Goal: Information Seeking & Learning: Learn about a topic

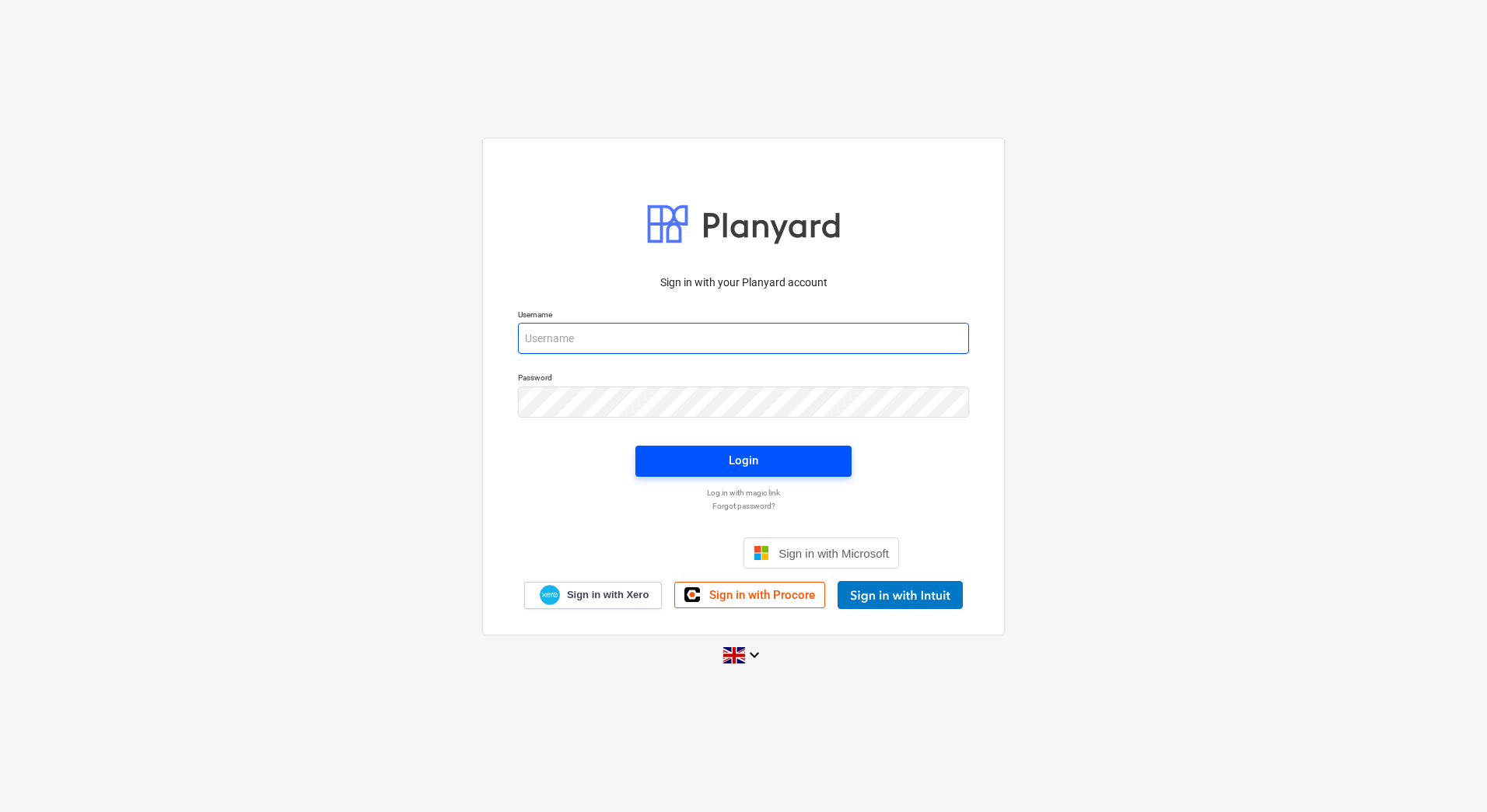
type input "[PERSON_NAME][EMAIL_ADDRESS][DOMAIN_NAME]"
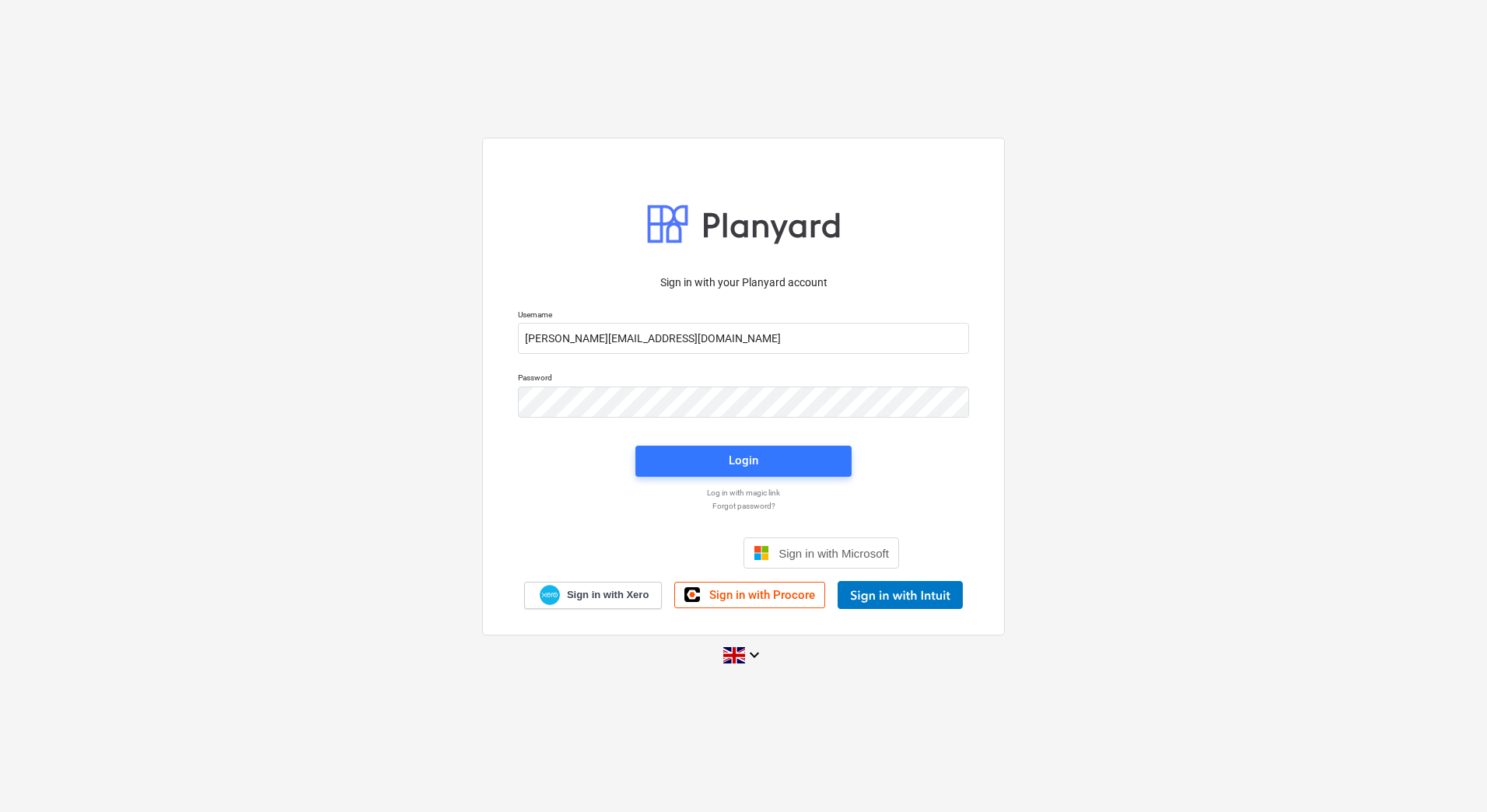
drag, startPoint x: 677, startPoint y: 463, endPoint x: 1031, endPoint y: 13, distance: 572.6
click at [678, 462] on span "Login" at bounding box center [744, 460] width 179 height 20
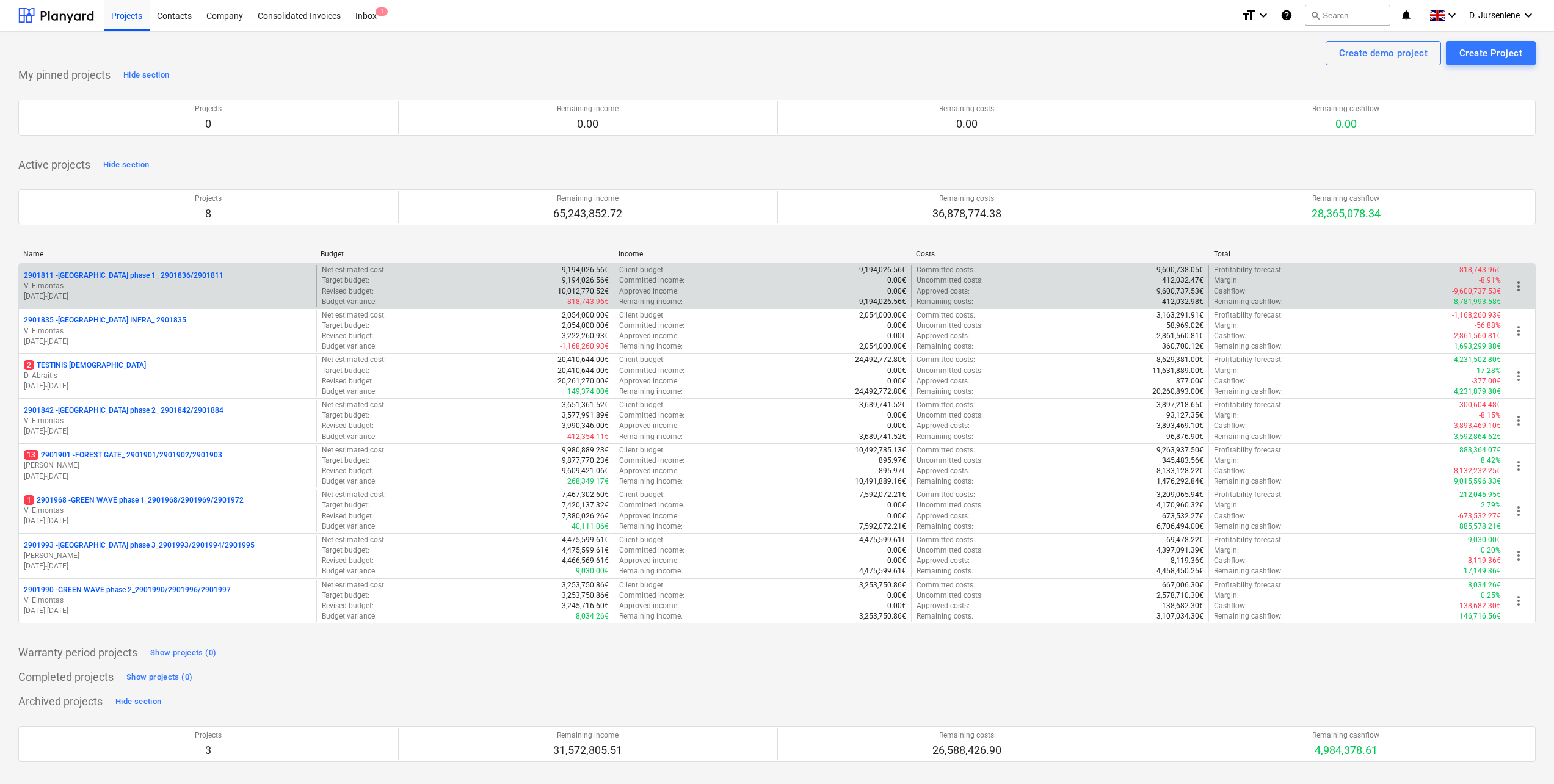
click at [109, 289] on p "V. Eimontas" at bounding box center [168, 286] width 287 height 10
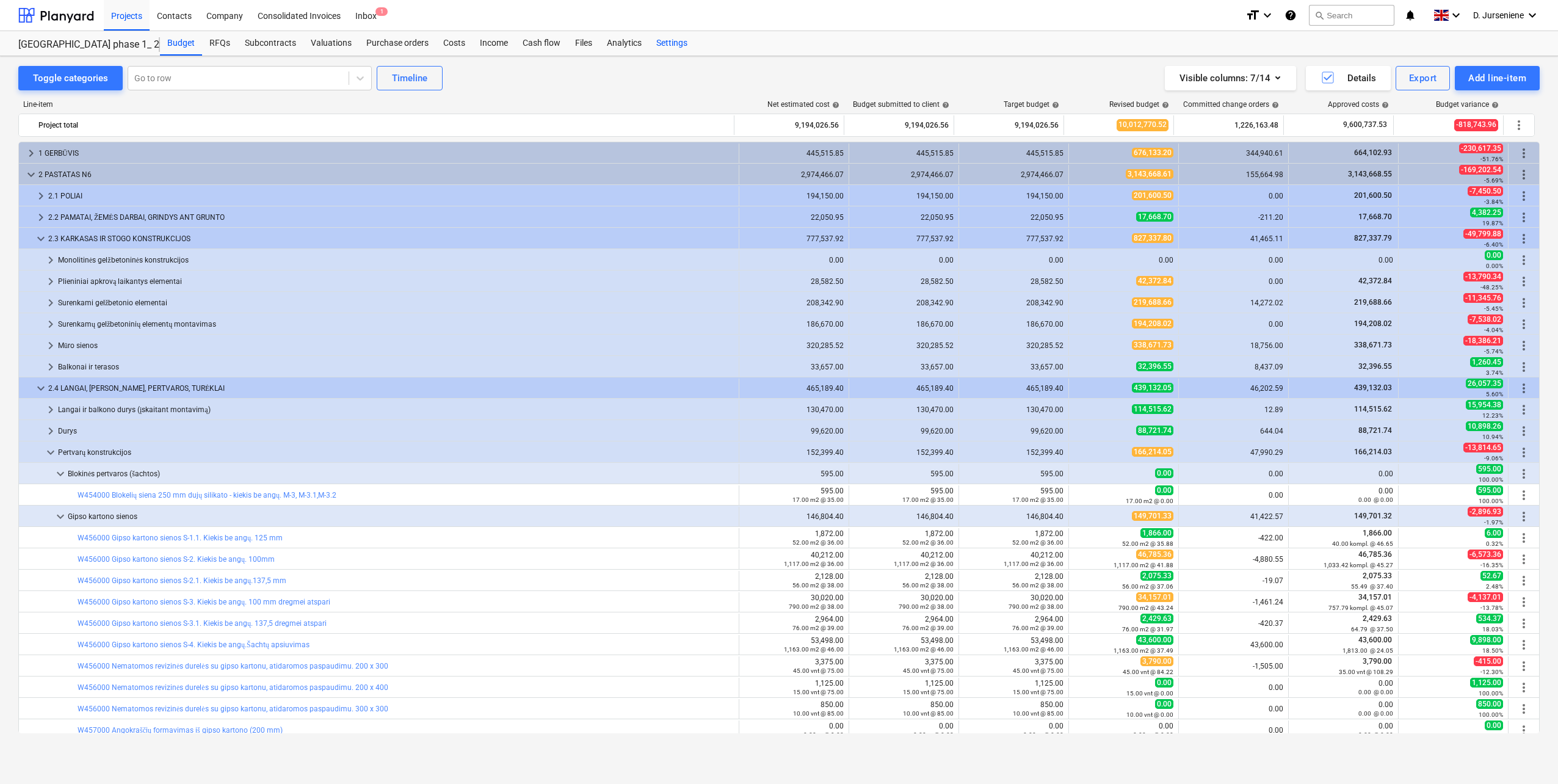
click at [672, 41] on div "Settings" at bounding box center [672, 44] width 46 height 25
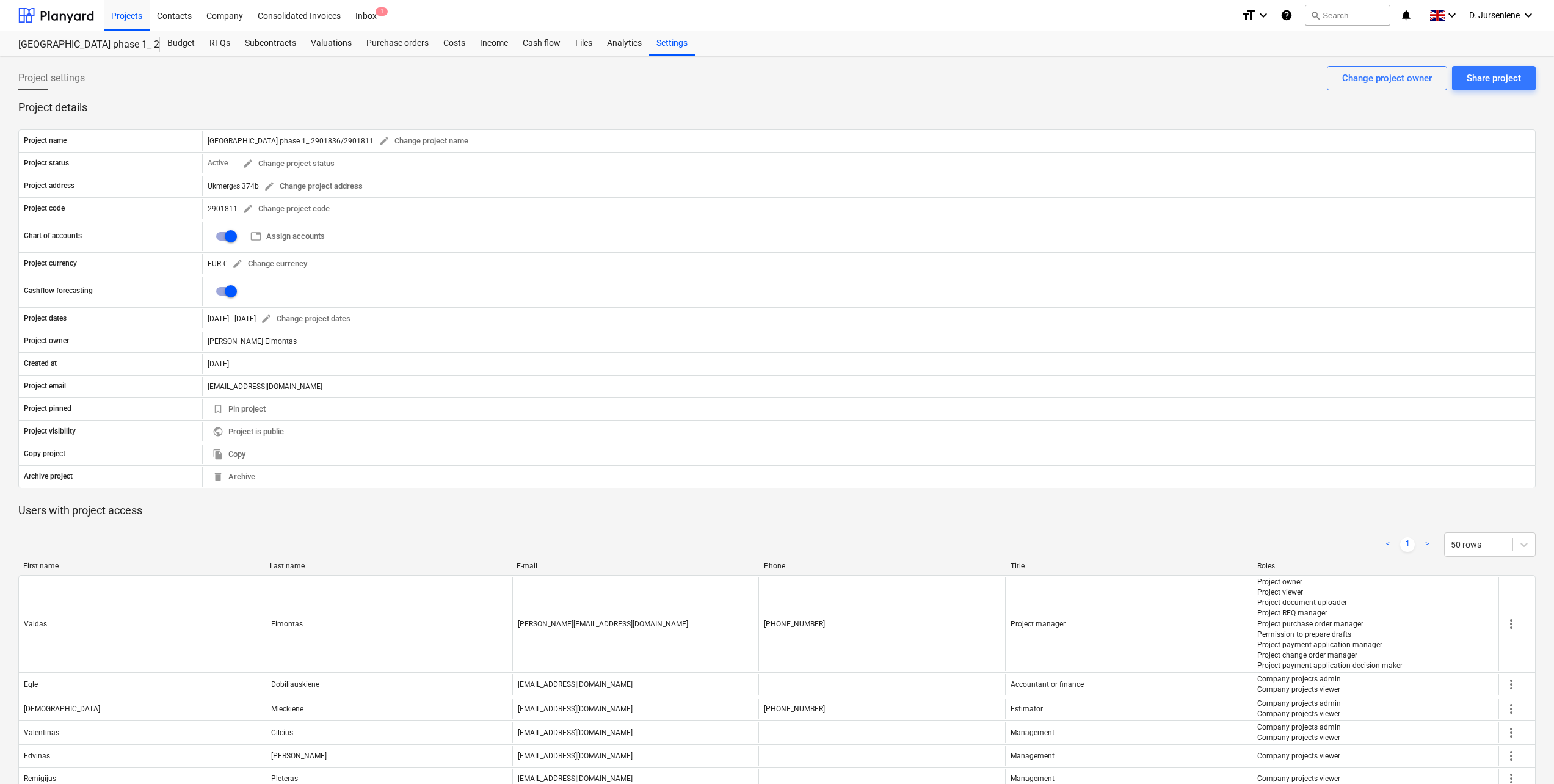
click at [236, 103] on p "Project details" at bounding box center [777, 107] width 1518 height 14
click at [68, 46] on div "[GEOGRAPHIC_DATA] phase 1_ 2901836/2901811" at bounding box center [82, 44] width 127 height 13
click at [125, 14] on div "Projects" at bounding box center [127, 15] width 46 height 31
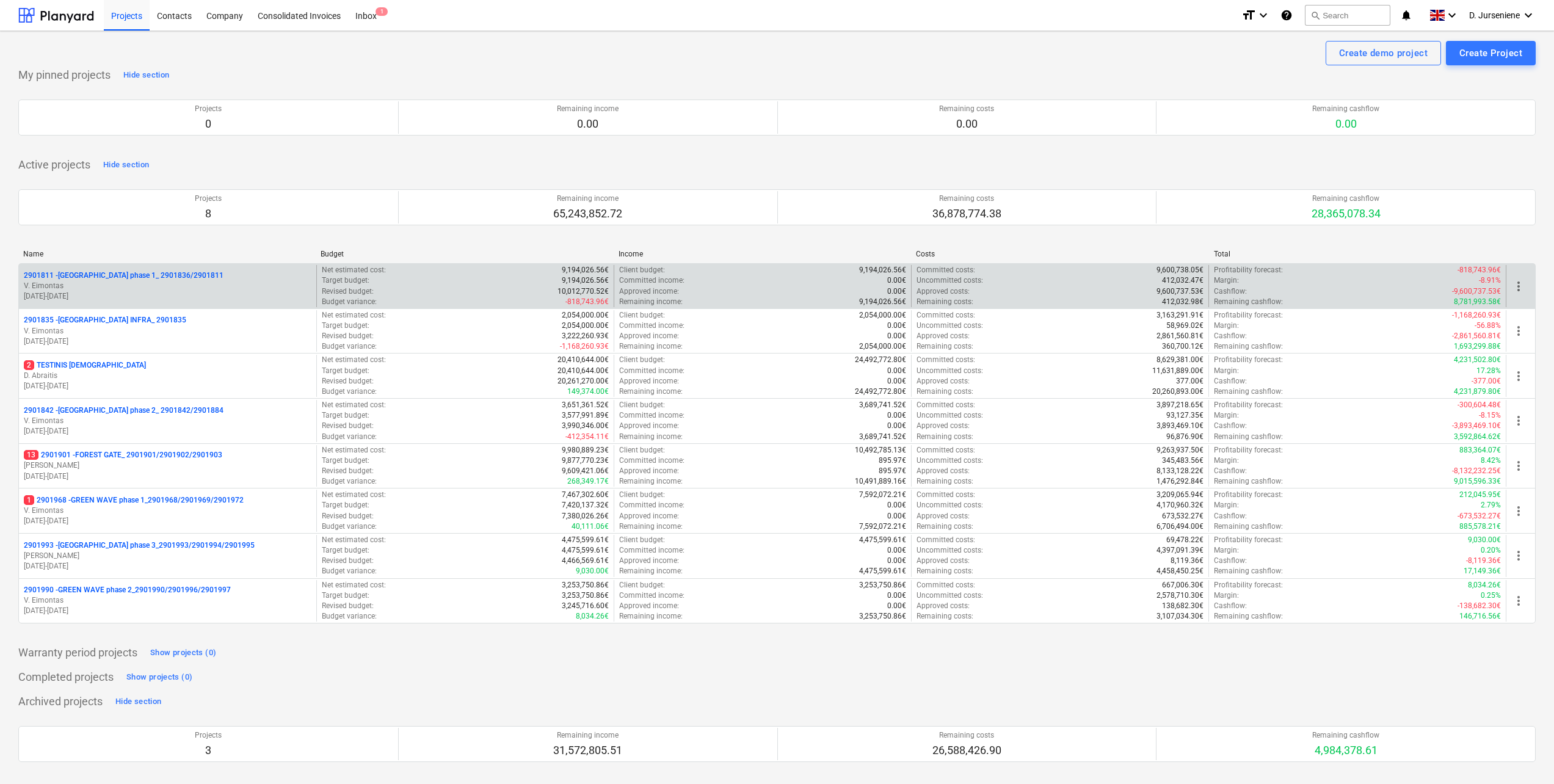
click at [122, 275] on p "2901811 - [GEOGRAPHIC_DATA] phase 1_ 2901836/2901811" at bounding box center [124, 275] width 200 height 10
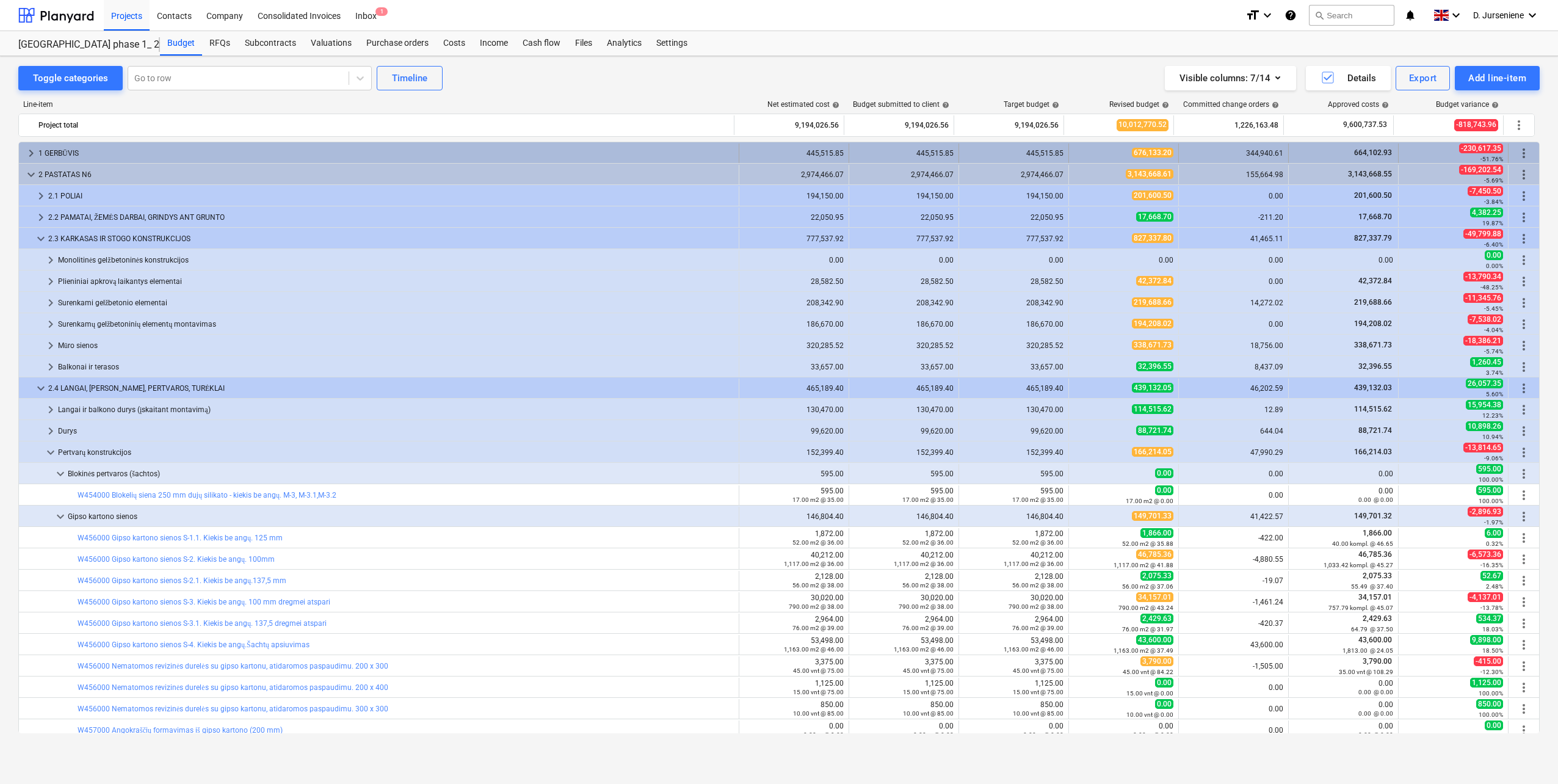
click at [85, 159] on div "1 GERBŪVIS" at bounding box center [386, 153] width 695 height 20
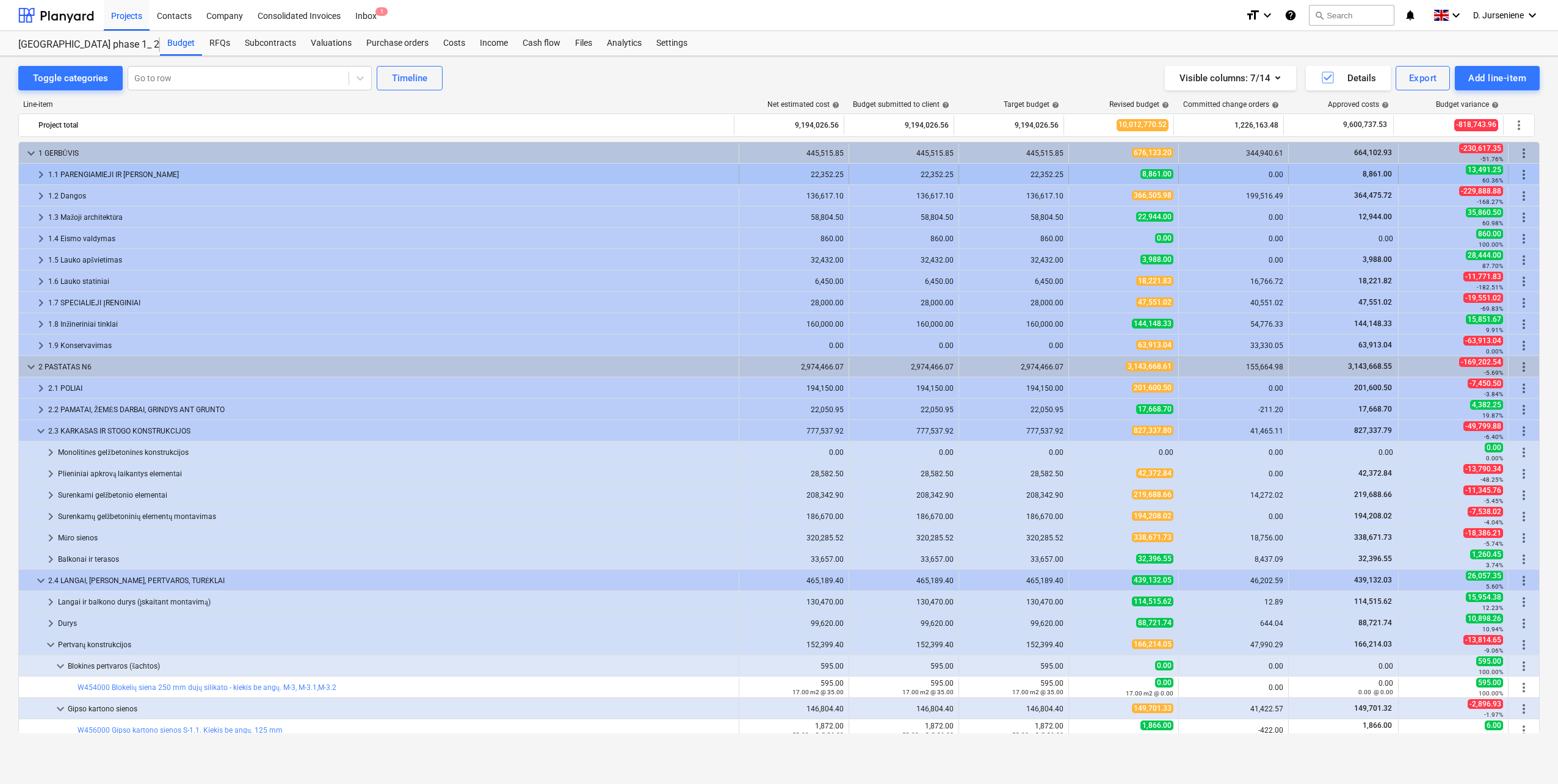
click at [86, 175] on div "1.1 PARENGIAMIEJI IR [PERSON_NAME]" at bounding box center [391, 174] width 686 height 20
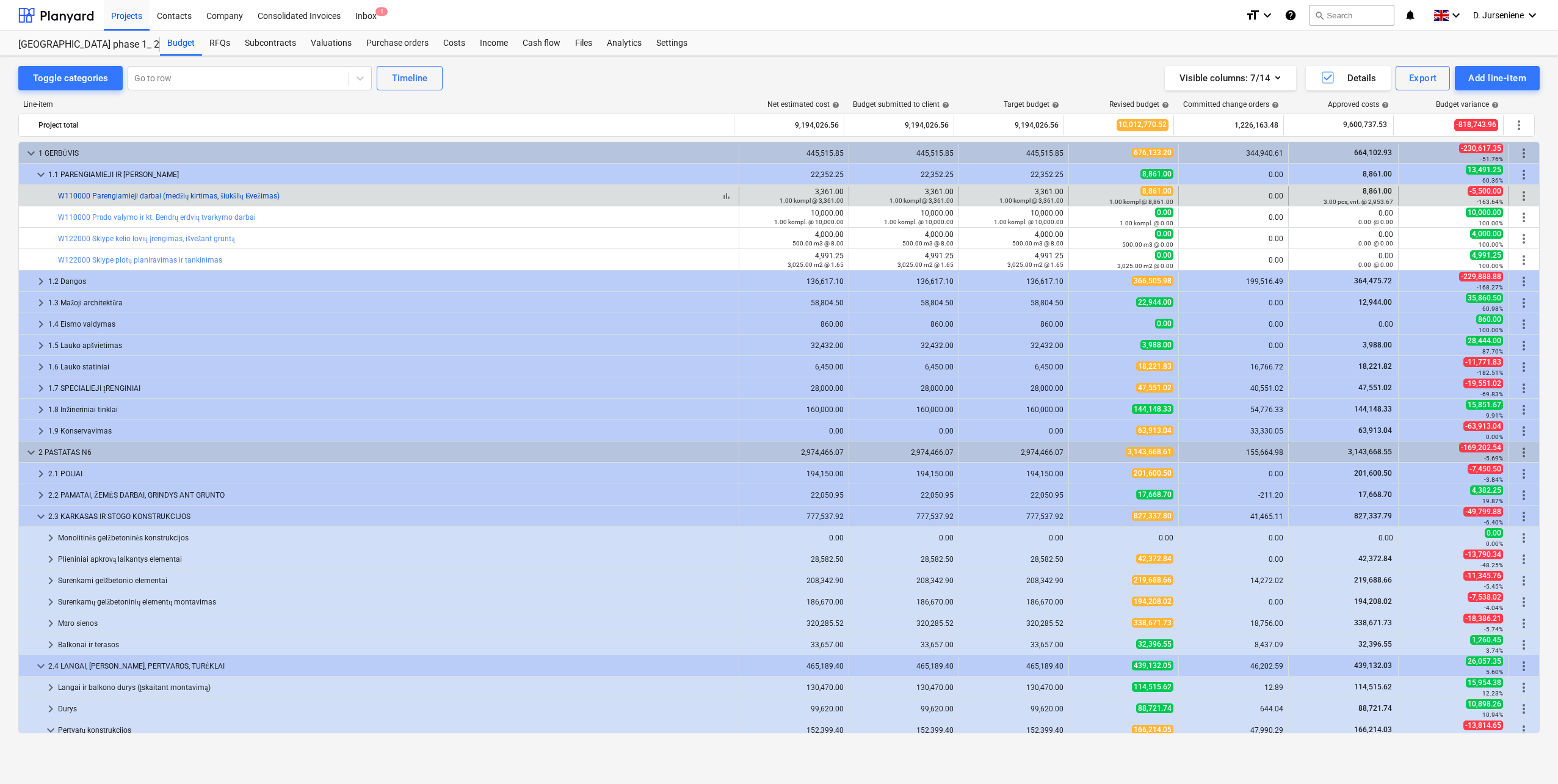
click at [147, 193] on link "W110000 Parengiamieji darbai (medžių kirtimas, šiukšlių išvežimas)" at bounding box center [169, 196] width 222 height 8
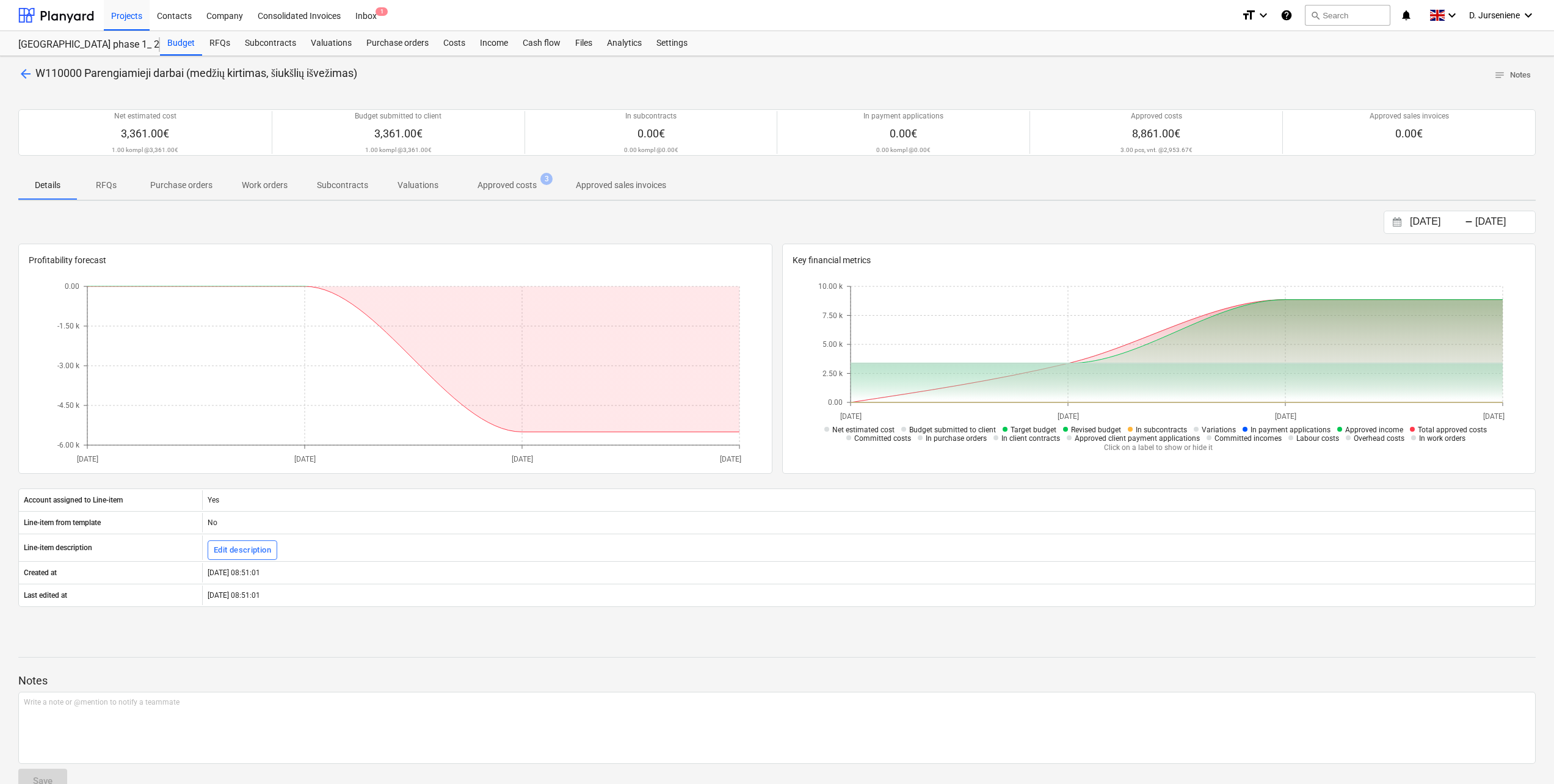
click at [496, 190] on p "Approved costs" at bounding box center [507, 185] width 60 height 13
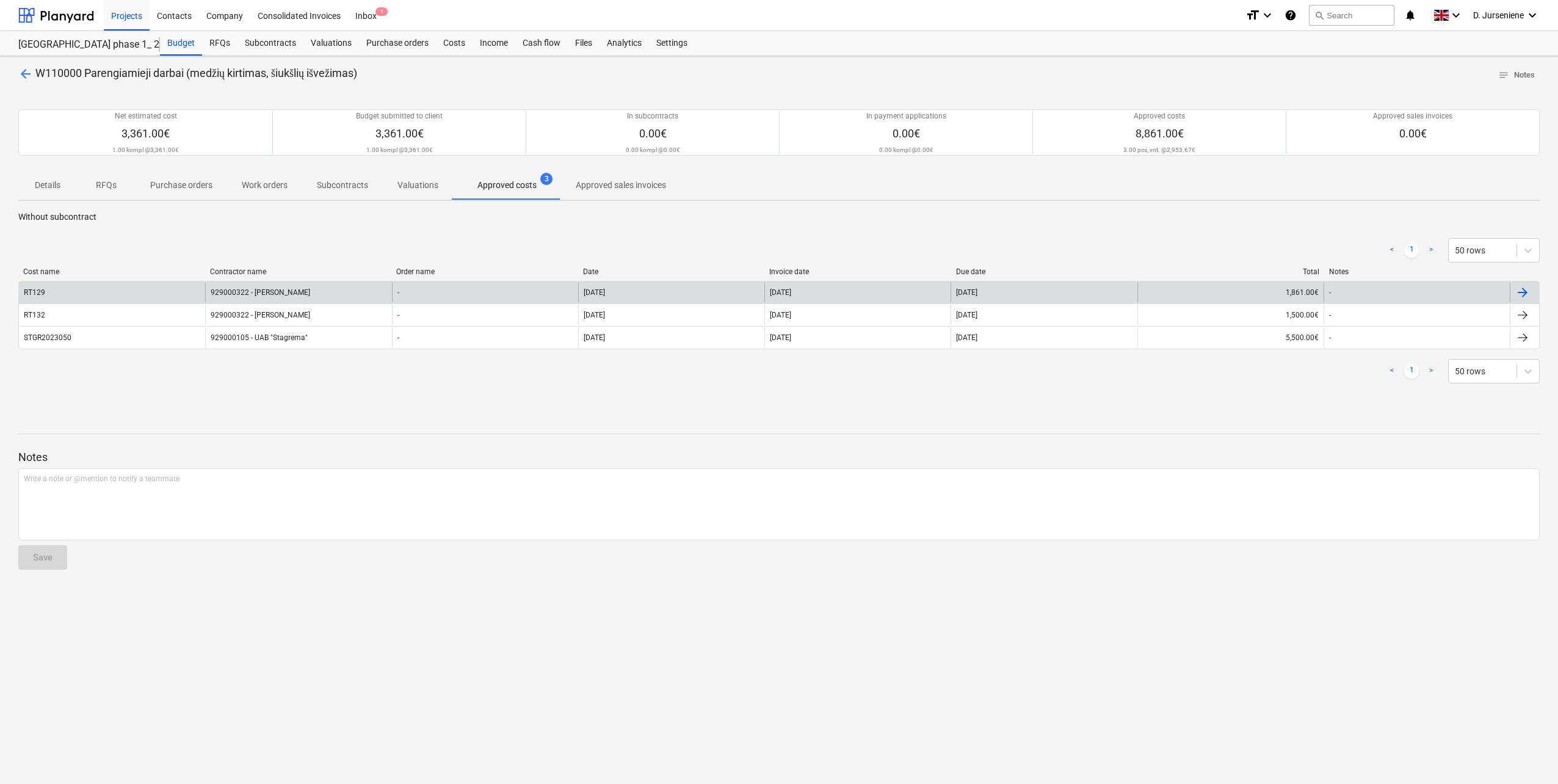
click at [1167, 289] on div at bounding box center [1524, 292] width 29 height 20
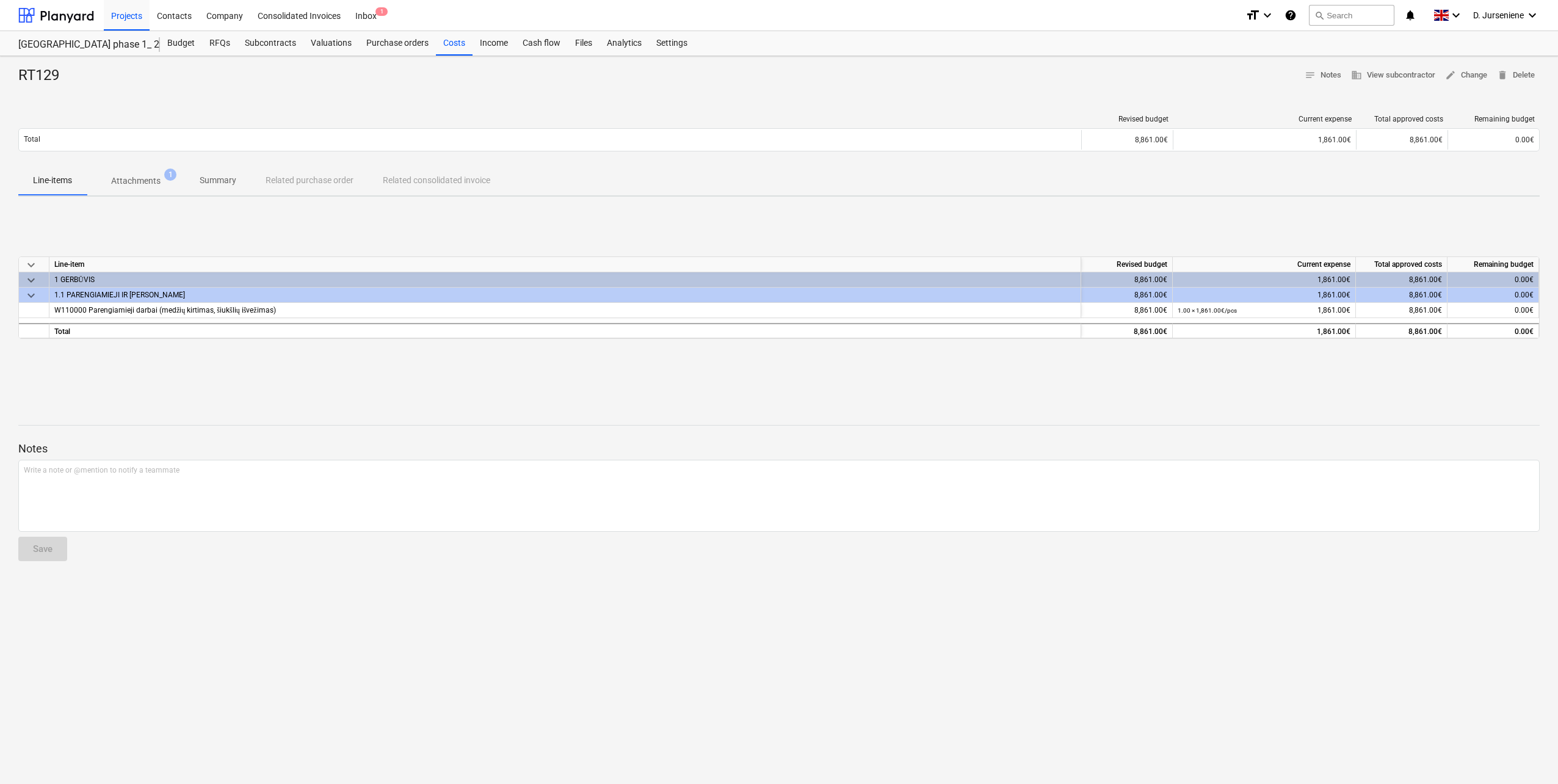
click at [125, 179] on p "Attachments" at bounding box center [135, 181] width 49 height 13
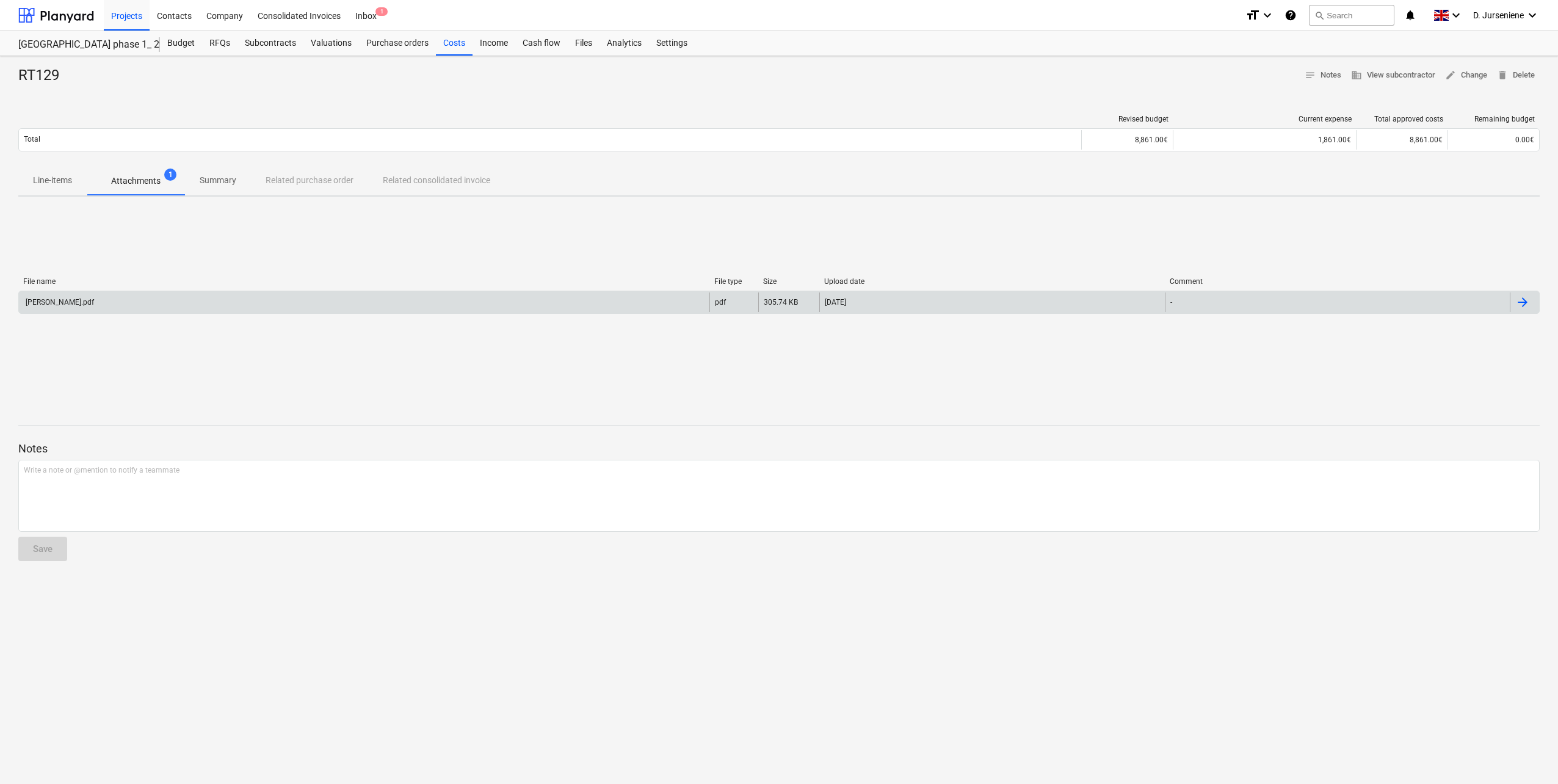
click at [94, 302] on div "[PERSON_NAME].pdf" at bounding box center [59, 302] width 70 height 8
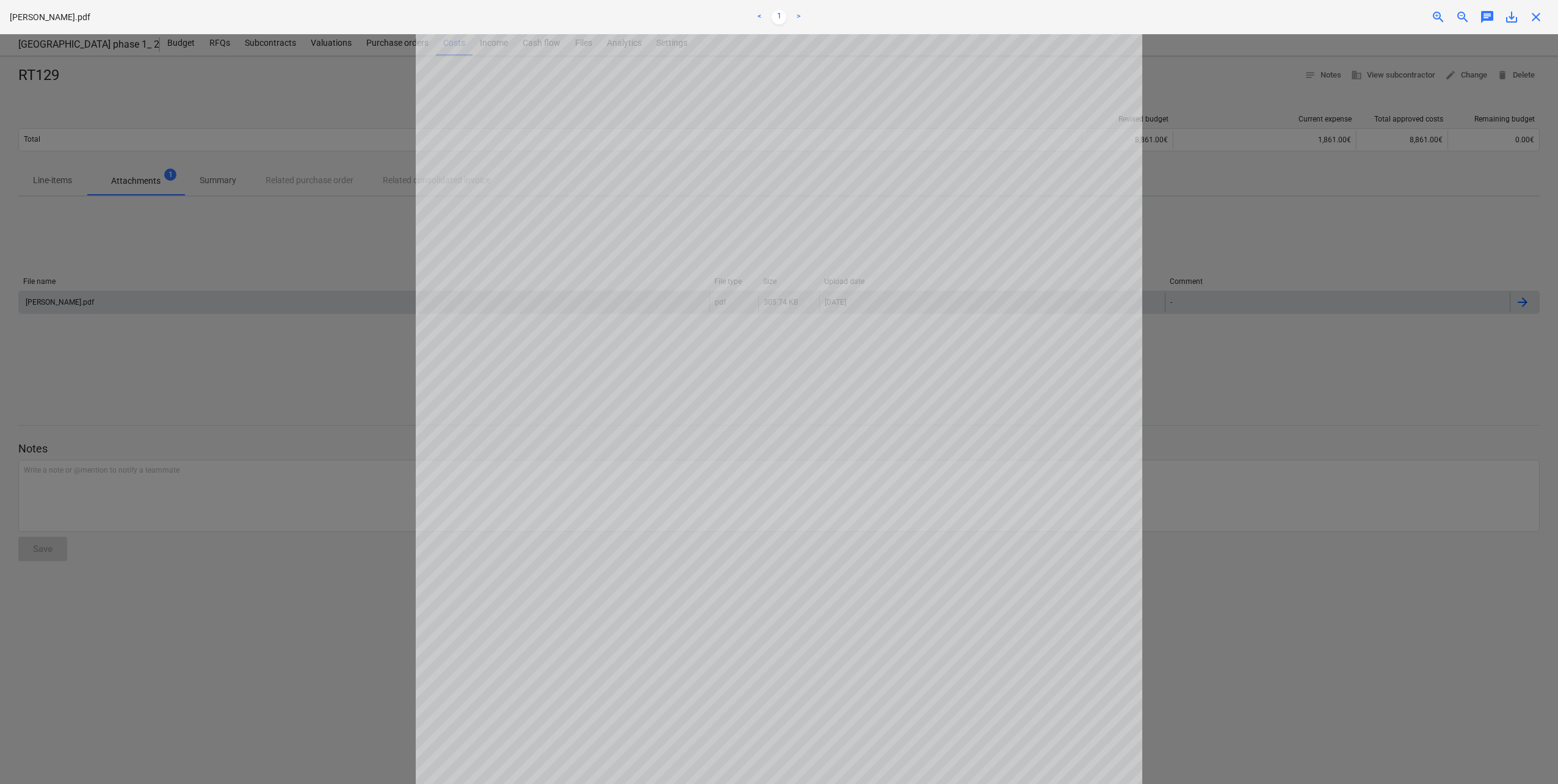
click at [313, 233] on div at bounding box center [779, 409] width 1558 height 750
click at [226, 98] on div at bounding box center [779, 409] width 1558 height 750
click at [1167, 14] on span "close" at bounding box center [1536, 16] width 14 height 14
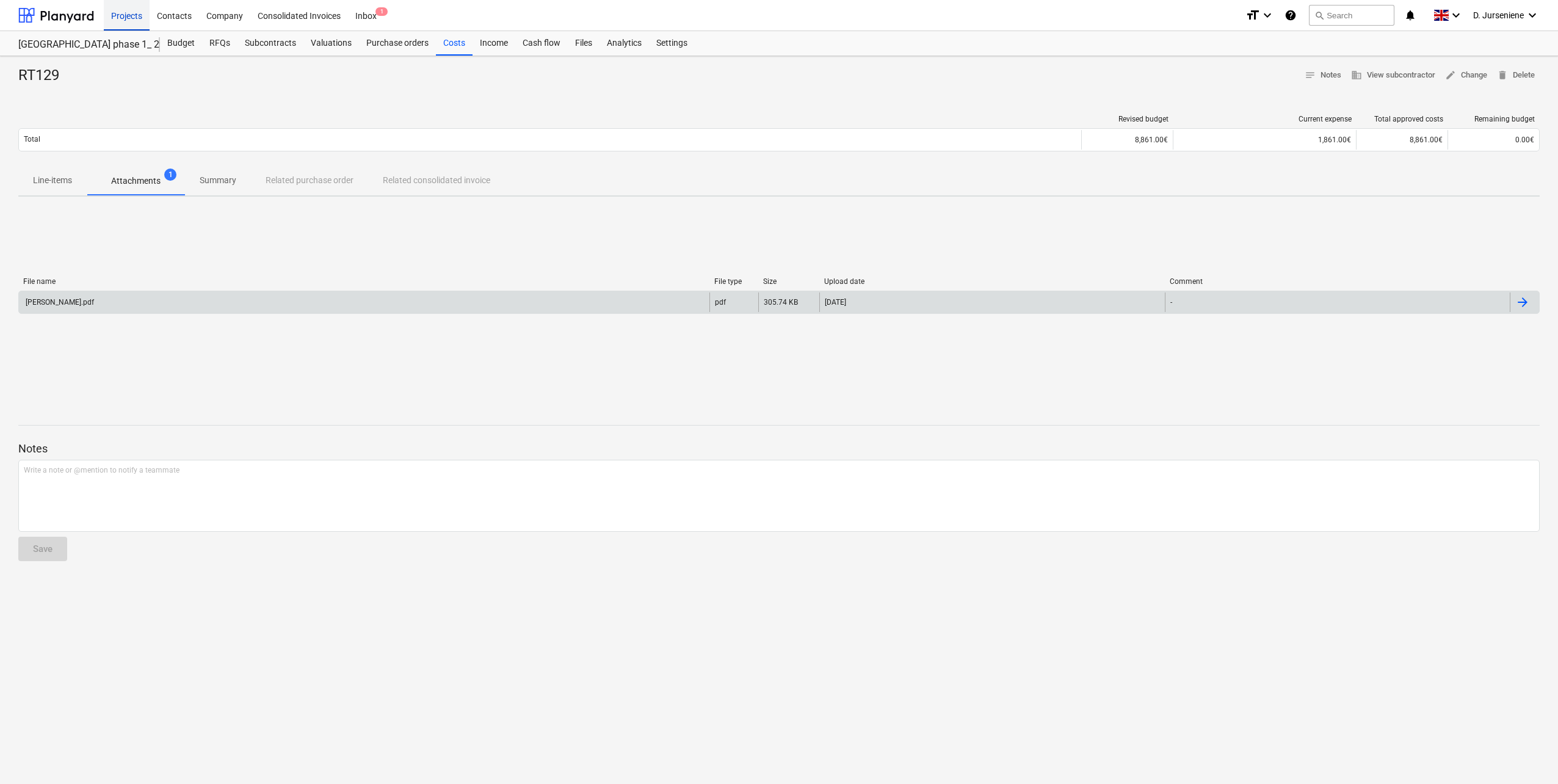
drag, startPoint x: 62, startPoint y: 16, endPoint x: 142, endPoint y: 18, distance: 80.0
click at [62, 16] on div at bounding box center [56, 15] width 76 height 31
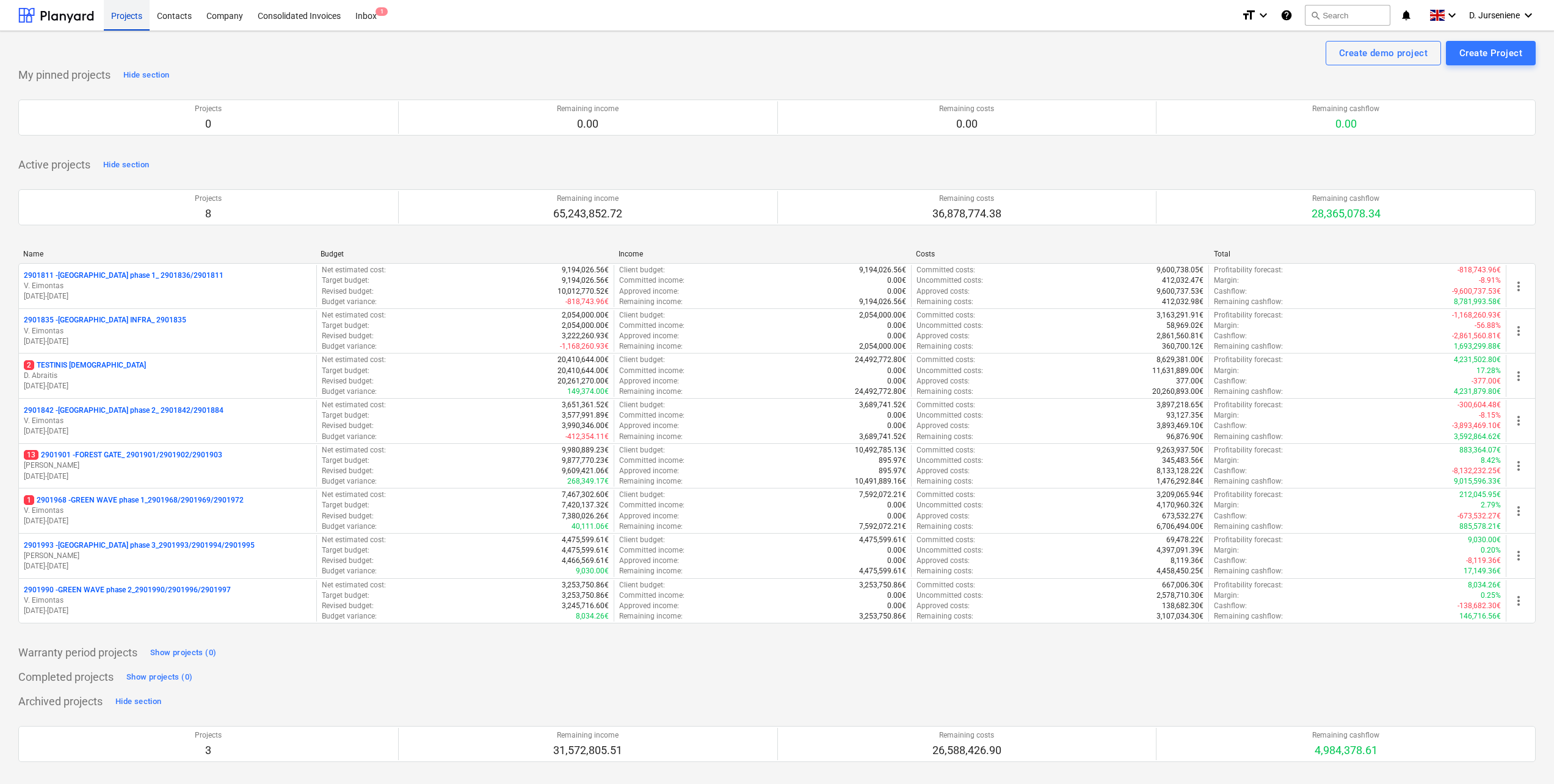
click at [131, 18] on div "Projects" at bounding box center [127, 15] width 46 height 31
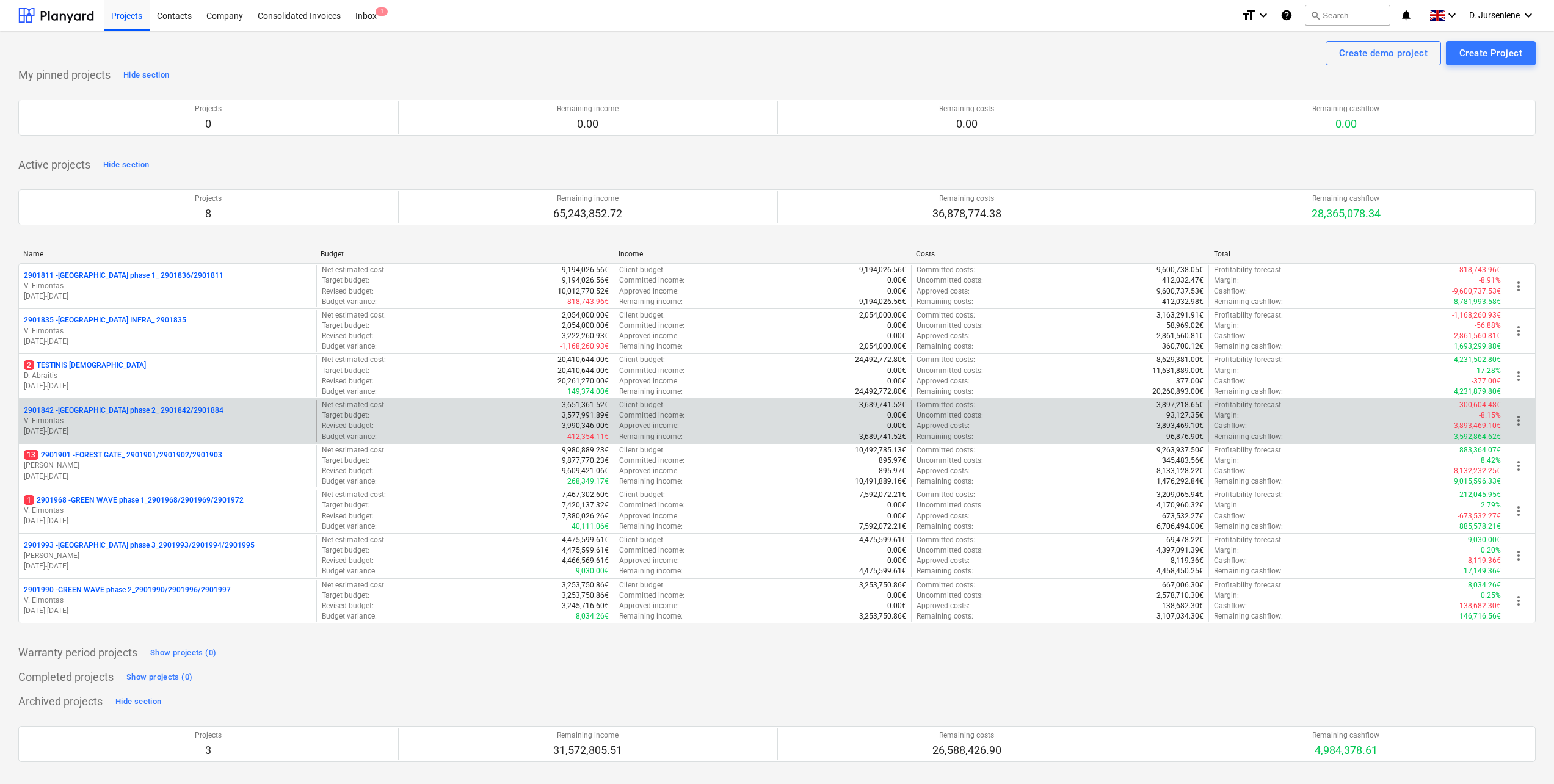
click at [127, 411] on p "2901842 - [GEOGRAPHIC_DATA] phase 2_ 2901842/2901884" at bounding box center [124, 410] width 200 height 10
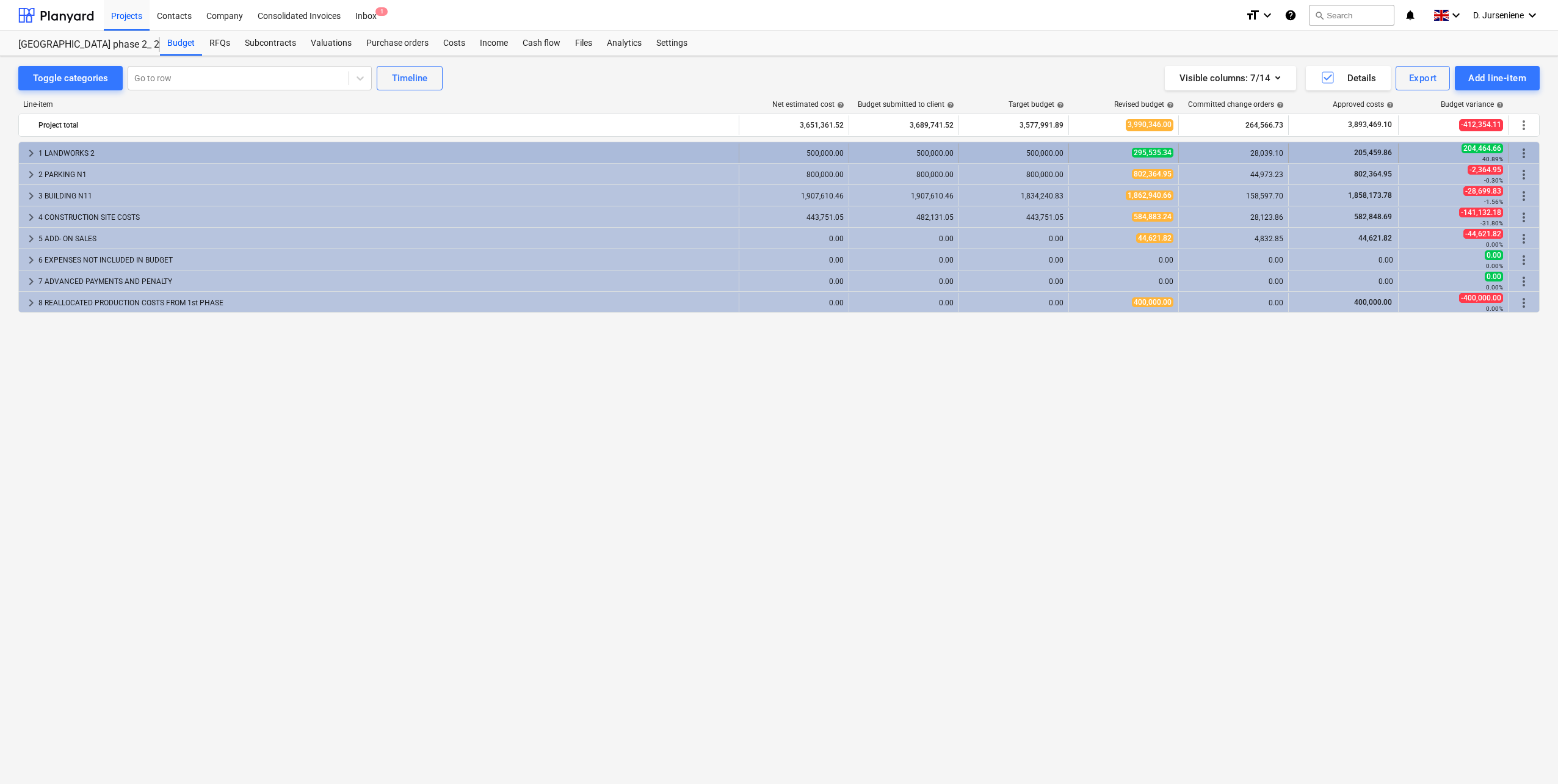
click at [74, 151] on div "1 LANDWORKS 2" at bounding box center [386, 153] width 695 height 20
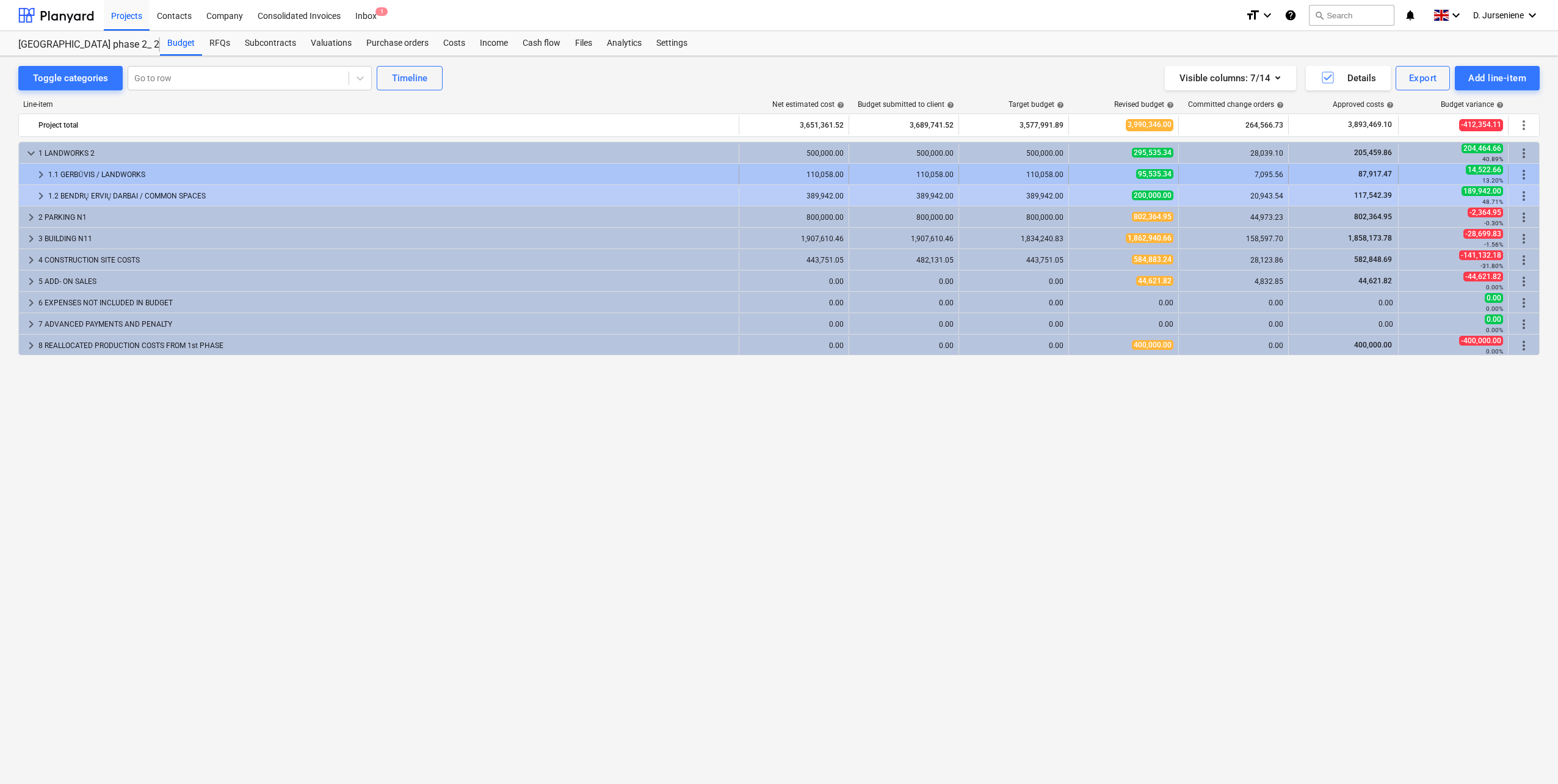
click at [73, 172] on div "1.1 GERBŪVIS / LANDWORKS" at bounding box center [391, 174] width 686 height 20
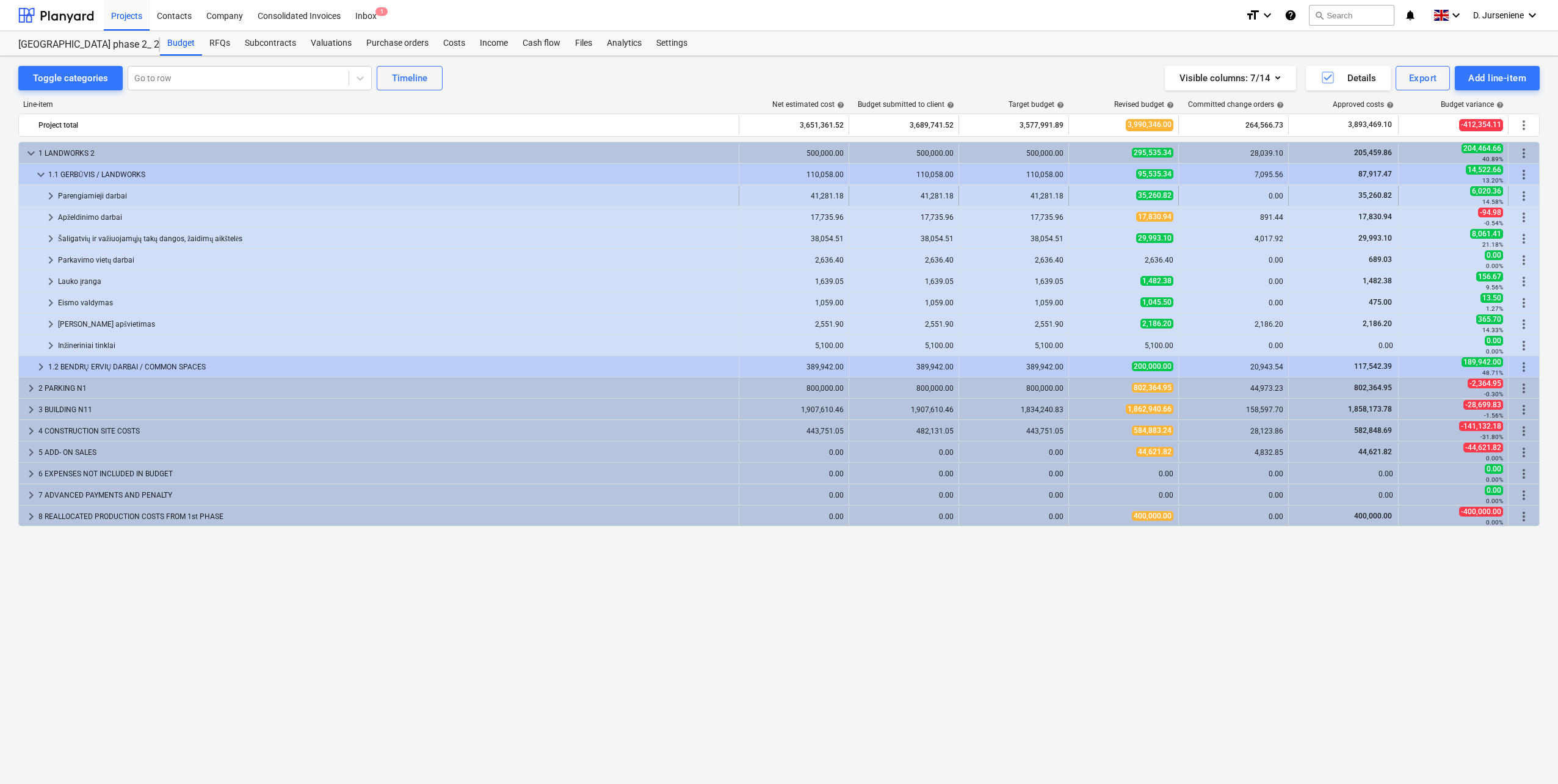
click at [79, 194] on div "Parengiamieji darbai" at bounding box center [396, 196] width 676 height 20
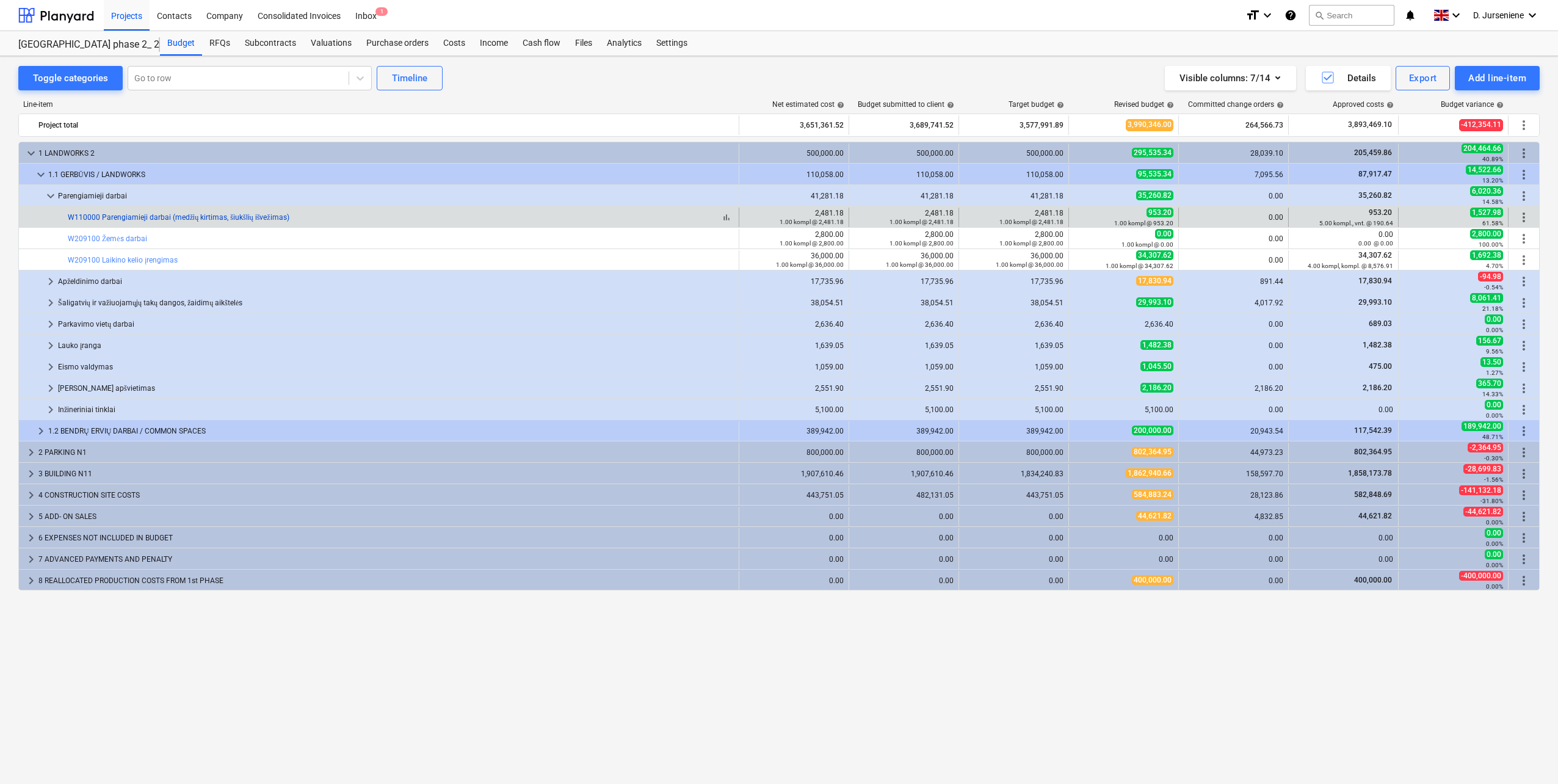
click at [129, 215] on link "W110000 Parengiamieji darbai (medžių kirtimas, šiukšlių išvežimas)" at bounding box center [179, 217] width 222 height 8
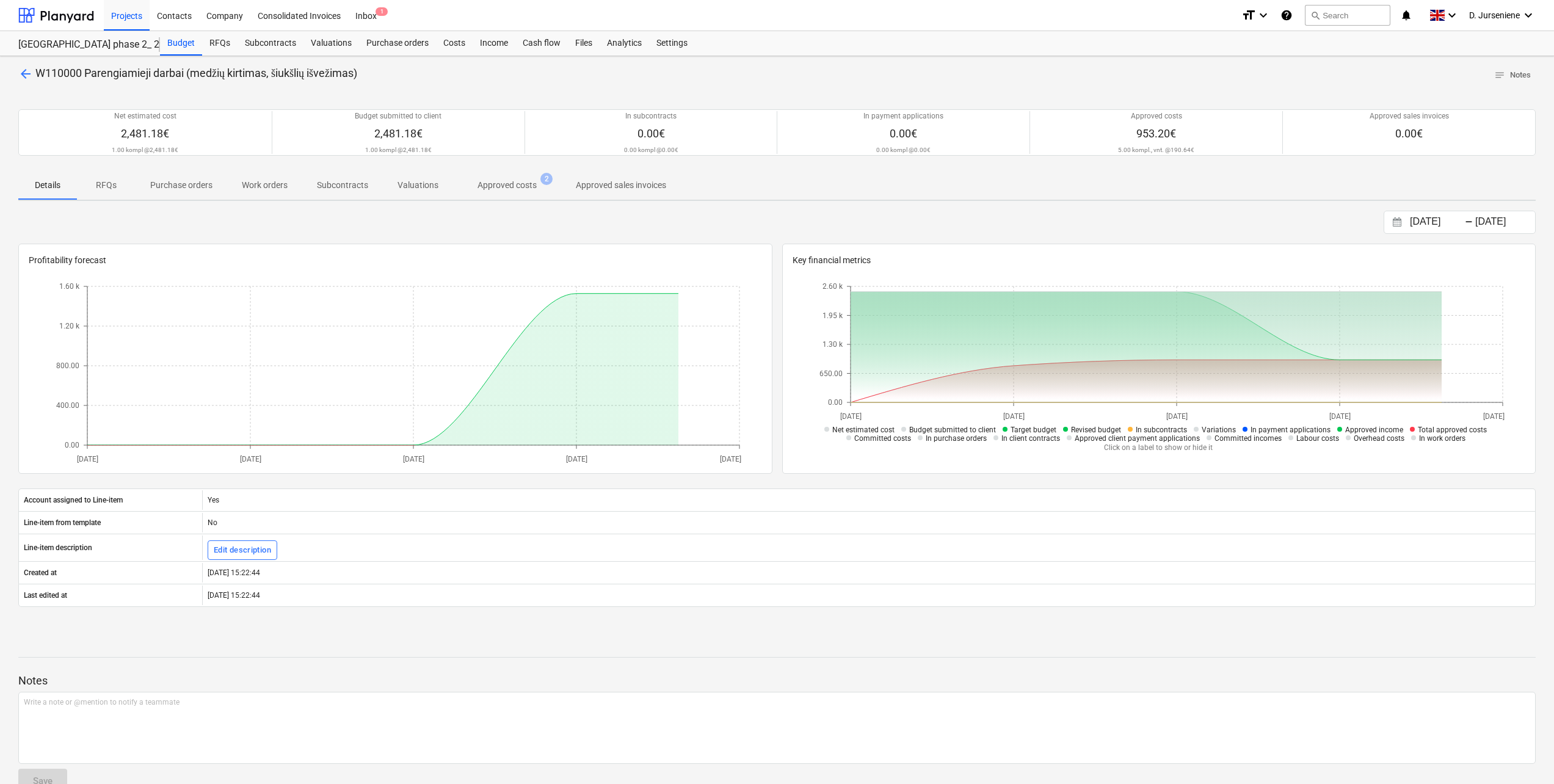
click at [512, 185] on p "Approved costs" at bounding box center [507, 185] width 60 height 13
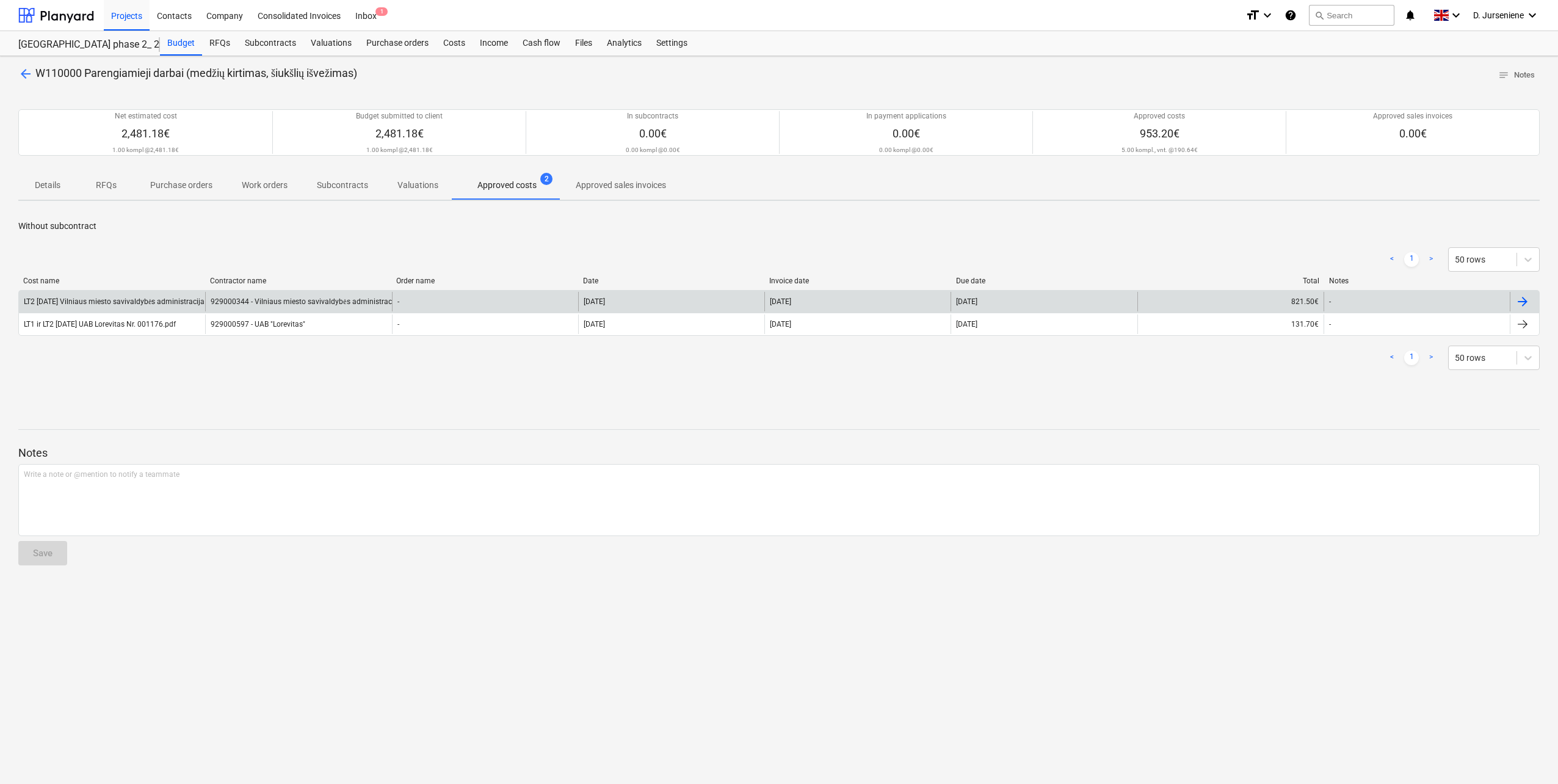
click at [1167, 299] on div at bounding box center [1522, 301] width 14 height 14
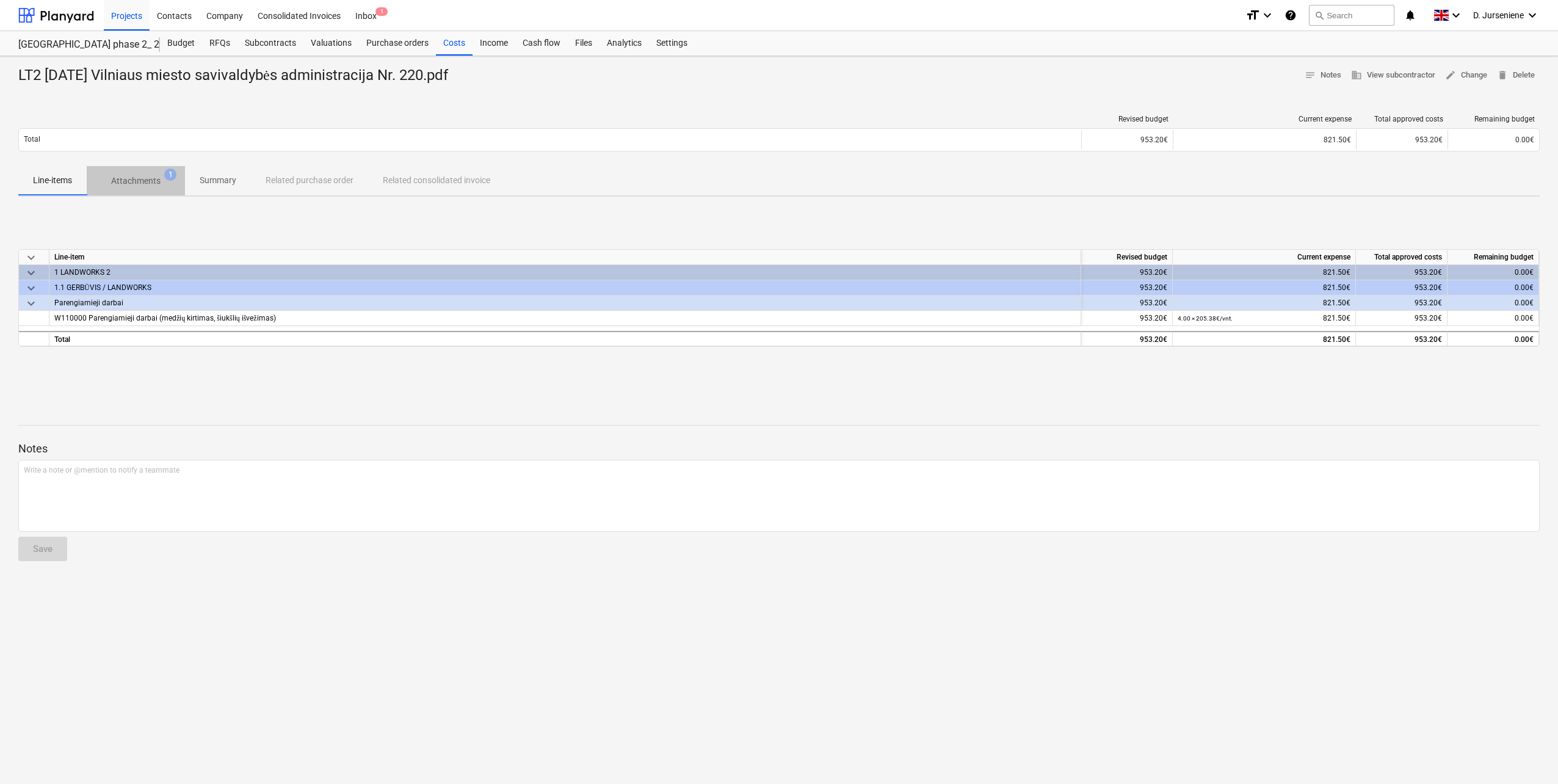
click at [115, 178] on p "Attachments" at bounding box center [135, 181] width 49 height 13
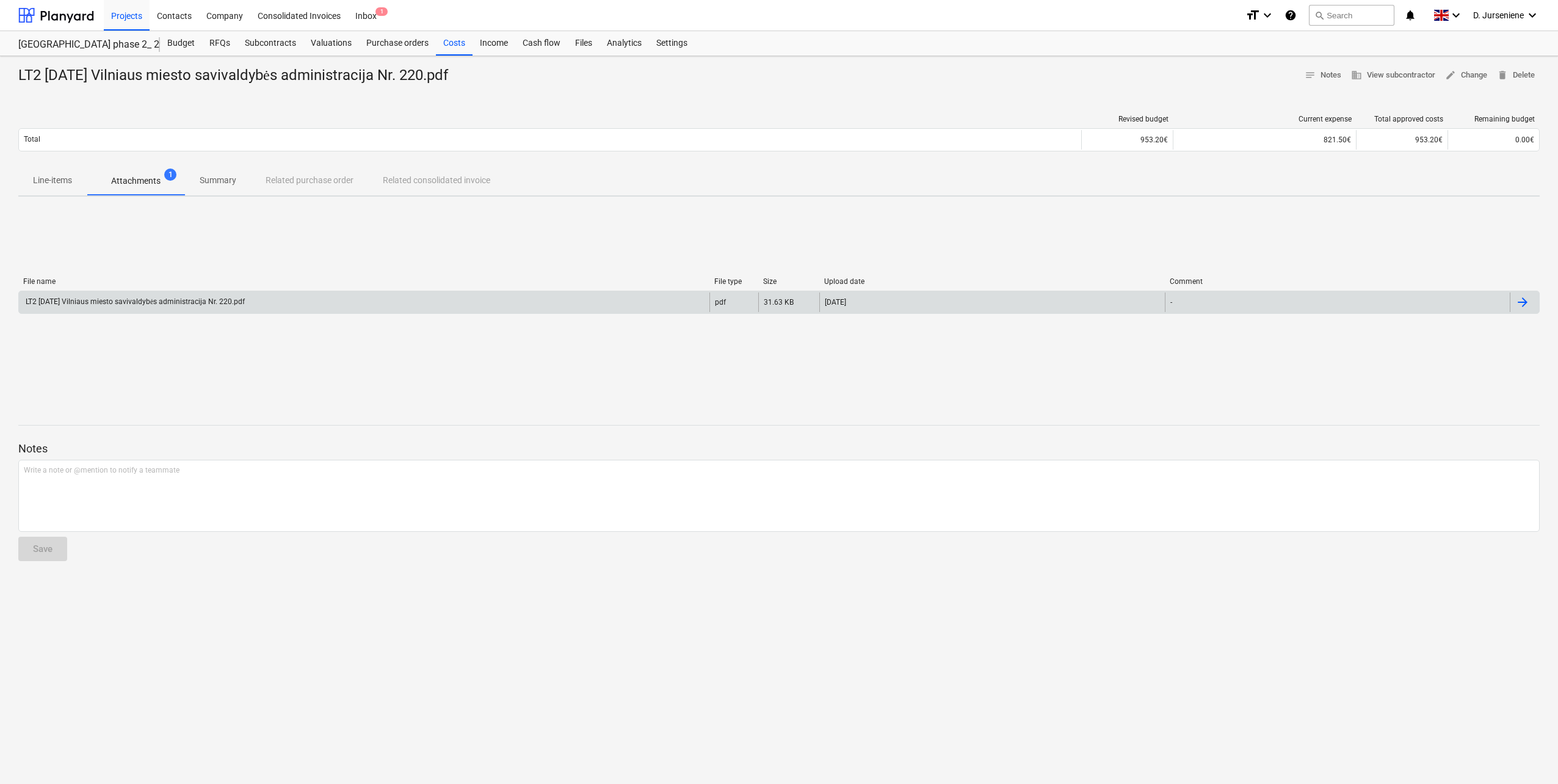
click at [92, 303] on div "LT2 [DATE] Vilniaus miesto savivaldybės administracija Nr. 220.pdf" at bounding box center [134, 302] width 221 height 9
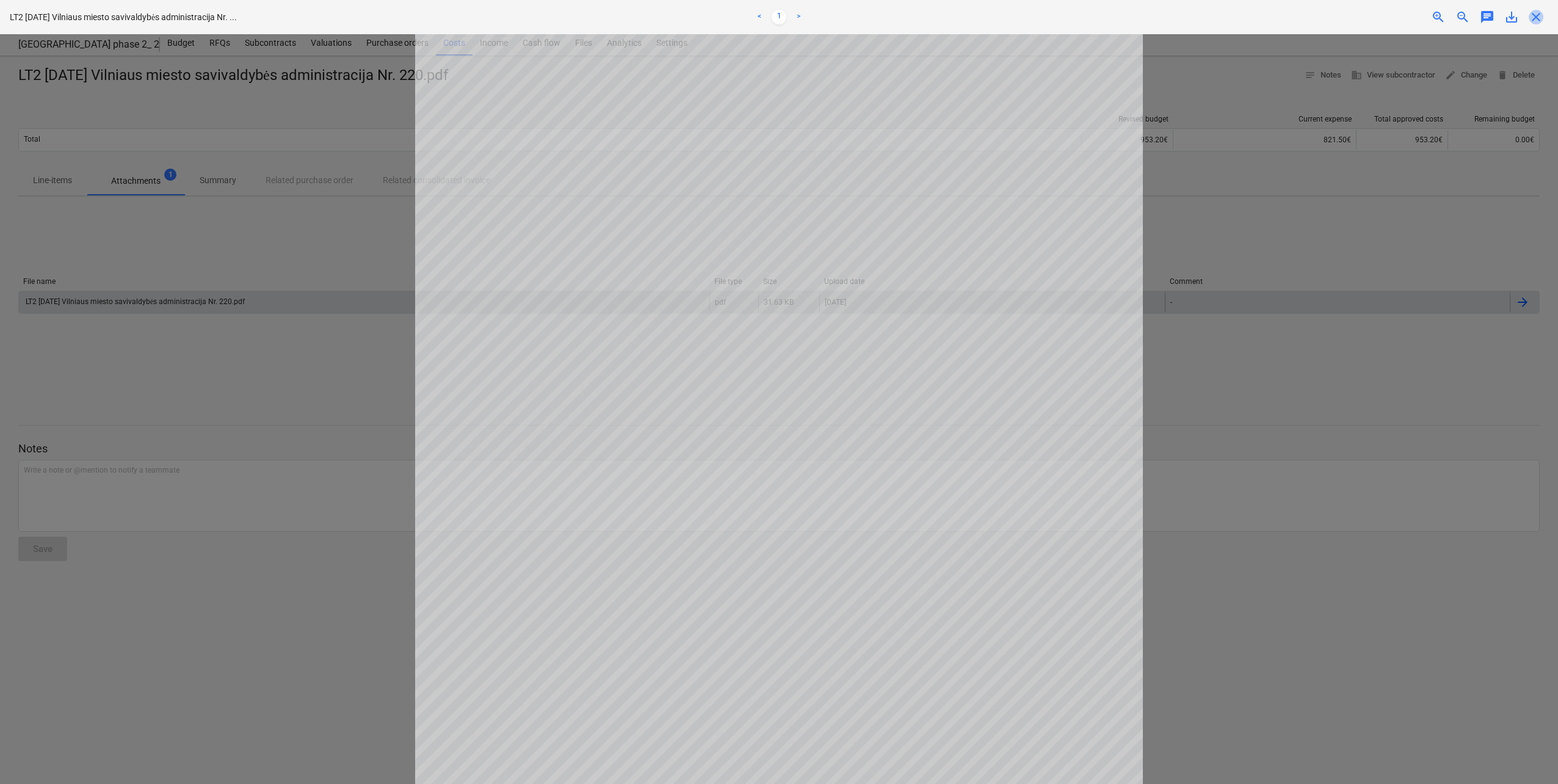
click at [1167, 16] on span "close" at bounding box center [1536, 16] width 14 height 14
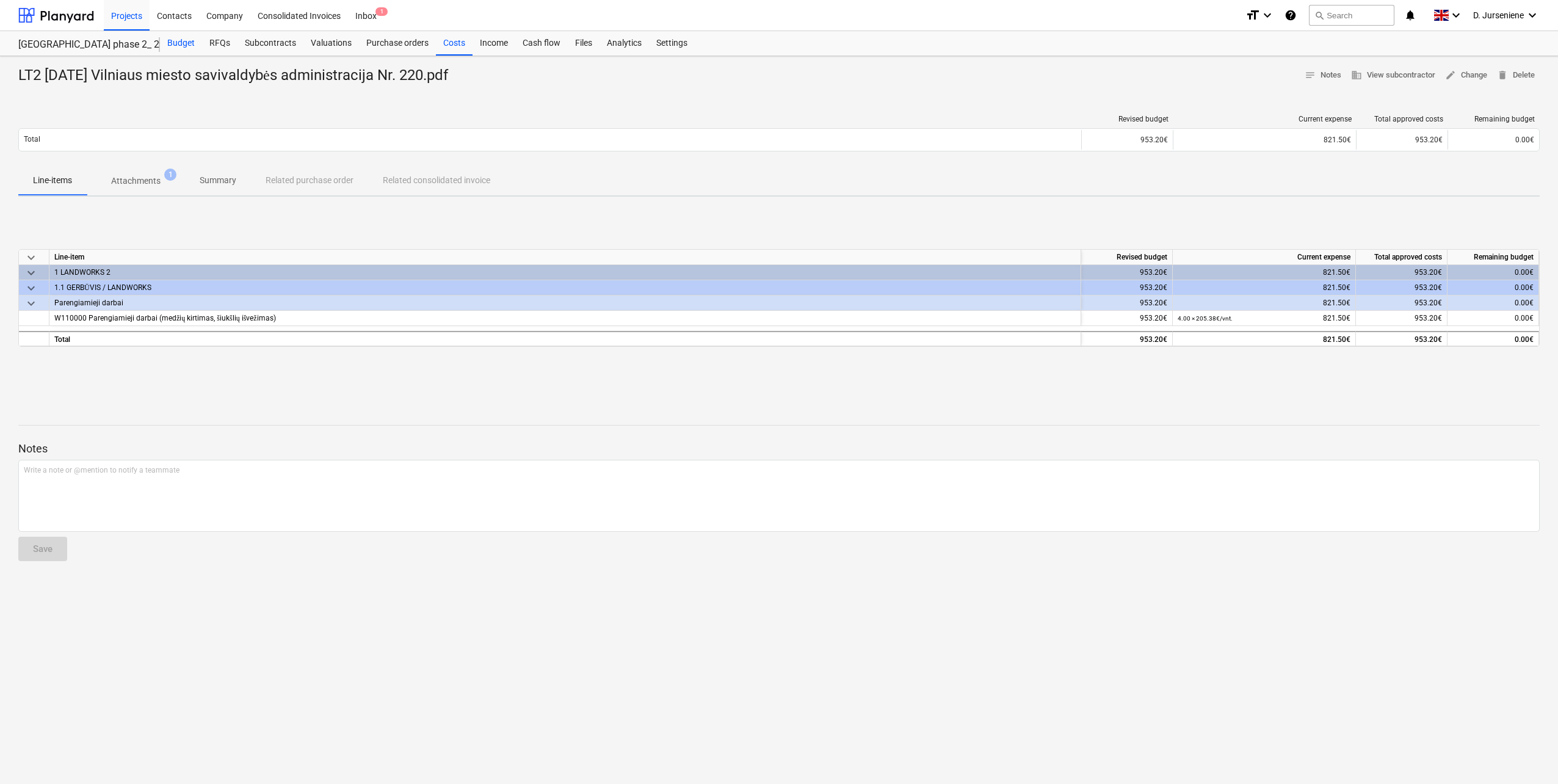
click at [179, 42] on div "Budget" at bounding box center [181, 44] width 42 height 25
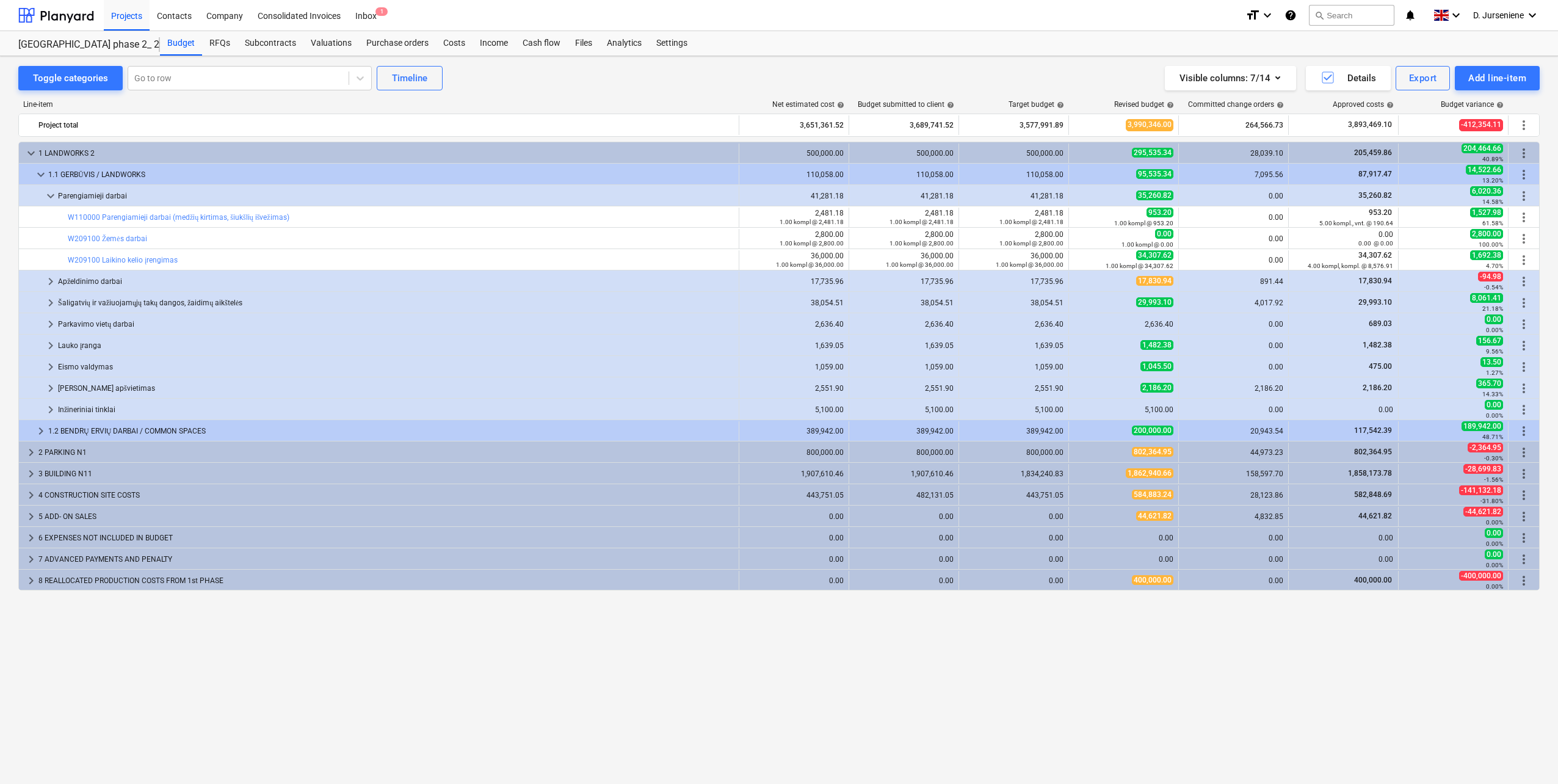
click at [126, 241] on link "W209100 Žemės darbai" at bounding box center [107, 239] width 79 height 8
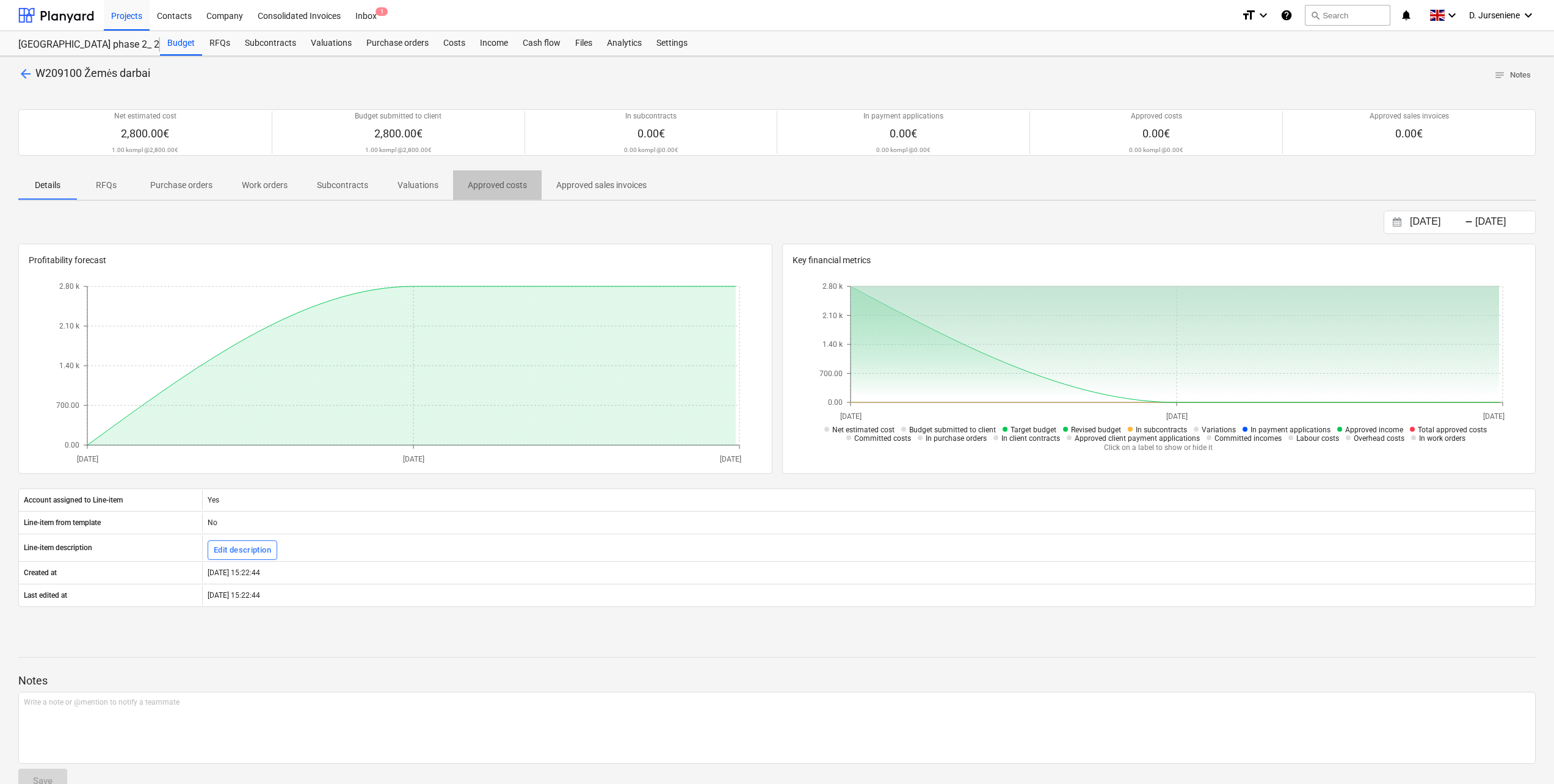
click at [482, 183] on p "Approved costs" at bounding box center [497, 185] width 60 height 13
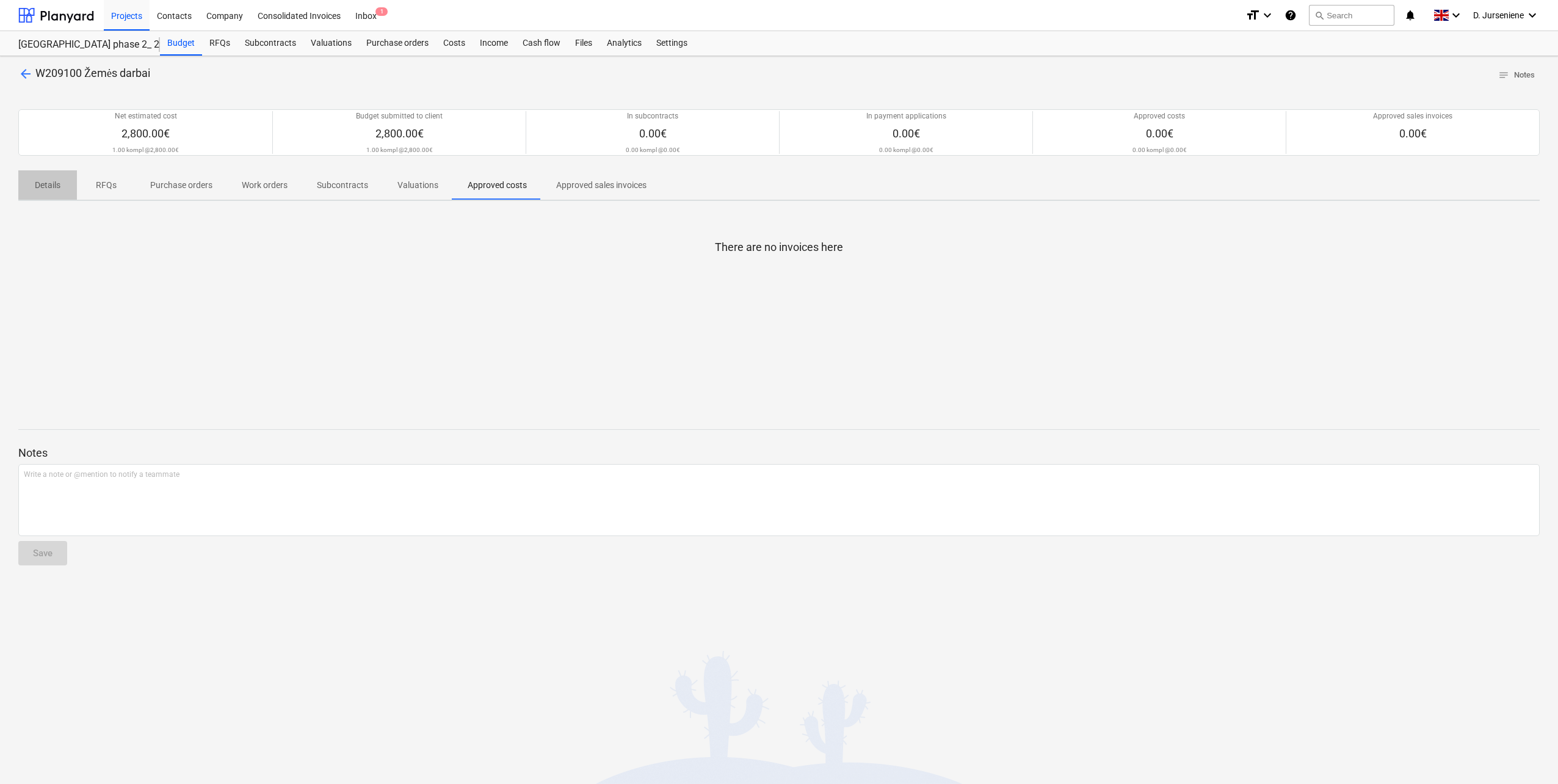
click at [51, 185] on p "Details" at bounding box center [47, 185] width 29 height 13
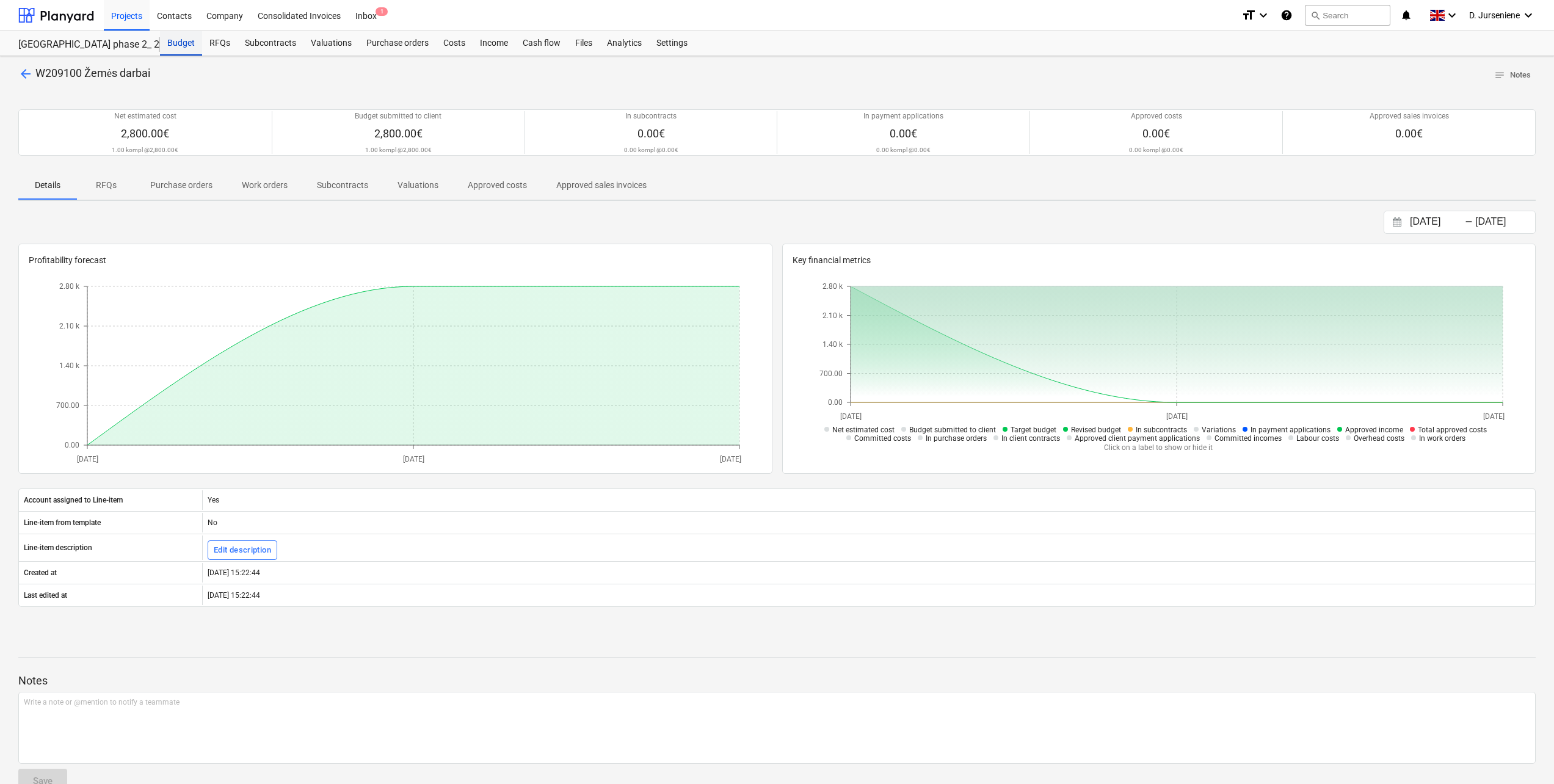
click at [175, 41] on div "Budget" at bounding box center [181, 44] width 42 height 25
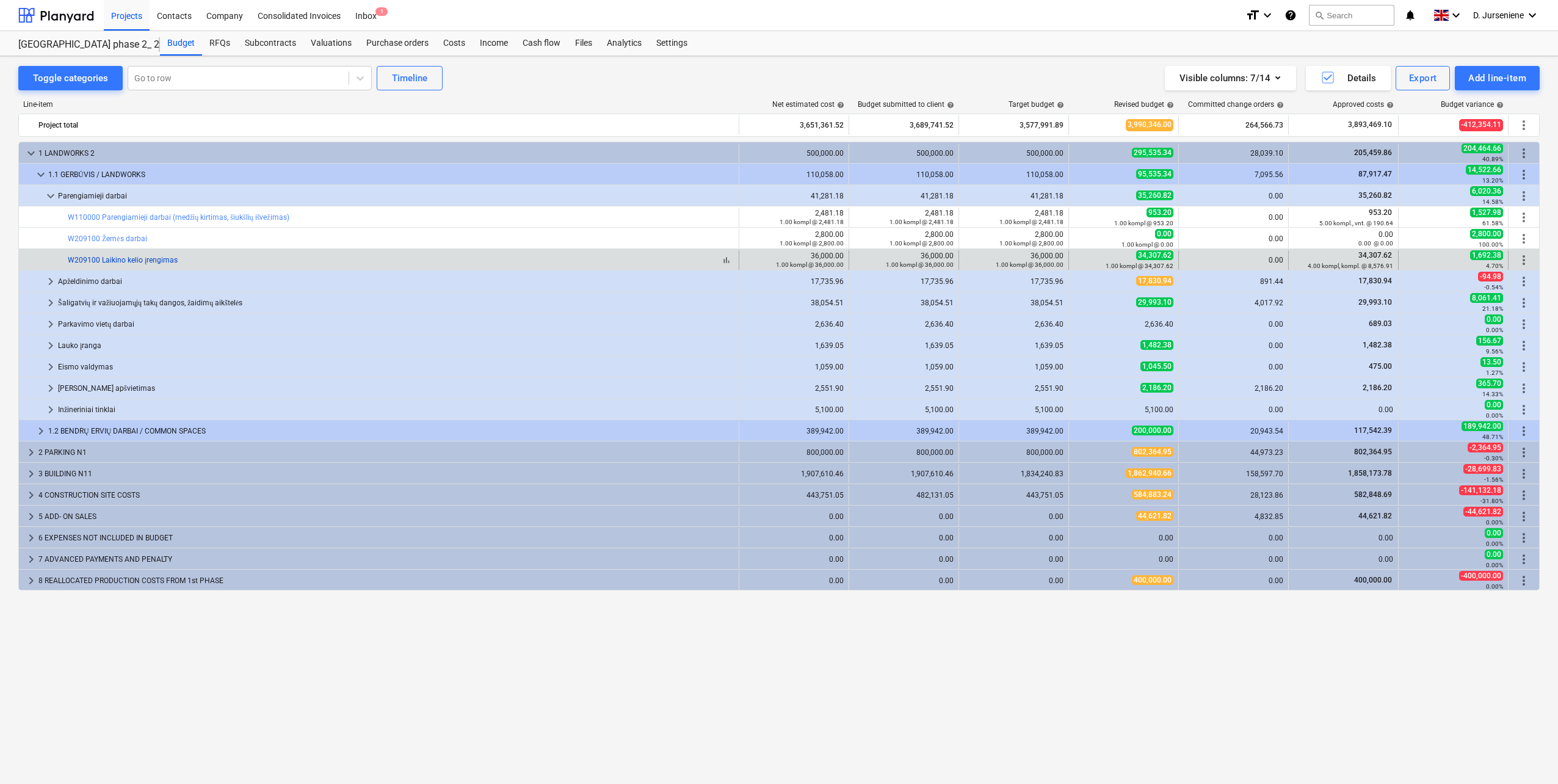
click at [120, 259] on link "W209100 Laikino kelio įrengimas" at bounding box center [122, 260] width 110 height 8
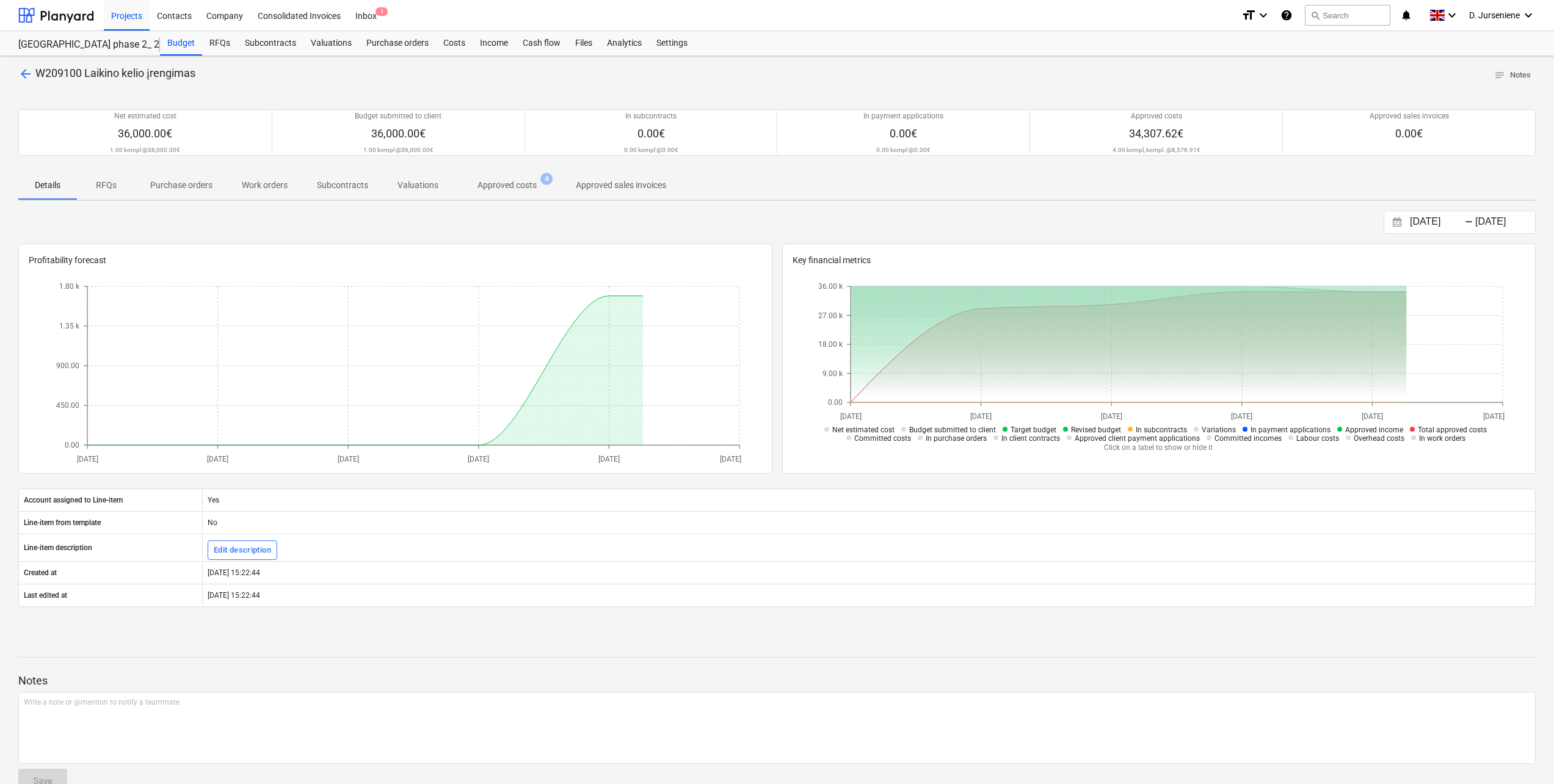
click at [517, 183] on p "Approved costs" at bounding box center [507, 185] width 60 height 13
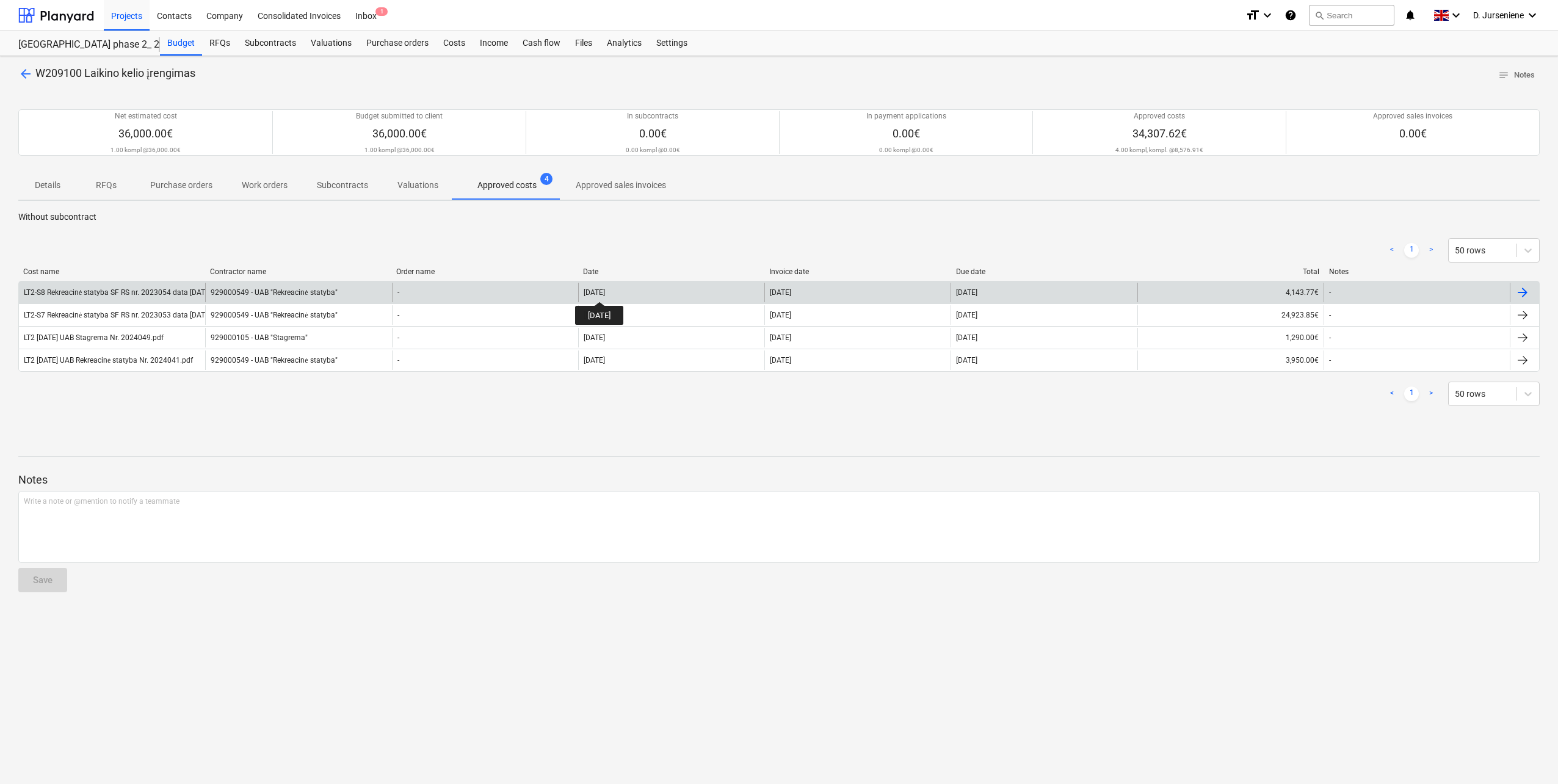
click at [605, 291] on div "[DATE]" at bounding box center [594, 292] width 21 height 8
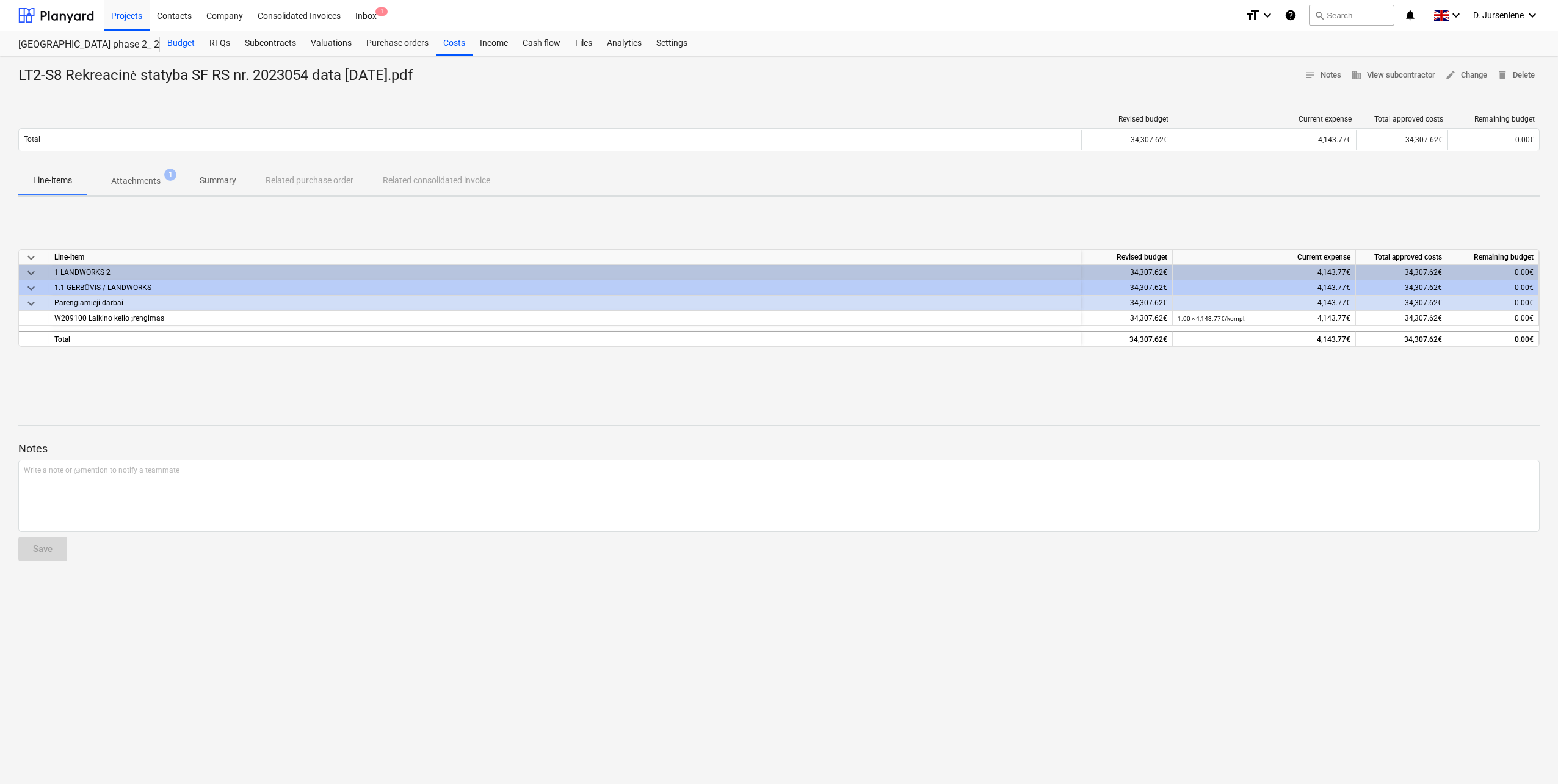
click at [177, 40] on div "Budget" at bounding box center [181, 44] width 42 height 25
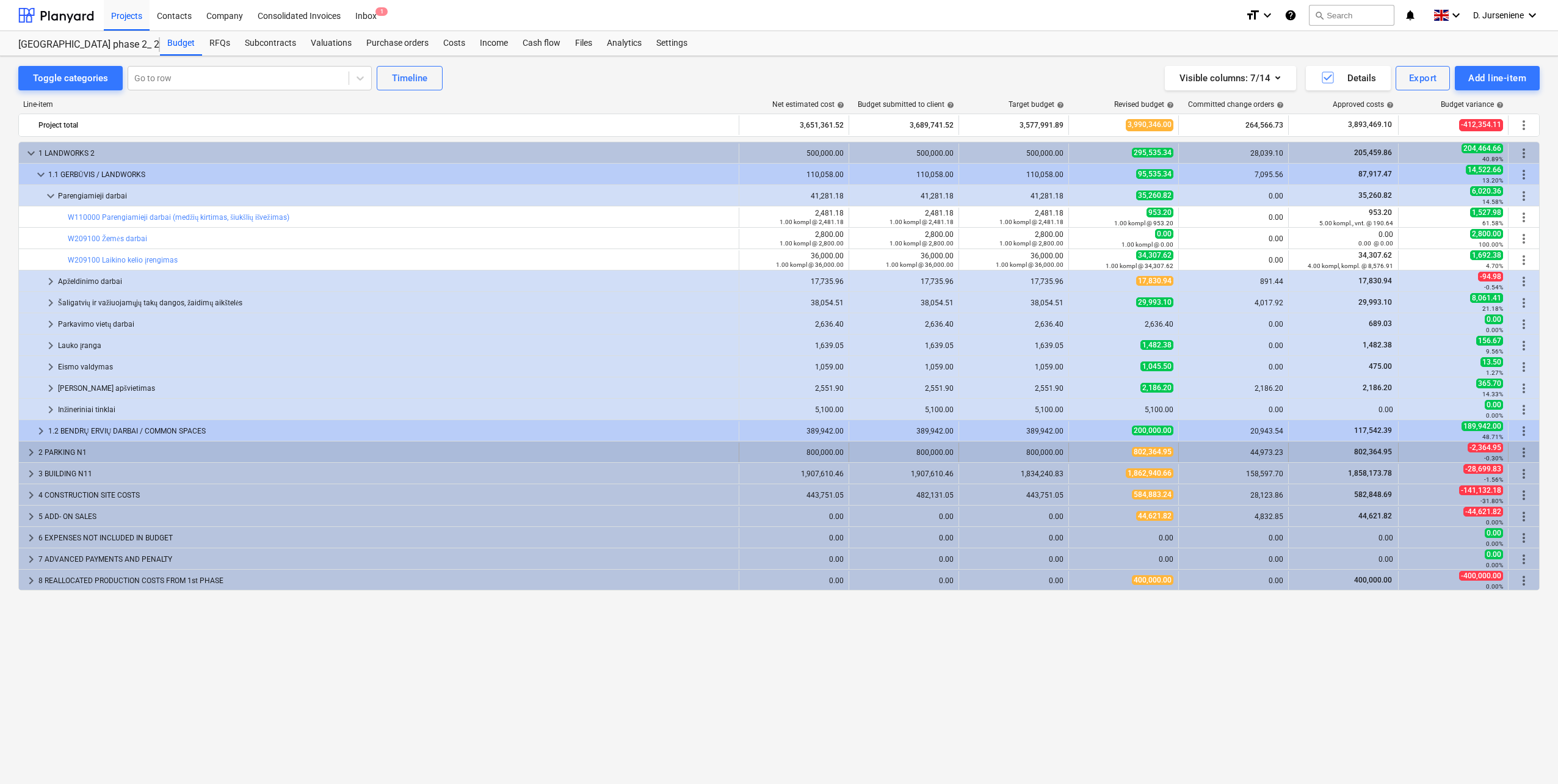
click at [79, 452] on div "2 PARKING N1" at bounding box center [386, 452] width 695 height 20
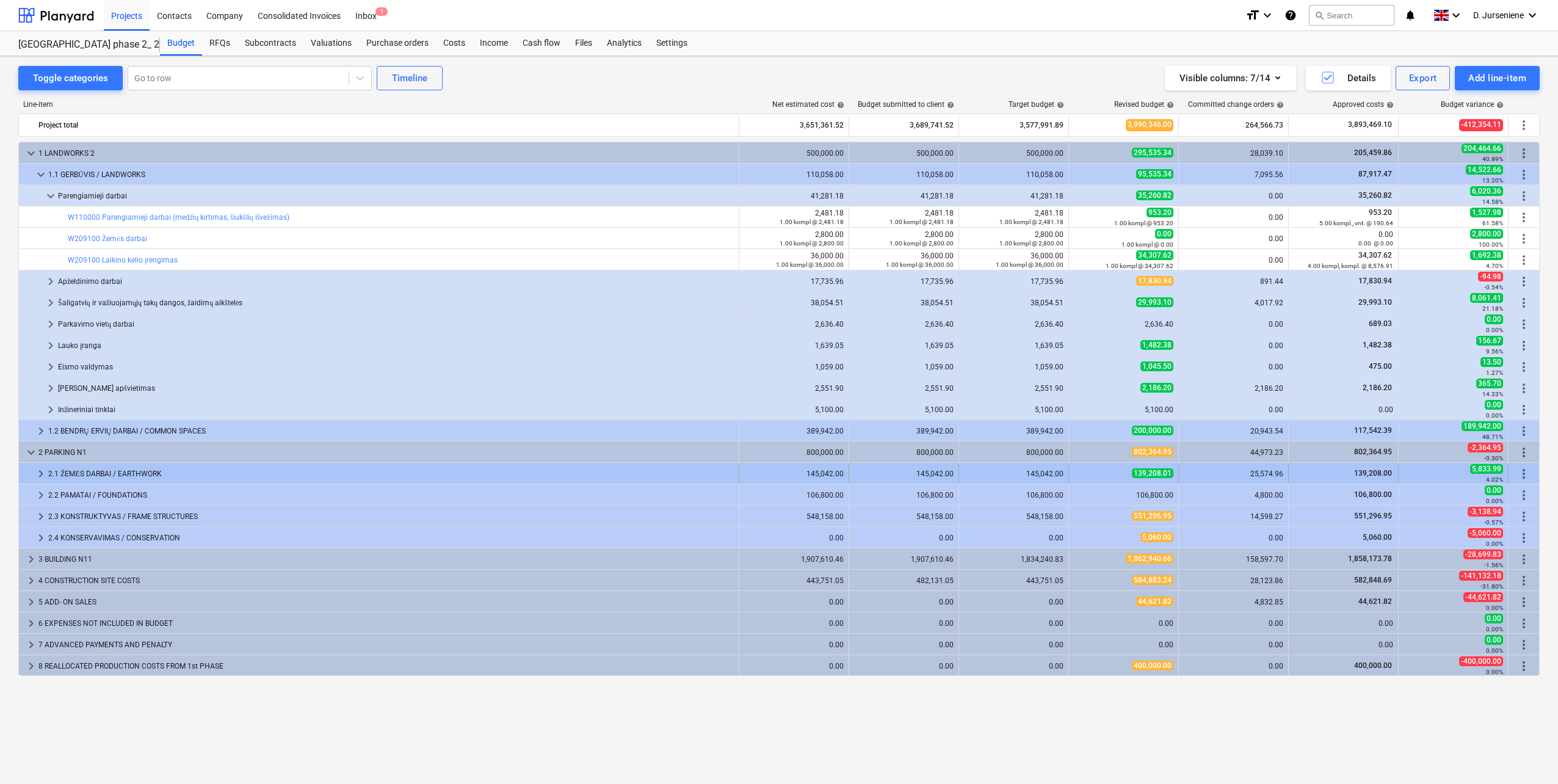
click at [80, 474] on div "2.1 ŽEMĖS DARBAI / EARTHWORK" at bounding box center [391, 473] width 686 height 20
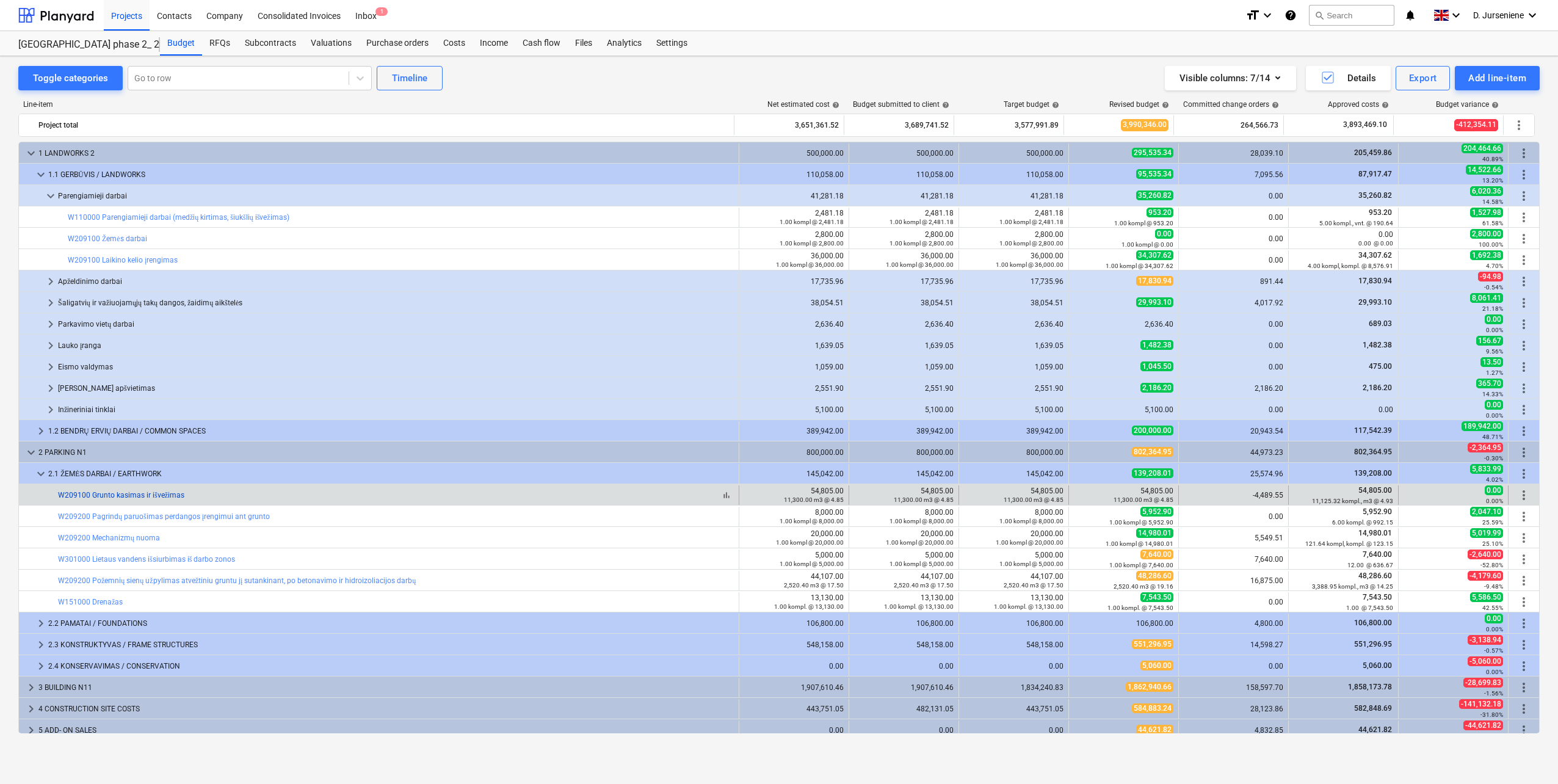
click at [116, 492] on link "W209100 Grunto kasimas ir išvežimas" at bounding box center [121, 495] width 127 height 8
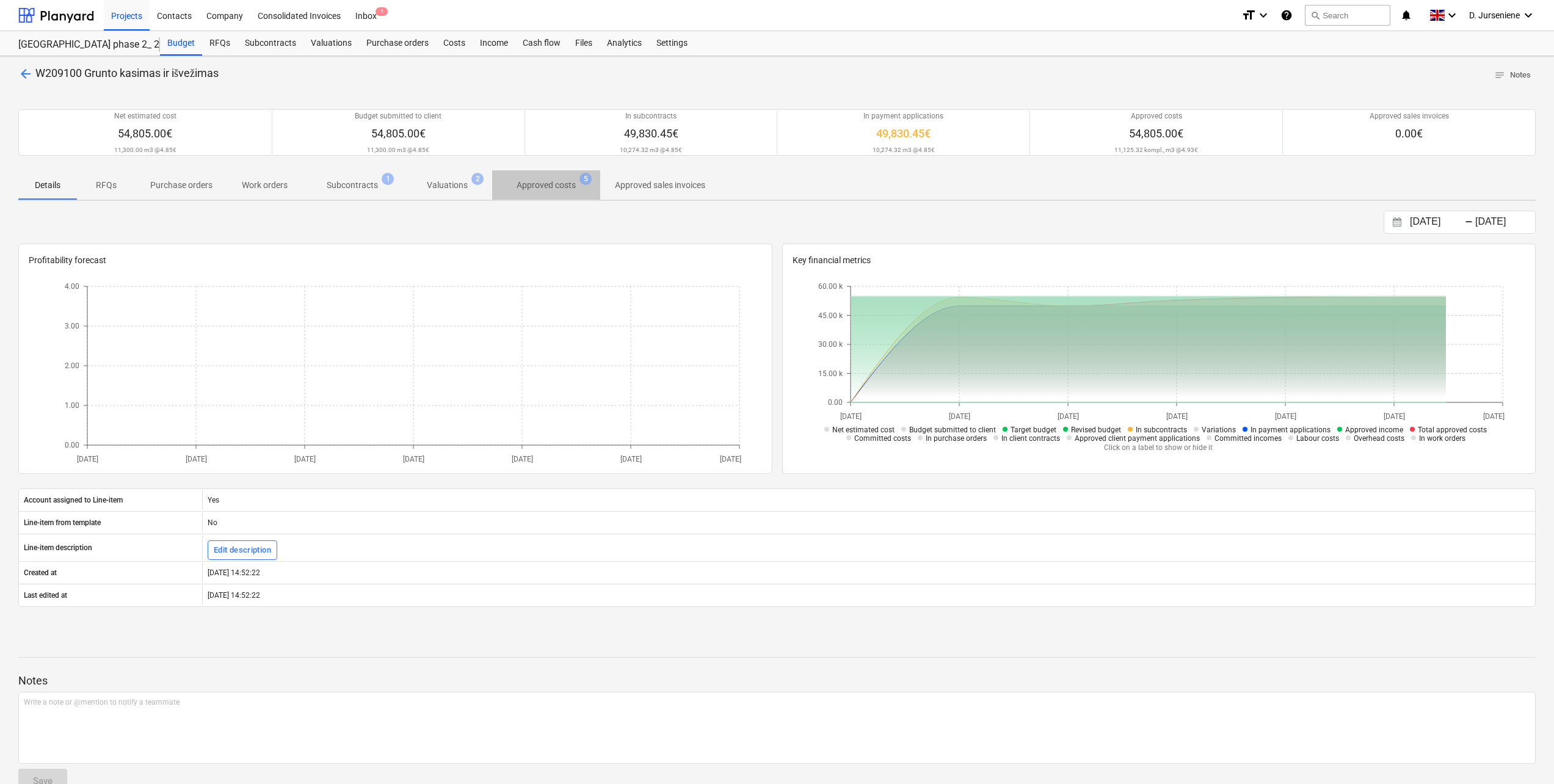
click at [547, 185] on p "Approved costs" at bounding box center [546, 185] width 60 height 13
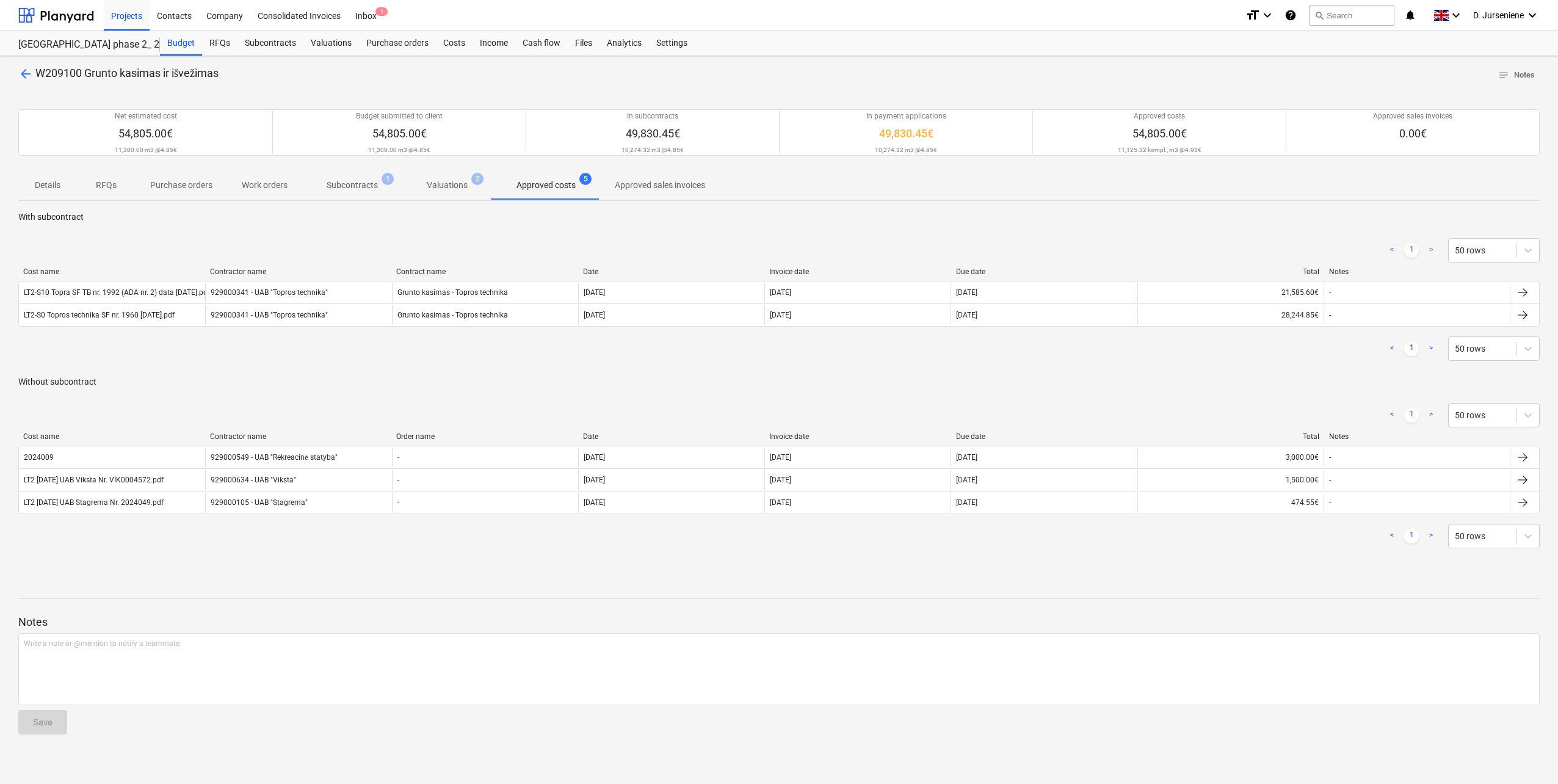
click at [653, 254] on div "< 1 > 50 rows" at bounding box center [779, 250] width 1522 height 25
click at [226, 40] on div "RFQs" at bounding box center [220, 44] width 36 height 25
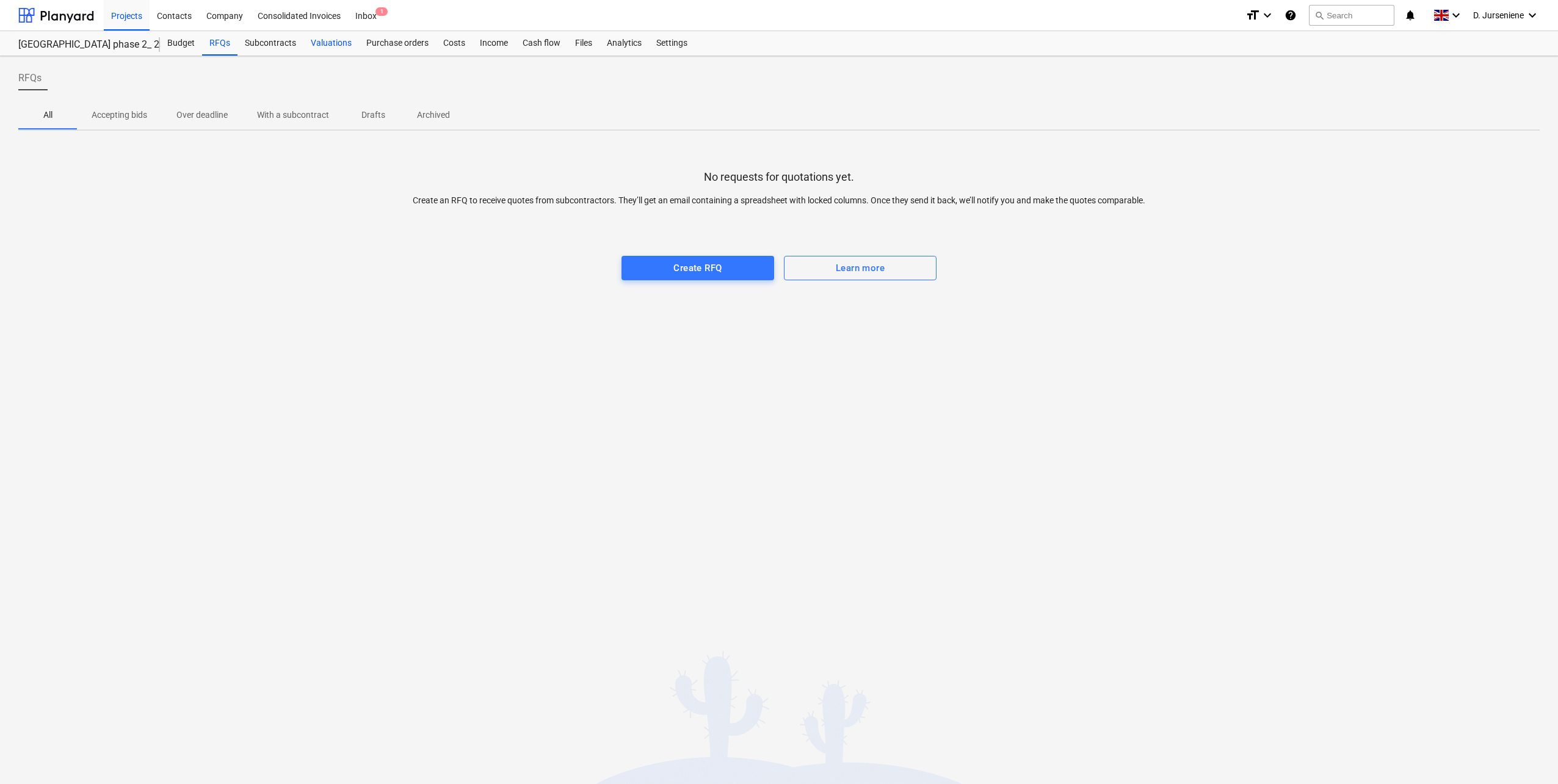
click at [335, 39] on div "Valuations" at bounding box center [331, 44] width 55 height 25
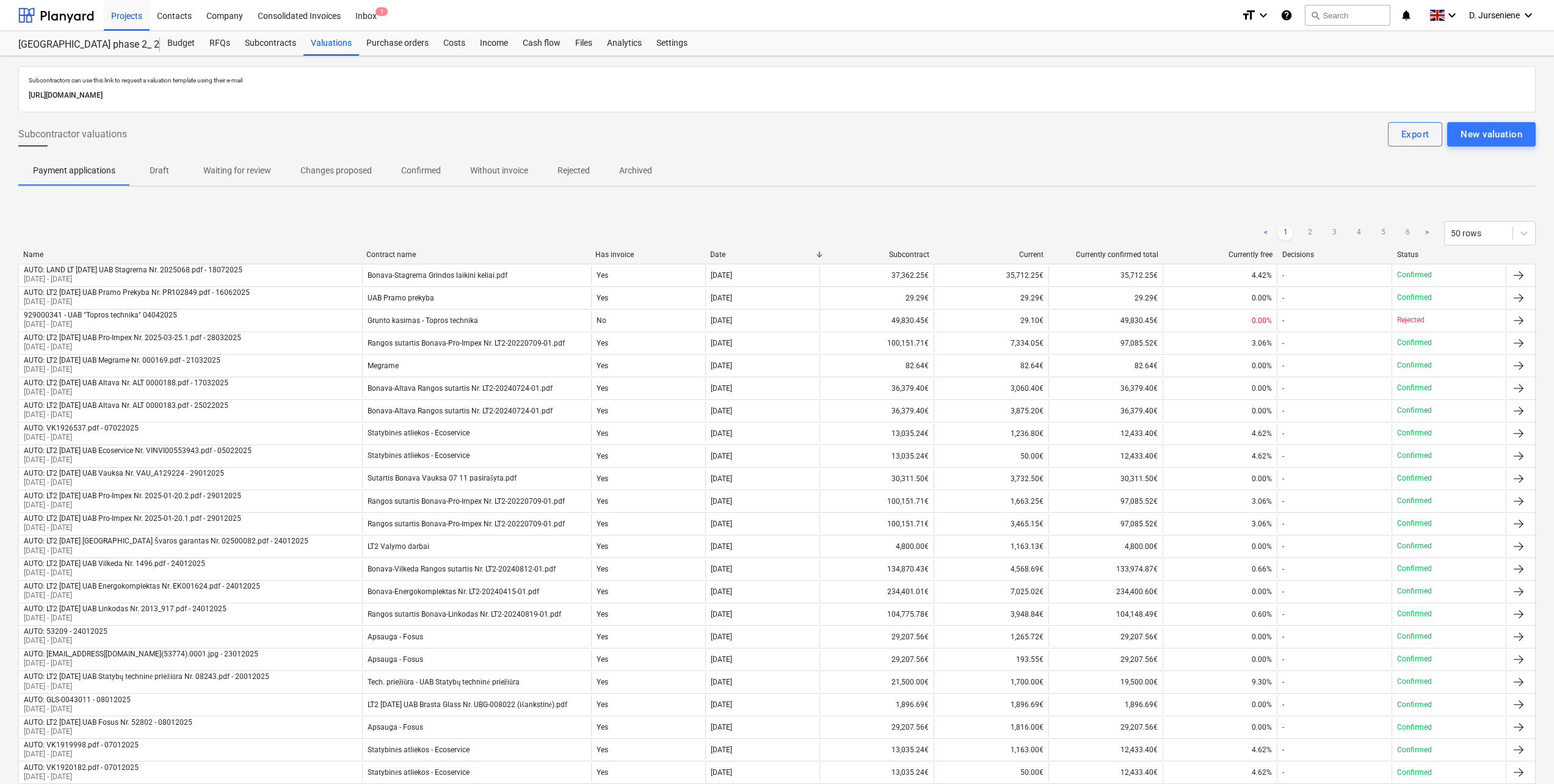
click at [150, 172] on p "Draft" at bounding box center [159, 170] width 29 height 13
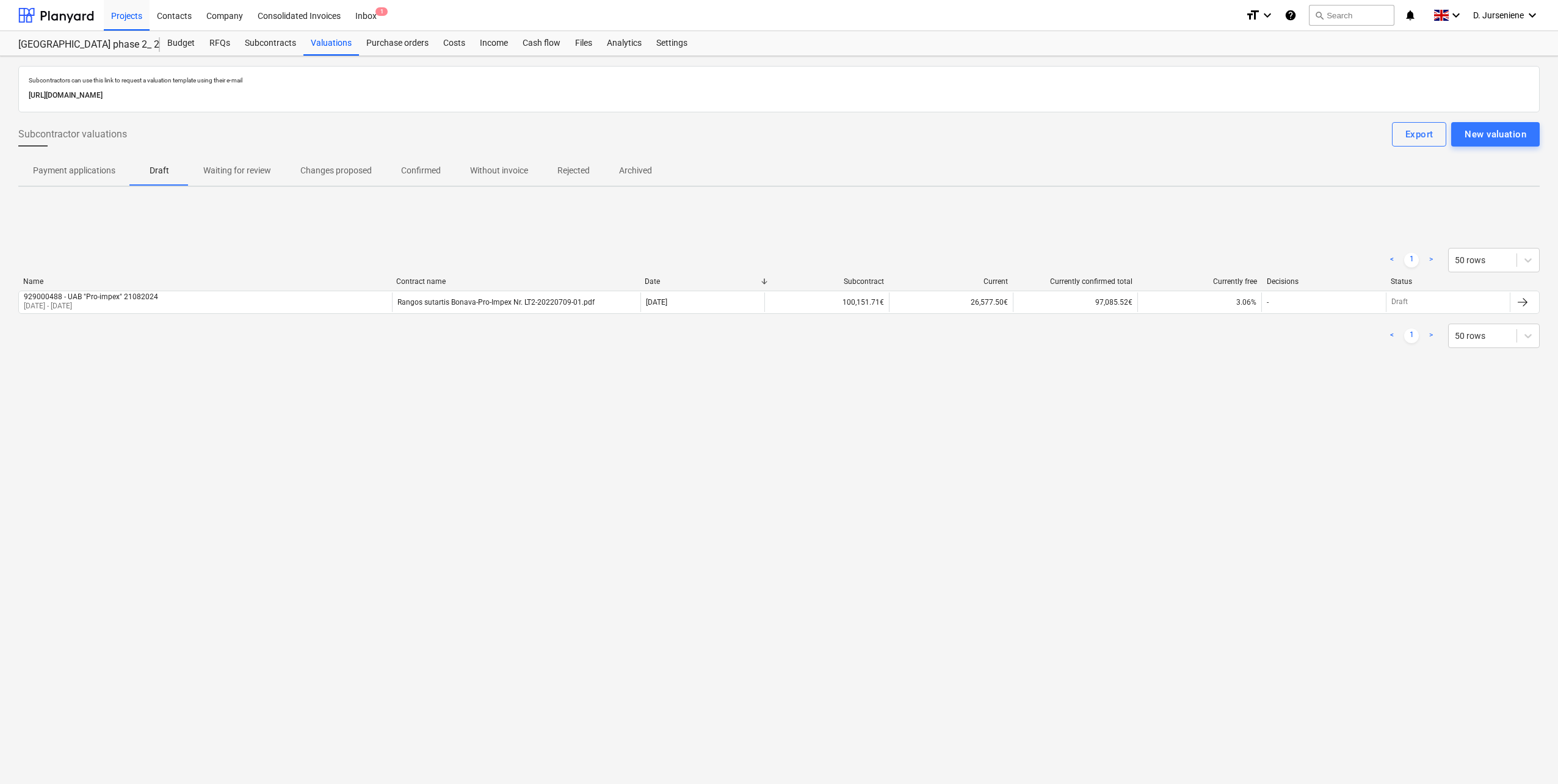
click at [218, 172] on p "Waiting for review" at bounding box center [237, 170] width 68 height 13
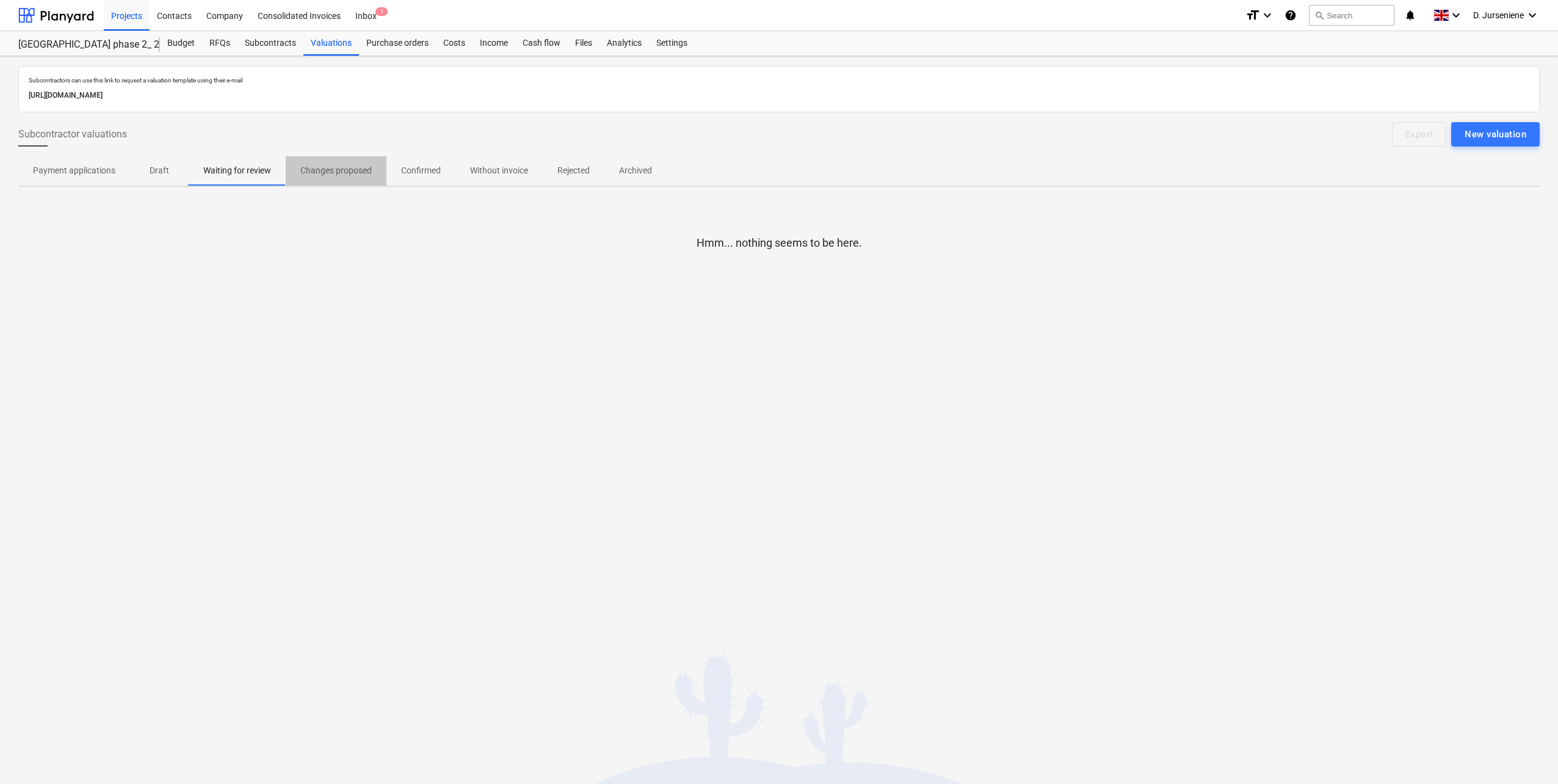
click at [318, 171] on p "Changes proposed" at bounding box center [336, 170] width 71 height 13
click at [422, 173] on p "Confirmed" at bounding box center [421, 170] width 40 height 13
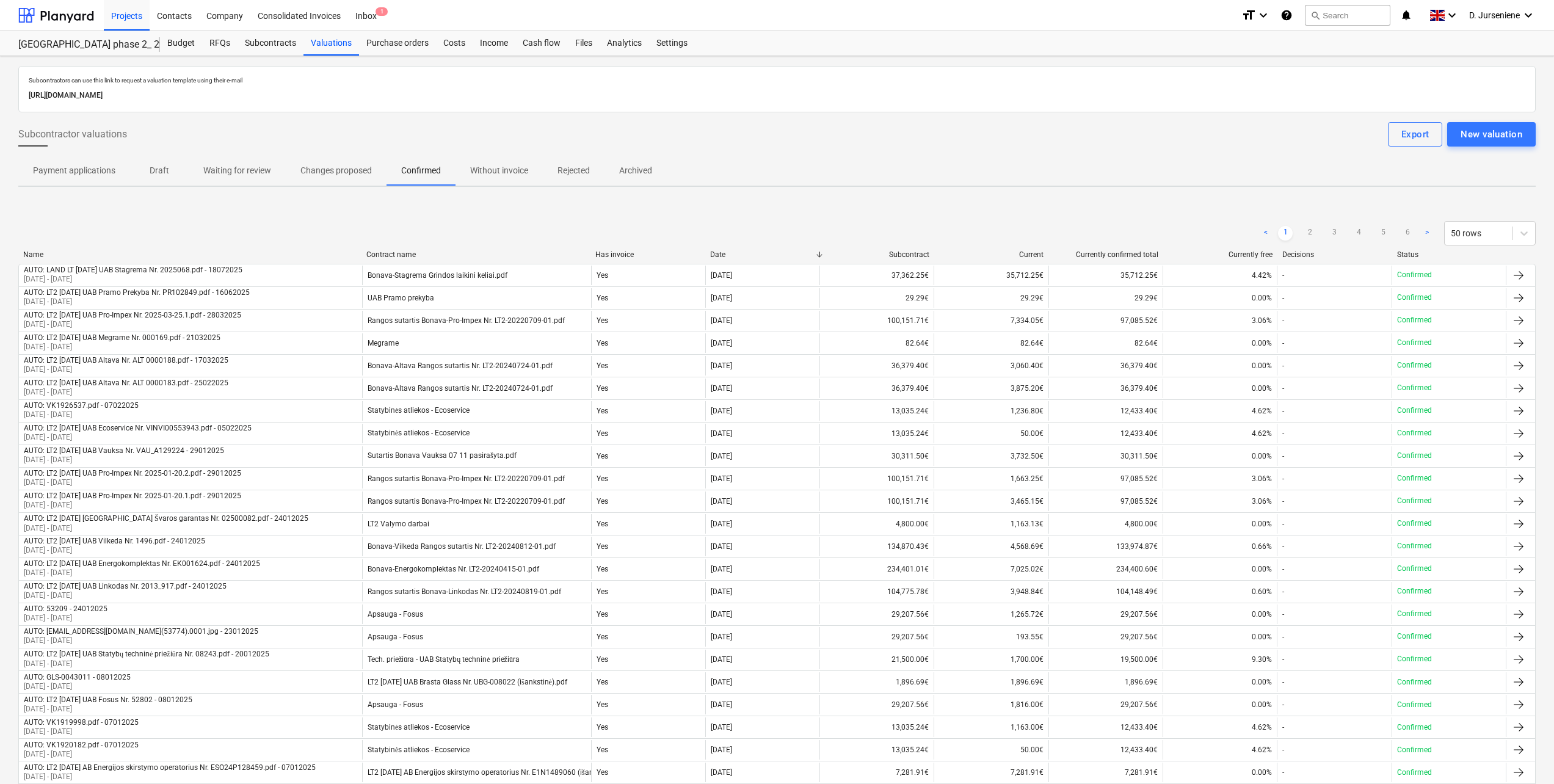
click at [500, 173] on p "Without invoice" at bounding box center [499, 170] width 58 height 13
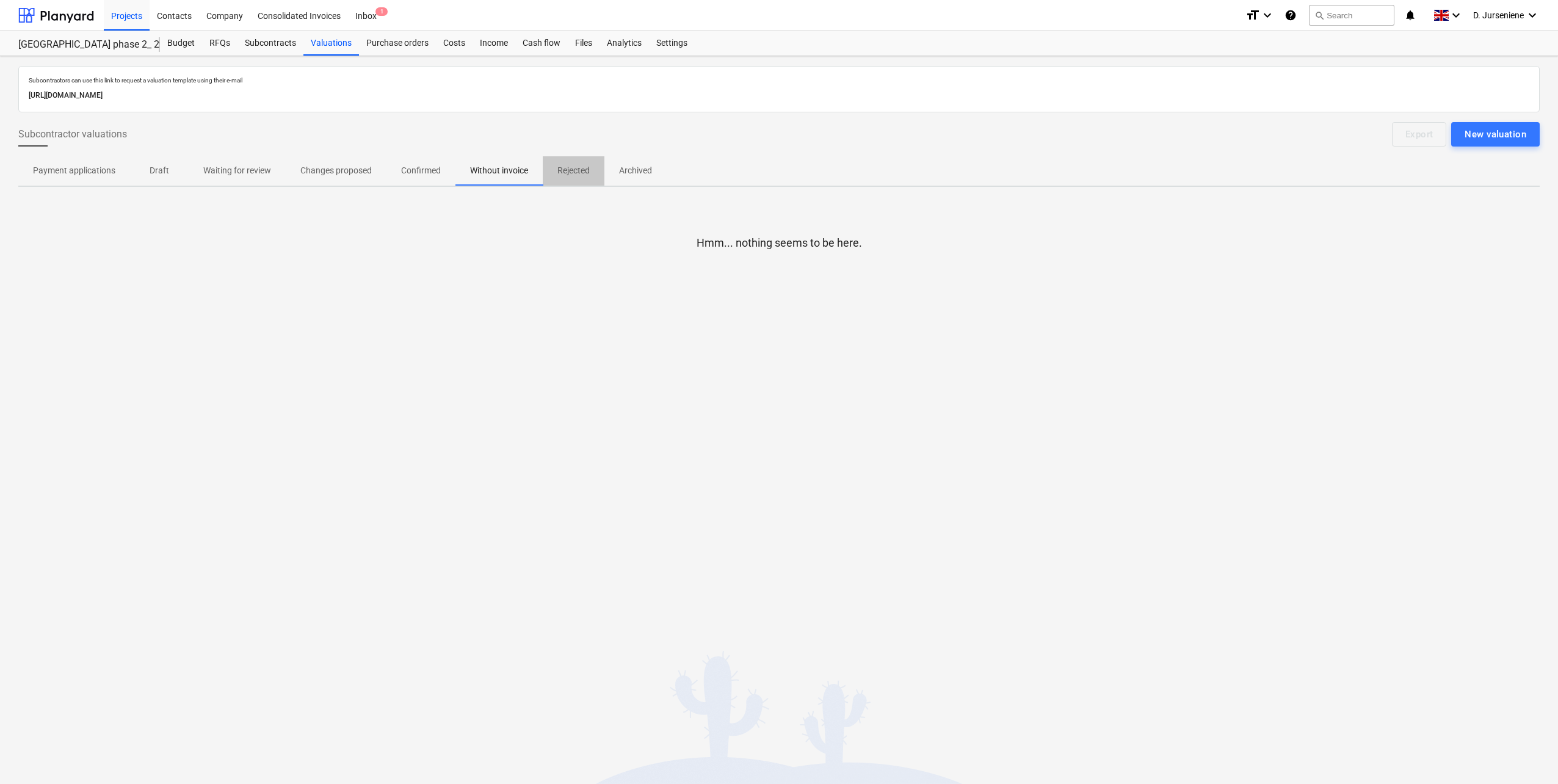
click at [574, 172] on p "Rejected" at bounding box center [573, 170] width 32 height 13
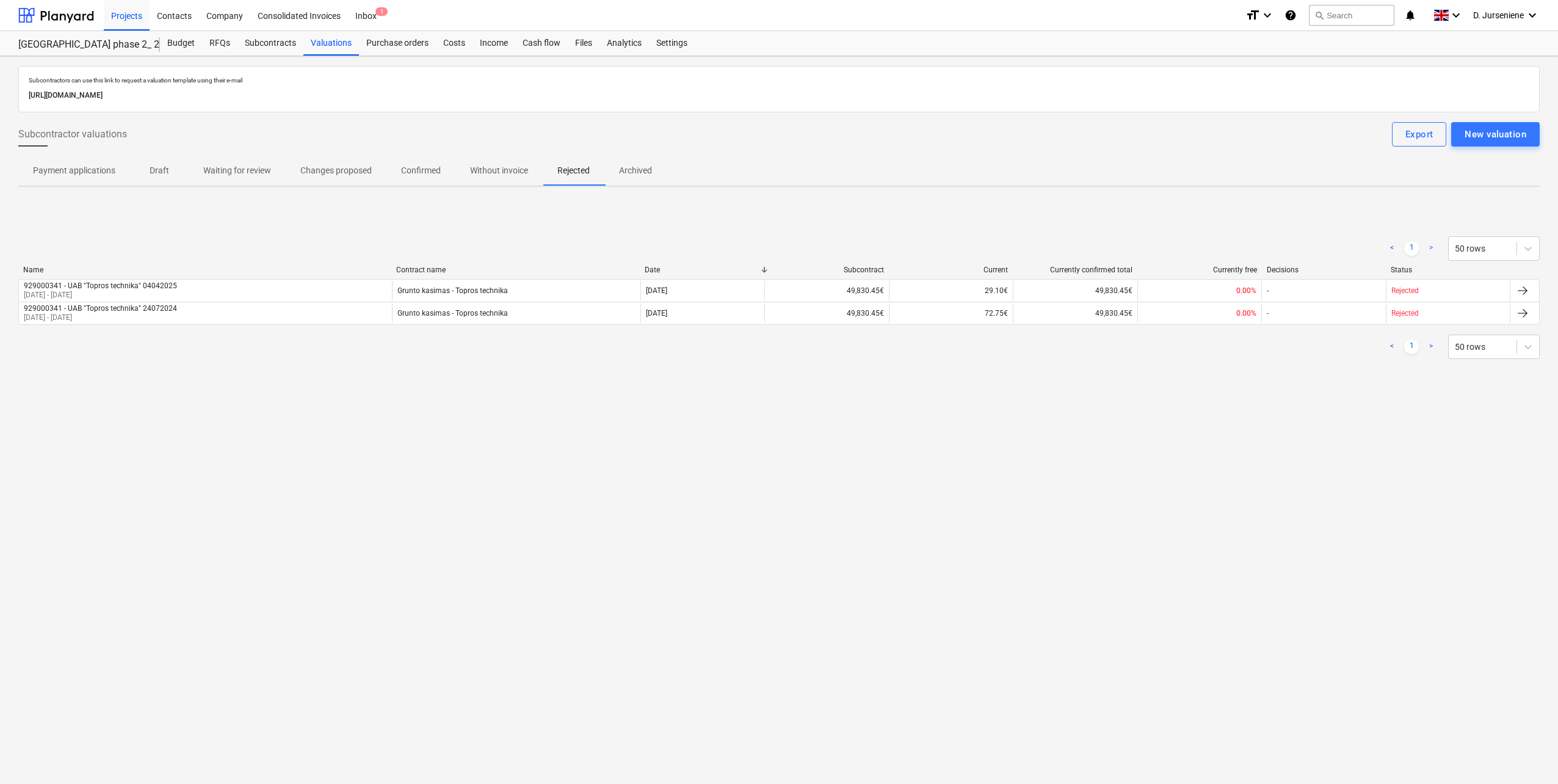
click at [645, 172] on p "Archived" at bounding box center [636, 170] width 33 height 13
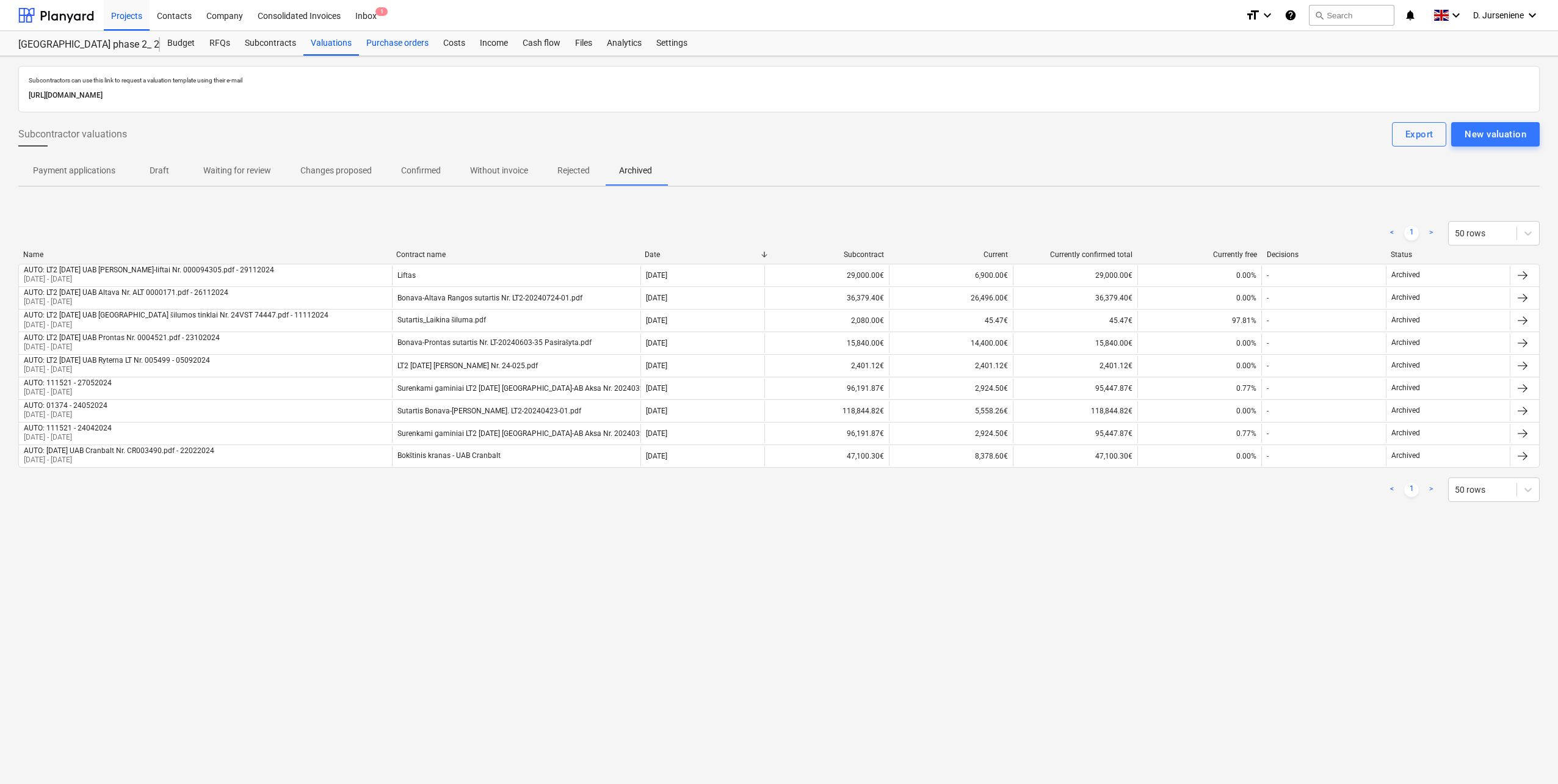
click at [381, 44] on div "Purchase orders" at bounding box center [398, 44] width 77 height 25
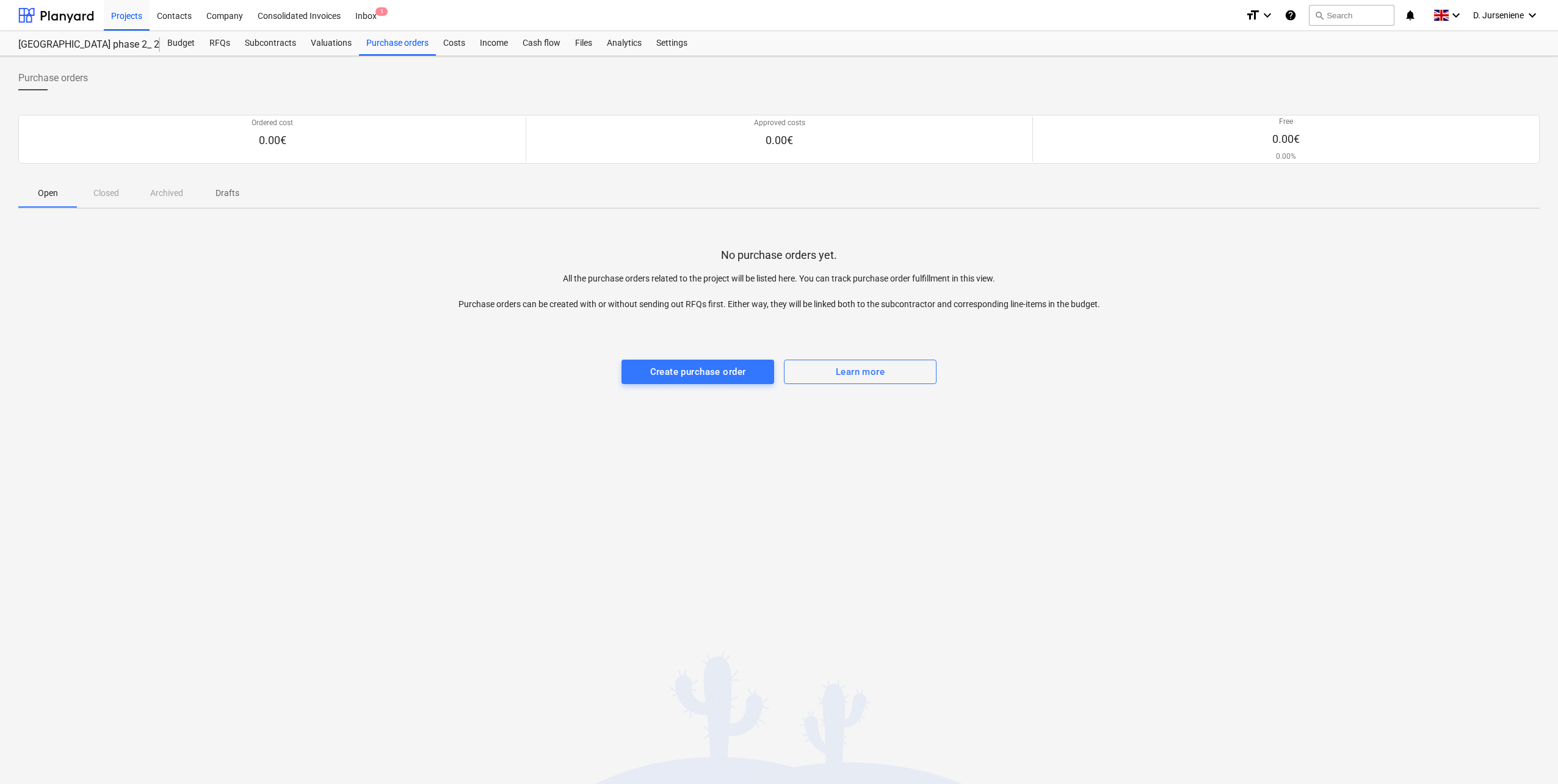
click at [106, 198] on div "Open Closed Archived Drafts" at bounding box center [779, 193] width 1522 height 29
click at [225, 196] on p "Drafts" at bounding box center [227, 193] width 29 height 13
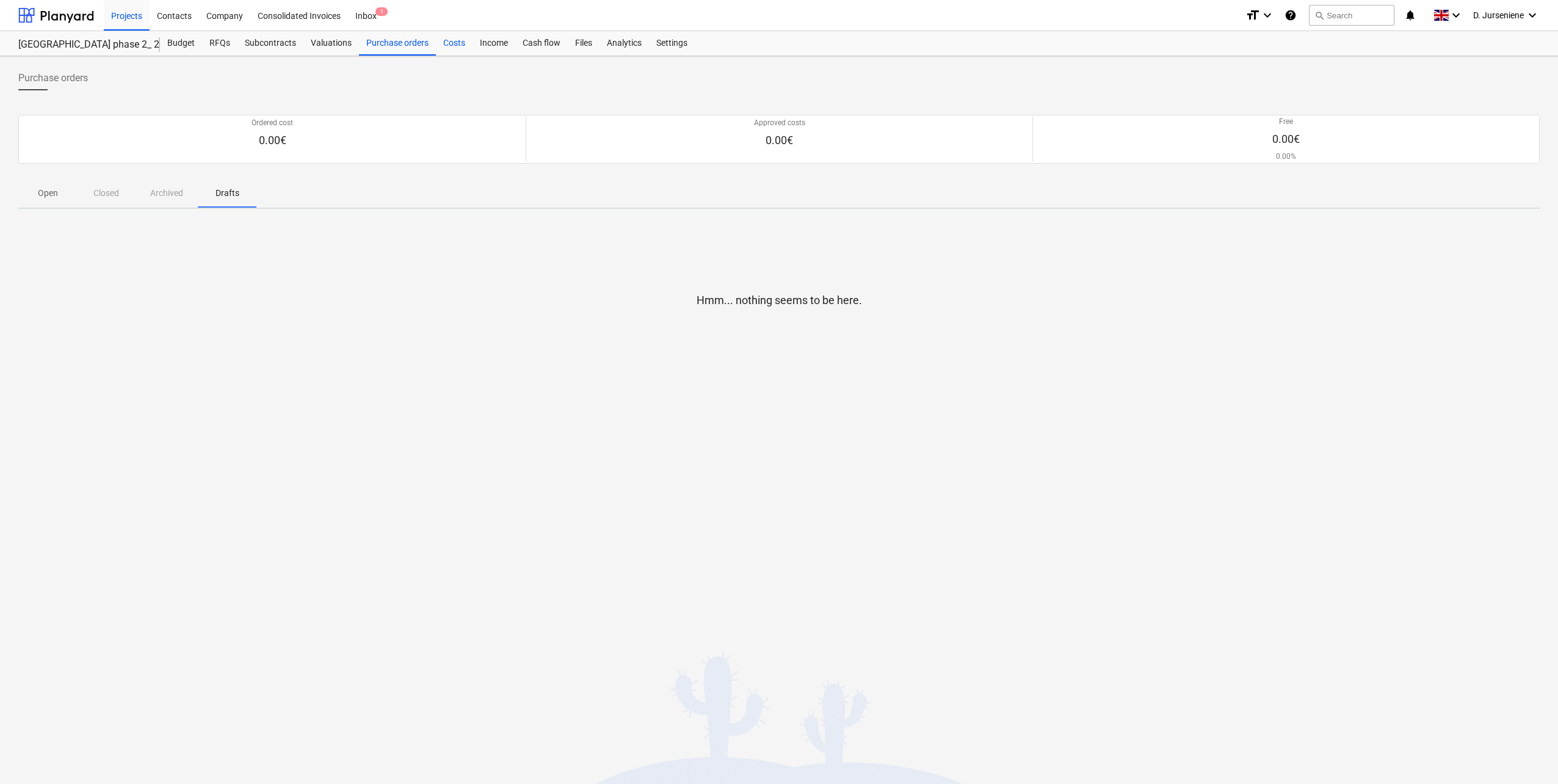
click at [456, 45] on div "Costs" at bounding box center [454, 44] width 37 height 25
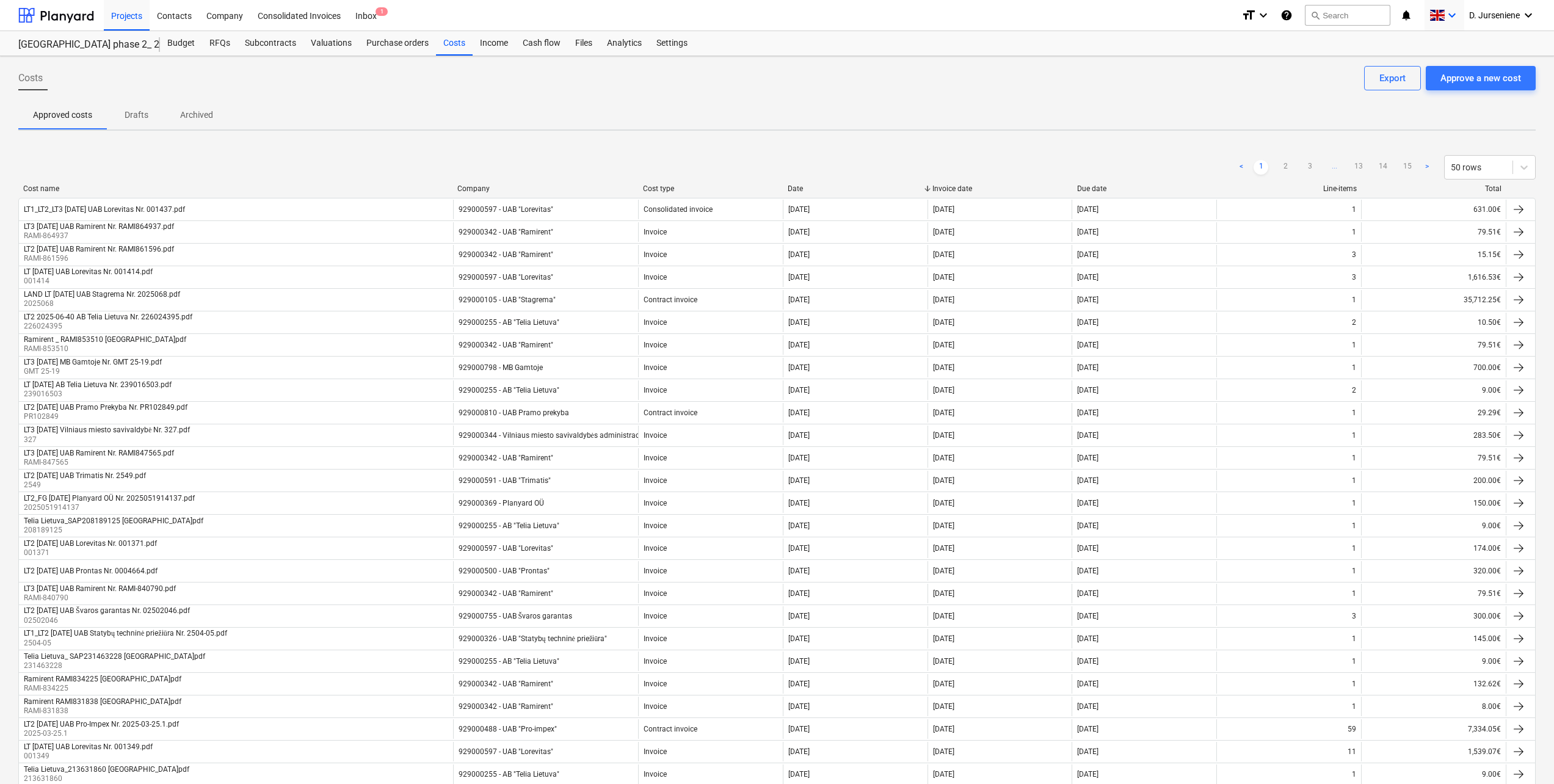
click at [1167, 14] on icon "keyboard_arrow_down" at bounding box center [1451, 15] width 14 height 14
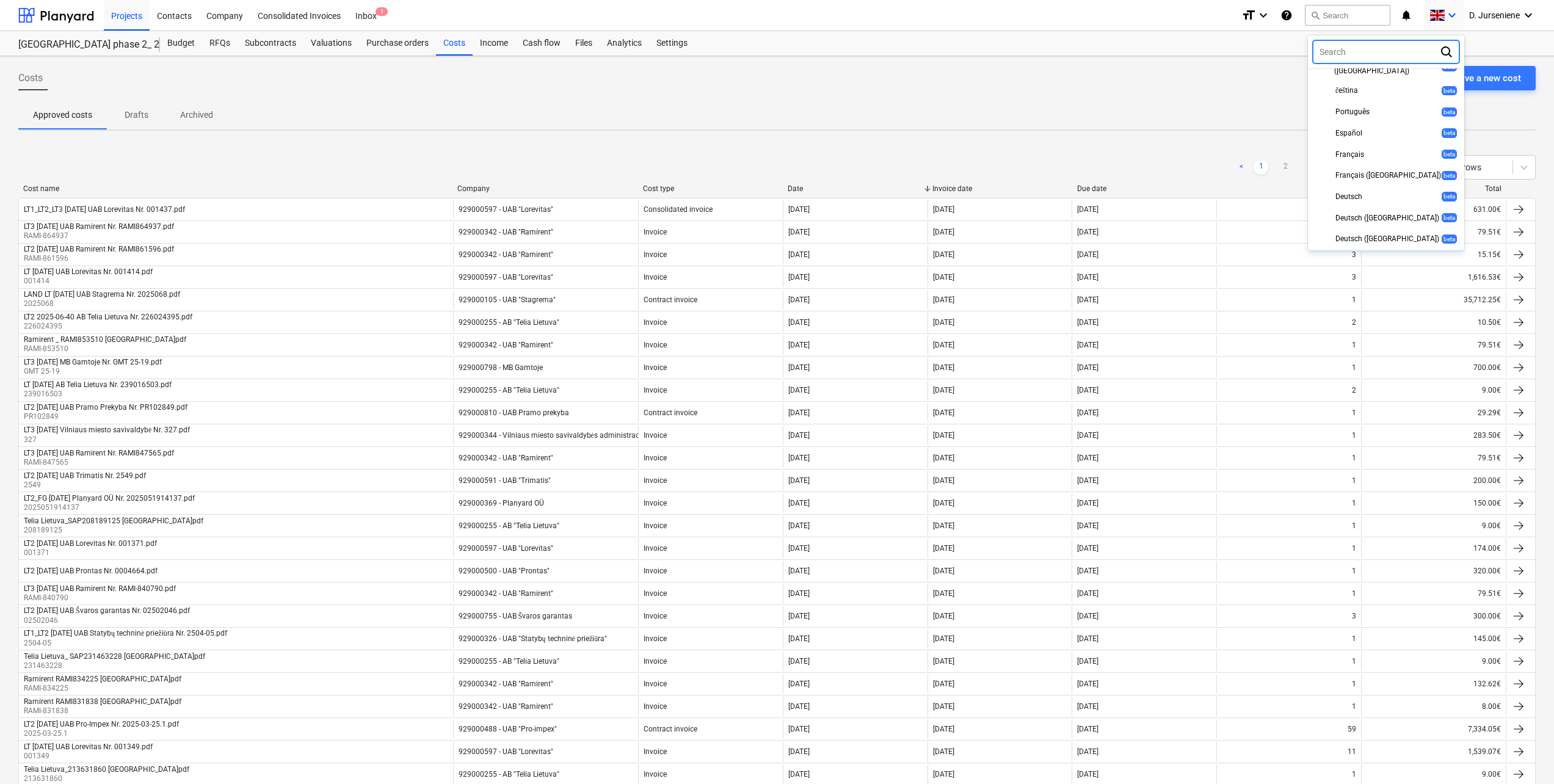
scroll to position [330, 0]
click at [1167, 246] on span "русский" at bounding box center [1348, 250] width 25 height 9
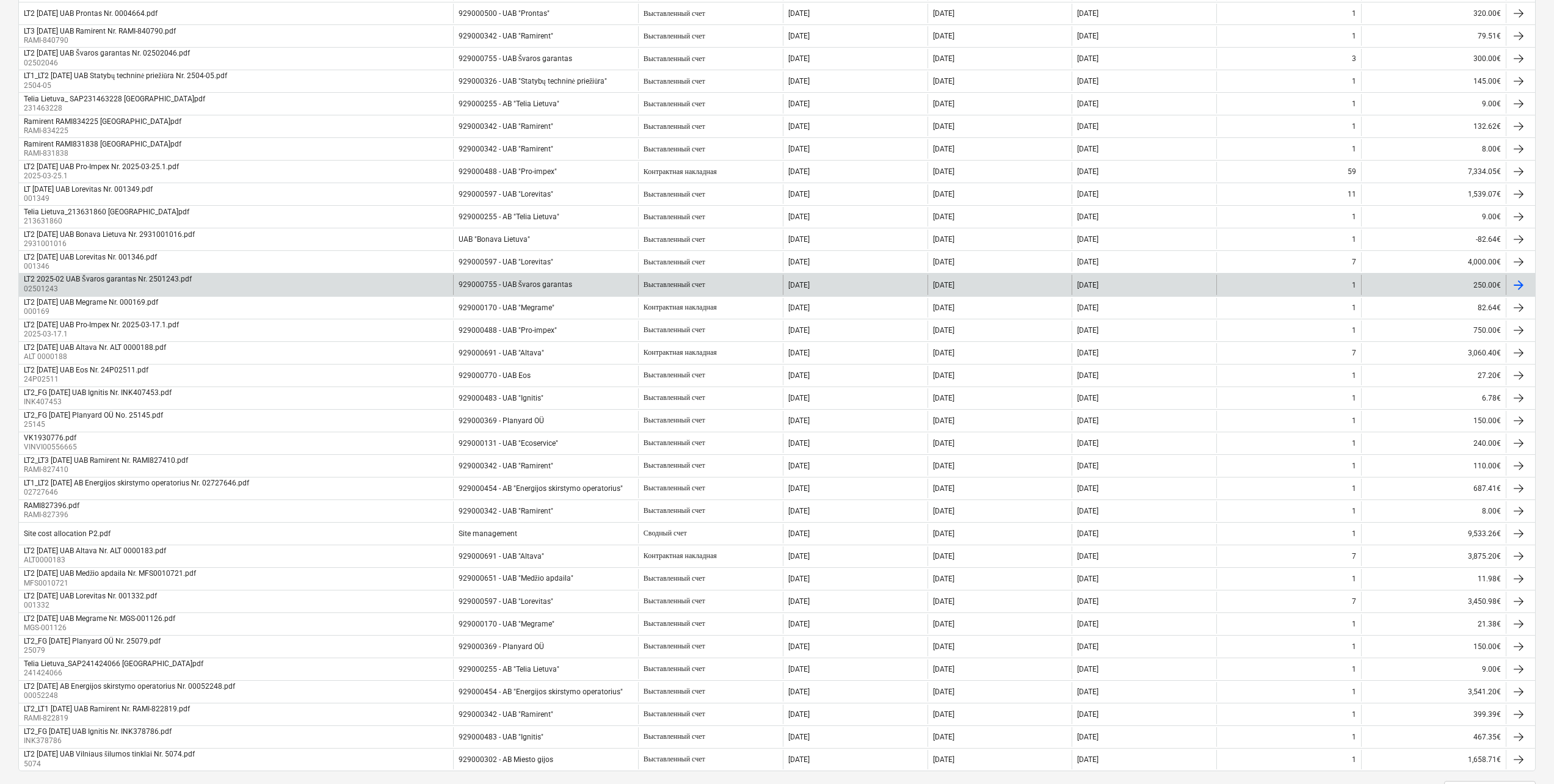
scroll to position [612, 0]
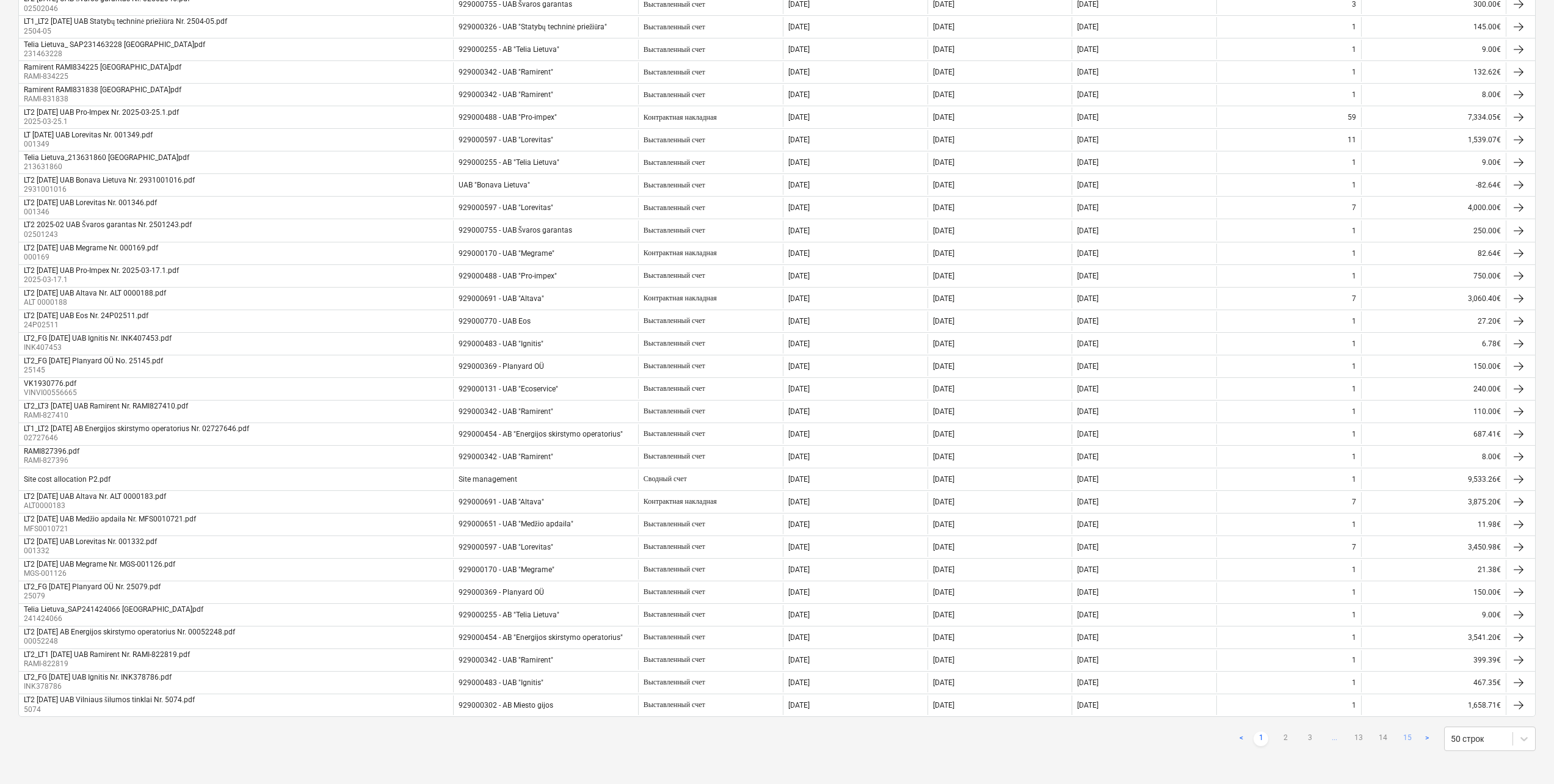
click at [1167, 637] on link "15" at bounding box center [1407, 738] width 14 height 14
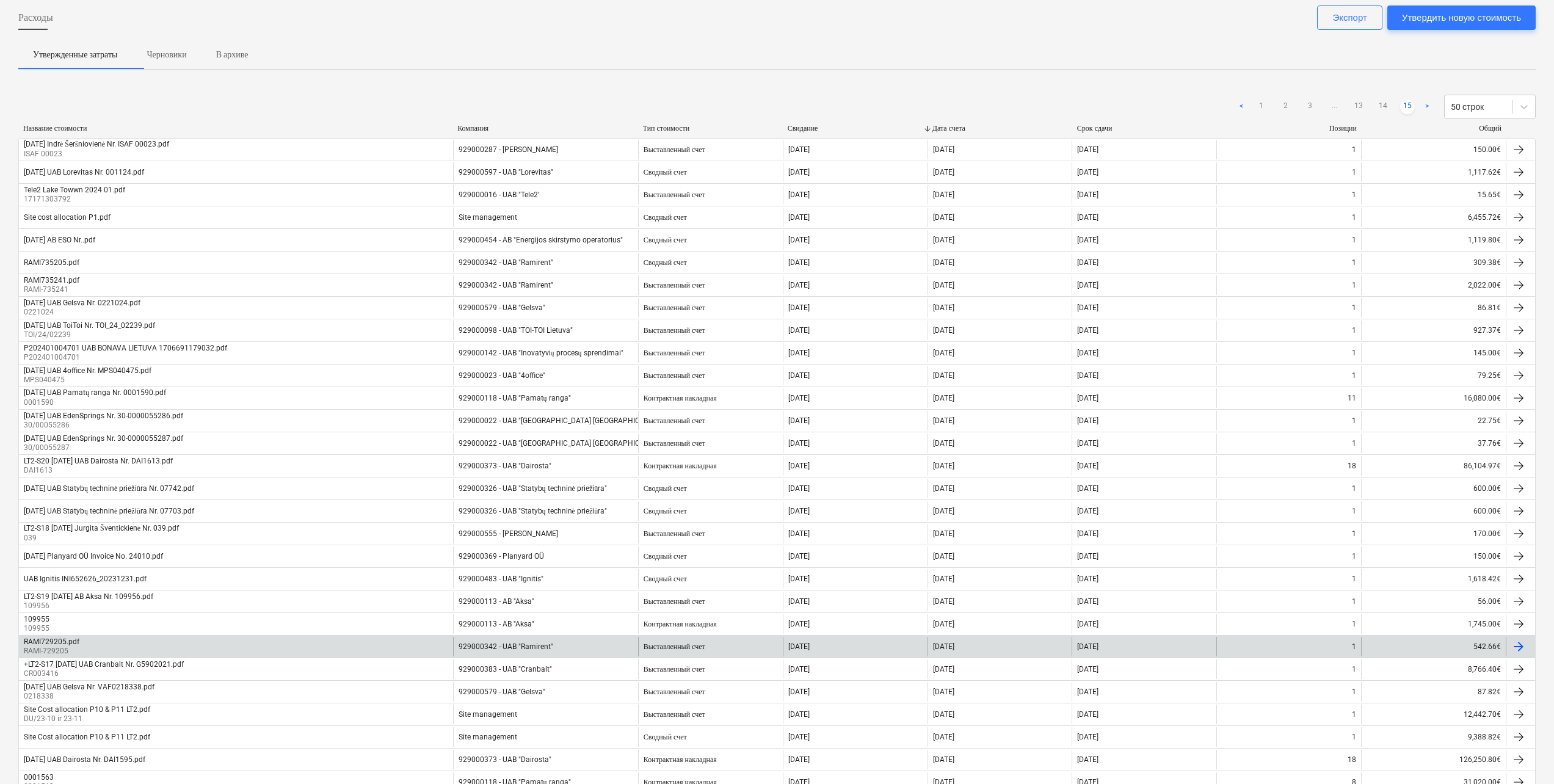
scroll to position [0, 0]
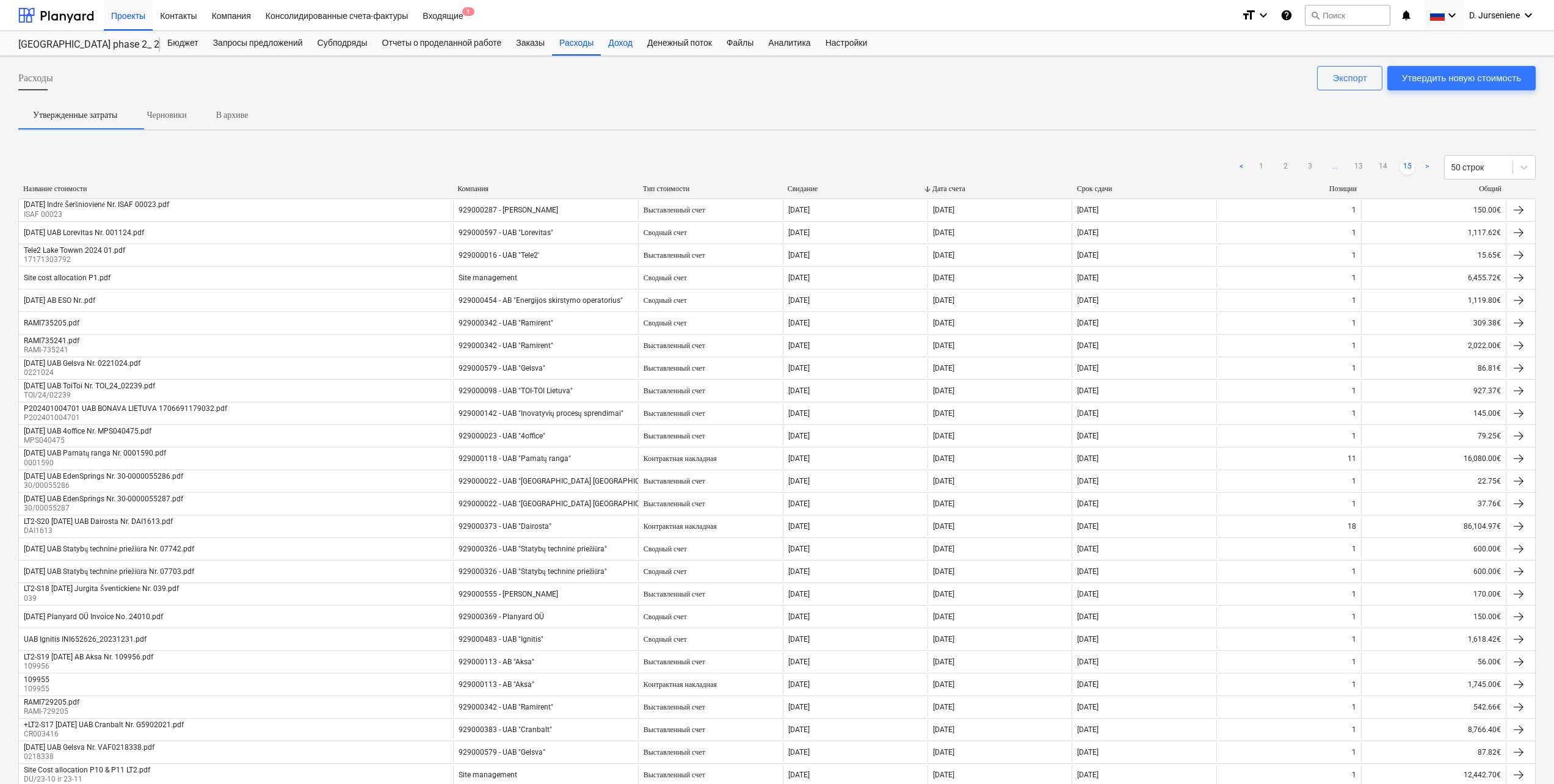
click at [630, 46] on div "Доход" at bounding box center [620, 44] width 39 height 25
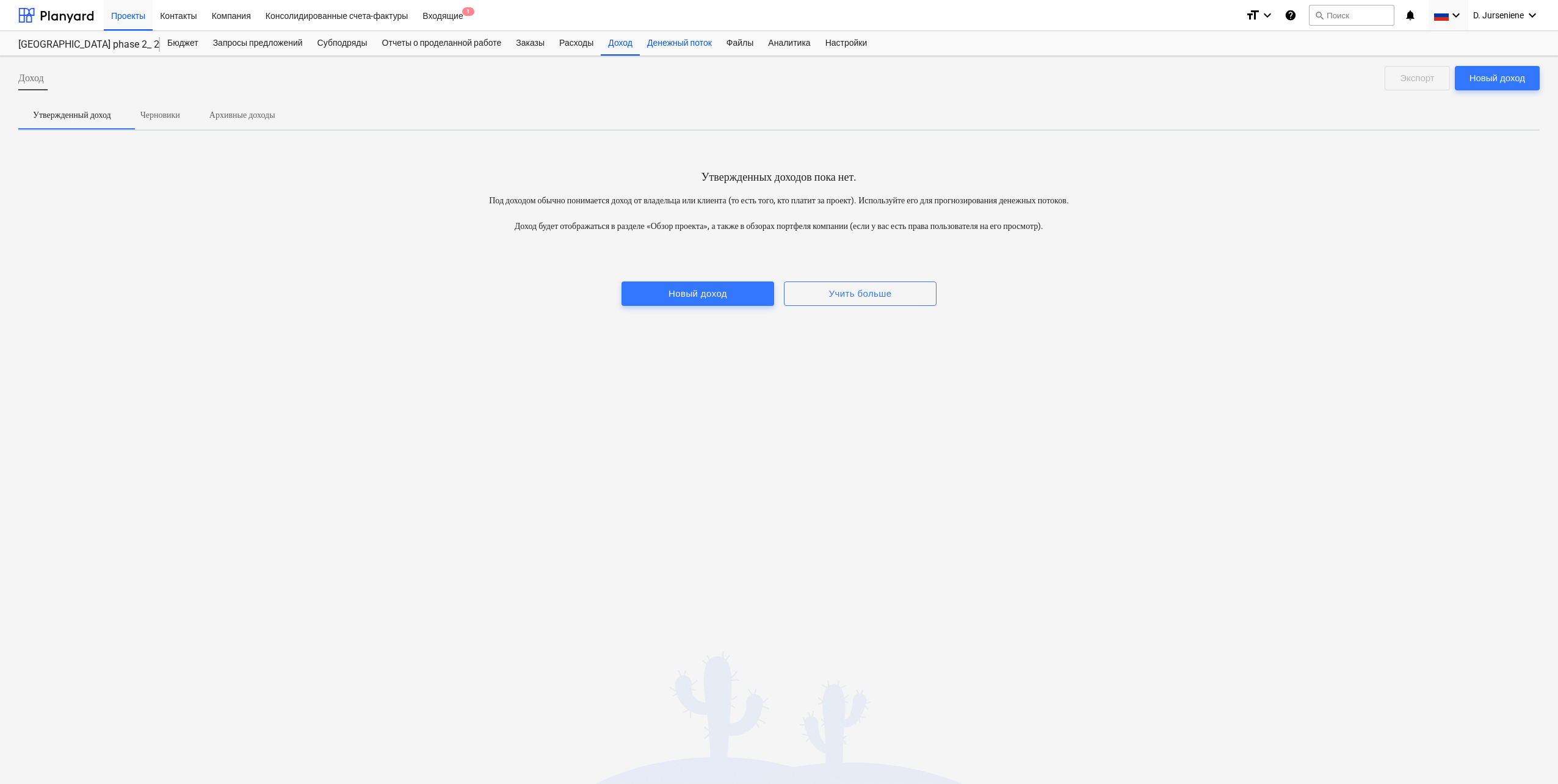
click at [690, 40] on div "Денежный поток" at bounding box center [679, 44] width 79 height 25
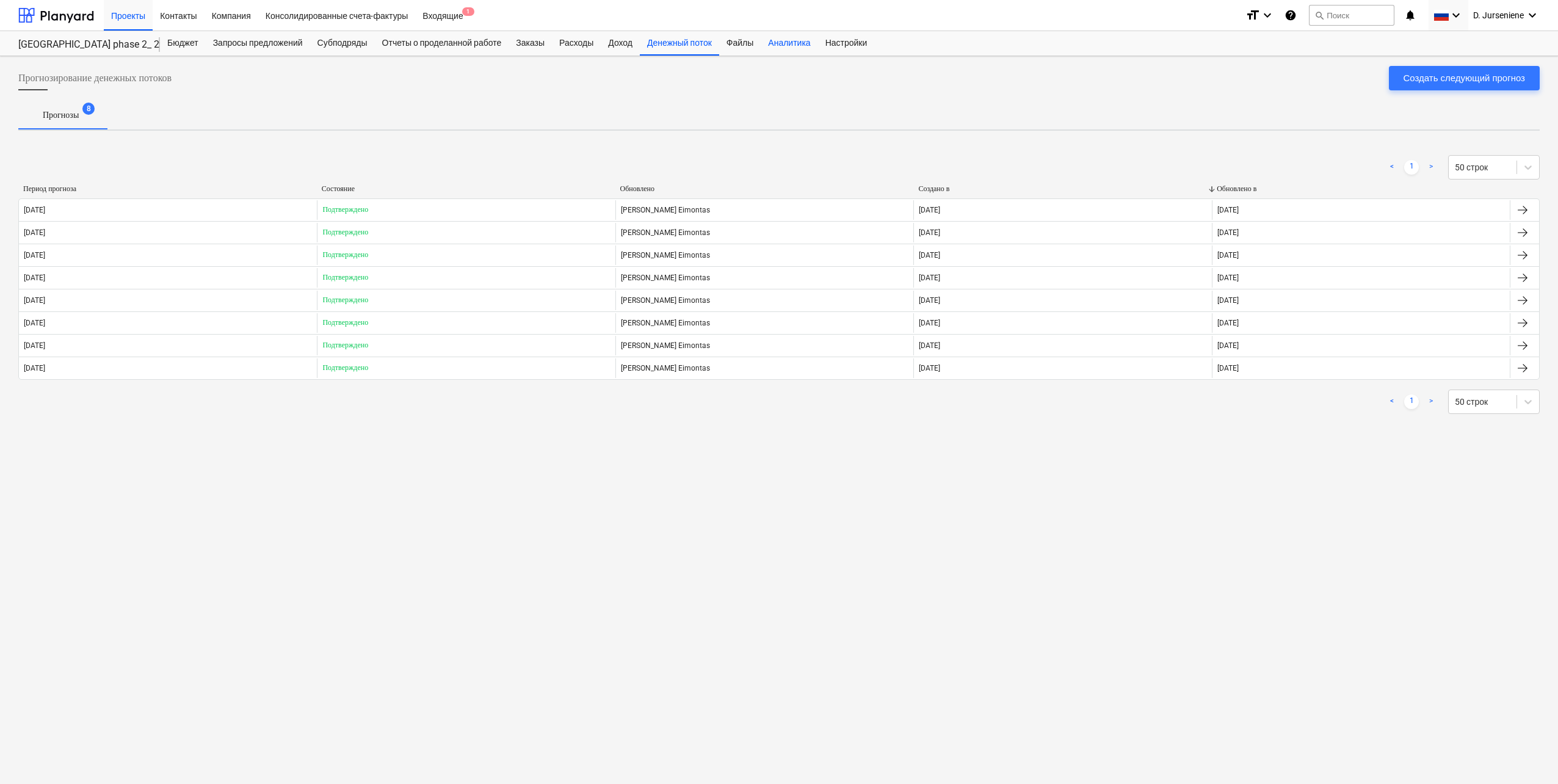
click at [814, 40] on div "Аналитика" at bounding box center [789, 44] width 57 height 25
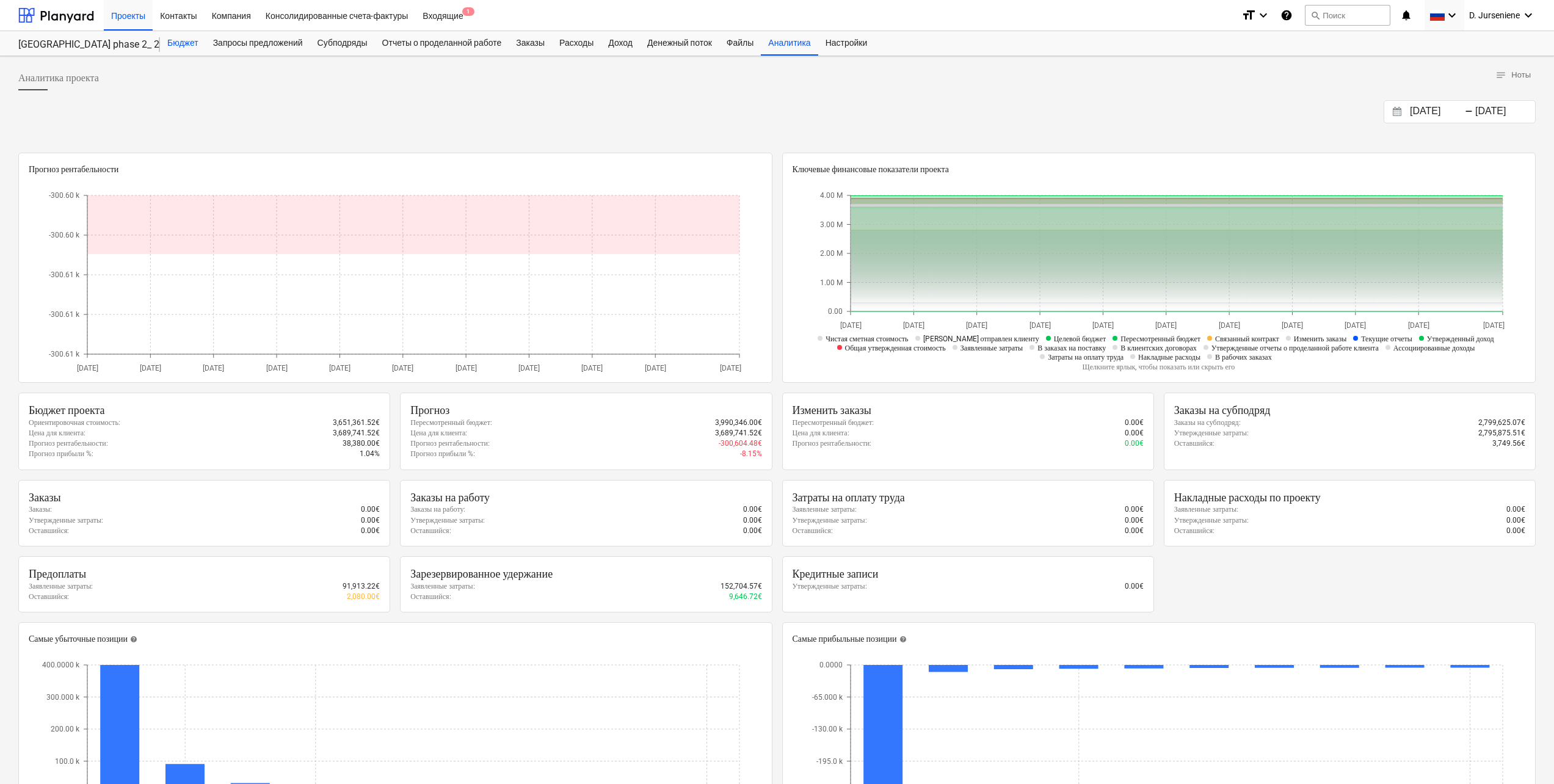
click at [188, 43] on div "Бюджет" at bounding box center [183, 44] width 46 height 25
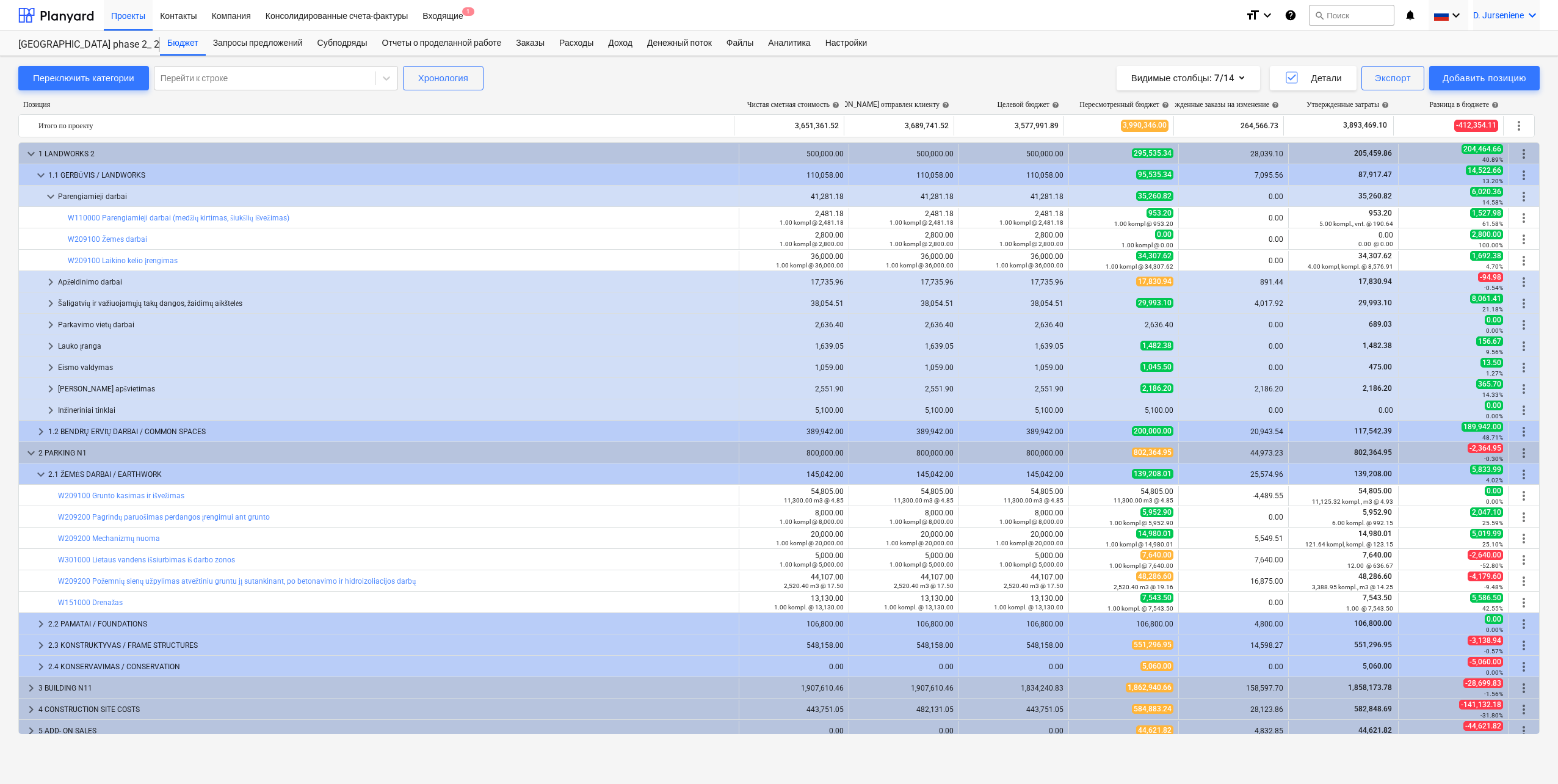
click at [1167, 14] on icon "keyboard_arrow_down" at bounding box center [1532, 15] width 14 height 14
click at [1167, 14] on div at bounding box center [779, 392] width 1558 height 784
click at [1167, 14] on icon "keyboard_arrow_down" at bounding box center [1456, 15] width 14 height 14
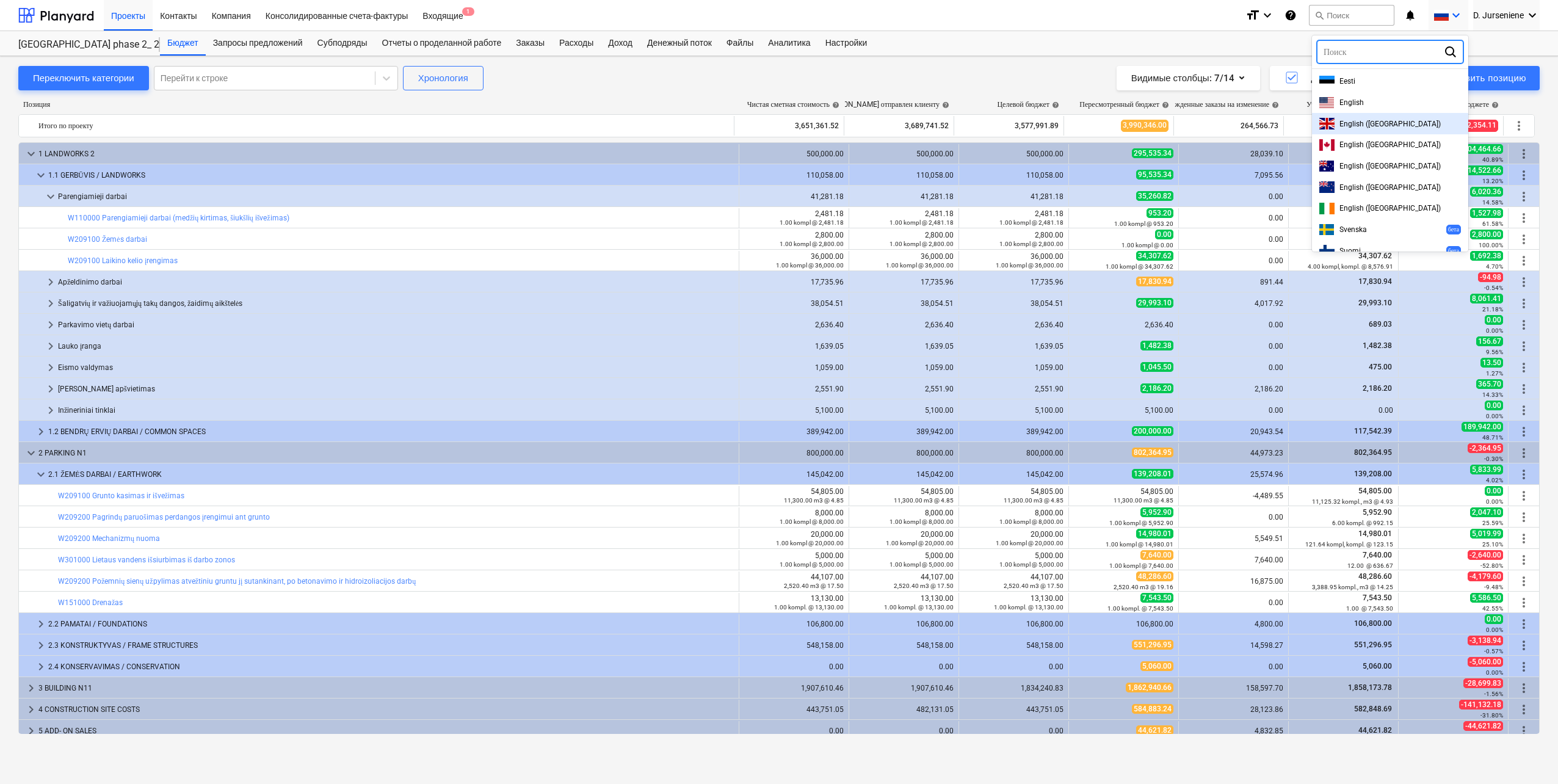
click at [1167, 122] on span "English ([GEOGRAPHIC_DATA])" at bounding box center [1390, 124] width 101 height 8
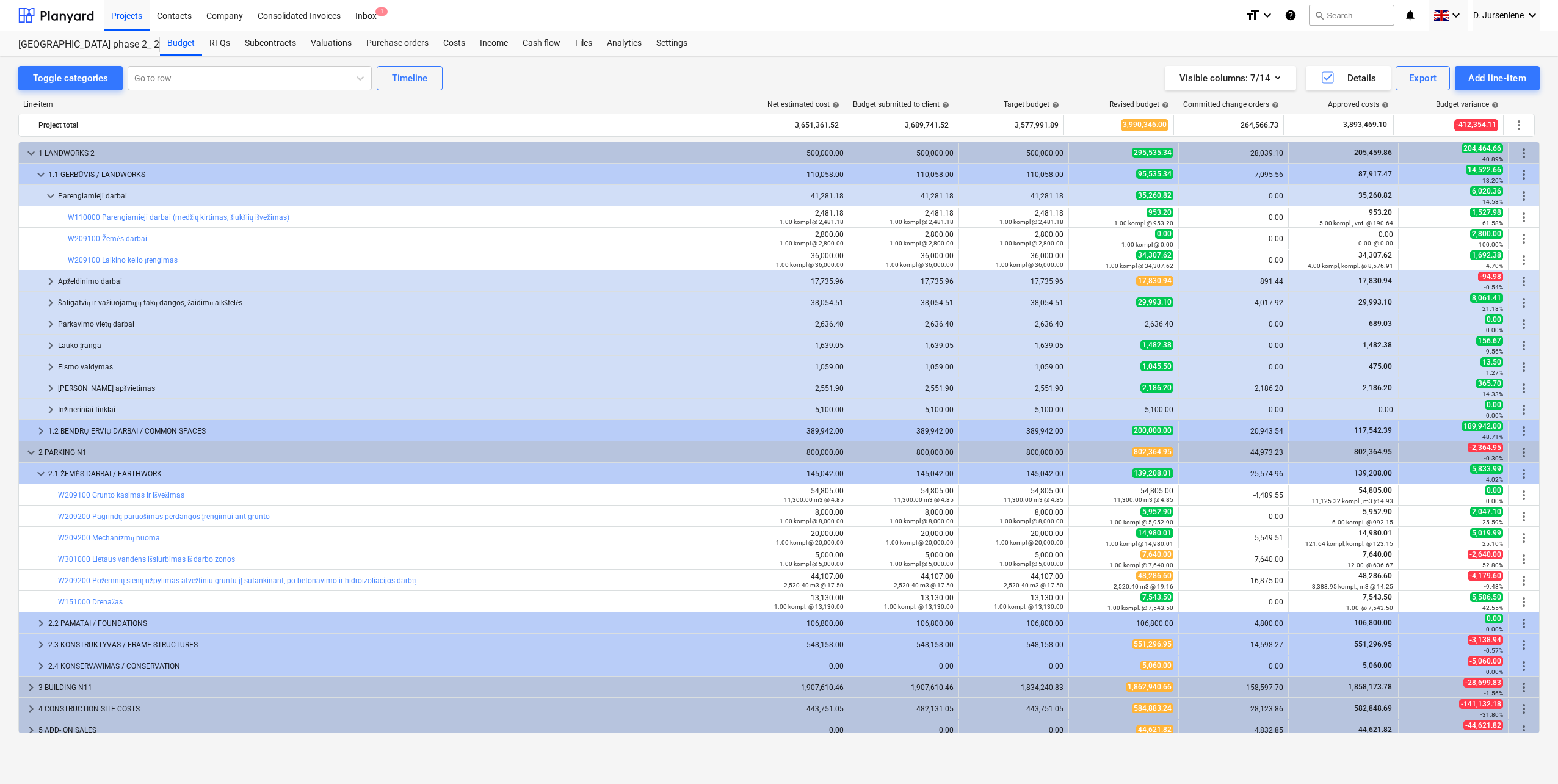
click at [889, 24] on div "Projects Contacts Company Consolidated Invoices Inbox 1" at bounding box center [670, 15] width 1132 height 31
click at [133, 15] on div "Projects" at bounding box center [127, 15] width 46 height 31
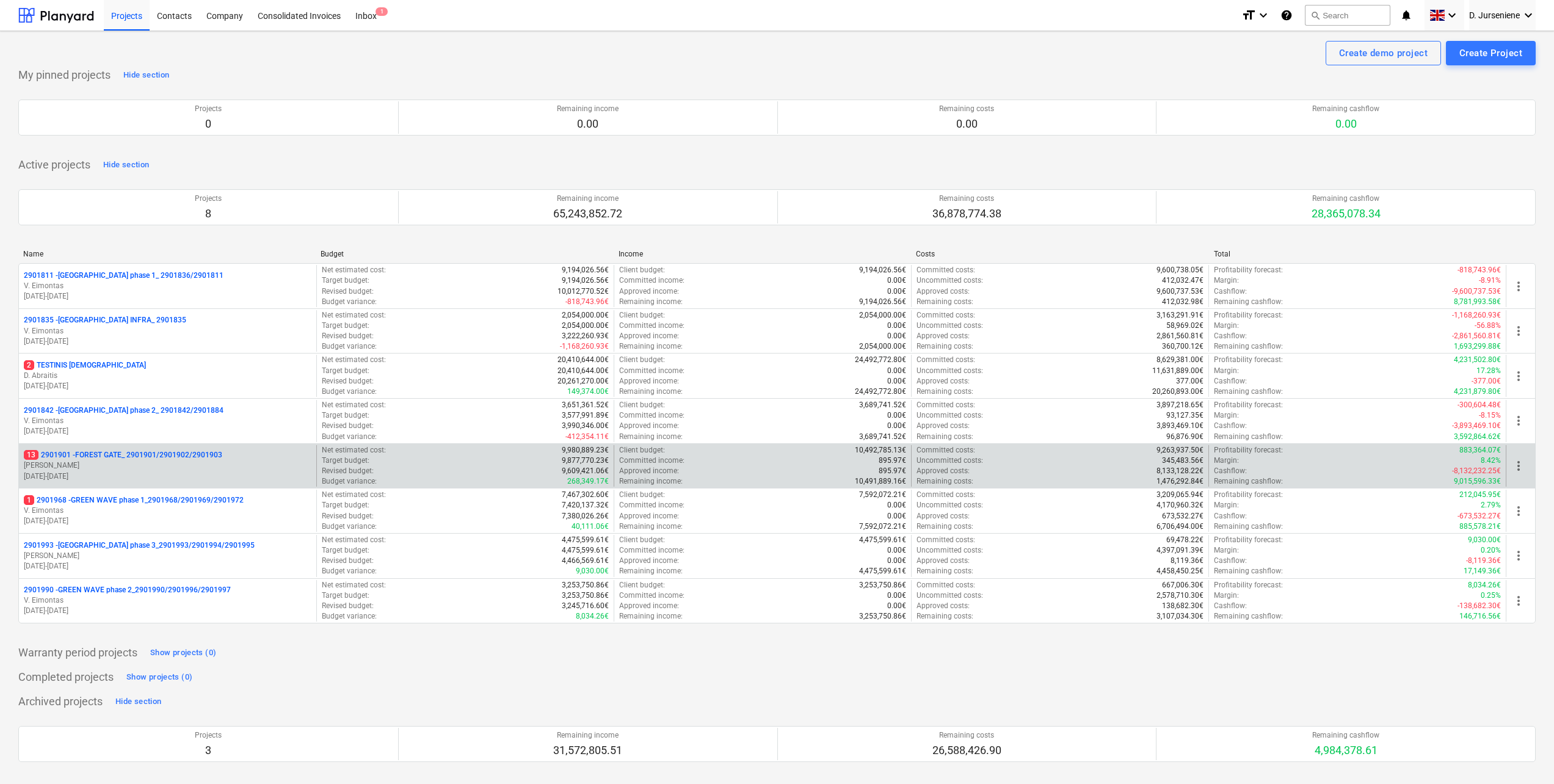
click at [128, 456] on p "13 2901901 - FOREST GATE_ 2901901/2901902/2901903" at bounding box center [123, 455] width 198 height 10
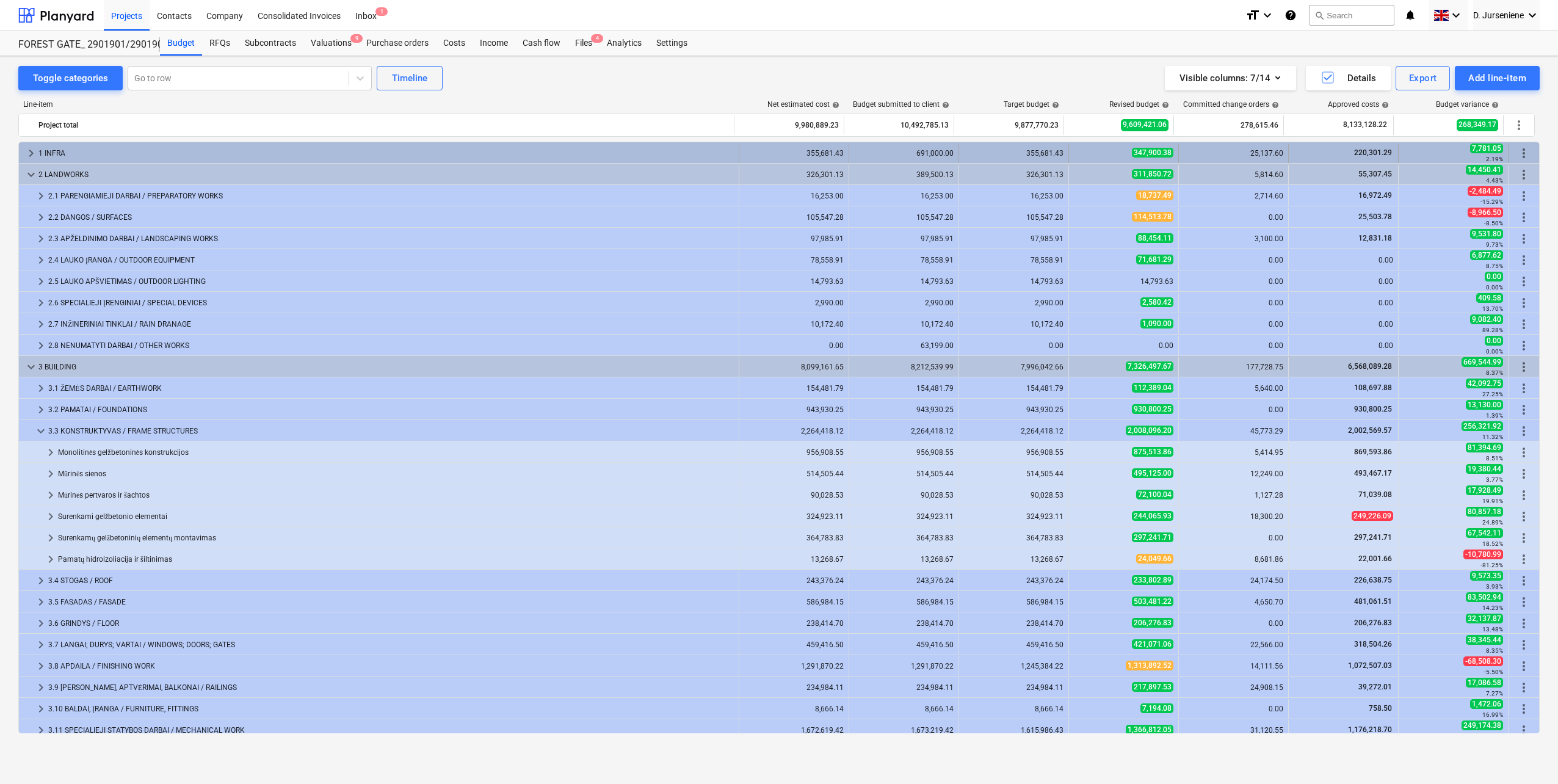
click at [107, 148] on div "1 INFRA" at bounding box center [386, 153] width 695 height 20
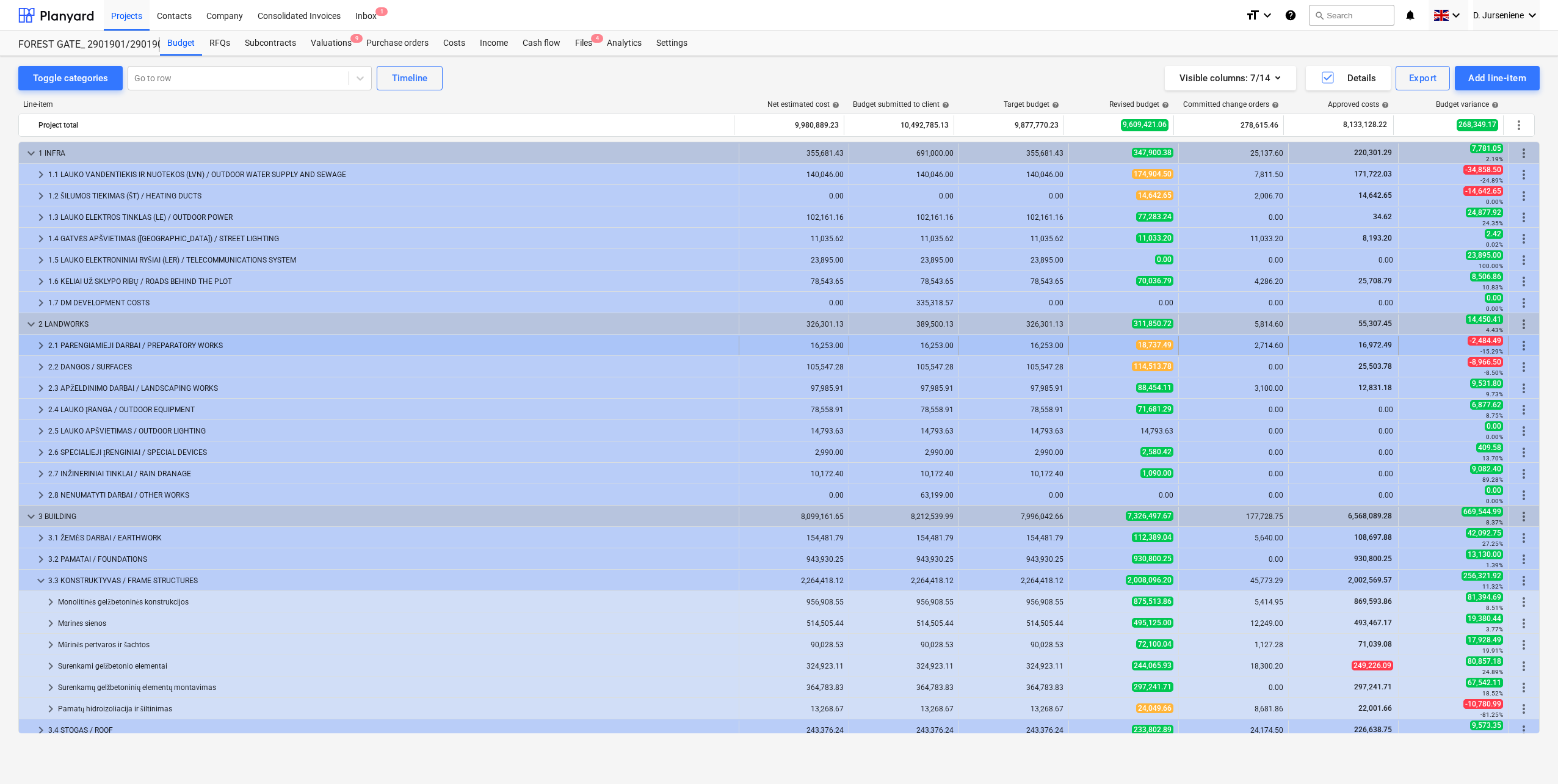
click at [151, 345] on div "2.1 PARENGIAMIEJI DARBAI / PREPARATORY WORKS" at bounding box center [391, 345] width 686 height 20
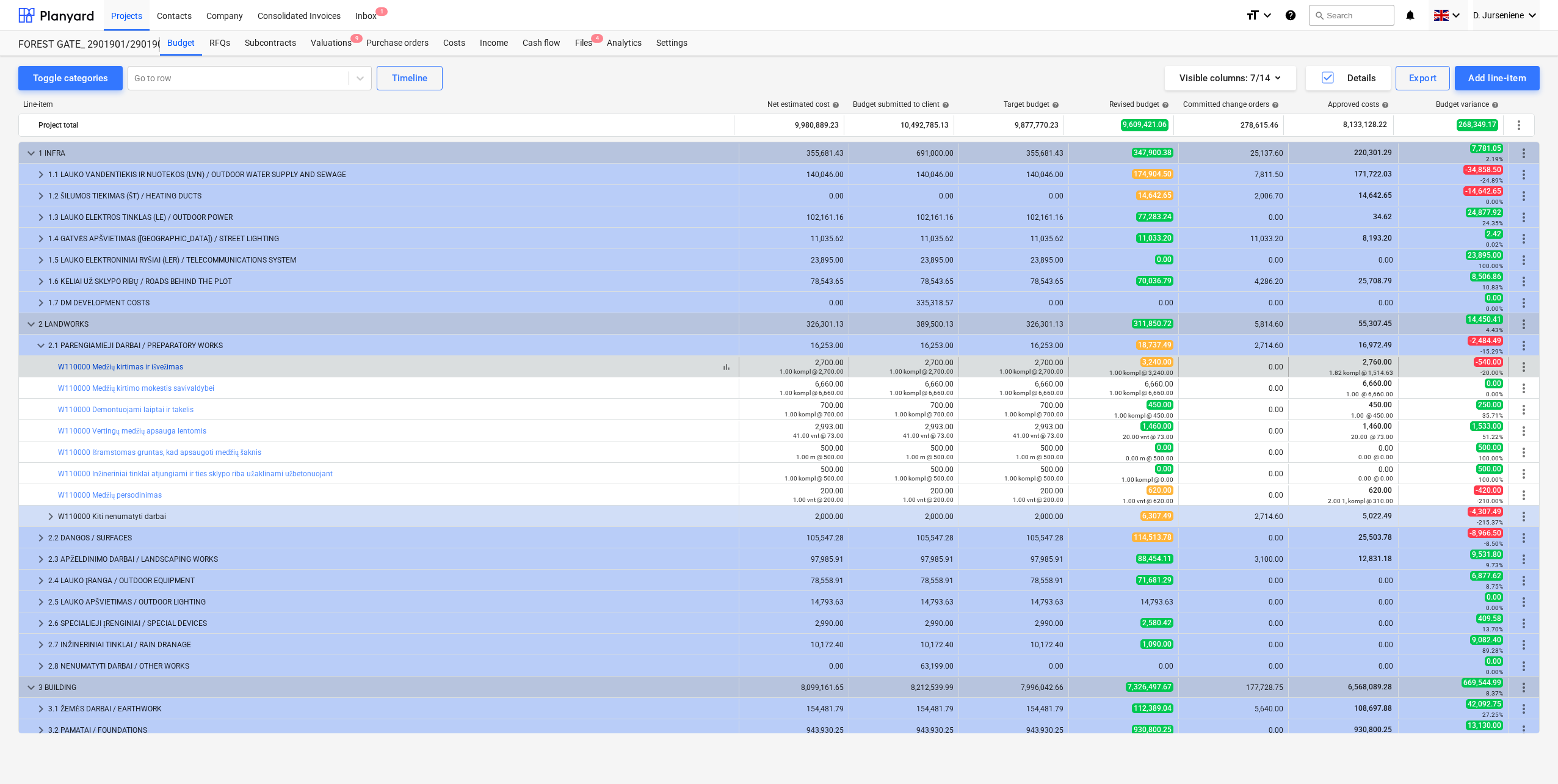
click at [142, 365] on link "W110000 Medžių kirtimas ir išvežimas" at bounding box center [120, 367] width 125 height 8
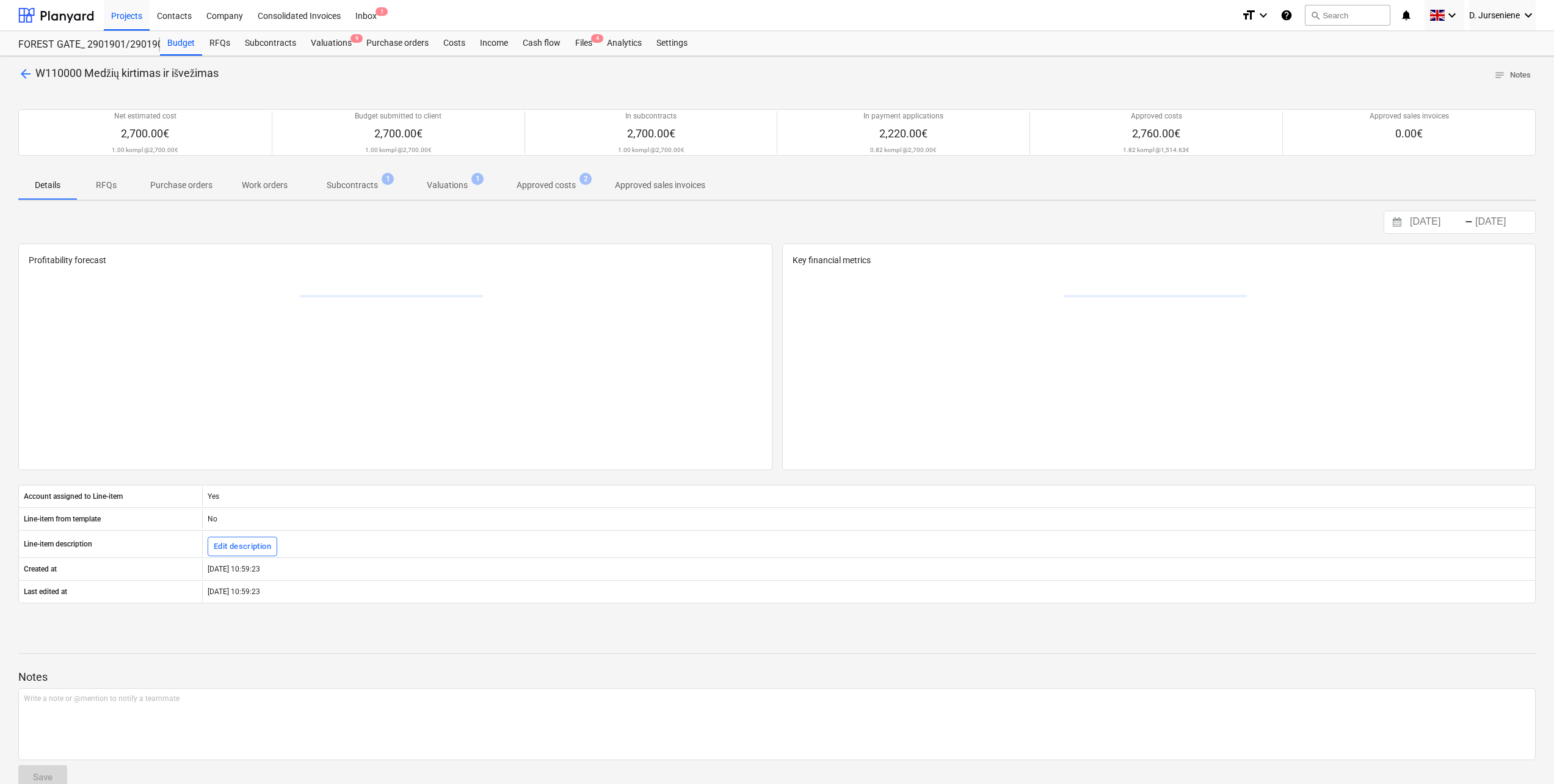
drag, startPoint x: 531, startPoint y: 183, endPoint x: 523, endPoint y: 184, distance: 8.1
click at [531, 184] on p "Approved costs" at bounding box center [546, 185] width 60 height 13
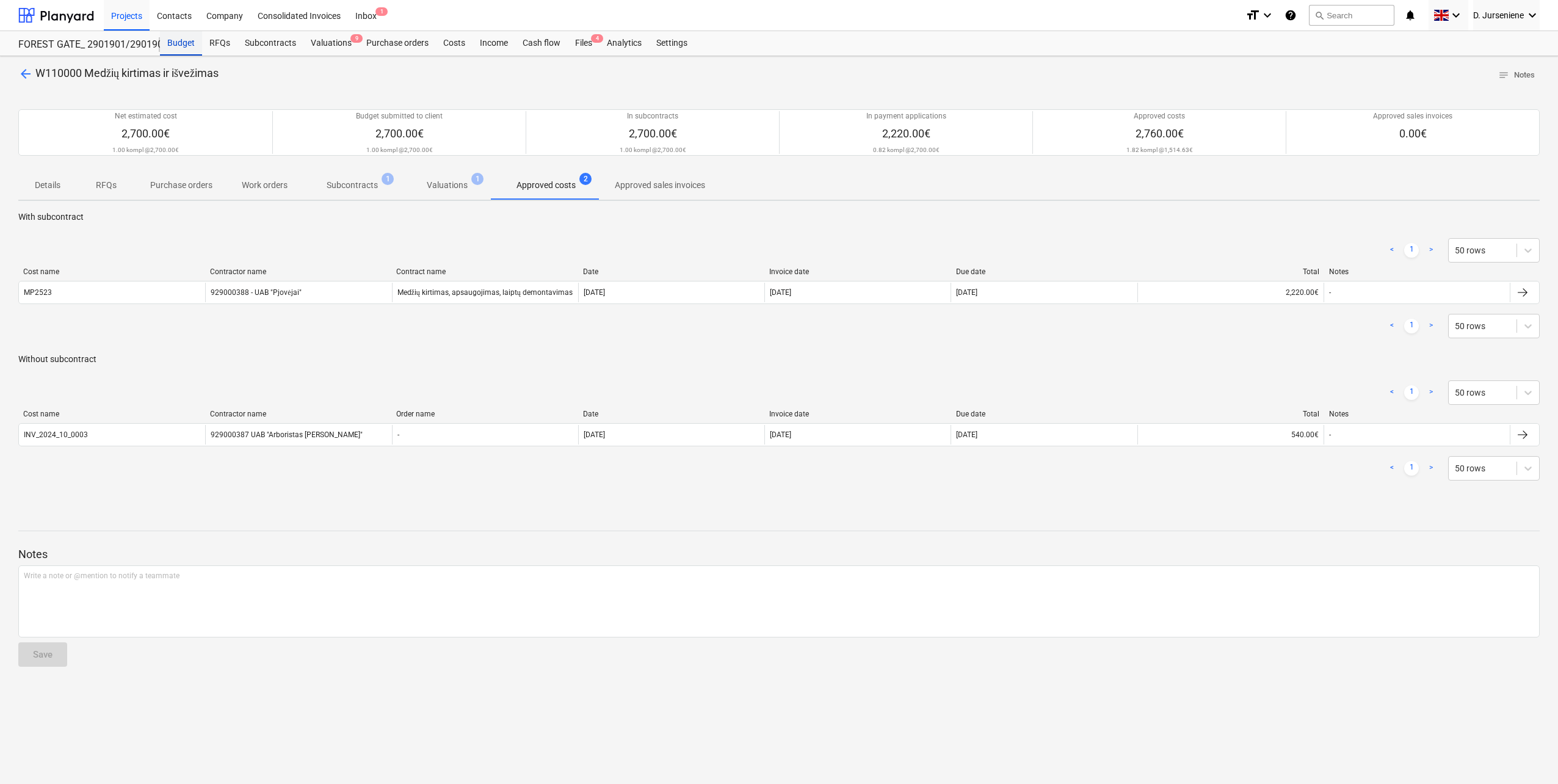
click at [187, 38] on div "Budget" at bounding box center [181, 44] width 42 height 25
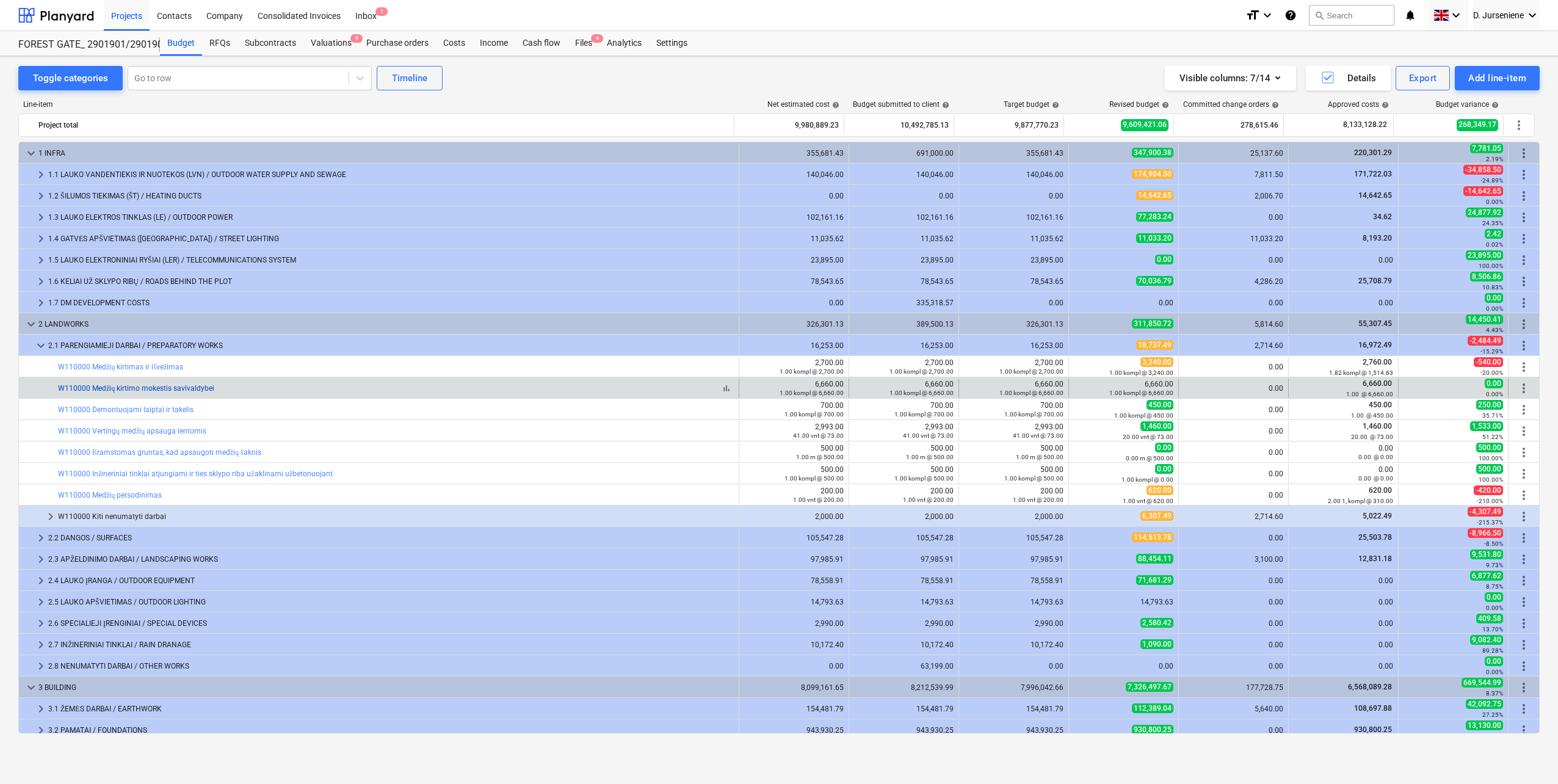
click at [167, 389] on link "W110000 Medžių kirtimo mokestis savivaldybei" at bounding box center [136, 388] width 156 height 8
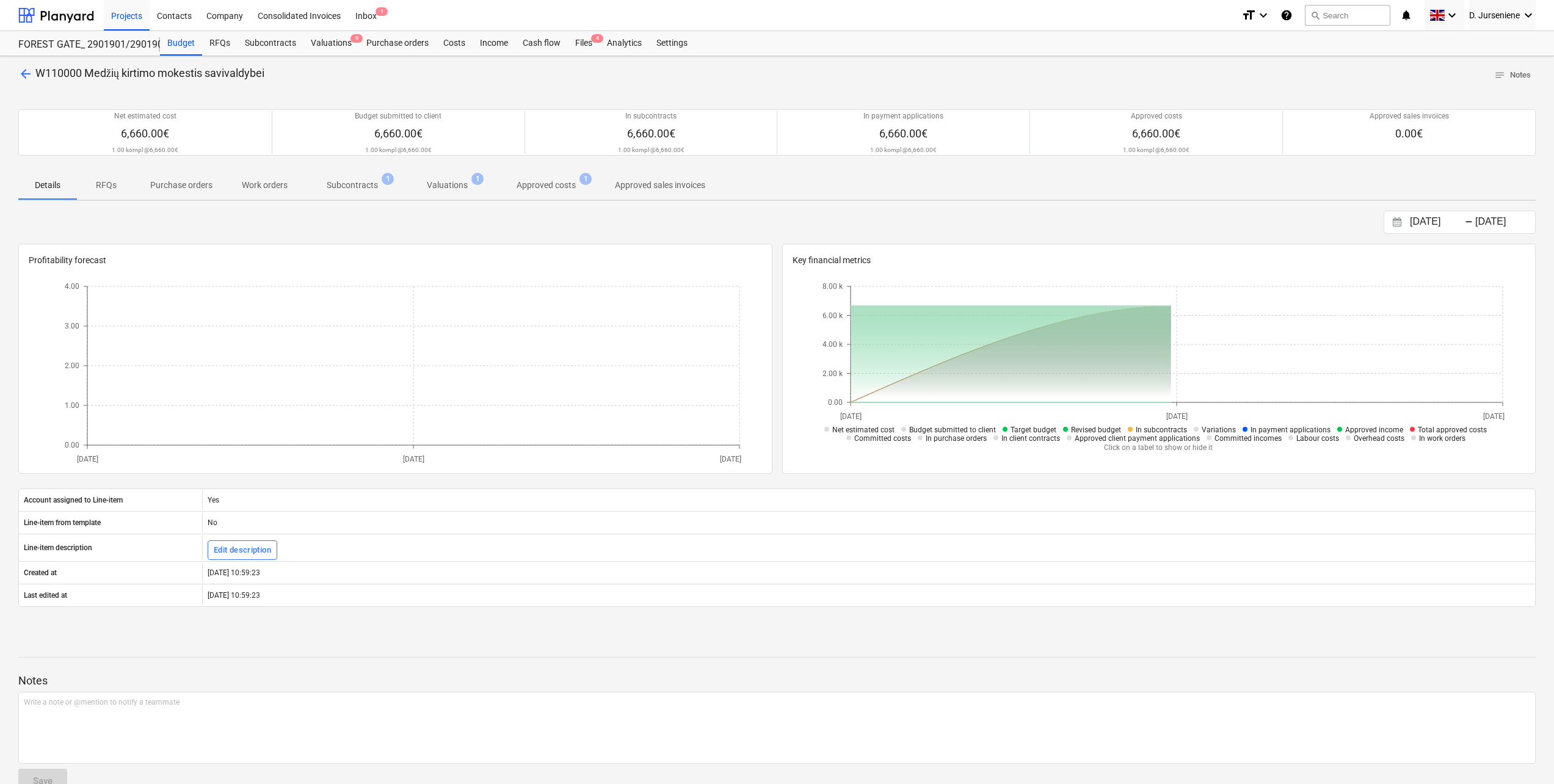
click at [548, 184] on p "Approved costs" at bounding box center [546, 185] width 60 height 13
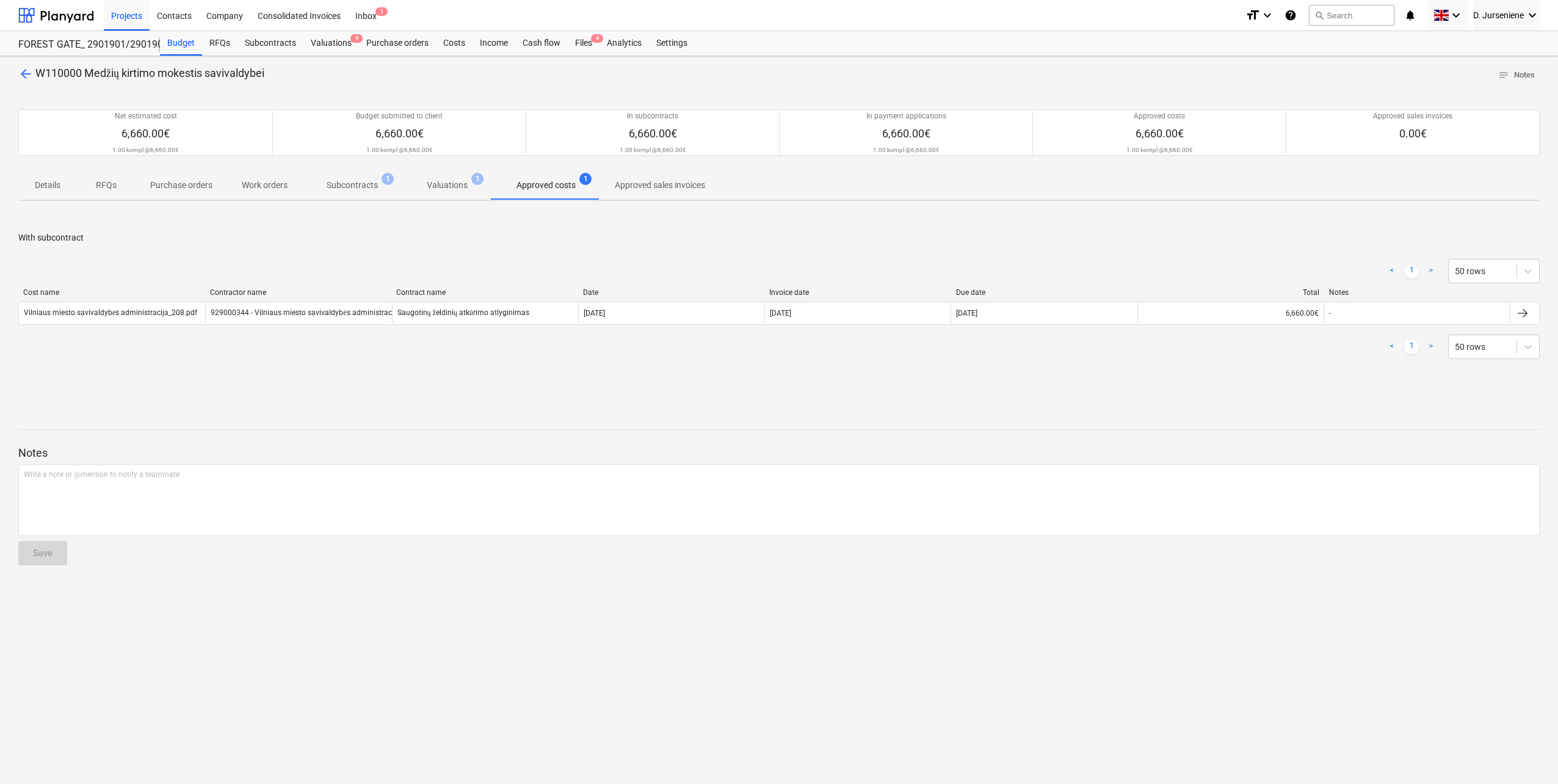
click at [50, 187] on p "Details" at bounding box center [47, 185] width 29 height 13
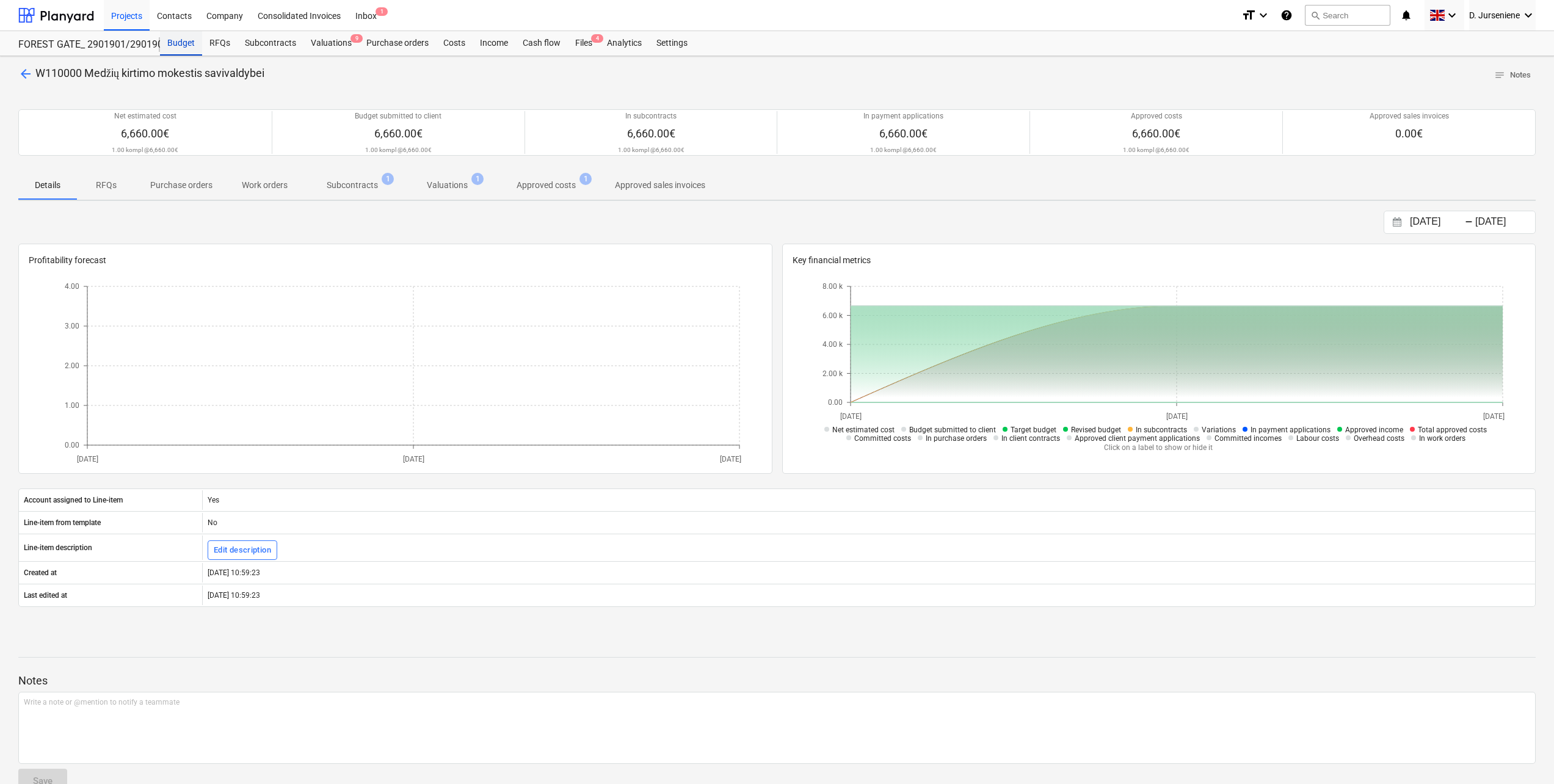
click at [184, 49] on div "Budget" at bounding box center [181, 44] width 42 height 25
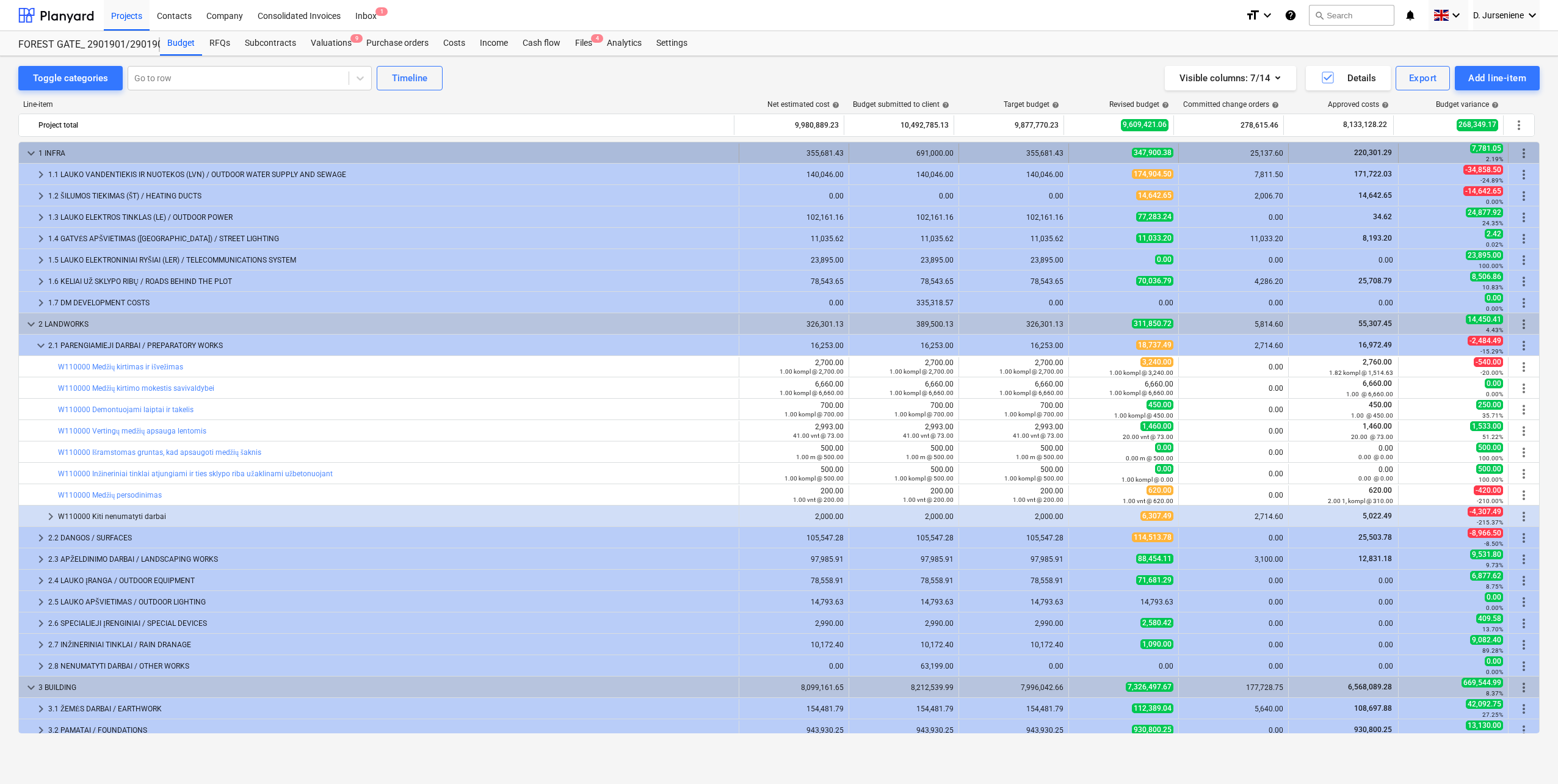
click at [101, 152] on div "1 INFRA" at bounding box center [386, 153] width 695 height 20
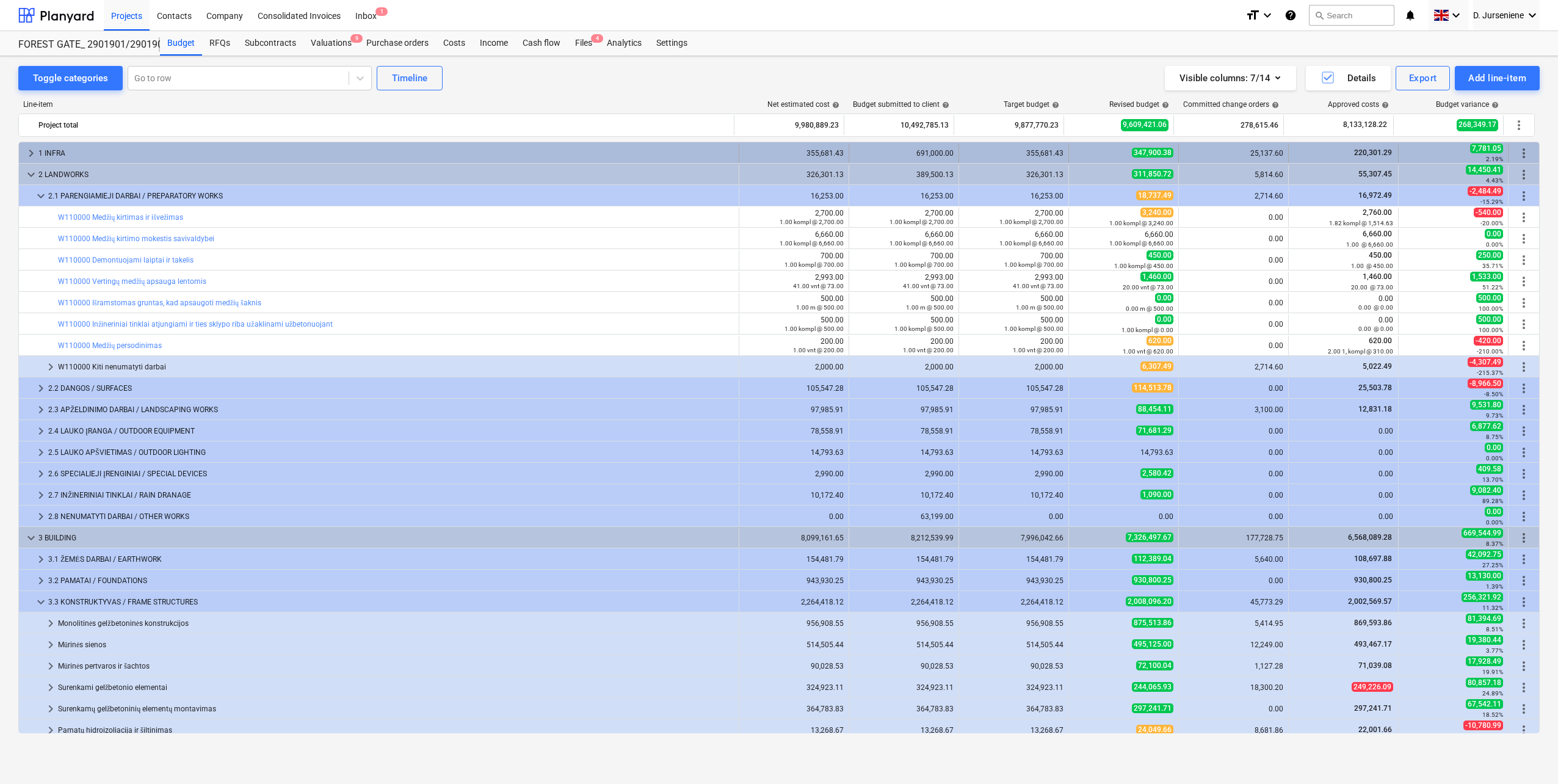
click at [102, 154] on div "1 INFRA" at bounding box center [386, 153] width 695 height 20
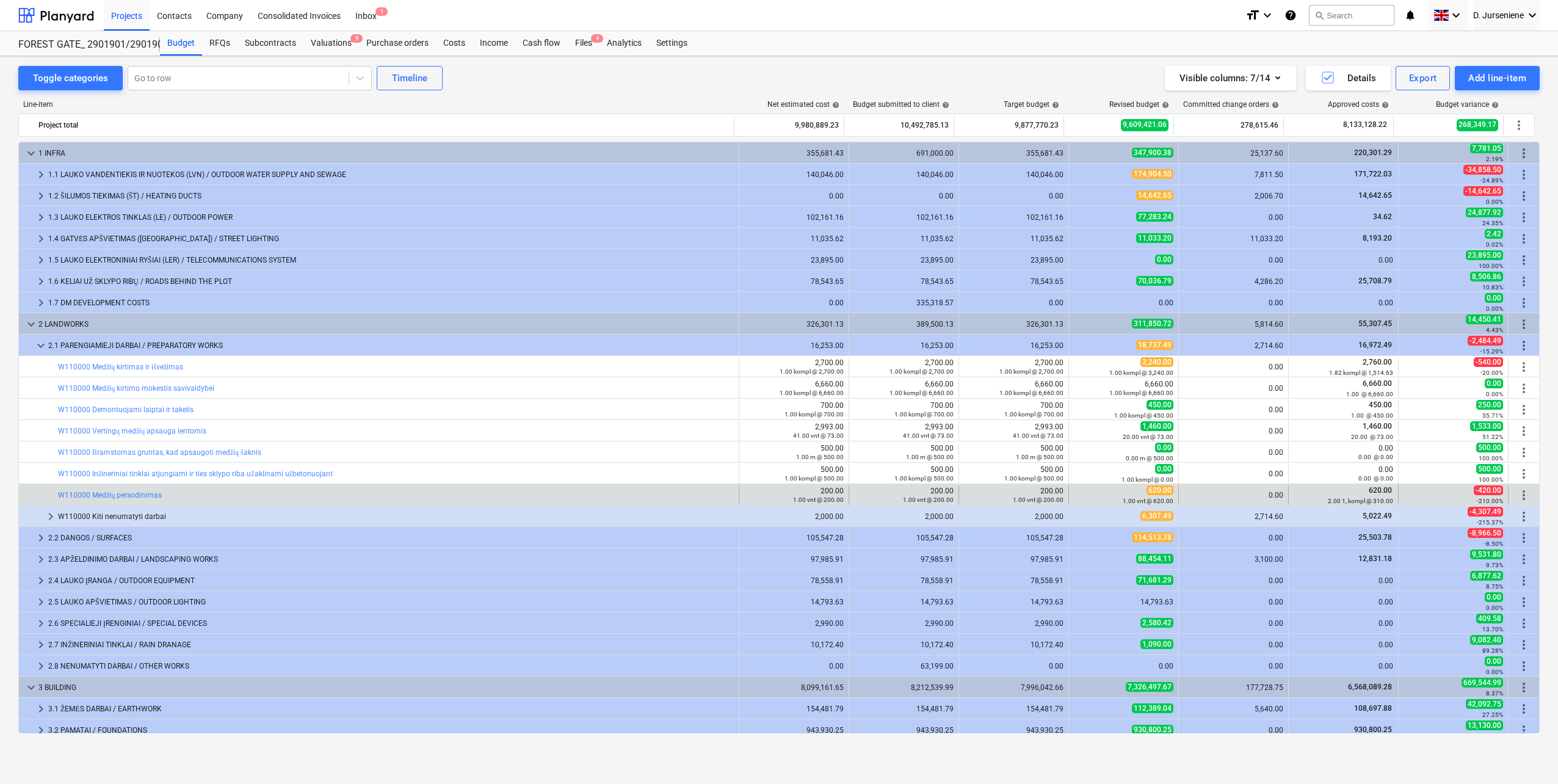
click at [129, 501] on div "bar_chart W110000 Medžių persodinimas" at bounding box center [396, 495] width 676 height 20
click at [130, 495] on link "W110000 Medžių persodinimas" at bounding box center [110, 495] width 104 height 8
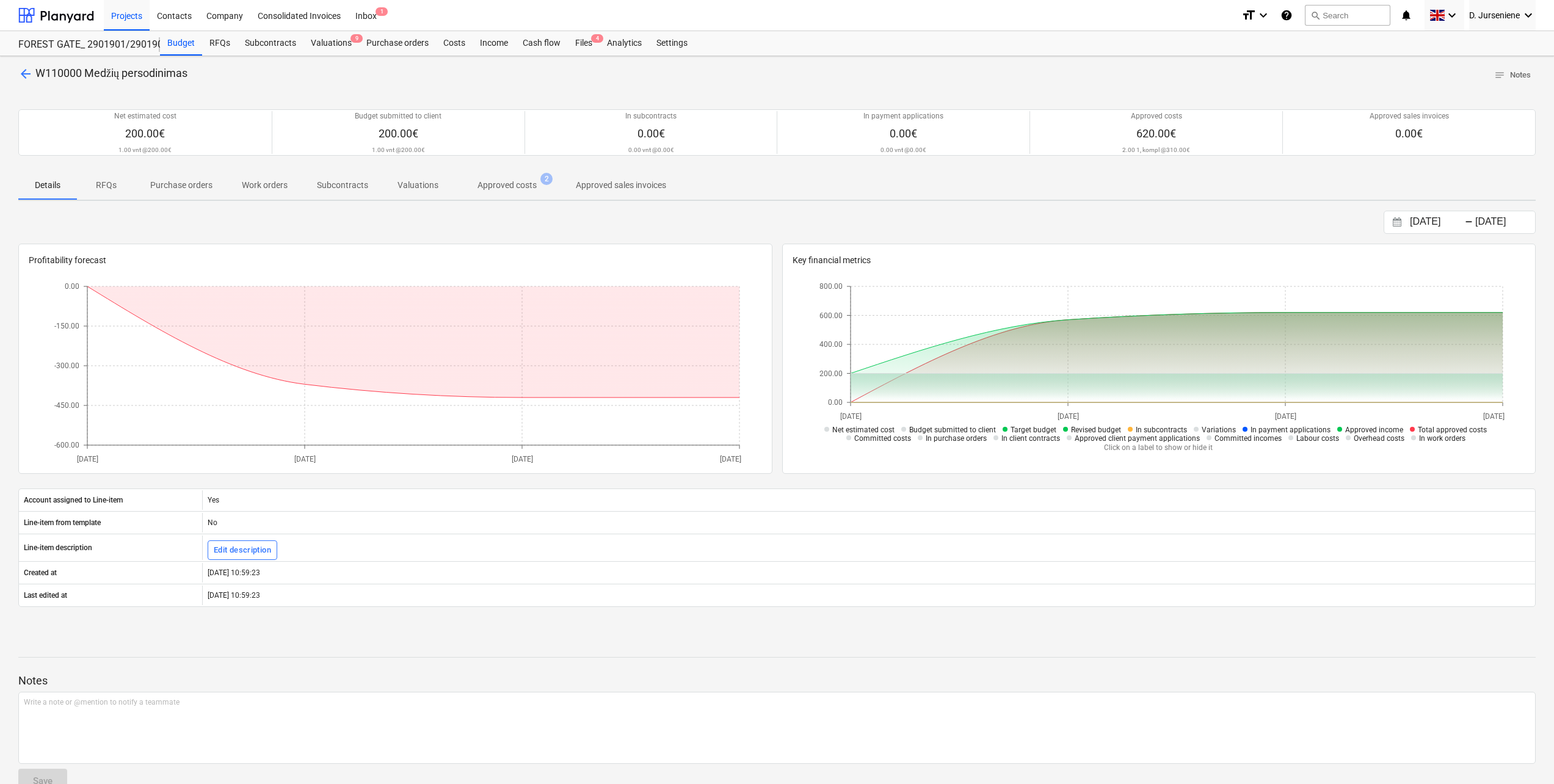
click at [1167, 212] on div "[DATE] Press the down arrow key to interact with the calendar and select a date…" at bounding box center [777, 222] width 1518 height 23
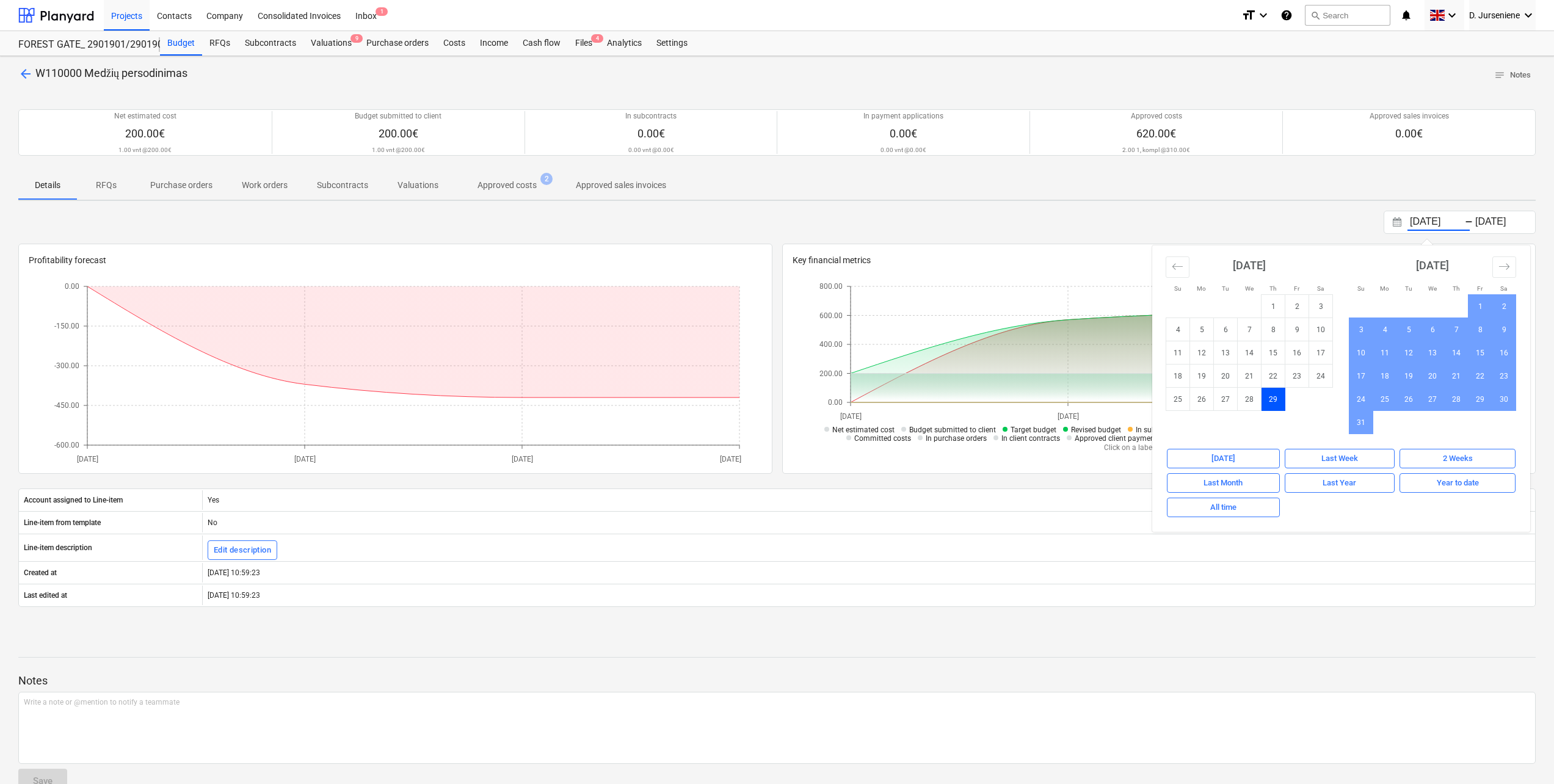
drag, startPoint x: 1412, startPoint y: 220, endPoint x: 1419, endPoint y: 219, distance: 7.1
click at [1167, 219] on input "[DATE]" at bounding box center [1438, 222] width 62 height 17
click at [1167, 197] on div "Details RFQs Purchase orders Work orders Subcontracts Valuations Approved costs…" at bounding box center [777, 185] width 1518 height 29
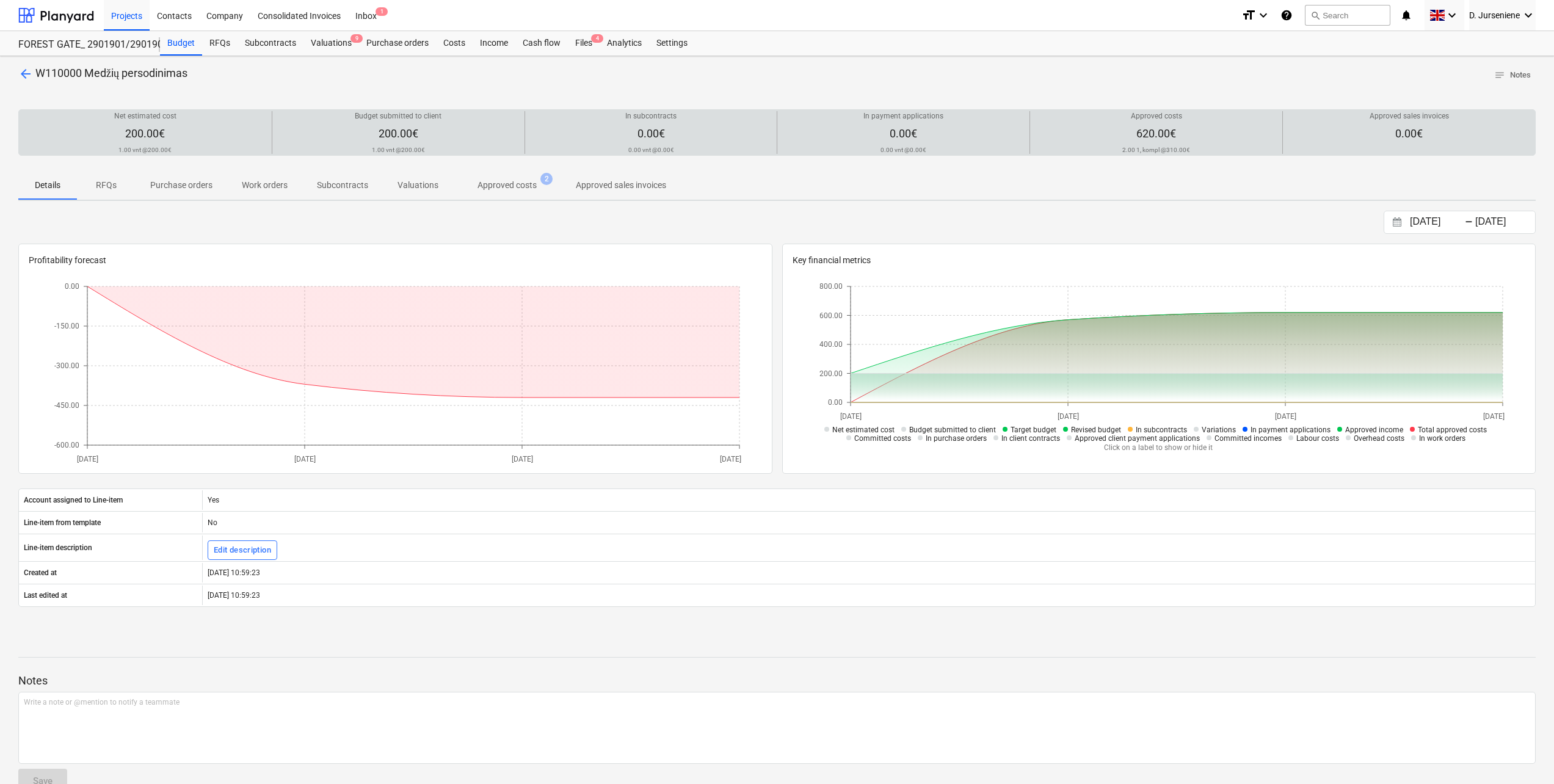
drag, startPoint x: 747, startPoint y: 193, endPoint x: 324, endPoint y: 114, distance: 430.3
click at [747, 193] on div "Details RFQs Purchase orders Work orders Subcontracts Valuations Approved costs…" at bounding box center [777, 185] width 1518 height 29
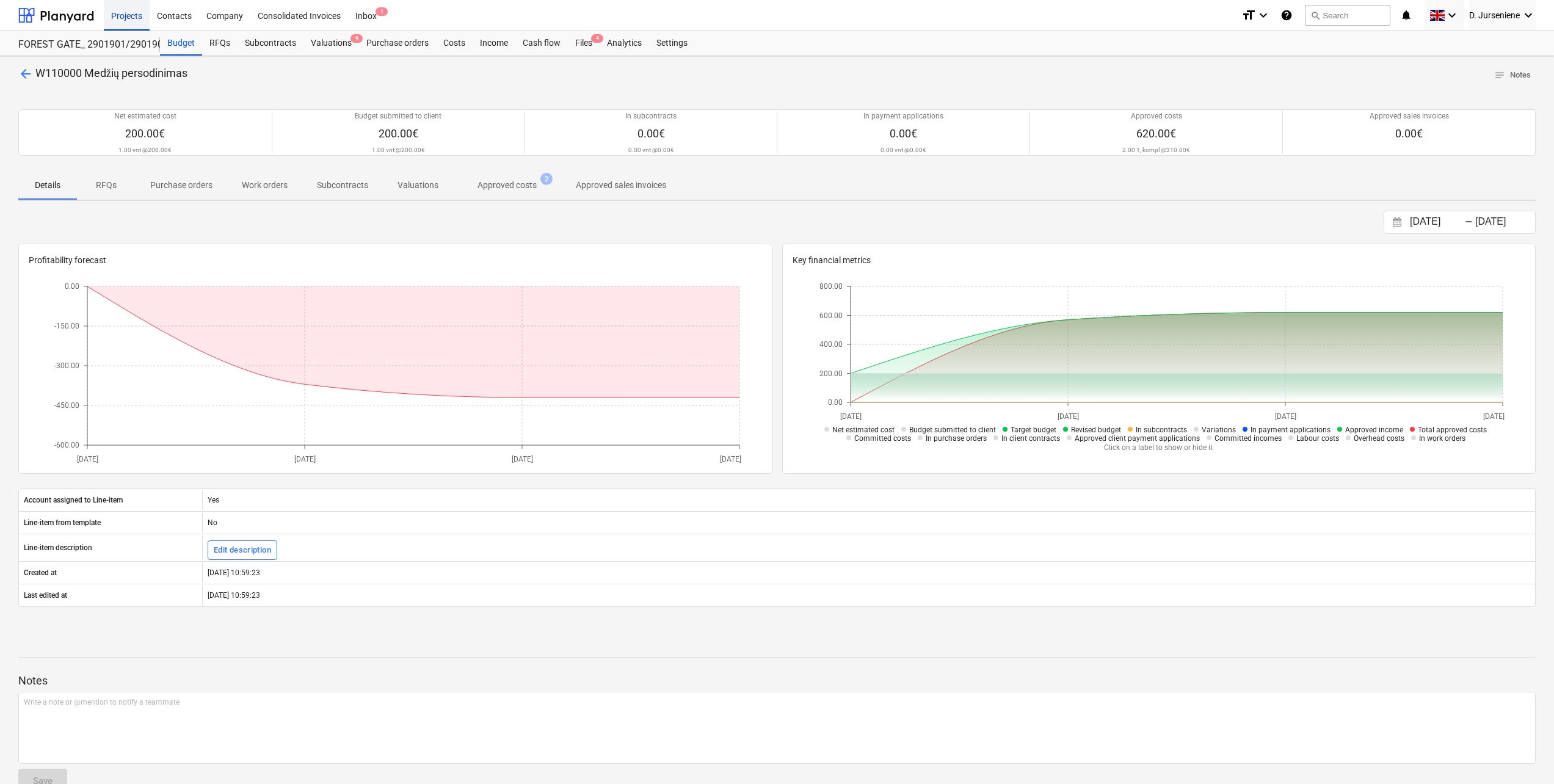
drag, startPoint x: 133, startPoint y: 16, endPoint x: 128, endPoint y: 23, distance: 8.6
click at [133, 16] on div "Projects" at bounding box center [127, 15] width 46 height 31
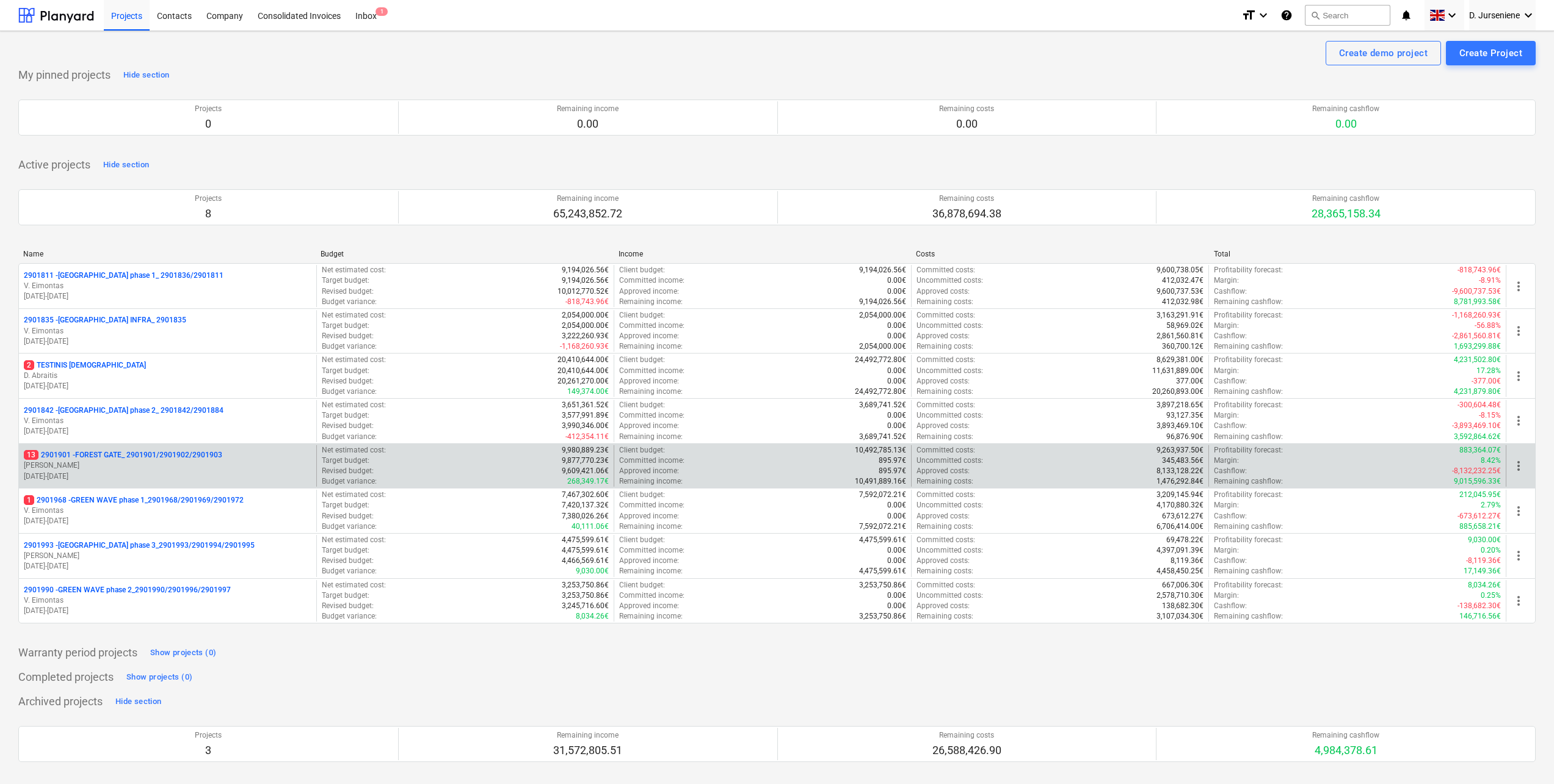
click at [174, 470] on p "[PERSON_NAME]" at bounding box center [168, 465] width 287 height 10
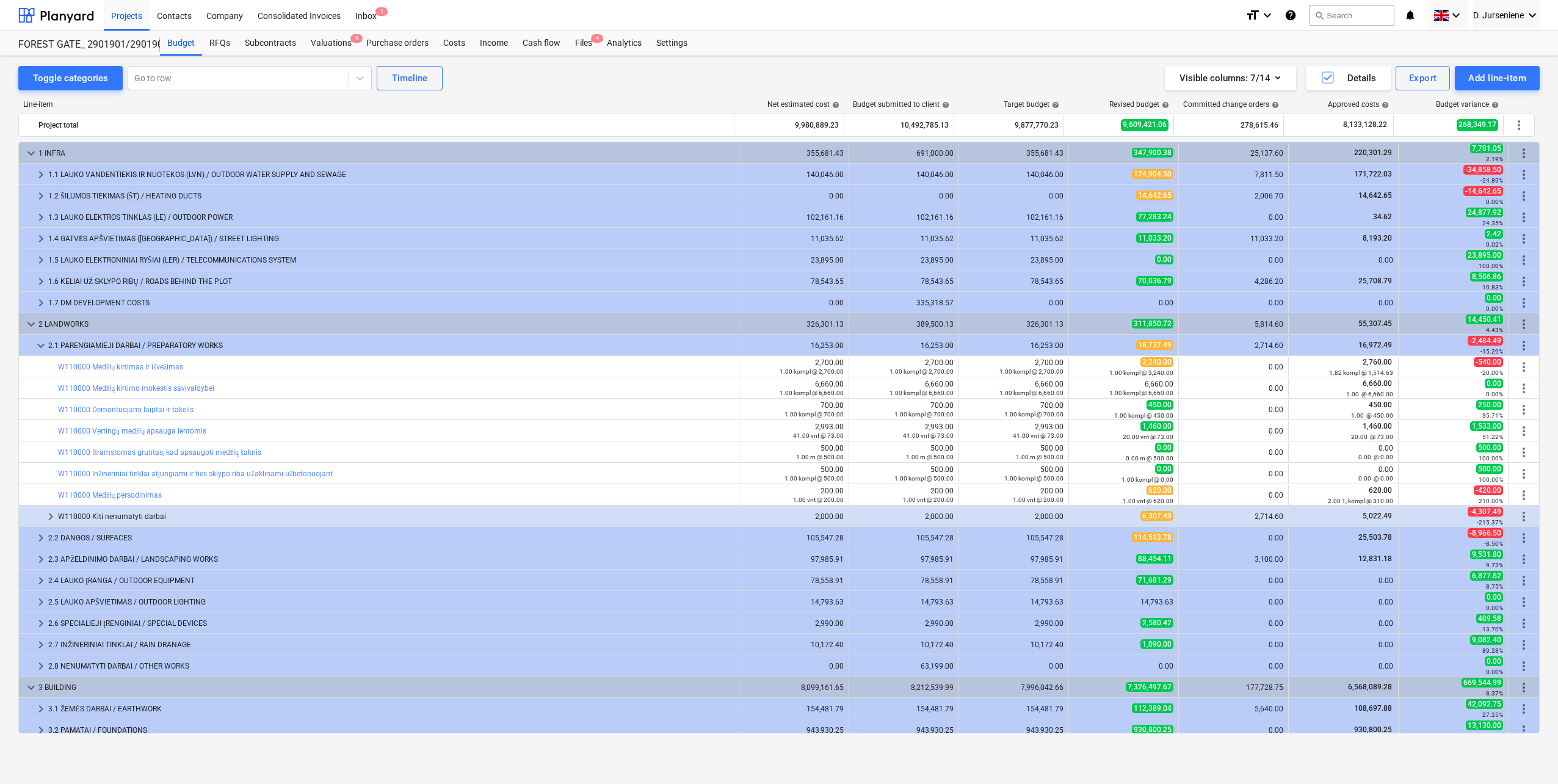
click at [470, 82] on div "Toggle categories Go to row Timeline Visible columns : 7/14 Details Export Add …" at bounding box center [779, 78] width 1522 height 25
click at [126, 15] on div "Projects" at bounding box center [127, 15] width 46 height 31
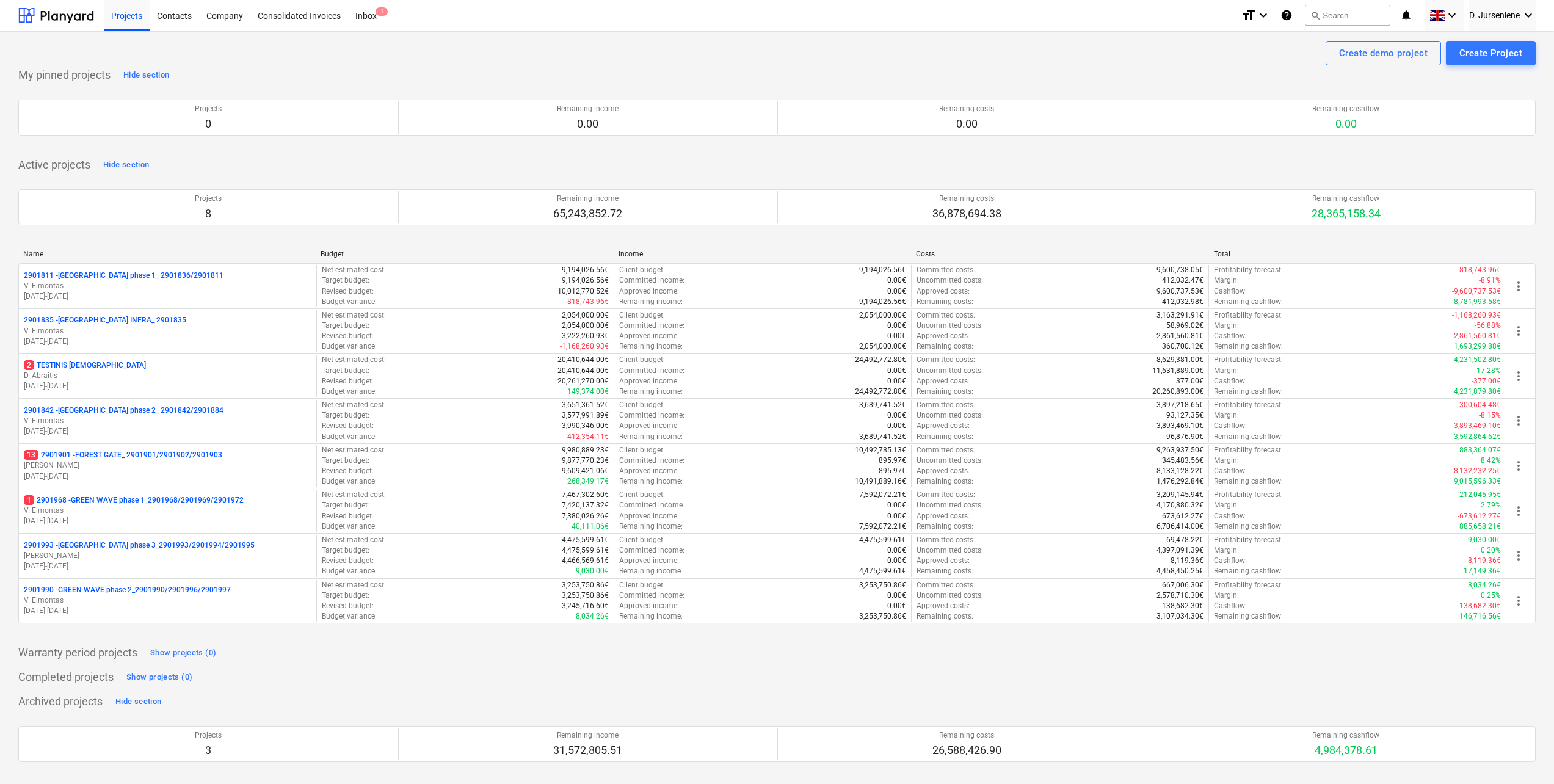
click at [1111, 176] on div "Projects 8 Remaining income 65,243,852.72 Remaining costs 36,878,694.38 Remaini…" at bounding box center [777, 207] width 1518 height 65
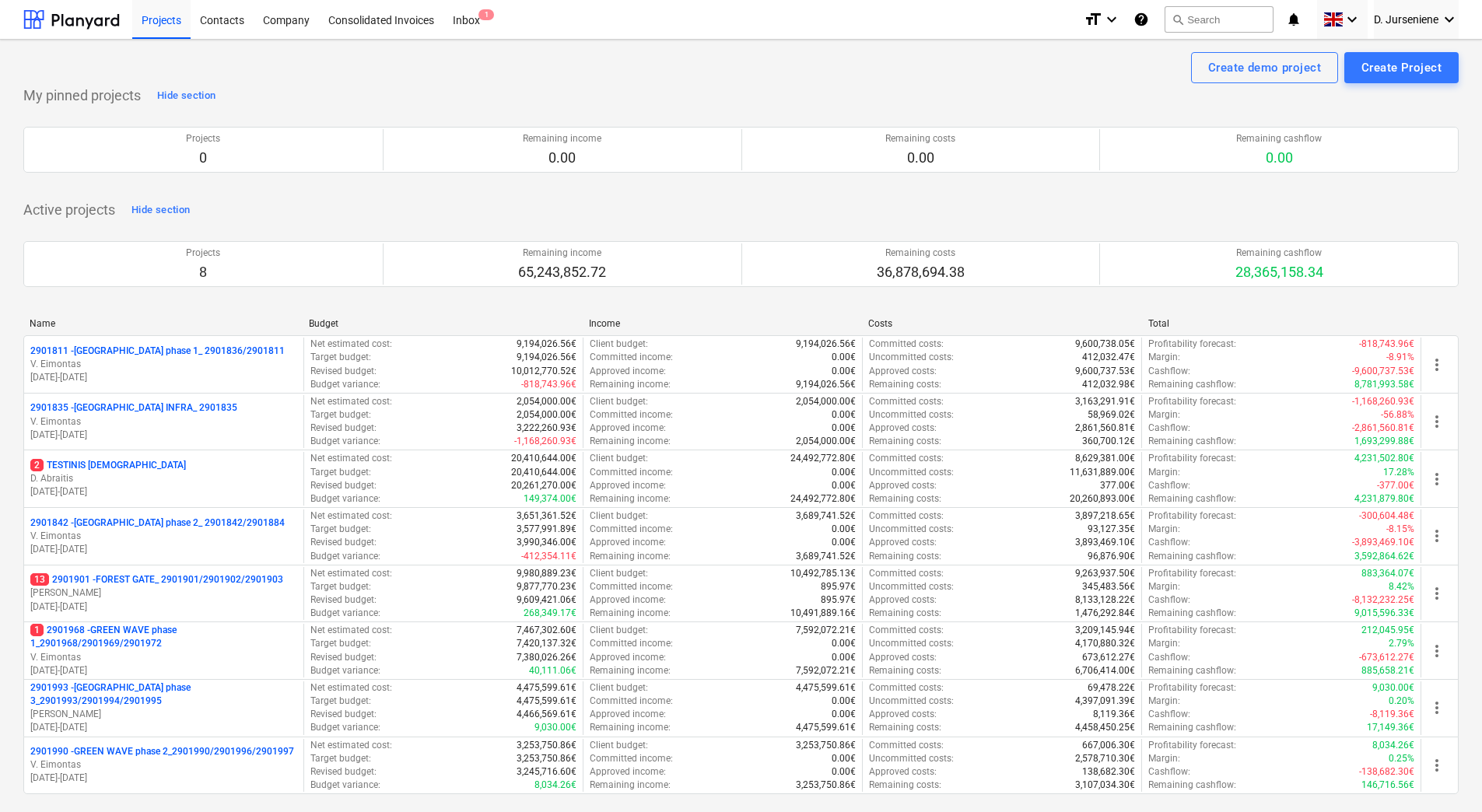
click at [170, 592] on p "[PERSON_NAME]" at bounding box center [164, 592] width 267 height 13
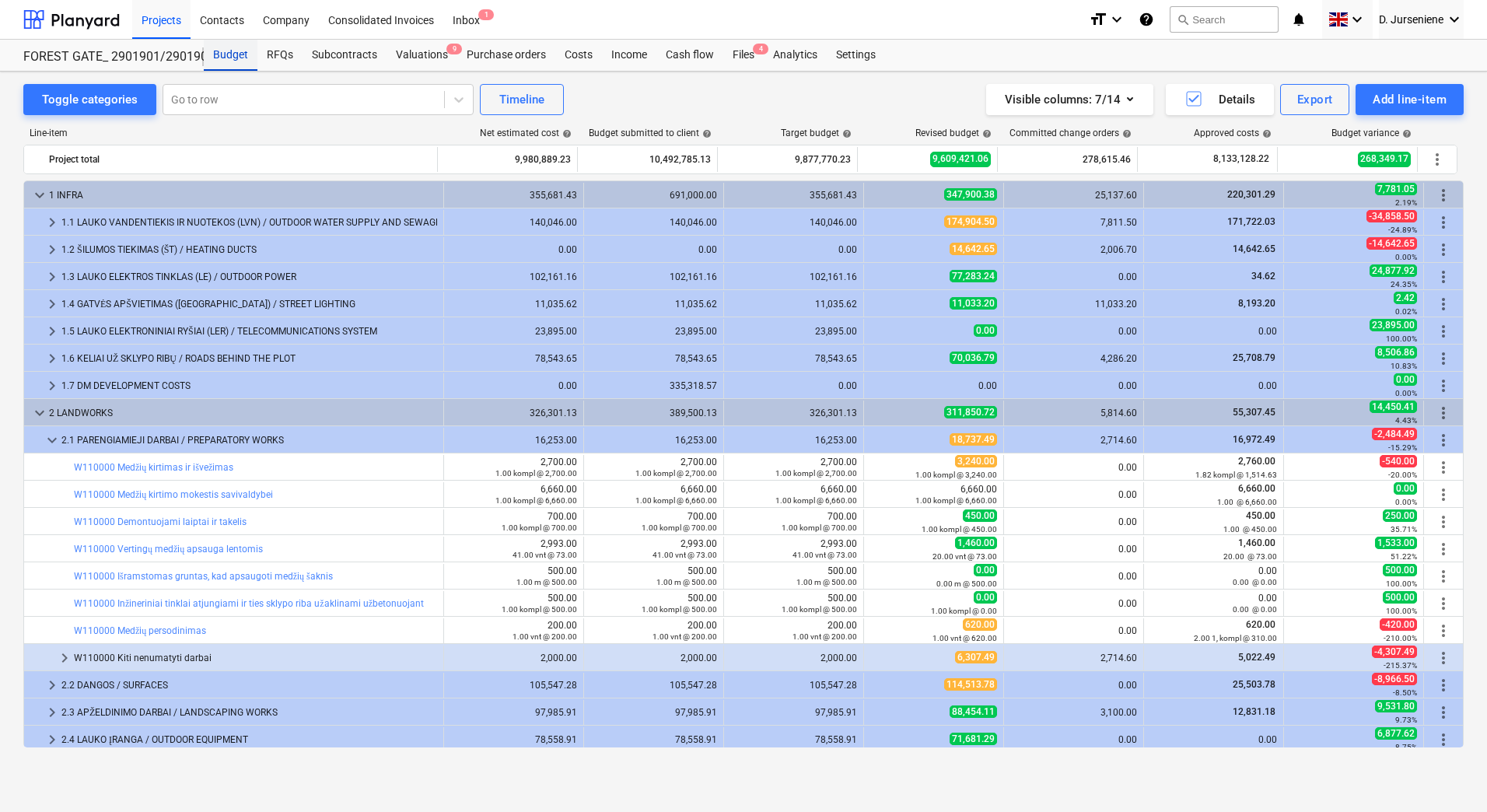
click at [244, 52] on div "Budget" at bounding box center [231, 56] width 54 height 31
click at [223, 52] on div "Budget" at bounding box center [231, 56] width 54 height 31
click at [153, 16] on div "Projects" at bounding box center [161, 19] width 58 height 40
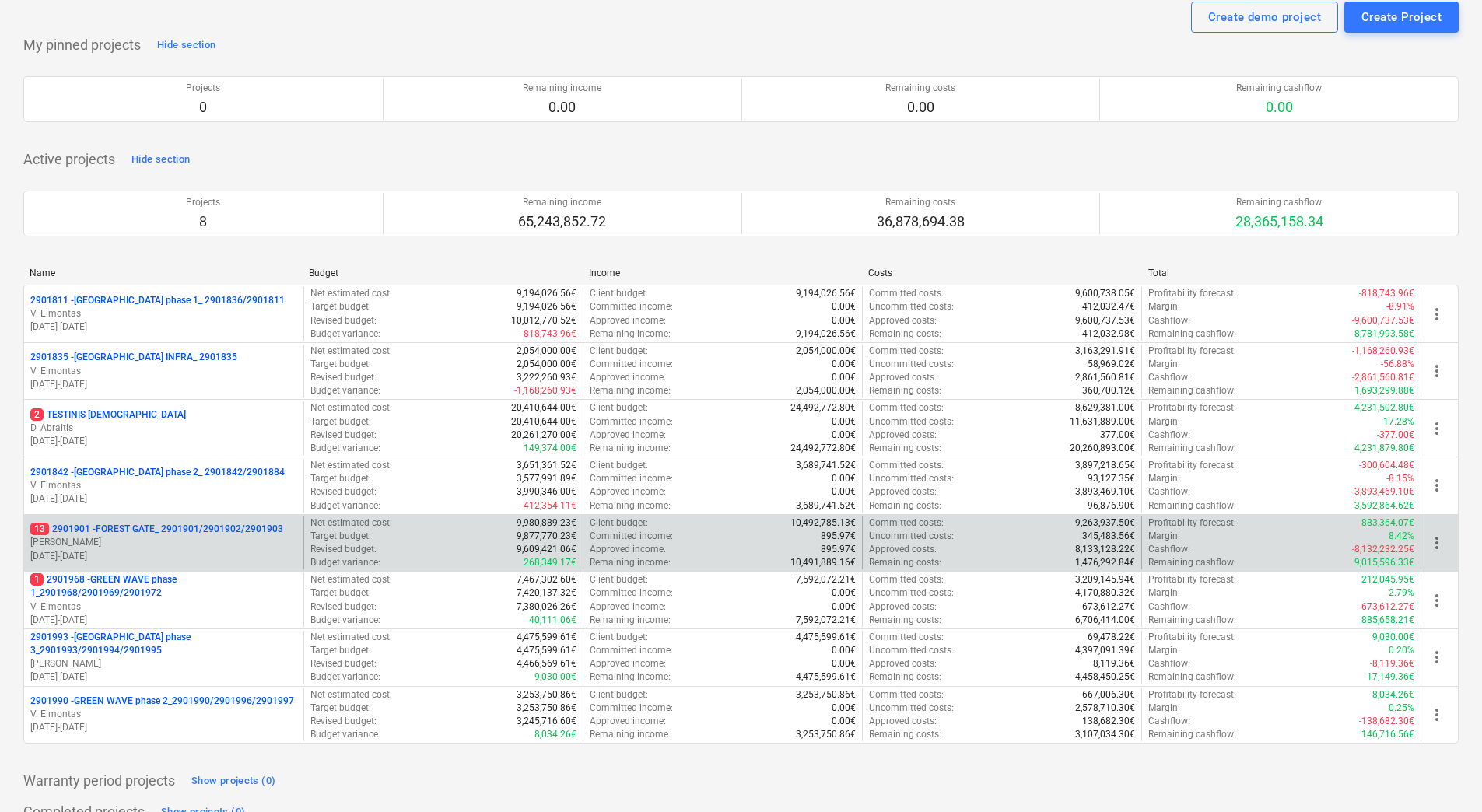
scroll to position [78, 0]
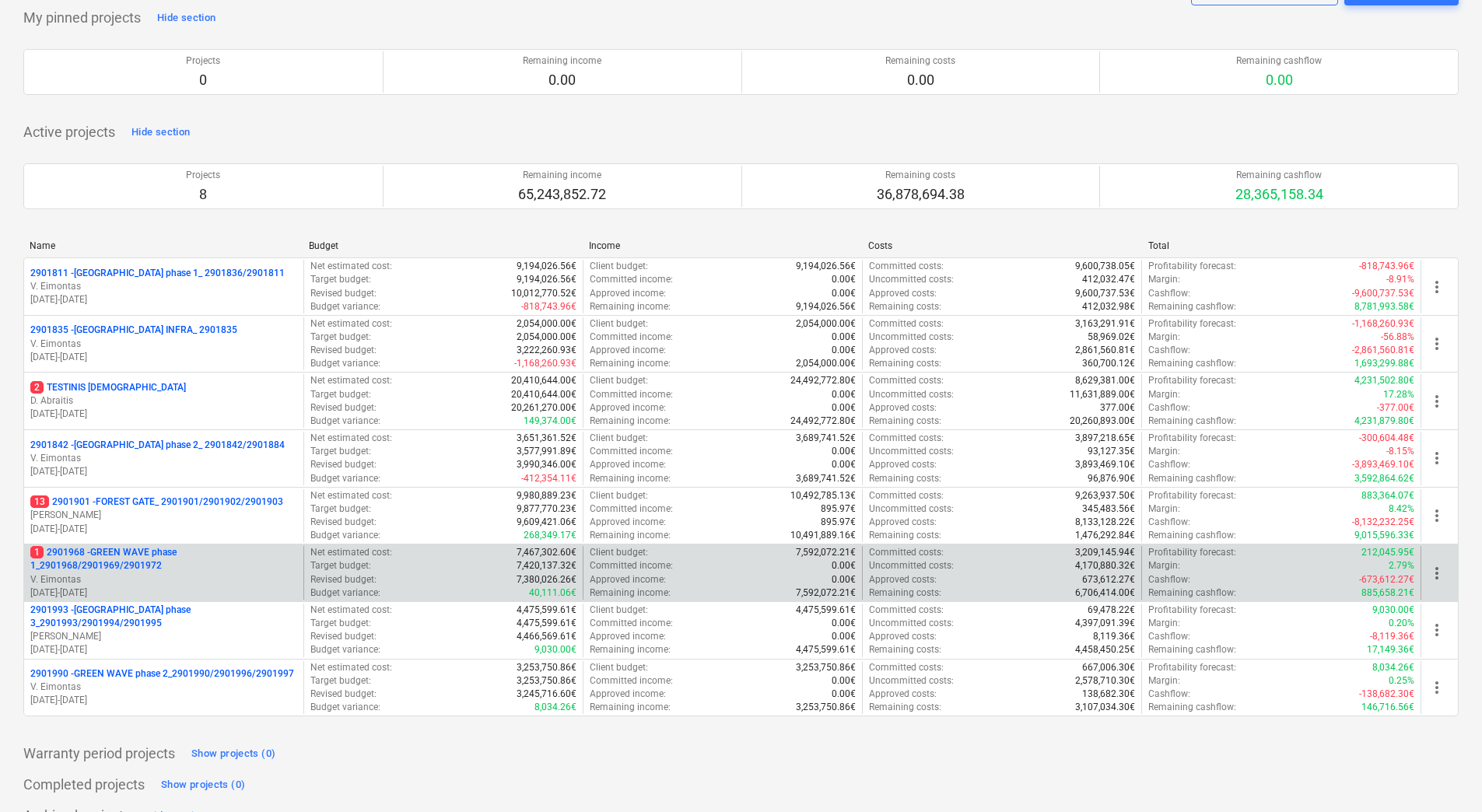
click at [129, 566] on p "1 2901968 - GREEN WAVE phase 1_2901968/2901969/2901972" at bounding box center [164, 558] width 267 height 26
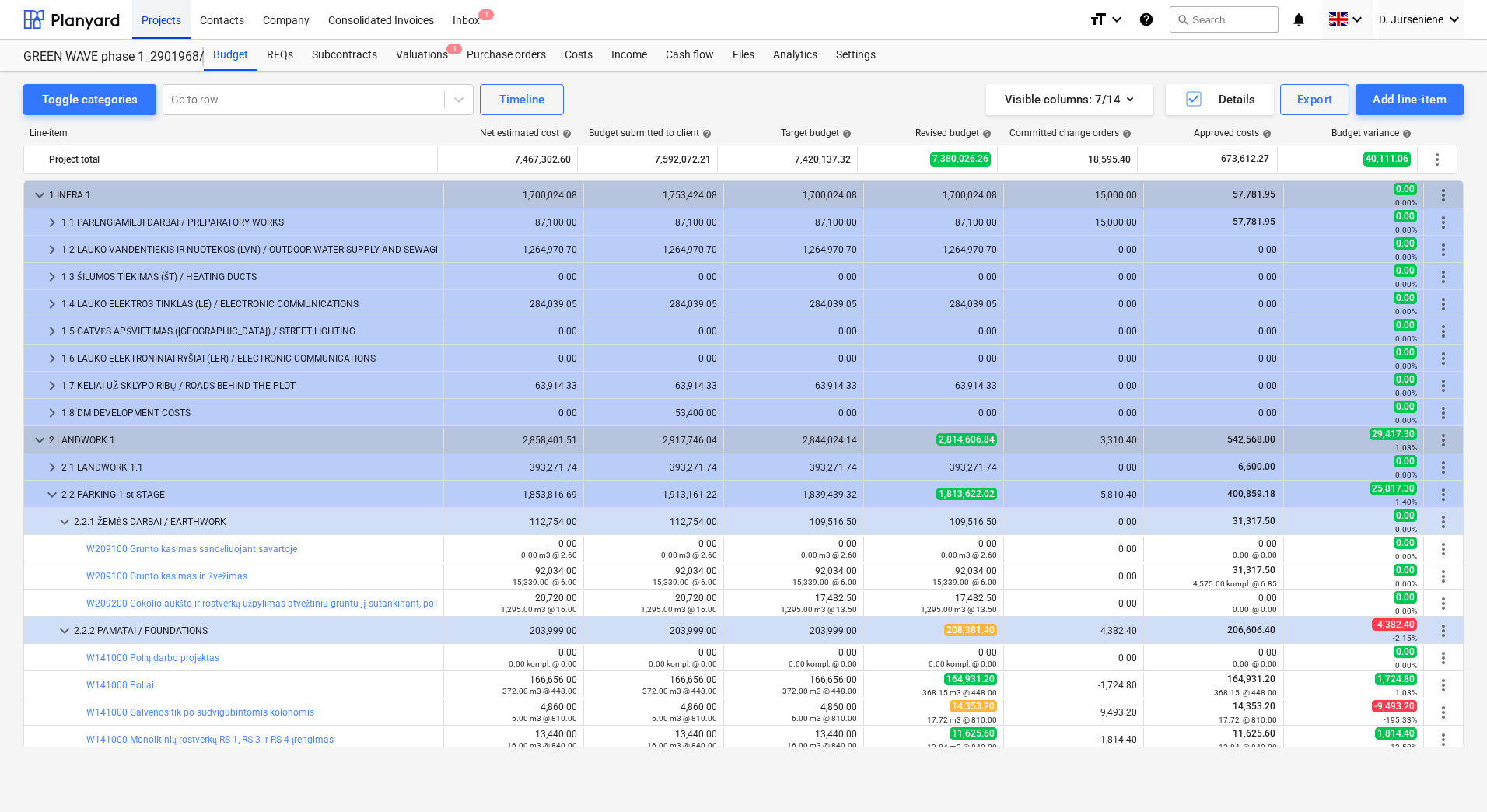
click at [173, 24] on div "Projects" at bounding box center [161, 19] width 58 height 40
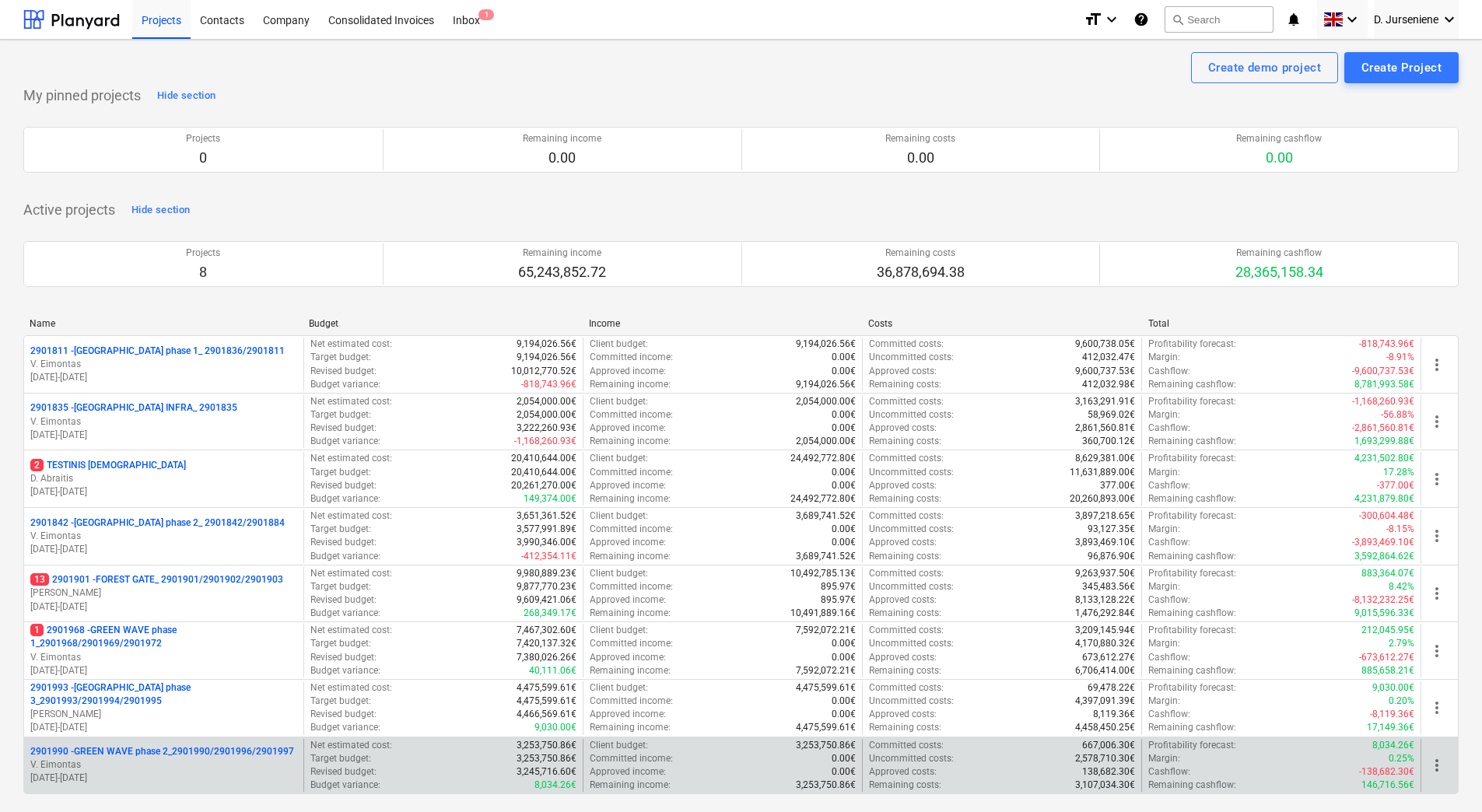
click at [176, 764] on p "V. Eimontas" at bounding box center [164, 764] width 267 height 13
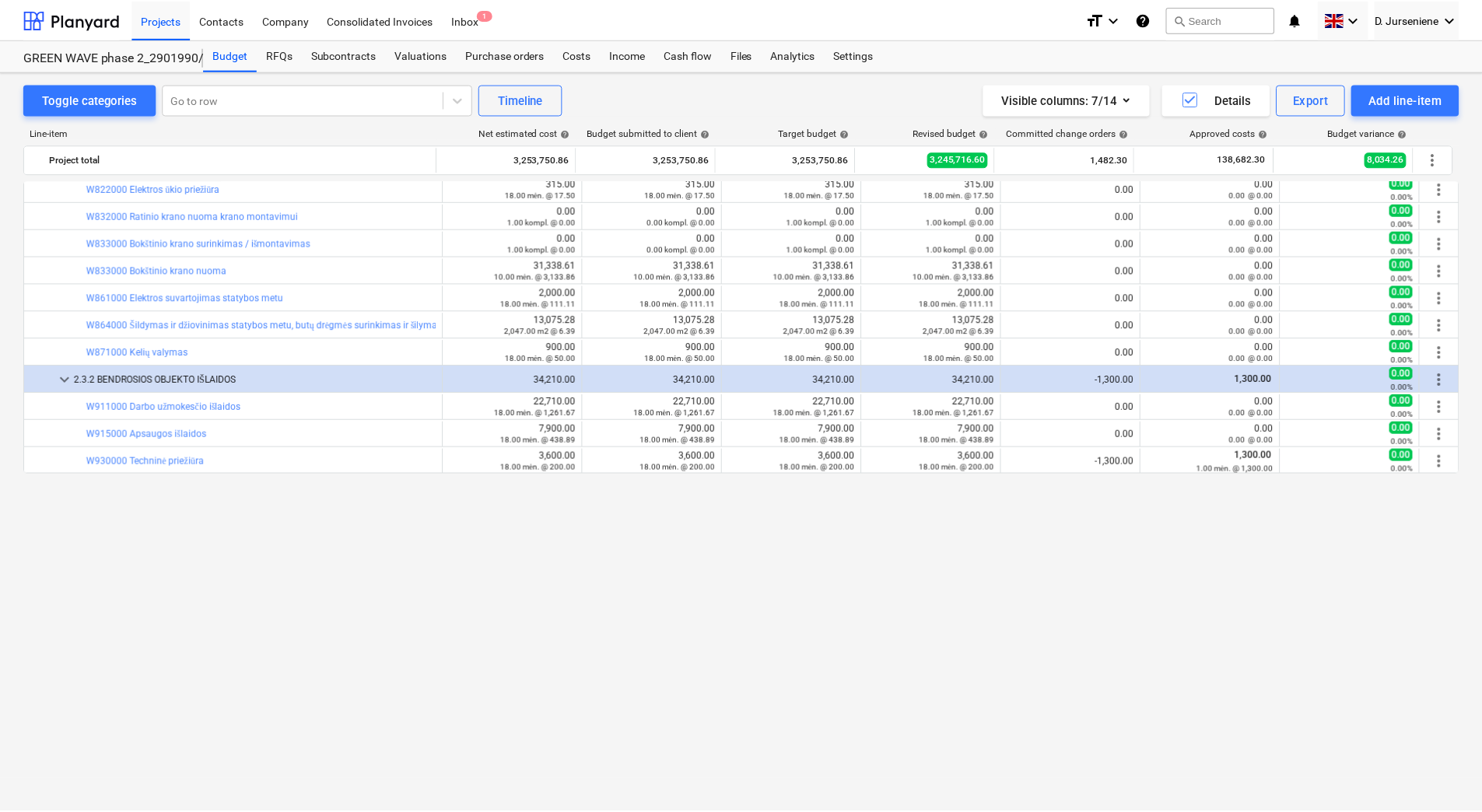
scroll to position [1618, 0]
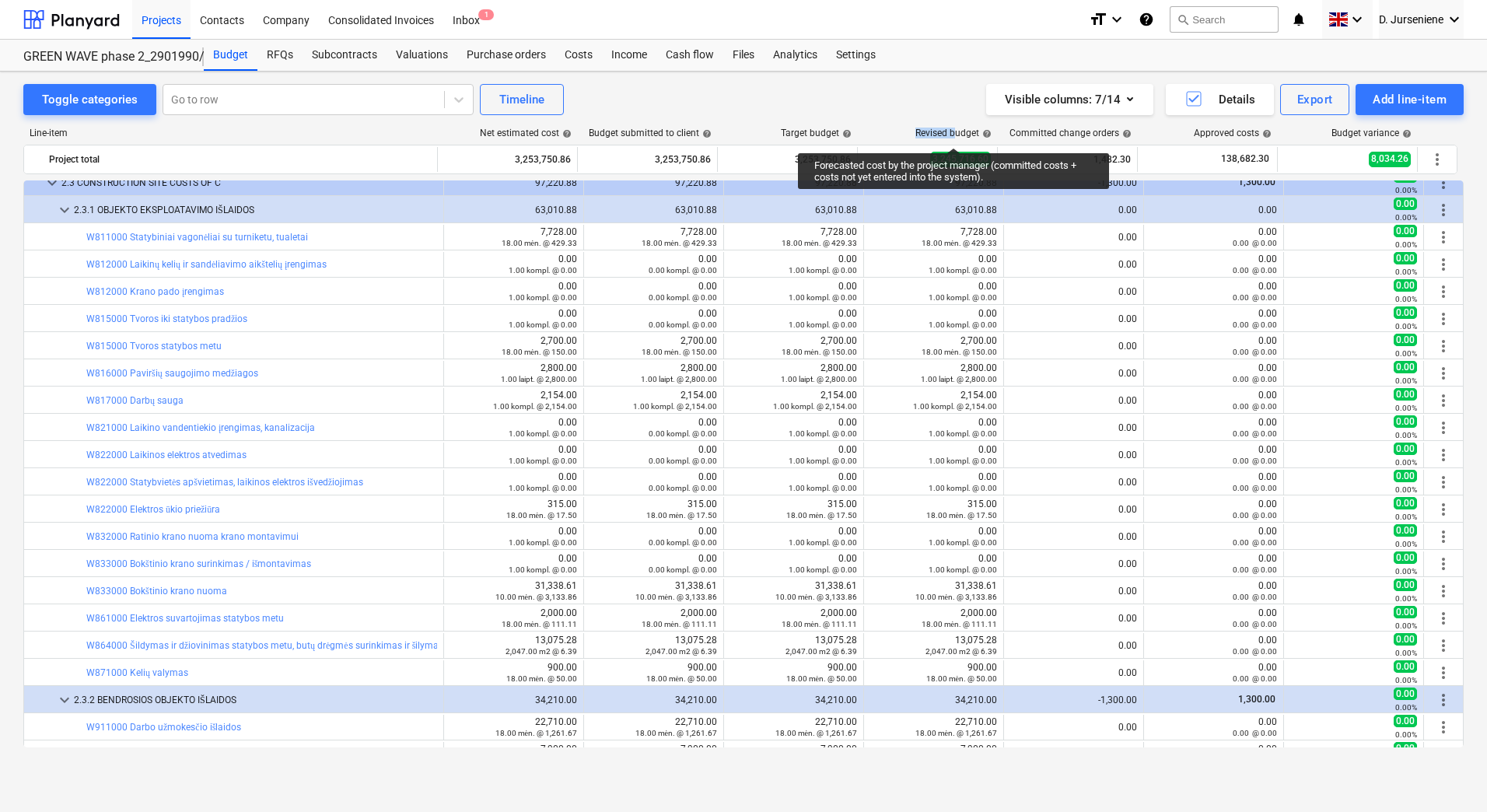
drag, startPoint x: 915, startPoint y: 132, endPoint x: 954, endPoint y: 133, distance: 39.0
click at [954, 133] on div "Revised budget help" at bounding box center [953, 132] width 76 height 10
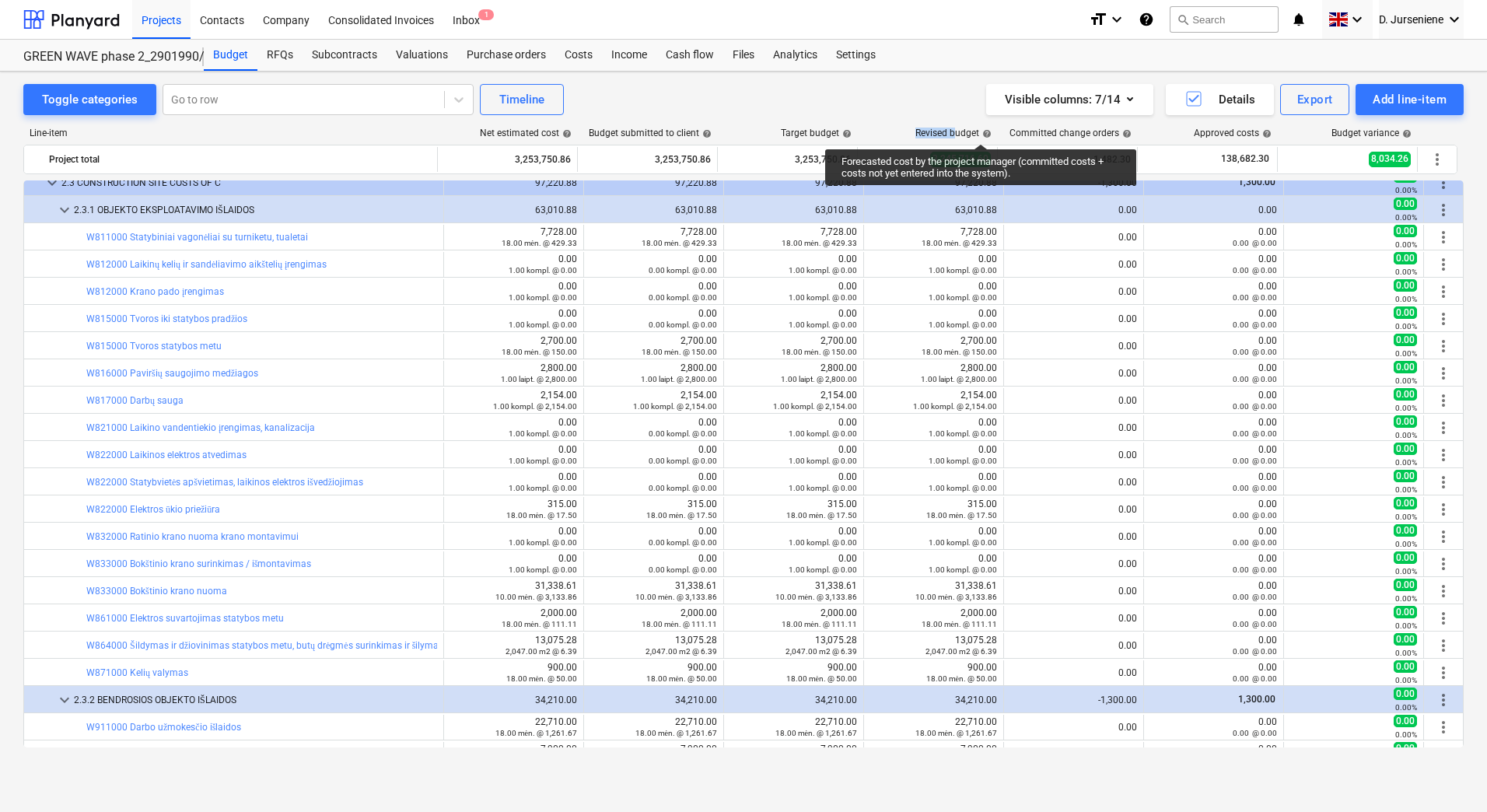
click at [980, 131] on span "help" at bounding box center [986, 133] width 12 height 10
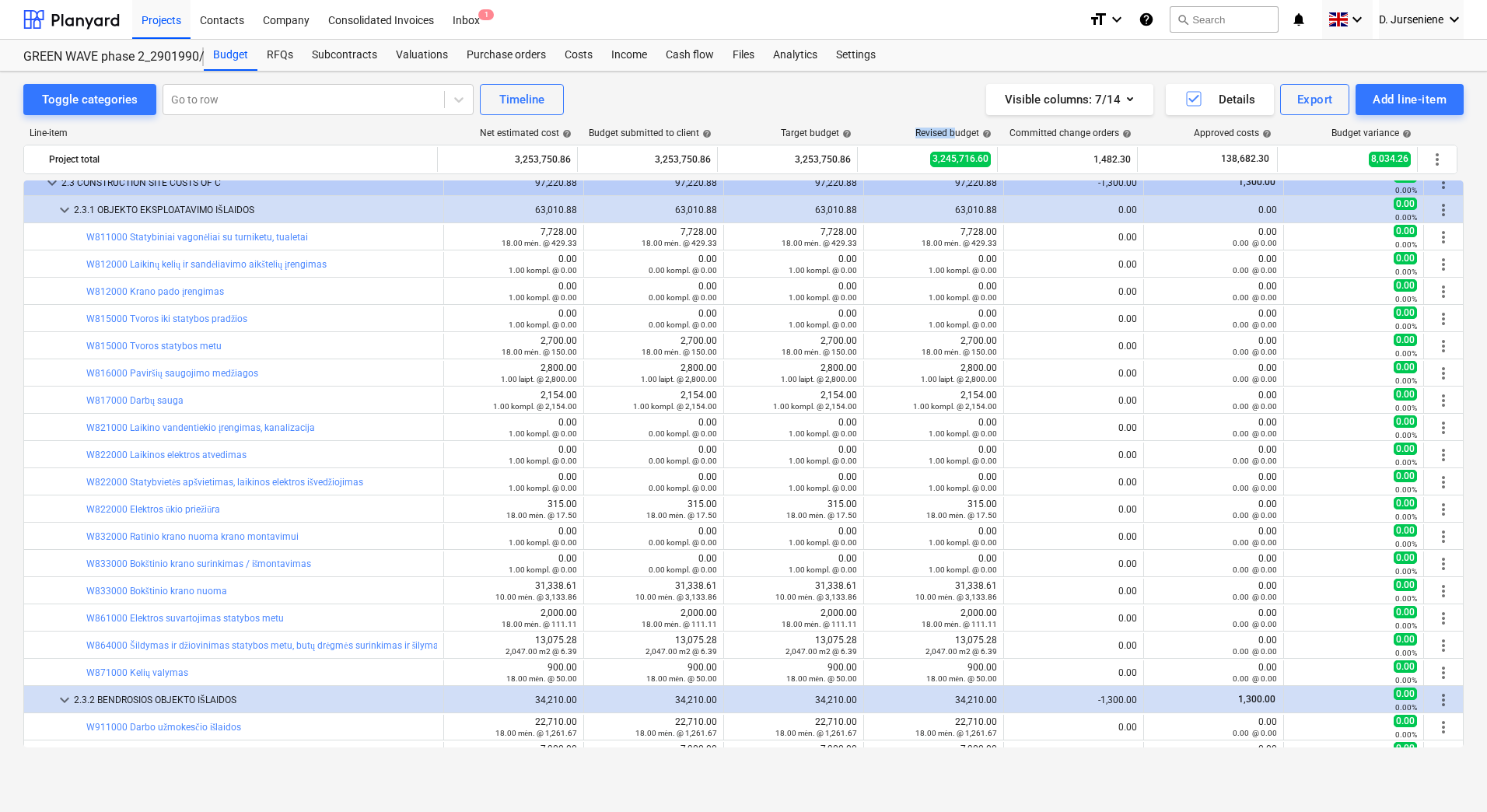
click at [906, 121] on div "Line-item Net estimated cost help Budget submitted to client help Target budget…" at bounding box center [744, 440] width 1441 height 651
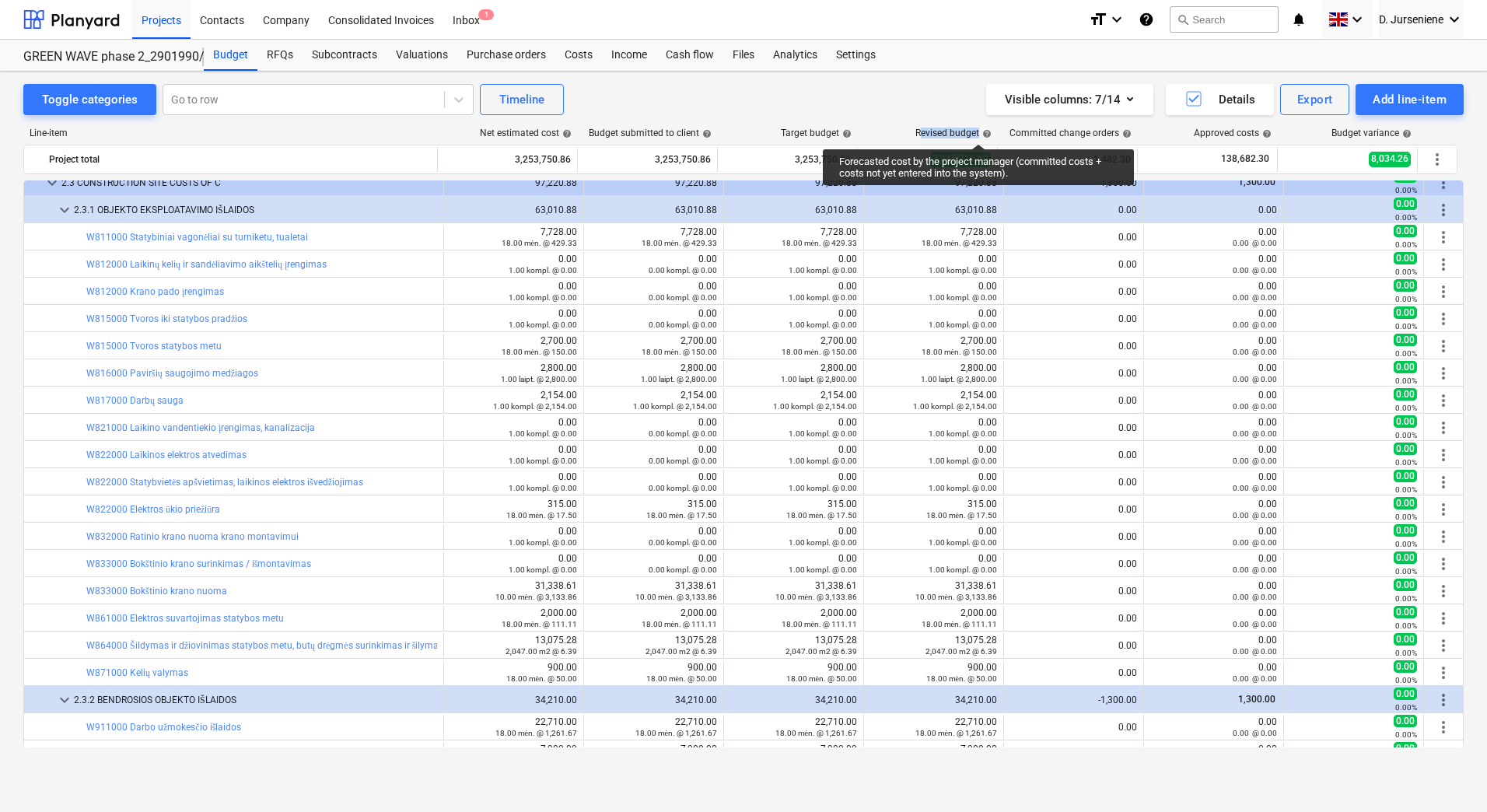
drag, startPoint x: 919, startPoint y: 130, endPoint x: 979, endPoint y: 130, distance: 60.0
click at [979, 130] on div "Revised budget help" at bounding box center [953, 132] width 76 height 10
drag, startPoint x: 979, startPoint y: 130, endPoint x: 924, endPoint y: 127, distance: 55.1
click at [897, 130] on div "Revised budget help" at bounding box center [928, 132] width 140 height 10
drag, startPoint x: 917, startPoint y: 131, endPoint x: 980, endPoint y: 131, distance: 63.0
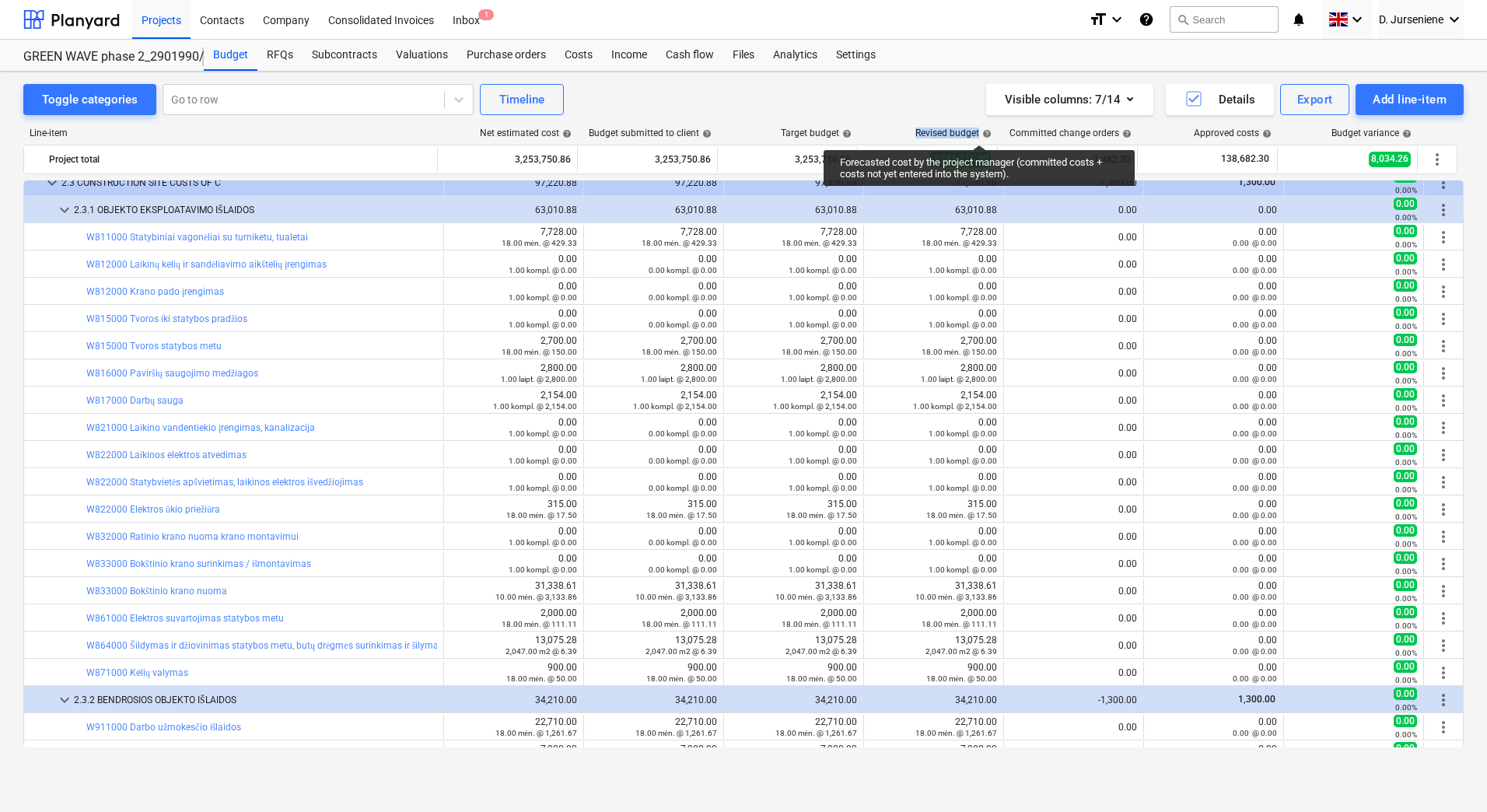
click at [980, 131] on div "Revised budget help" at bounding box center [953, 132] width 76 height 10
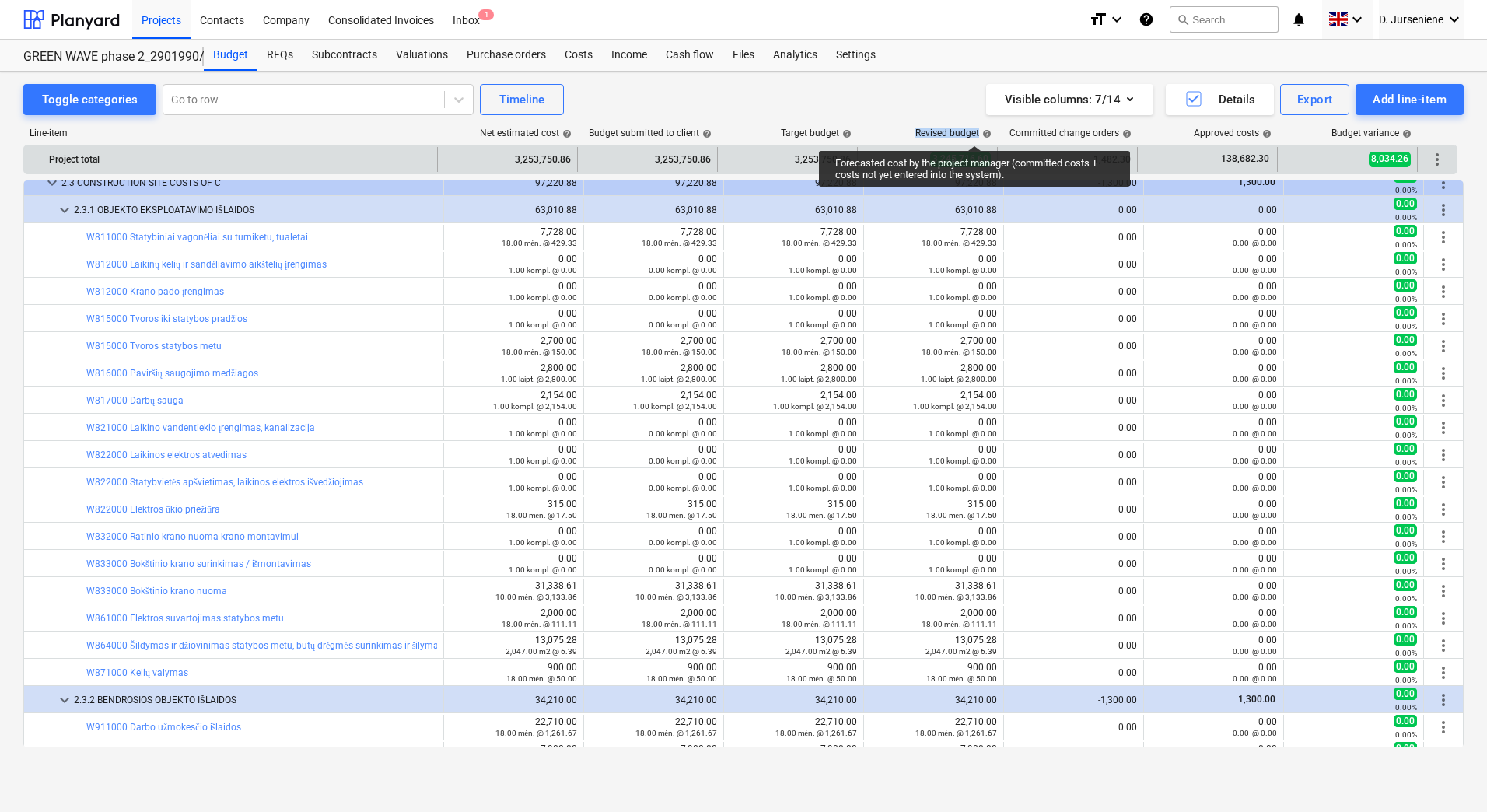
copy div "Revised budget"
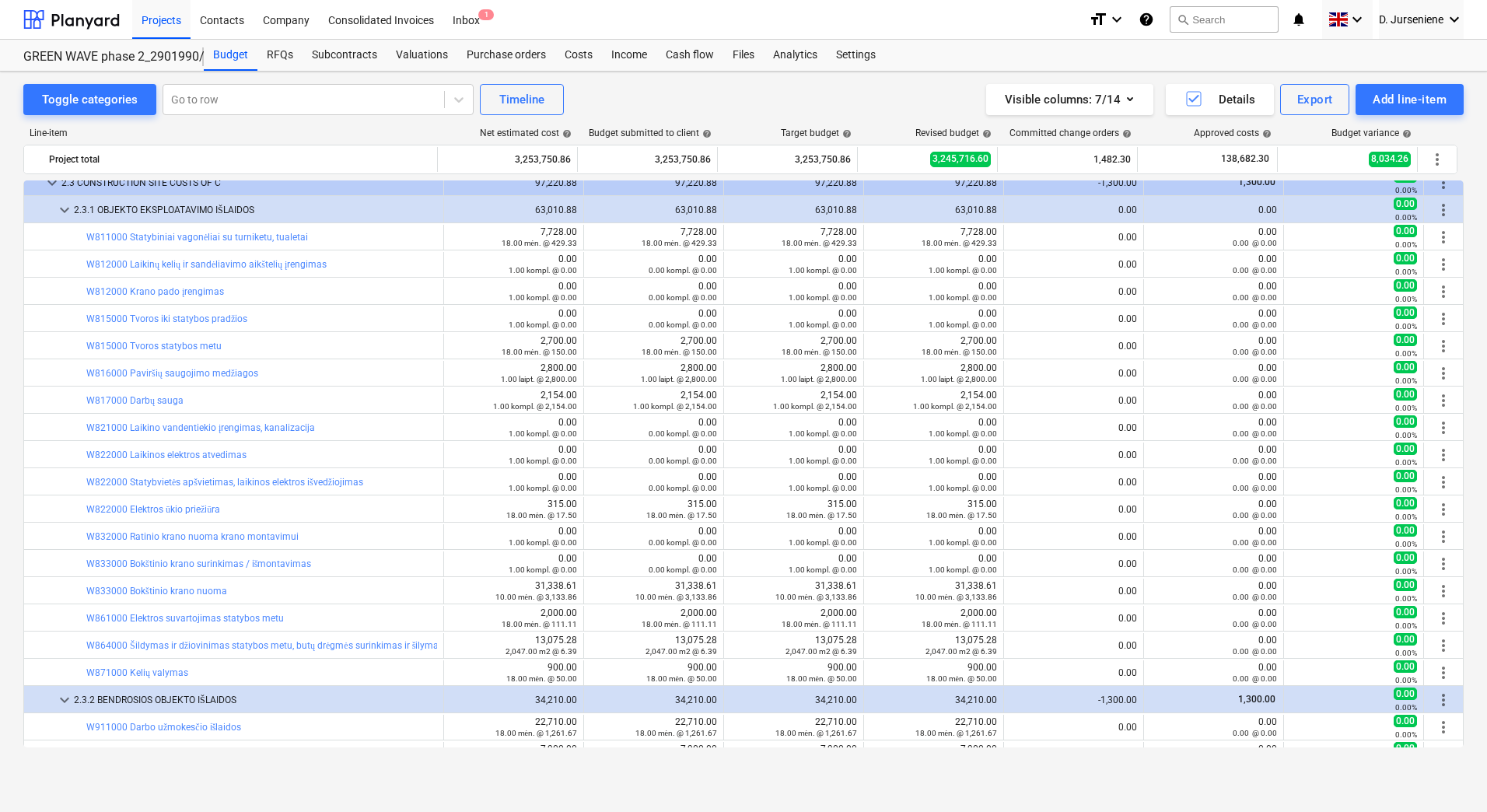
click at [863, 98] on div "Visible columns : 7/14 Details Export Add line-item" at bounding box center [1120, 99] width 686 height 31
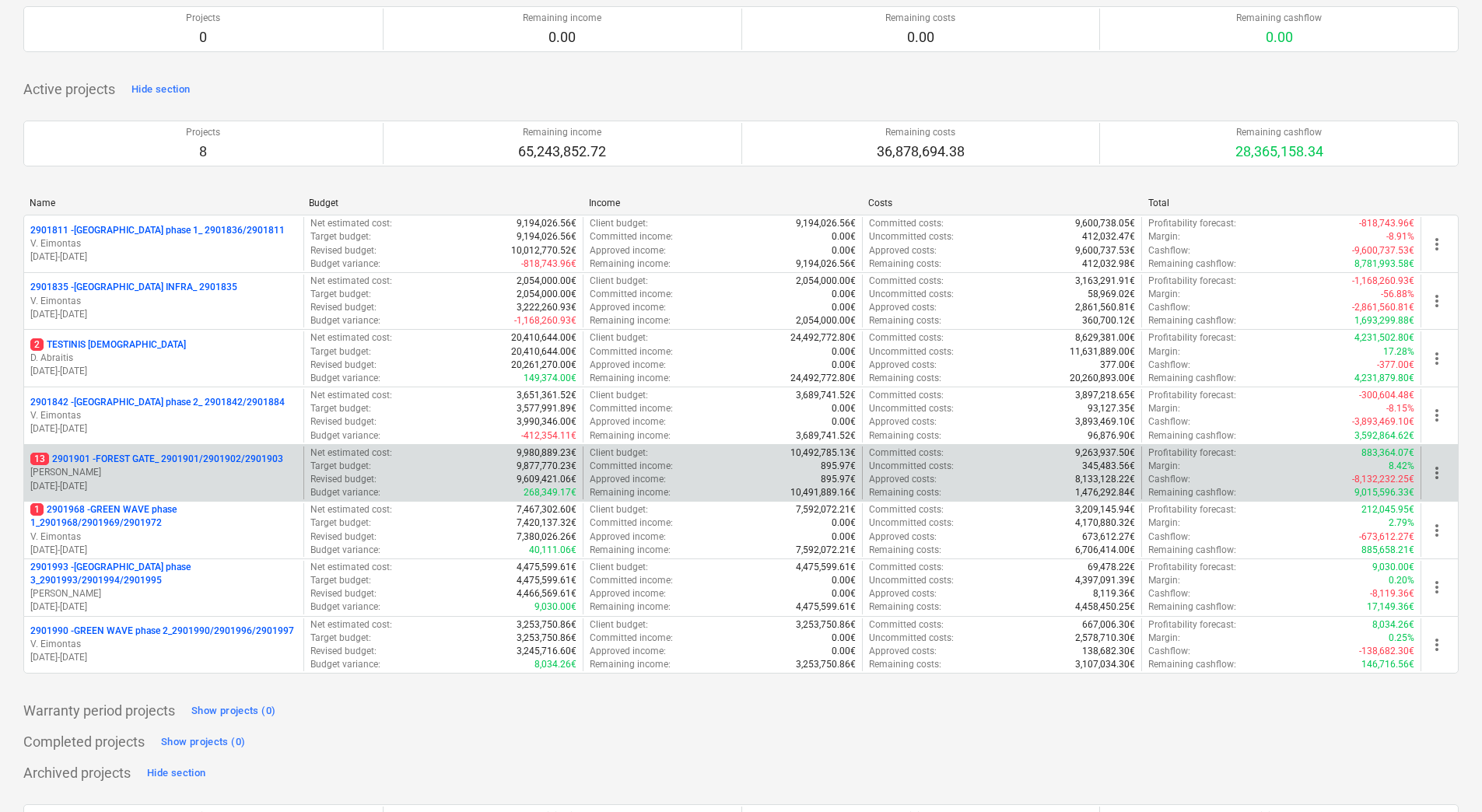
scroll to position [155, 0]
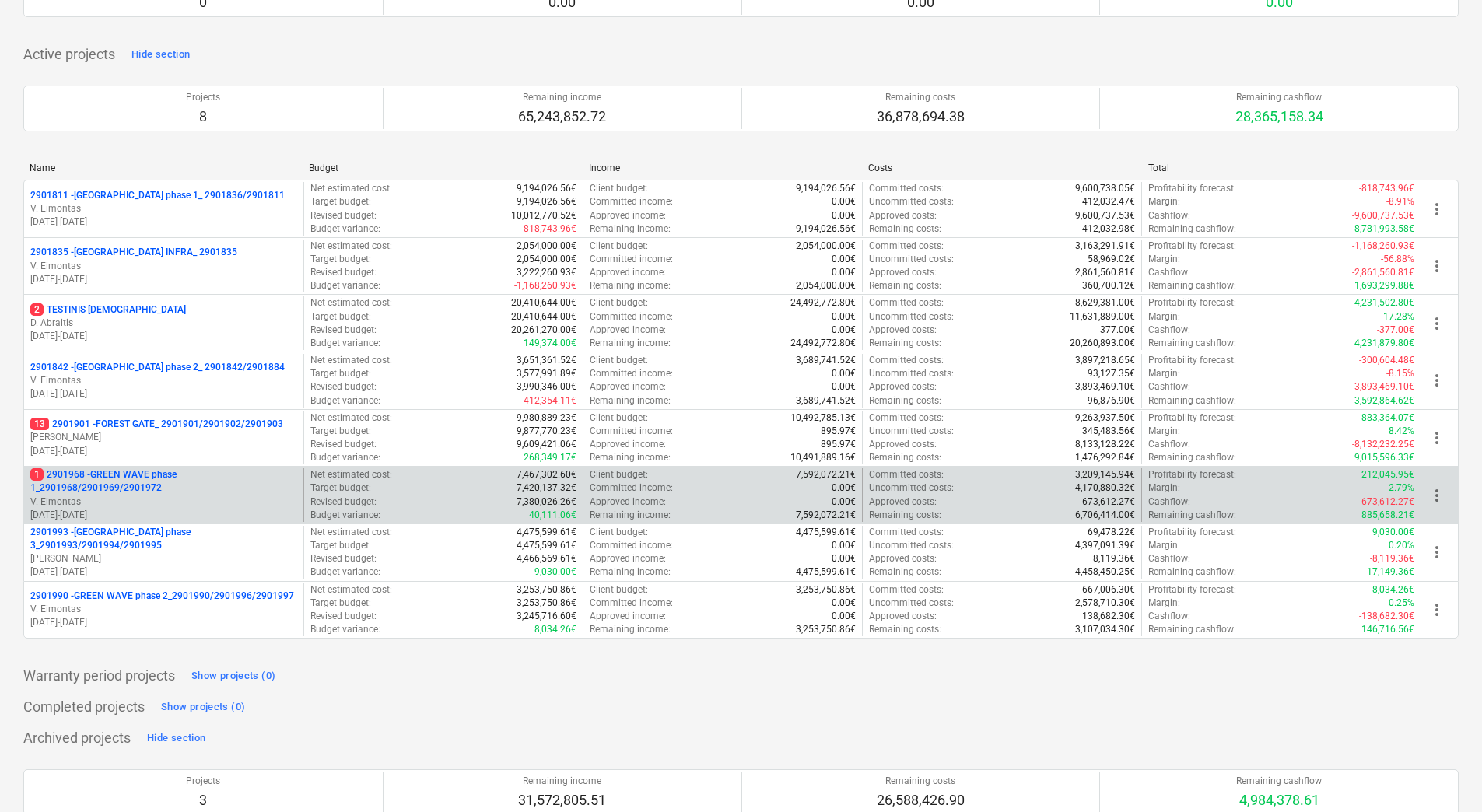
click at [168, 480] on p "1 2901968 - GREEN WAVE phase 1_2901968/2901969/2901972" at bounding box center [164, 481] width 267 height 26
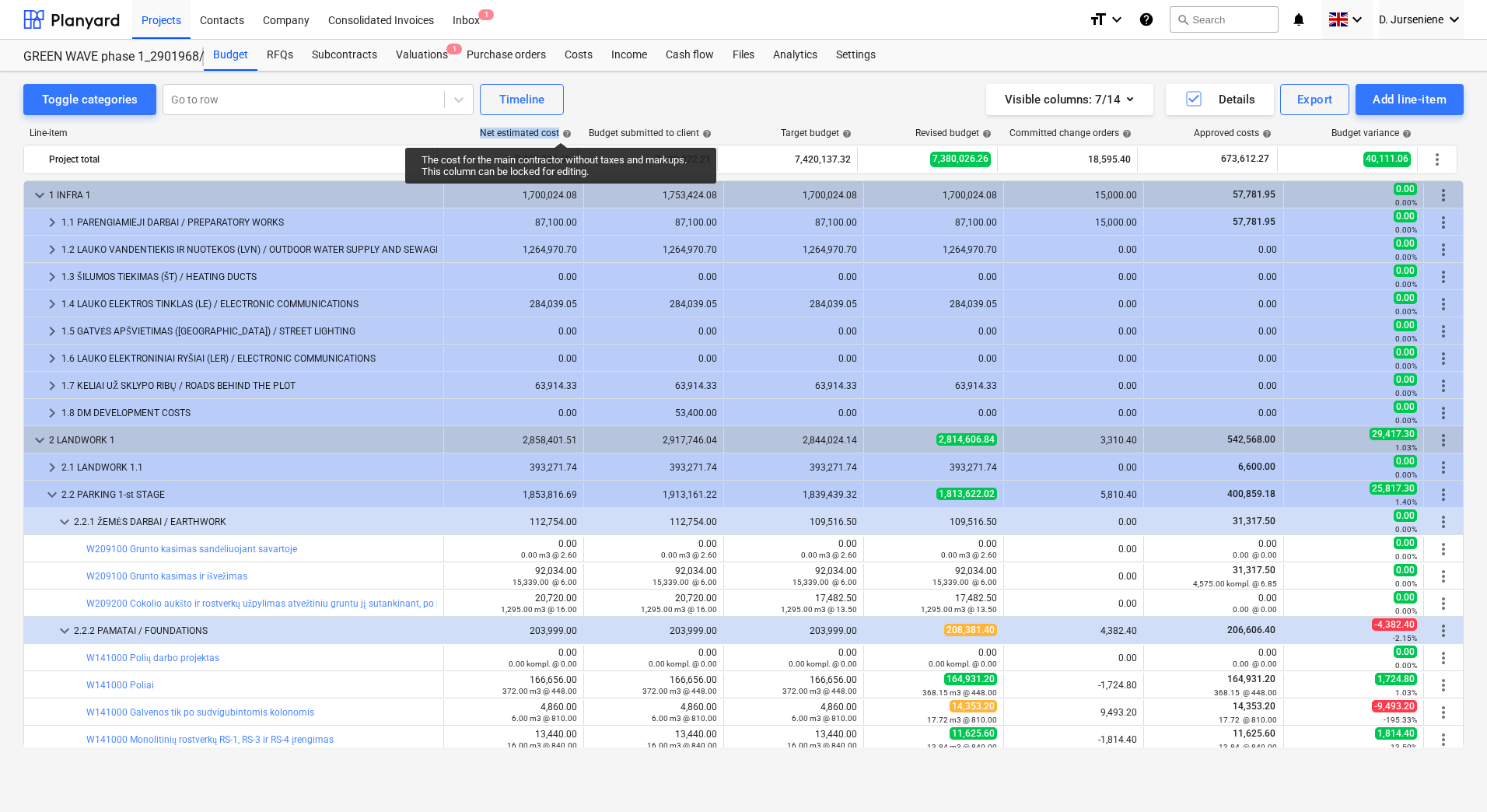
drag, startPoint x: 481, startPoint y: 132, endPoint x: 560, endPoint y: 128, distance: 79.1
click at [560, 128] on div "Net estimated cost help" at bounding box center [526, 132] width 92 height 10
copy div "Net estimated cost"
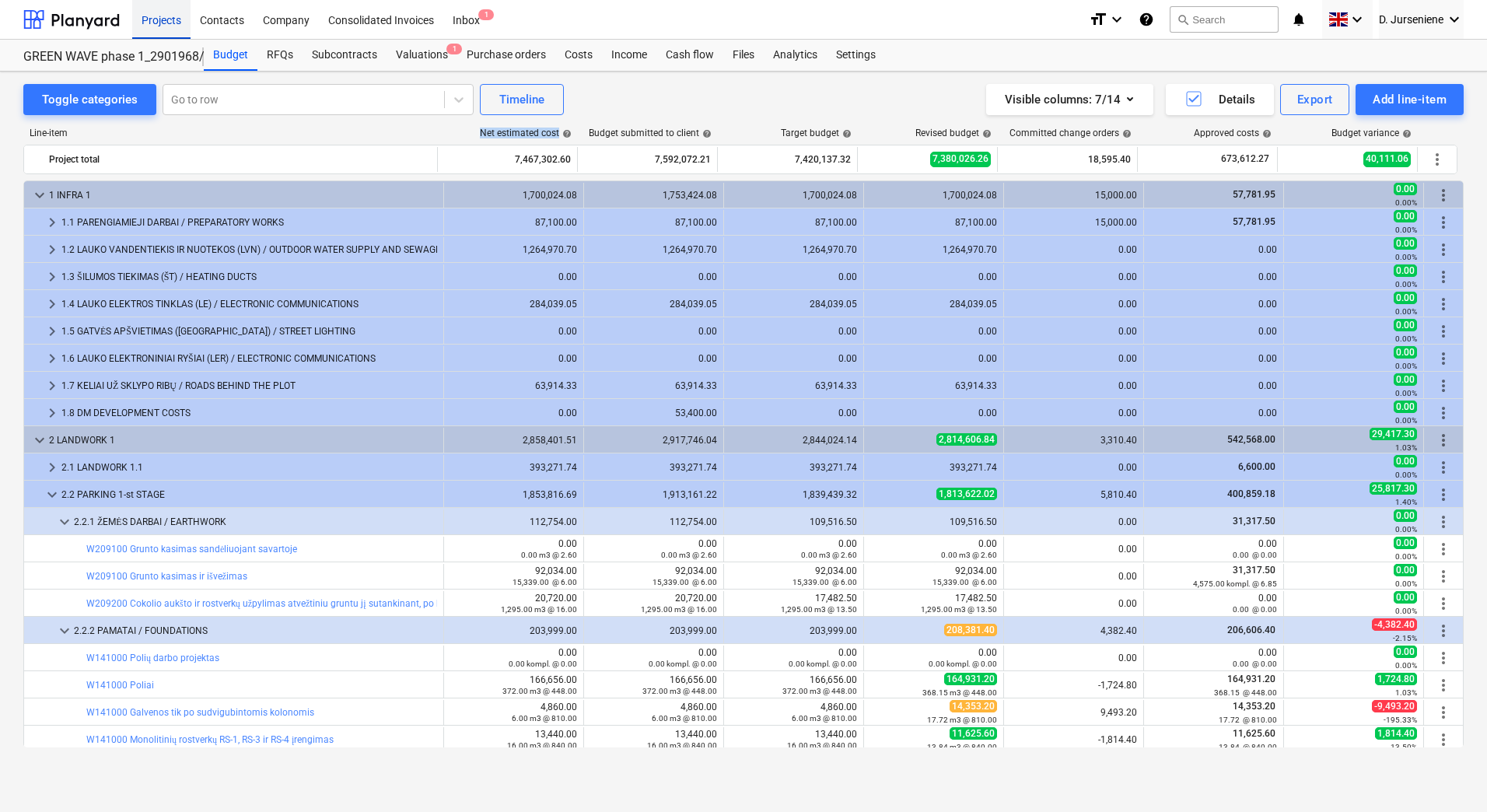
click at [150, 16] on div "Projects" at bounding box center [161, 19] width 58 height 40
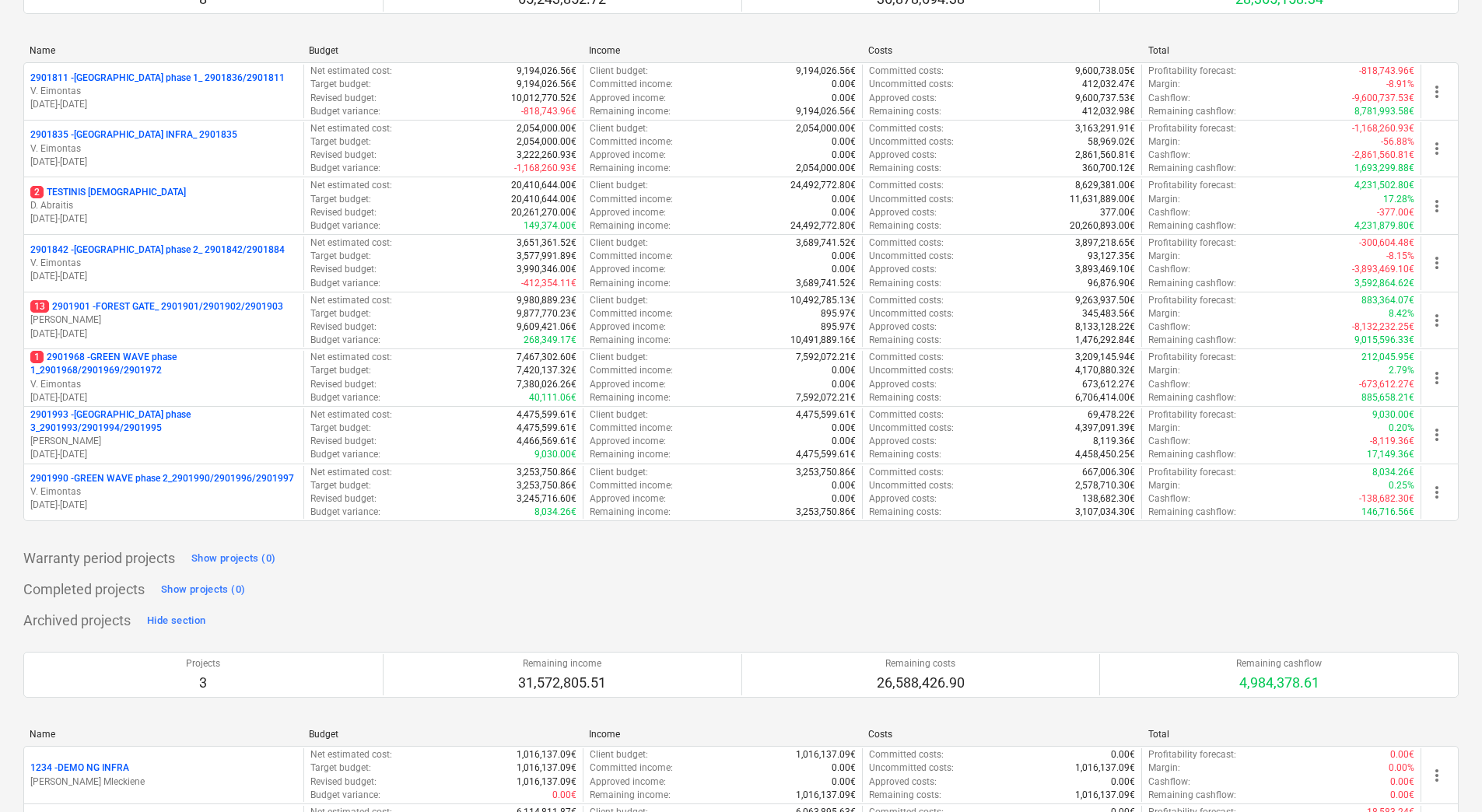
scroll to position [311, 0]
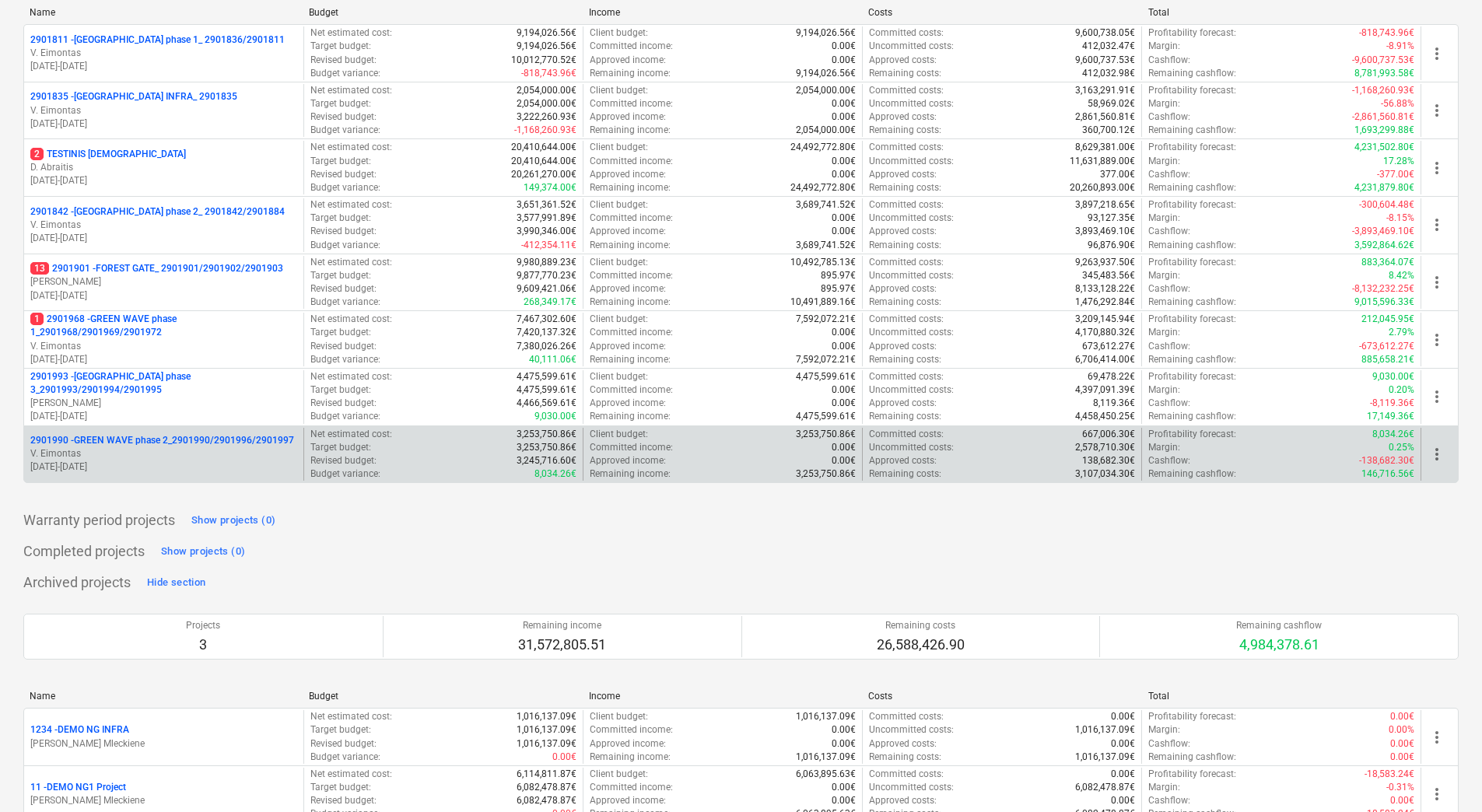
click at [192, 442] on p "2901990 - GREEN WAVE phase 2_2901990/2901996/2901997" at bounding box center [162, 440] width 264 height 13
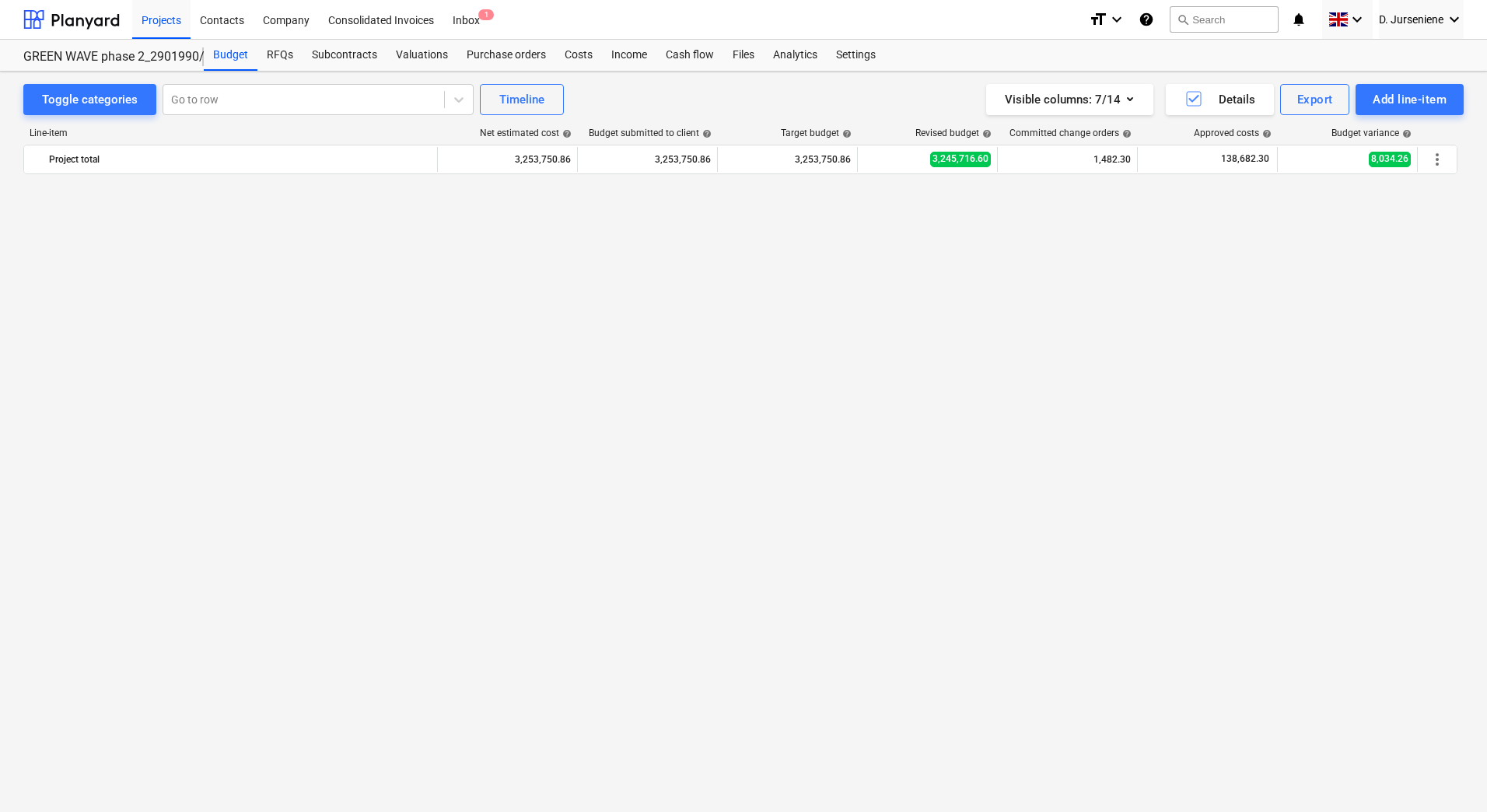
scroll to position [1618, 0]
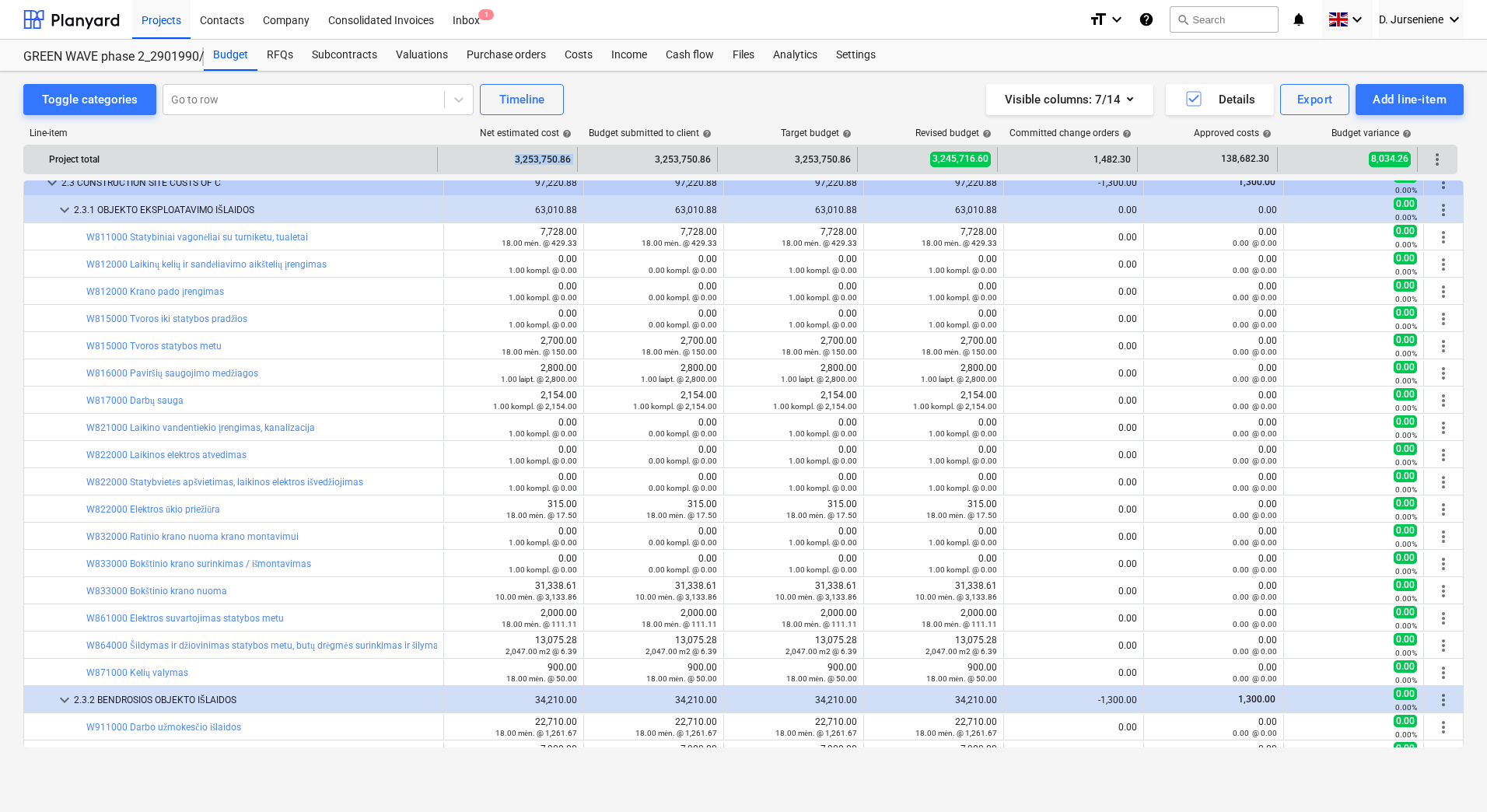
drag, startPoint x: 506, startPoint y: 159, endPoint x: 590, endPoint y: 158, distance: 84.0
click at [590, 158] on div "Project total 3,253,750.86 3,253,750.86 3,253,750.86 3,245,716.60 1,482.30 138,…" at bounding box center [741, 159] width 1433 height 25
copy div "3,253,750.86"
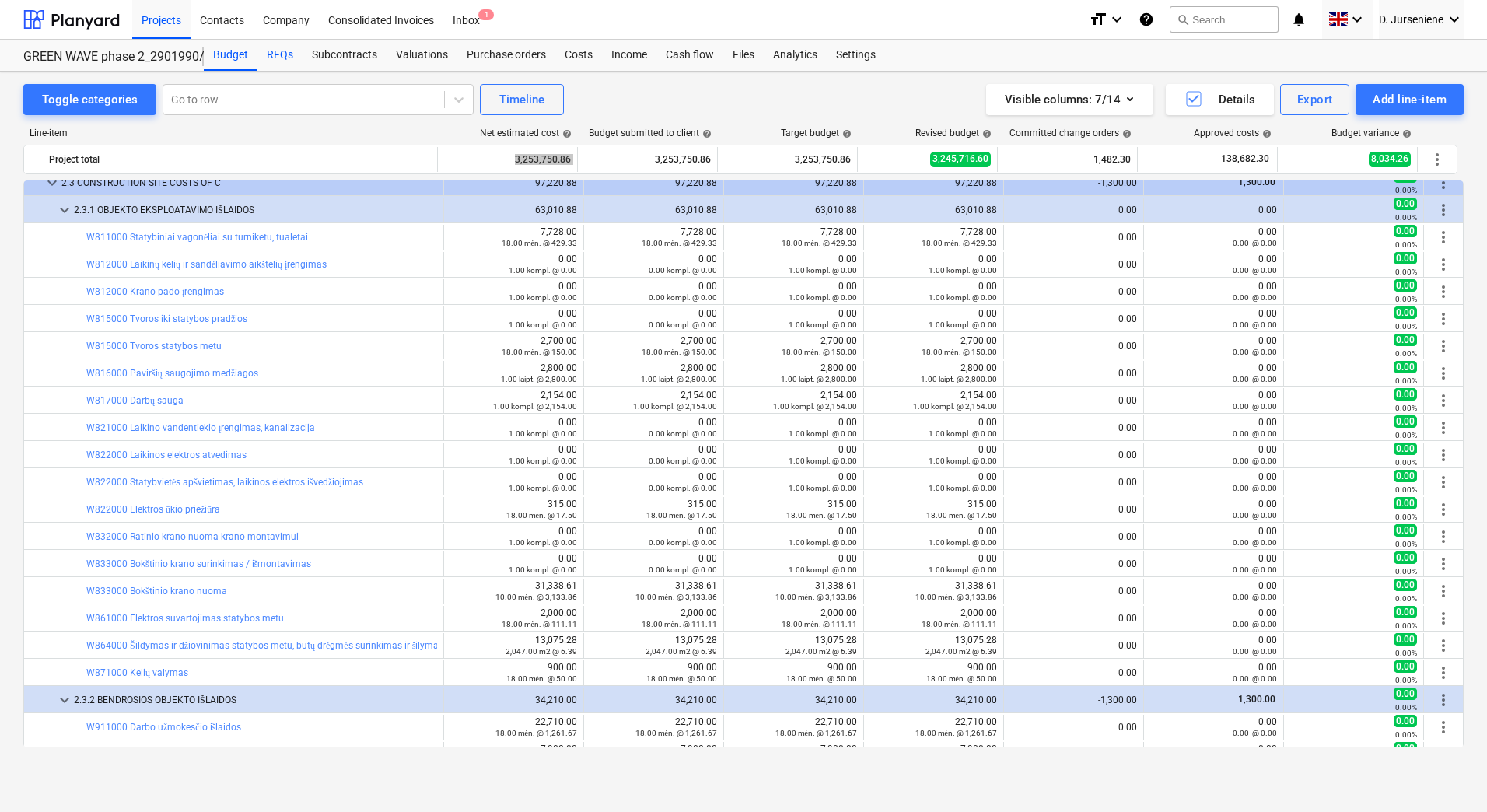
scroll to position [1073, 0]
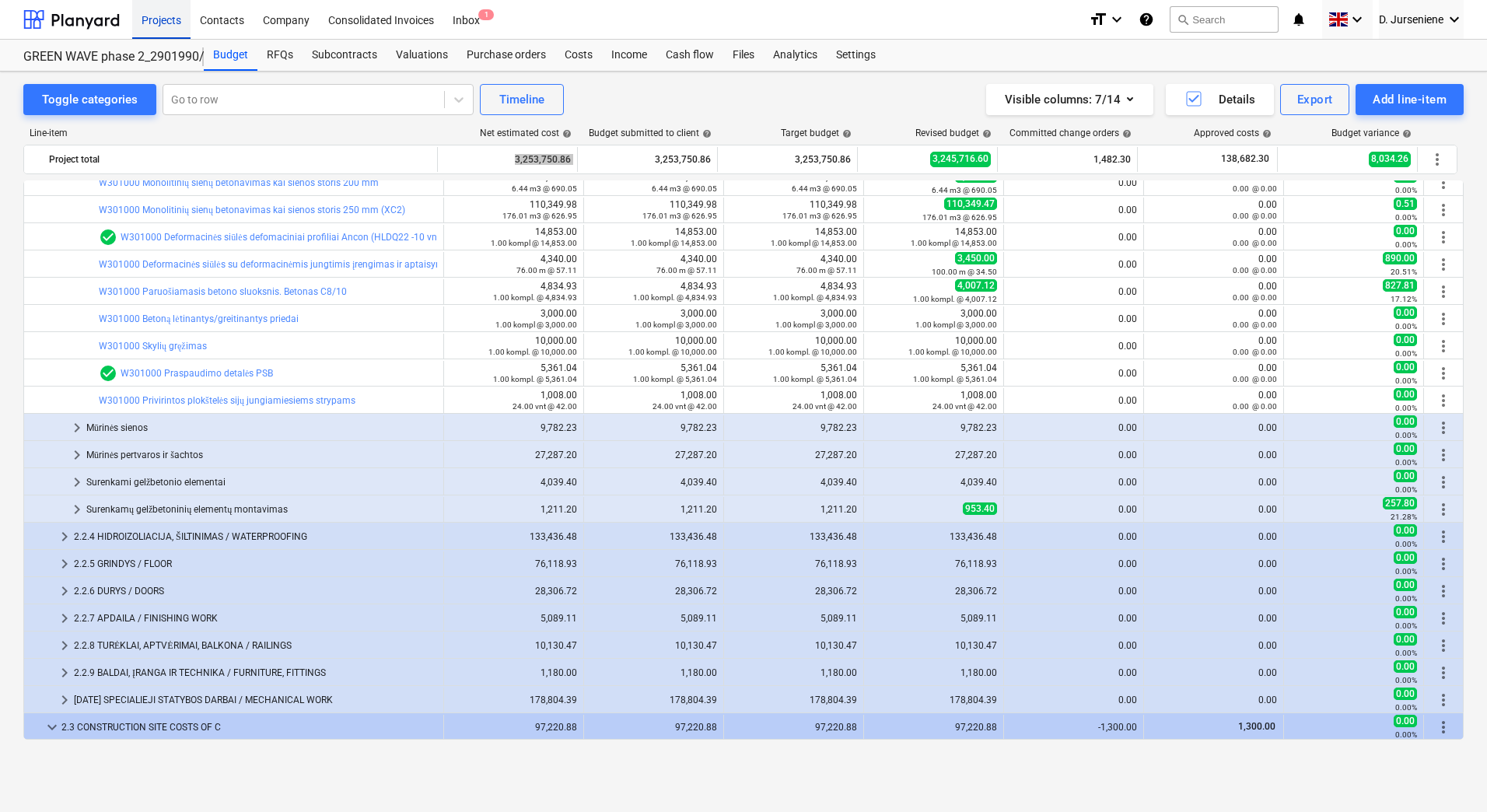
click at [168, 19] on div "Projects" at bounding box center [161, 19] width 58 height 40
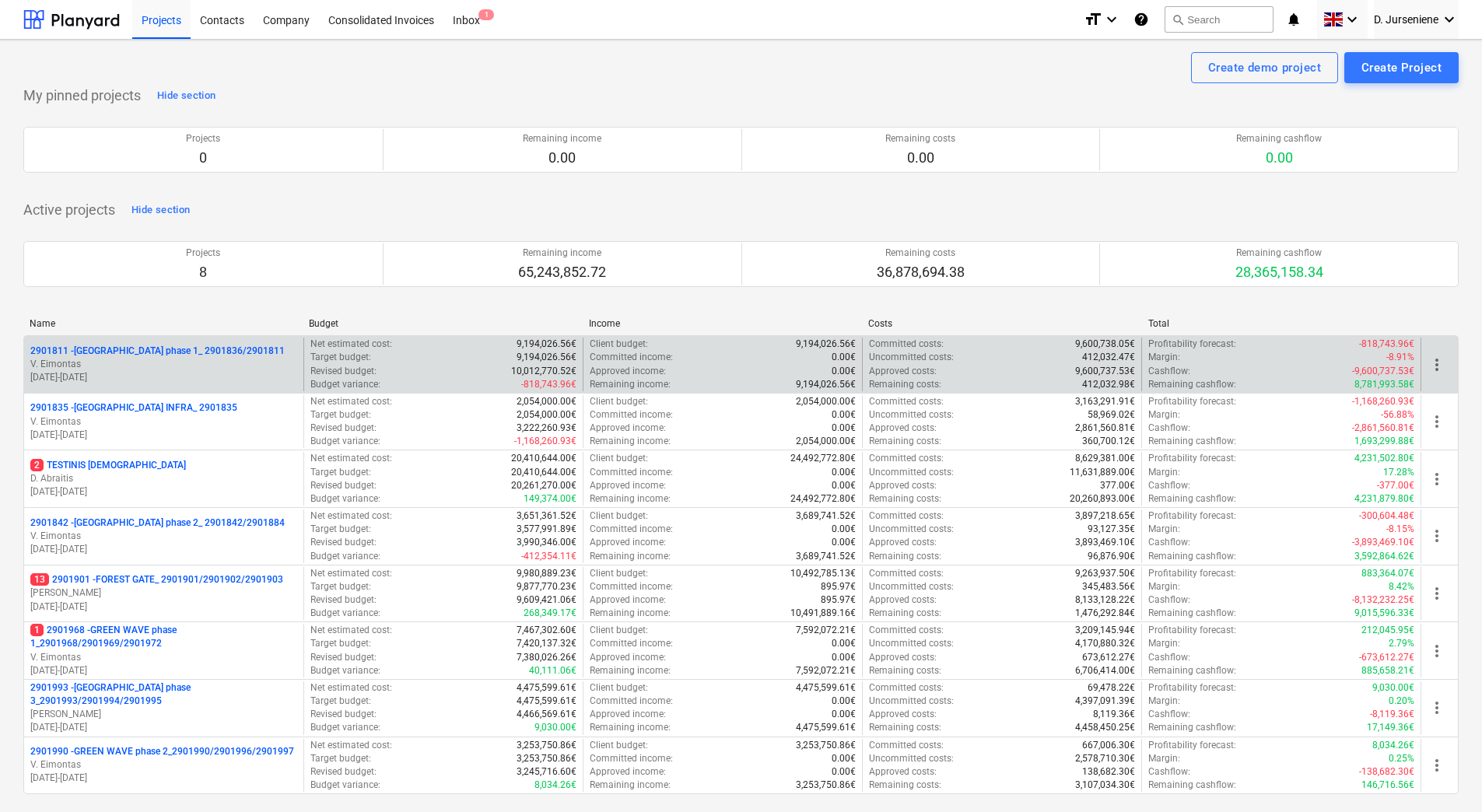
click at [153, 353] on p "2901811 - [GEOGRAPHIC_DATA] phase 1_ 2901836/2901811" at bounding box center [158, 350] width 255 height 13
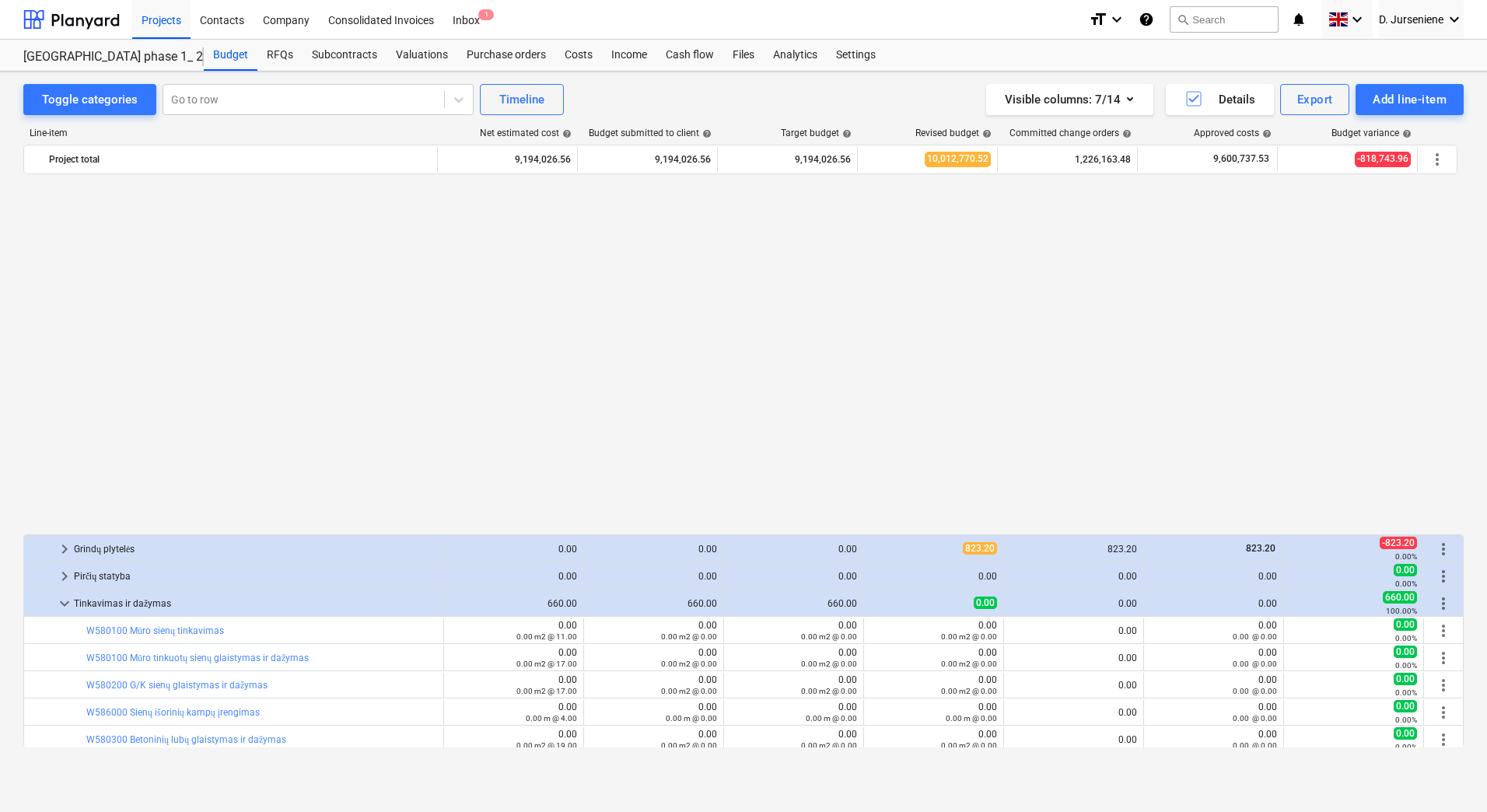
scroll to position [5284, 0]
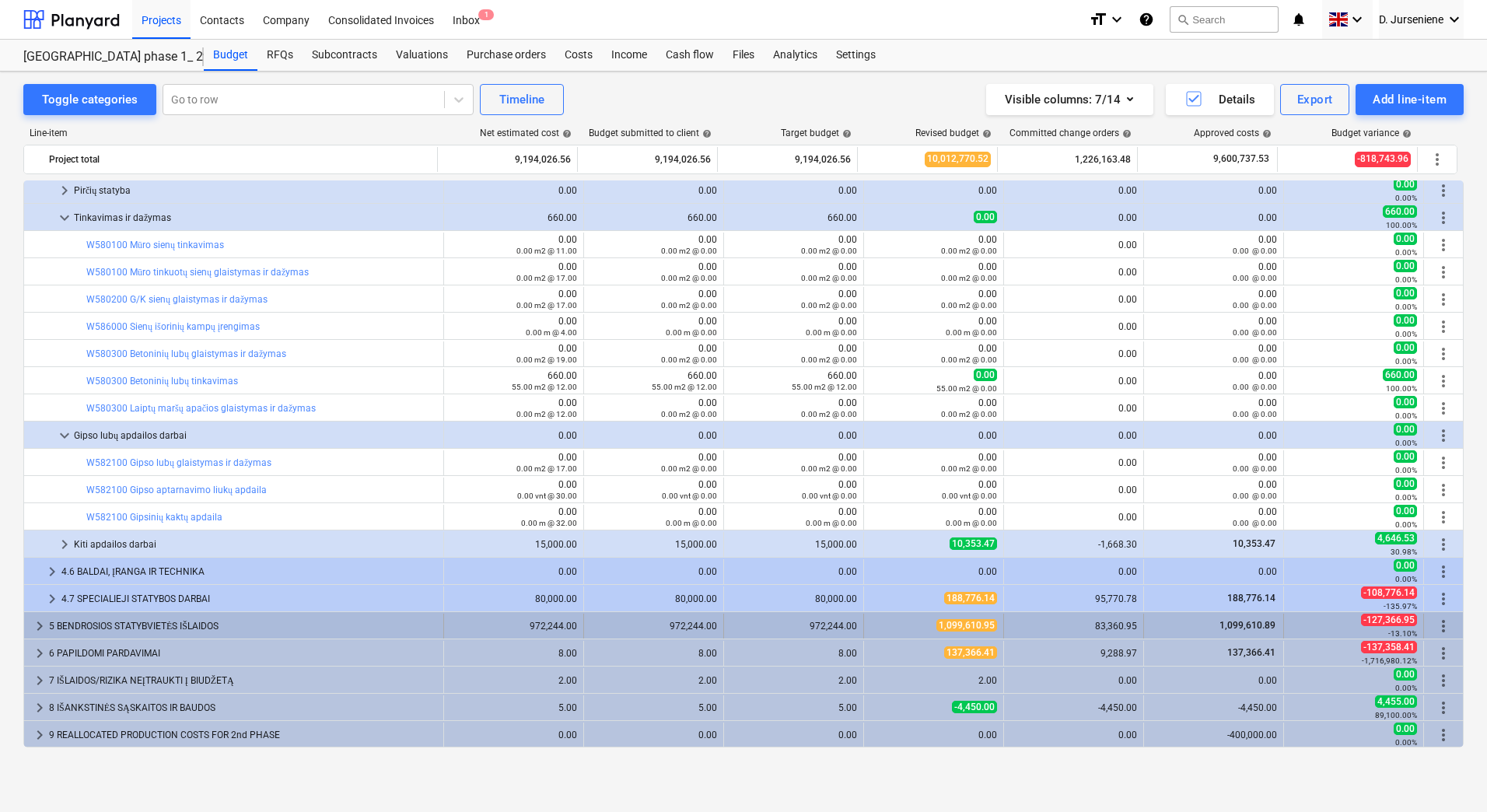
click at [339, 624] on div "5 BENDROSIOS STATYBVIETĖS IŠLAIDOS" at bounding box center [242, 626] width 388 height 25
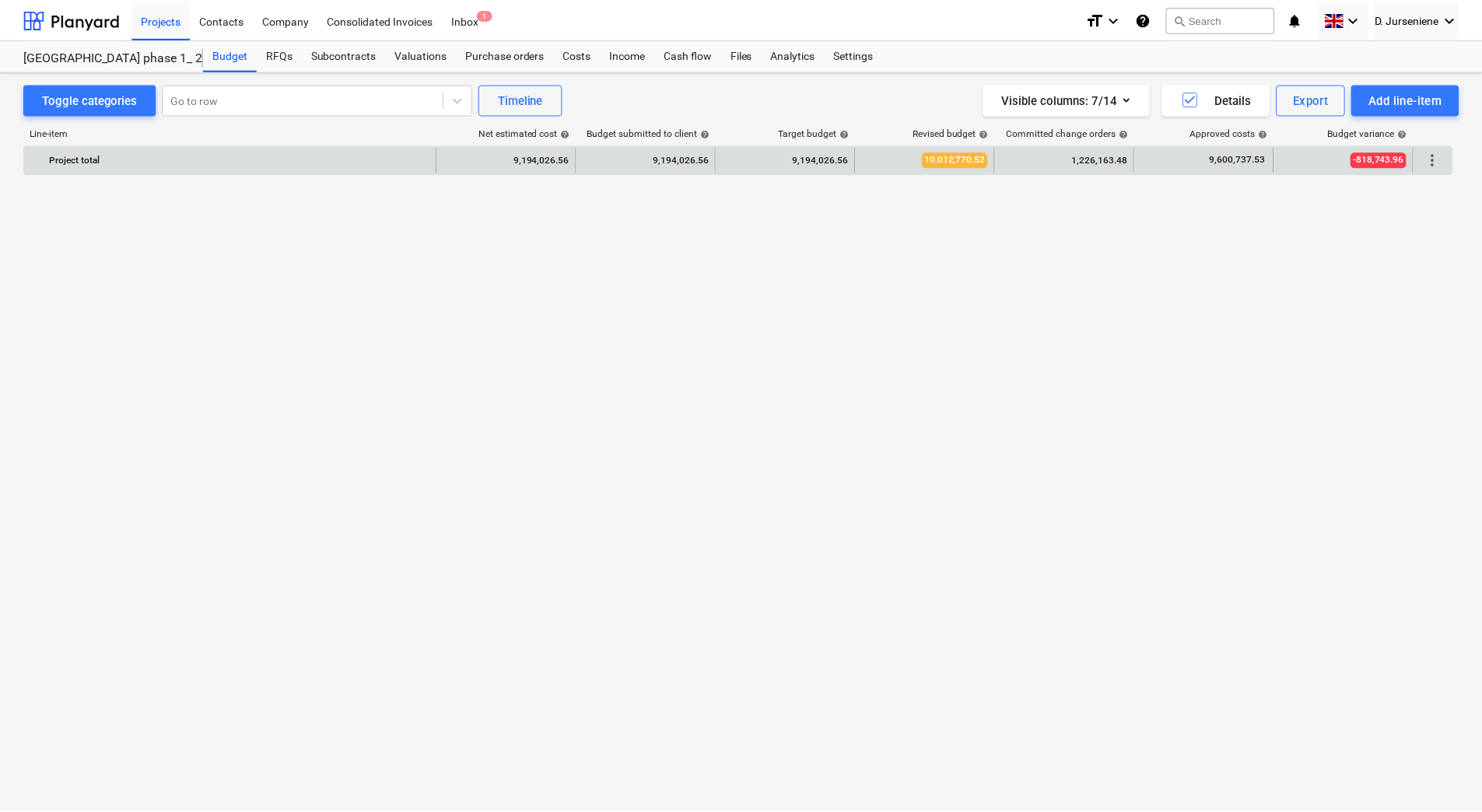
scroll to position [2330, 0]
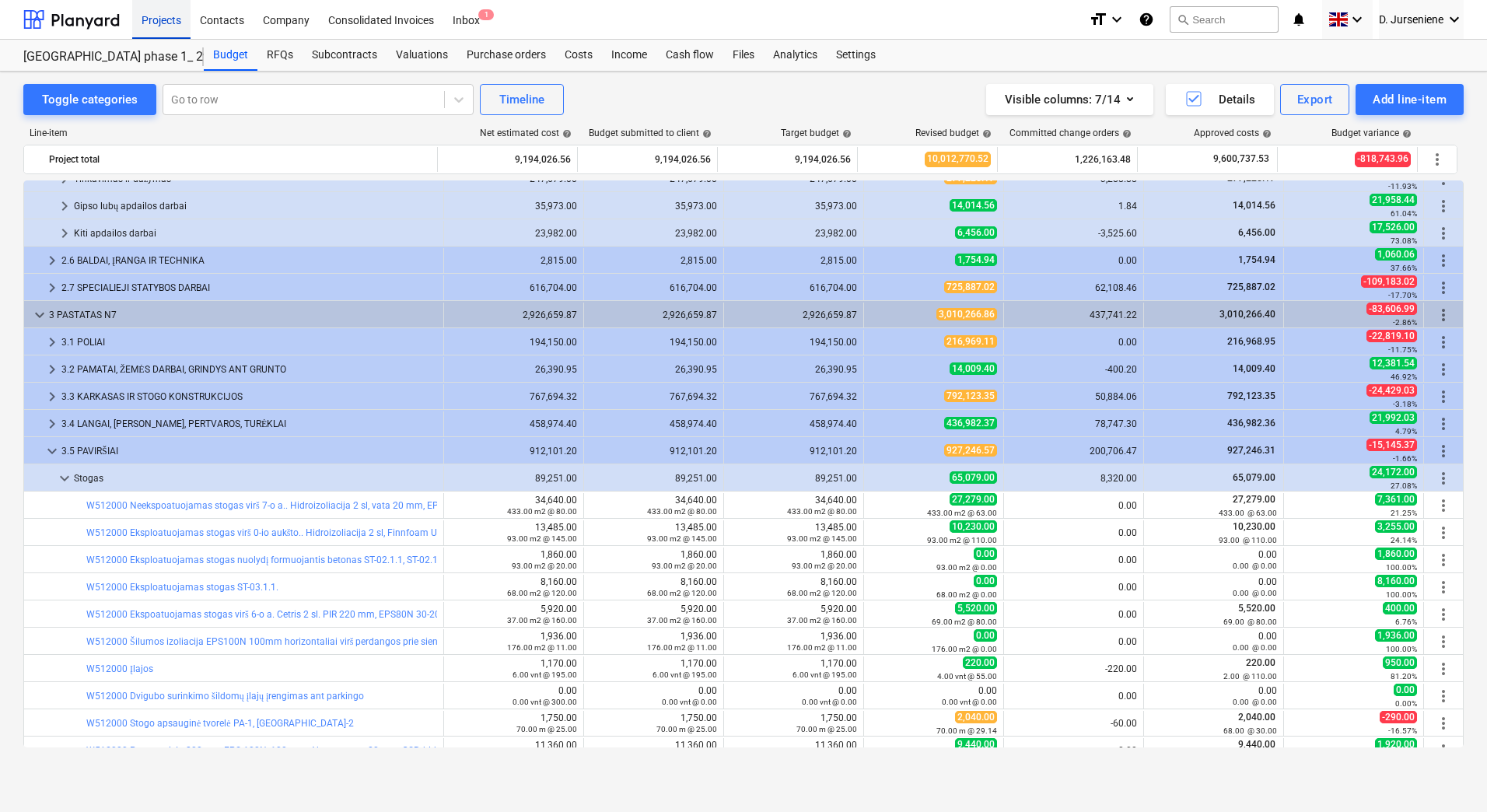
click at [170, 16] on div "Projects" at bounding box center [161, 19] width 58 height 40
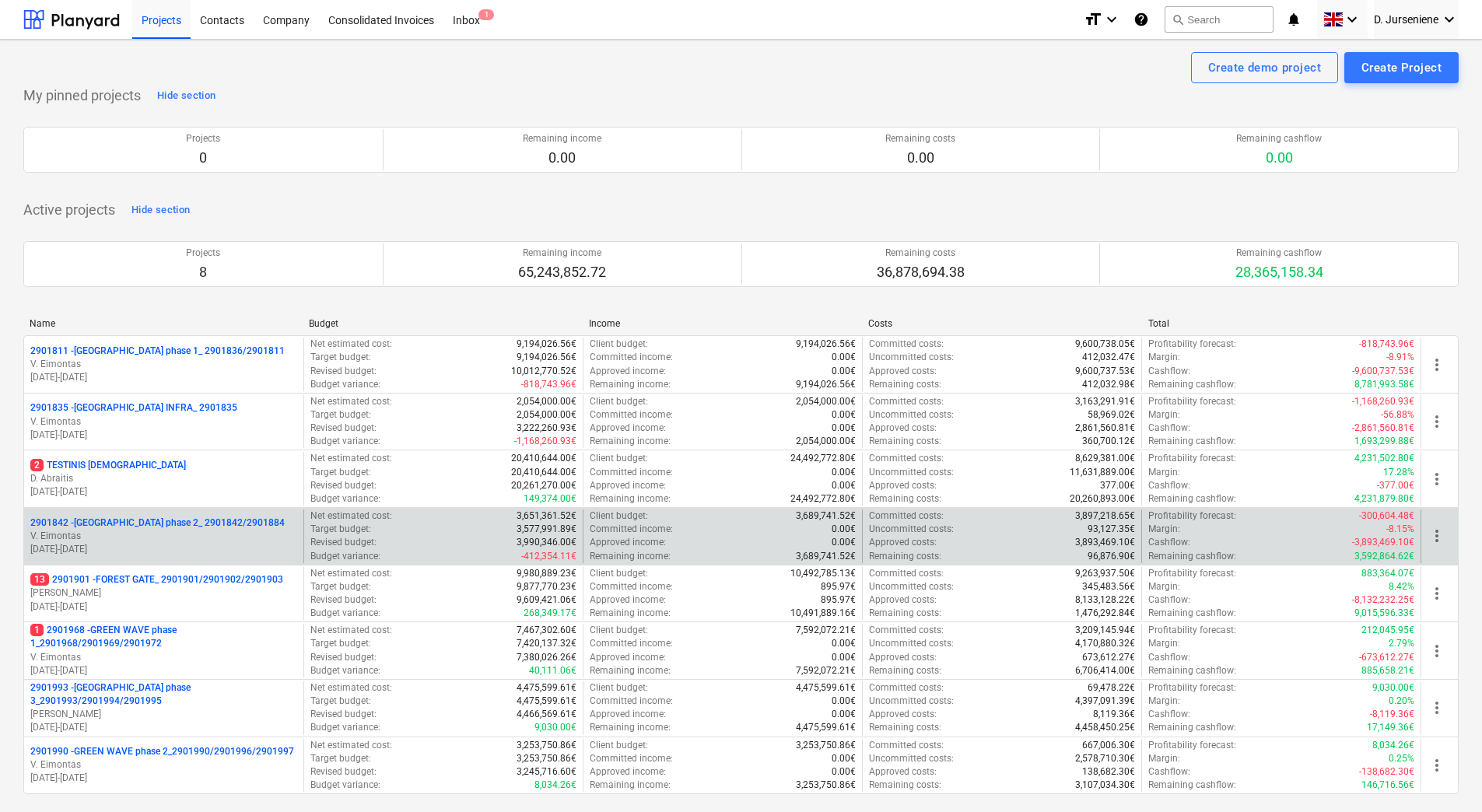
click at [196, 531] on p "V. Eimontas" at bounding box center [164, 536] width 267 height 13
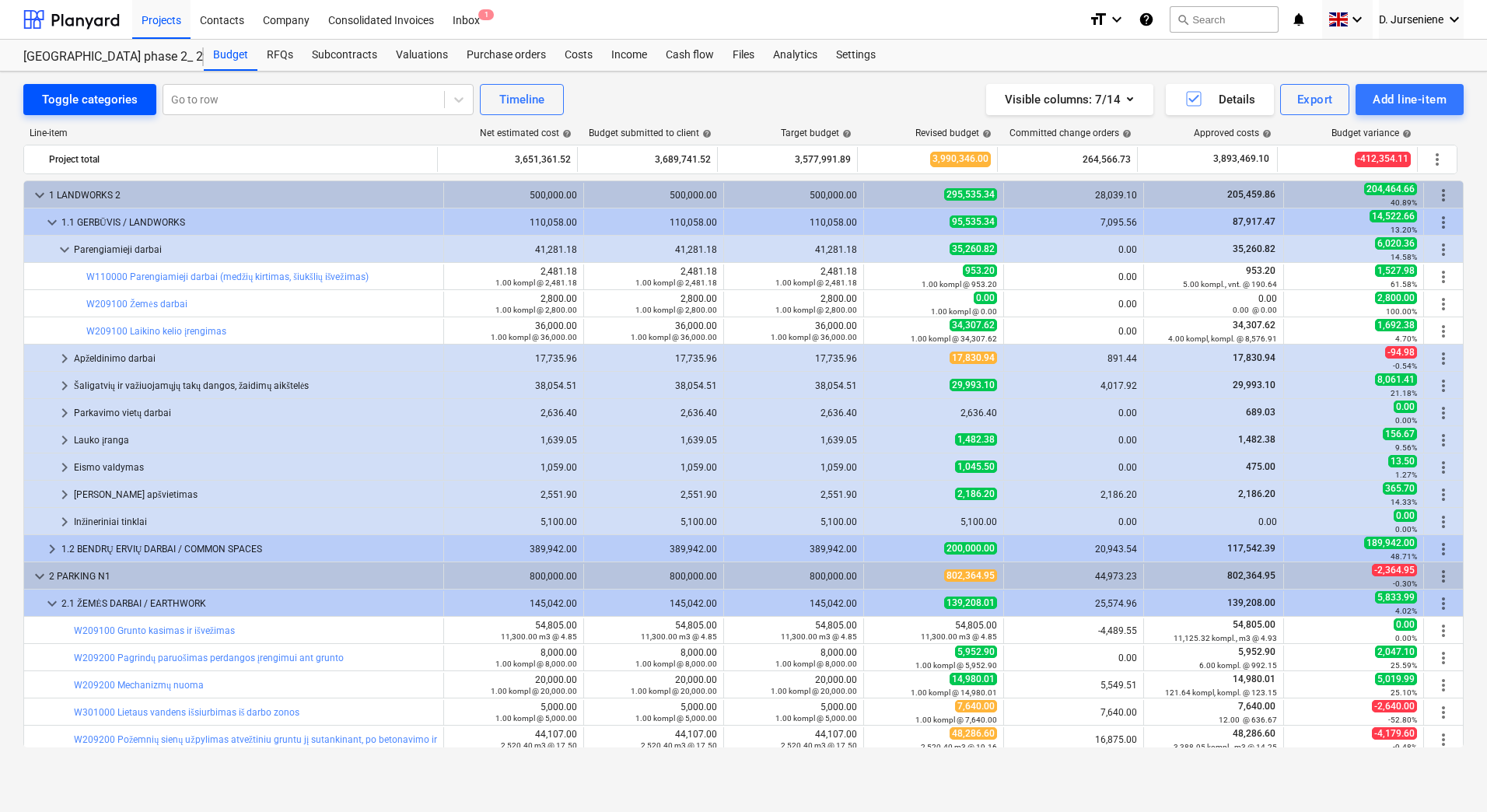
click at [78, 88] on button "Toggle categories" at bounding box center [90, 99] width 133 height 31
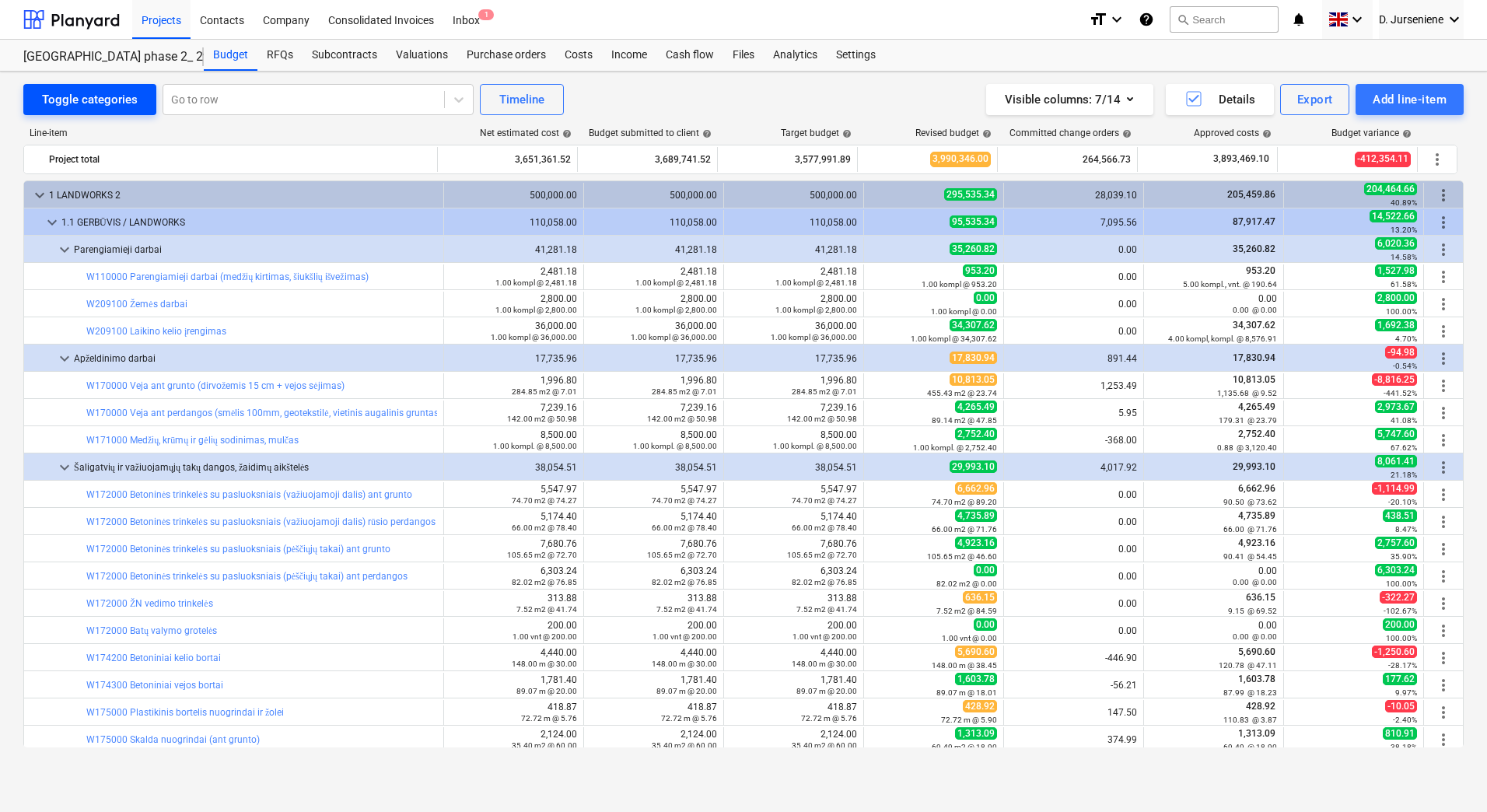
click at [78, 98] on div "Toggle categories" at bounding box center [90, 99] width 96 height 20
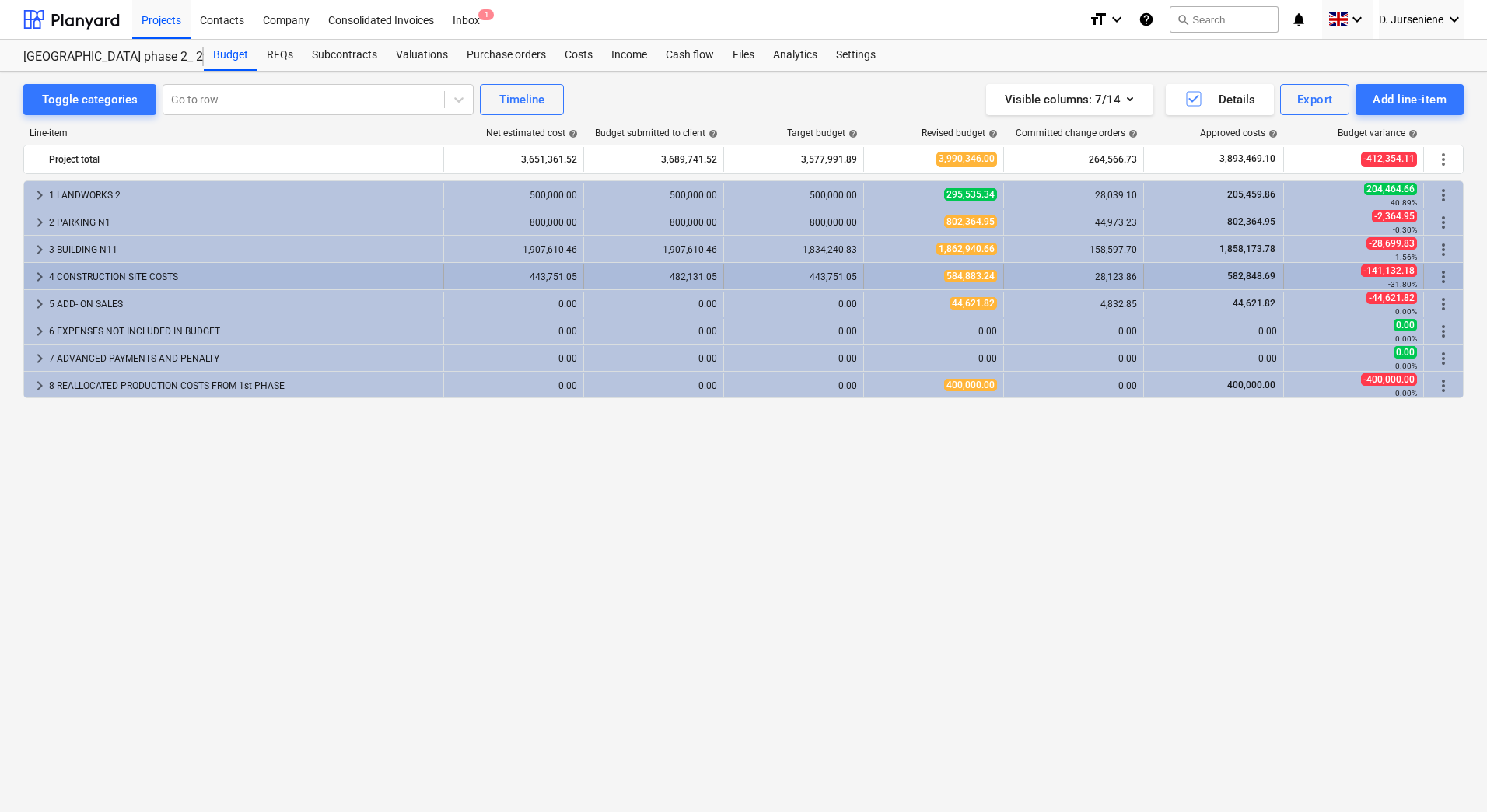
click at [84, 276] on div "4 CONSTRUCTION SITE COSTS" at bounding box center [242, 276] width 388 height 25
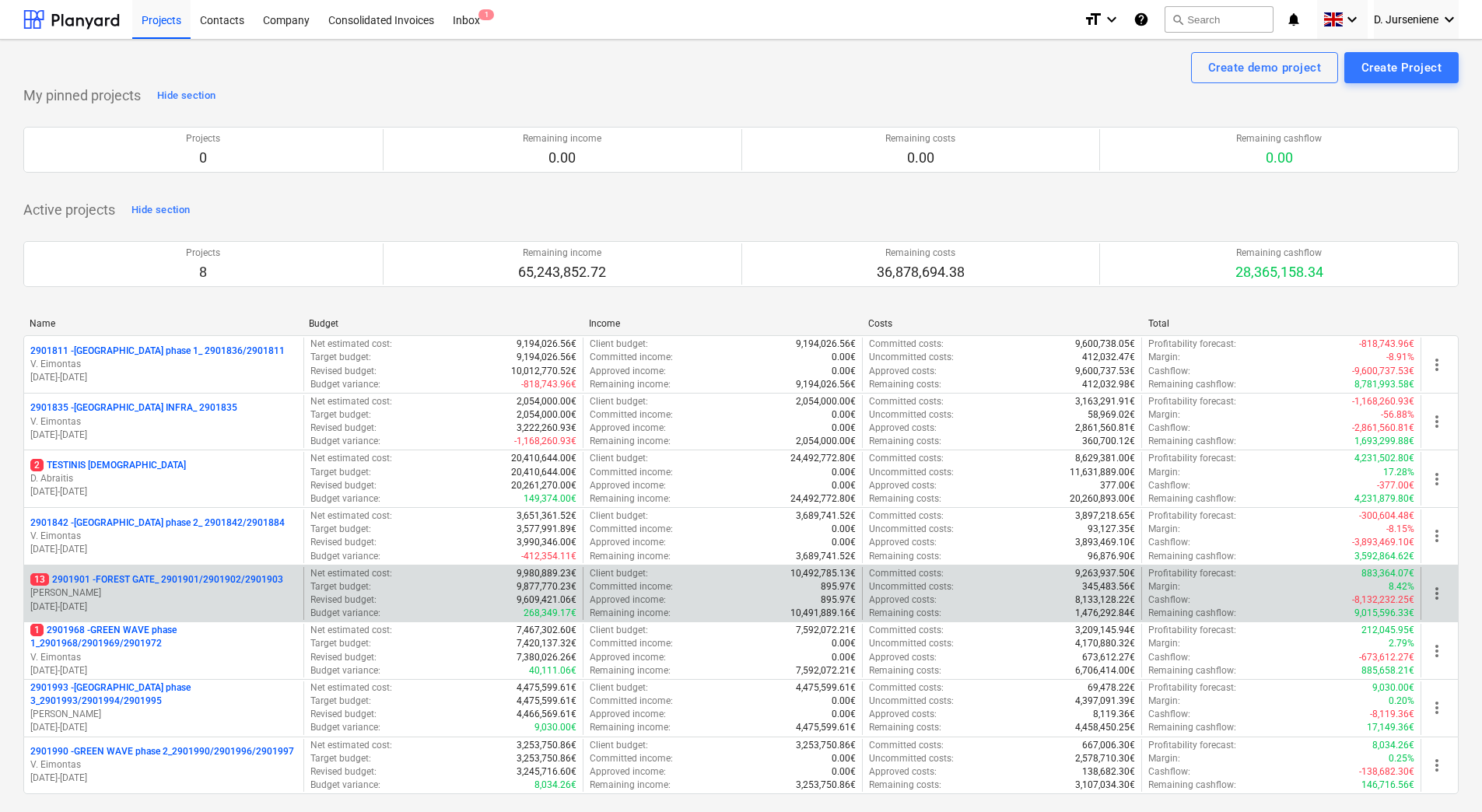
click at [157, 593] on p "[PERSON_NAME]" at bounding box center [164, 592] width 267 height 13
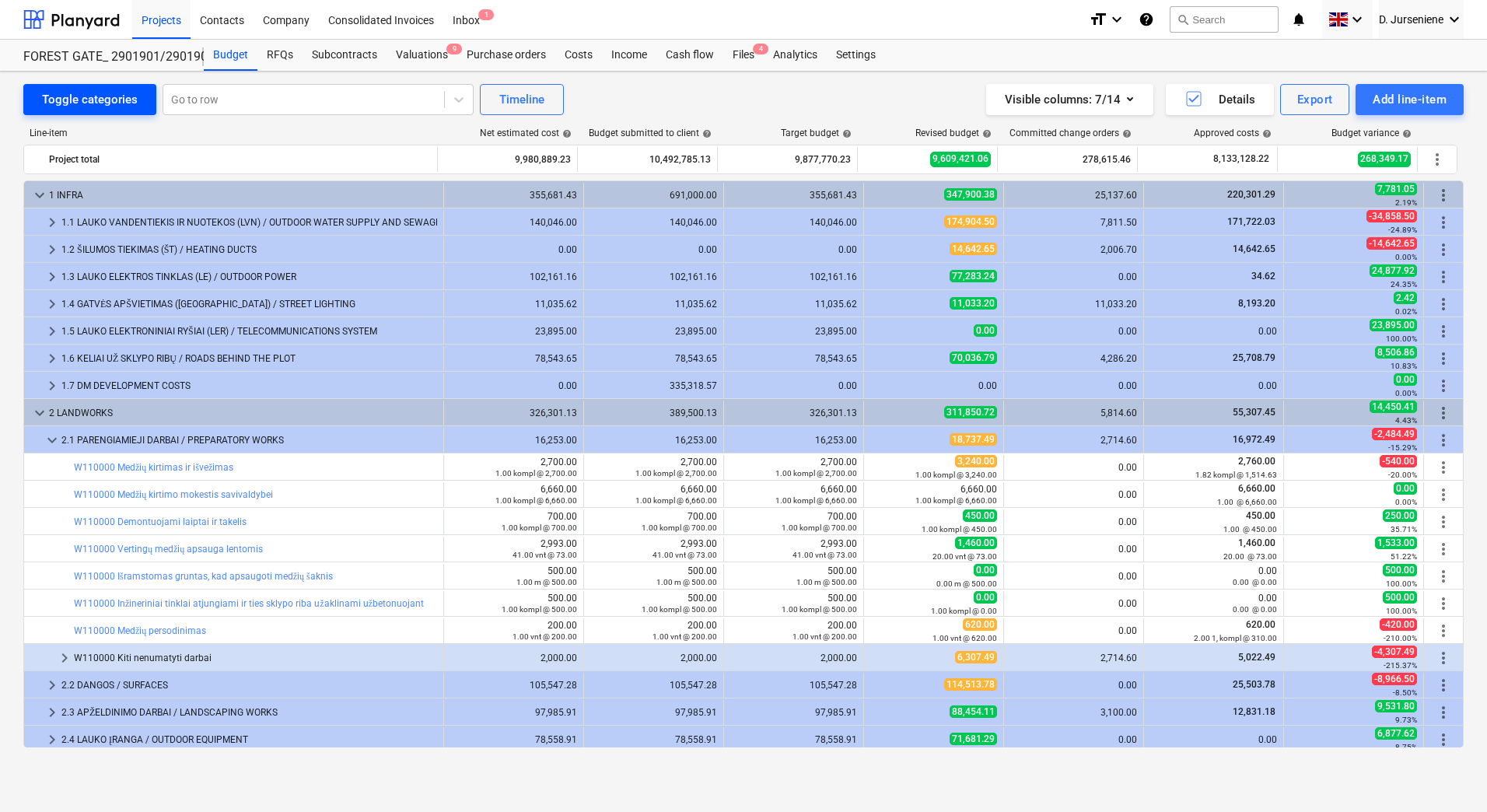
click at [80, 92] on div "Toggle categories" at bounding box center [90, 99] width 96 height 20
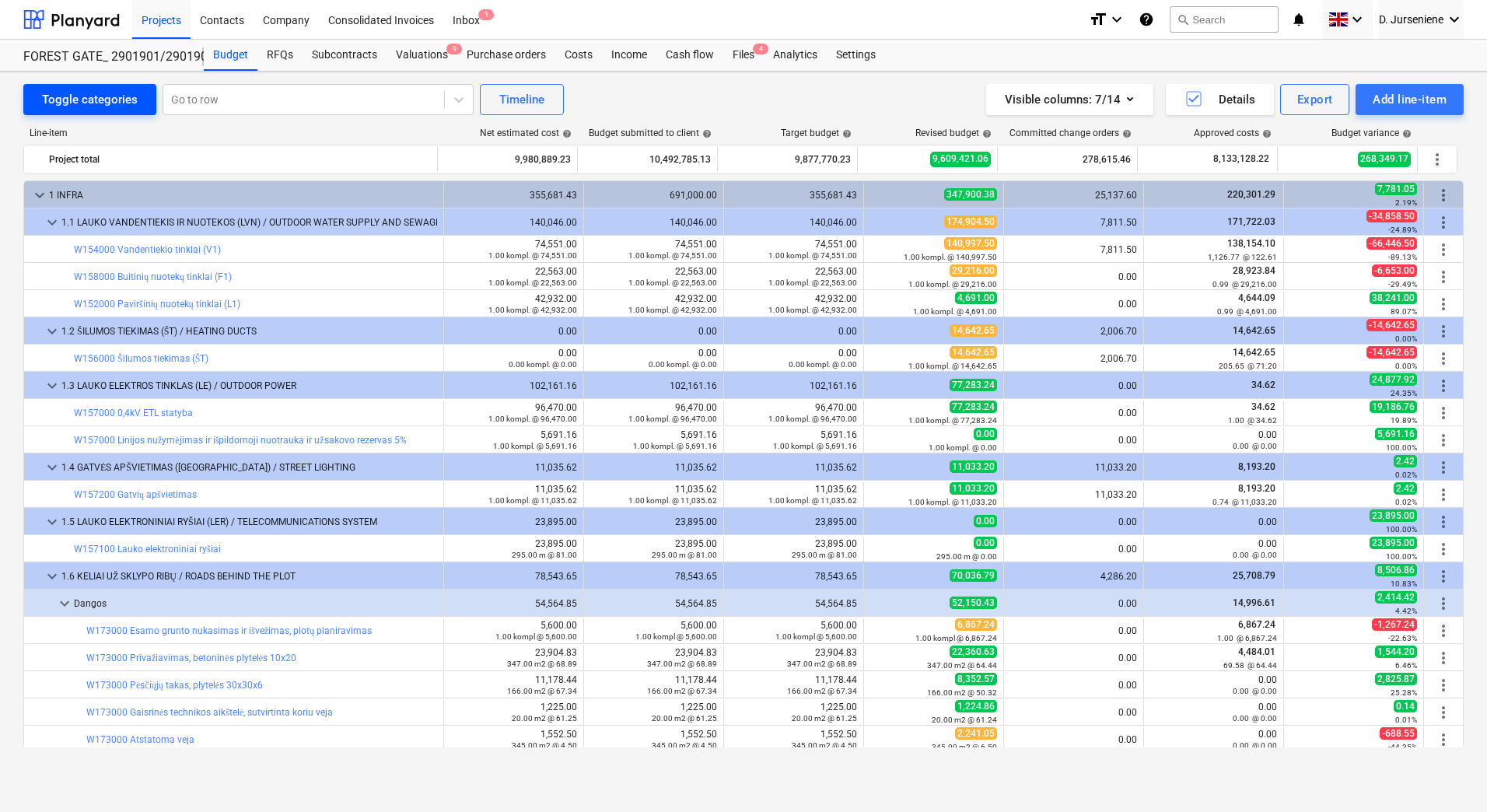
click at [71, 98] on div "Toggle categories" at bounding box center [90, 99] width 96 height 20
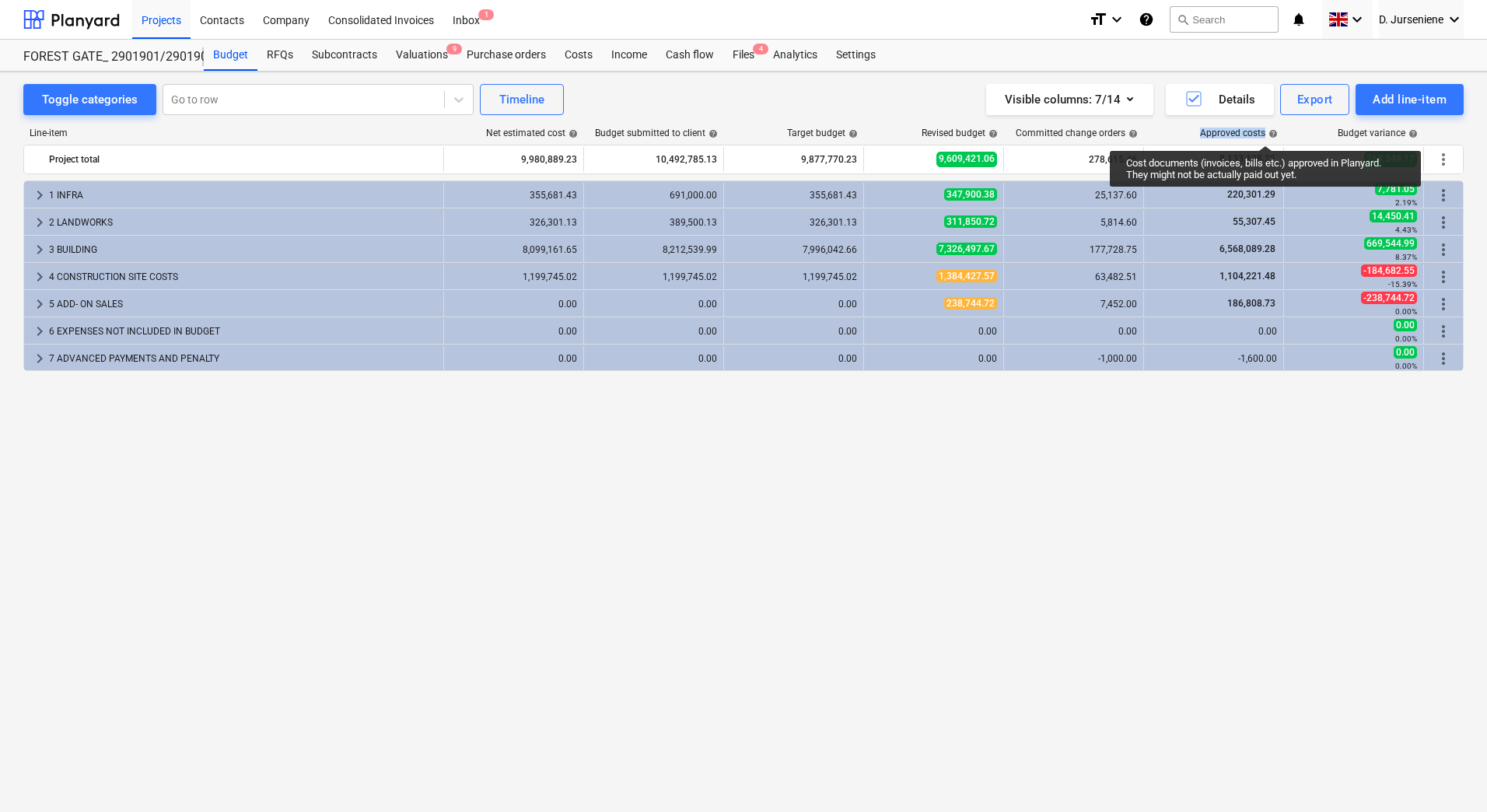
drag, startPoint x: 1202, startPoint y: 132, endPoint x: 1266, endPoint y: 132, distance: 64.0
click at [1266, 132] on div "Approved costs help" at bounding box center [1239, 132] width 78 height 10
copy div "Approved costs"
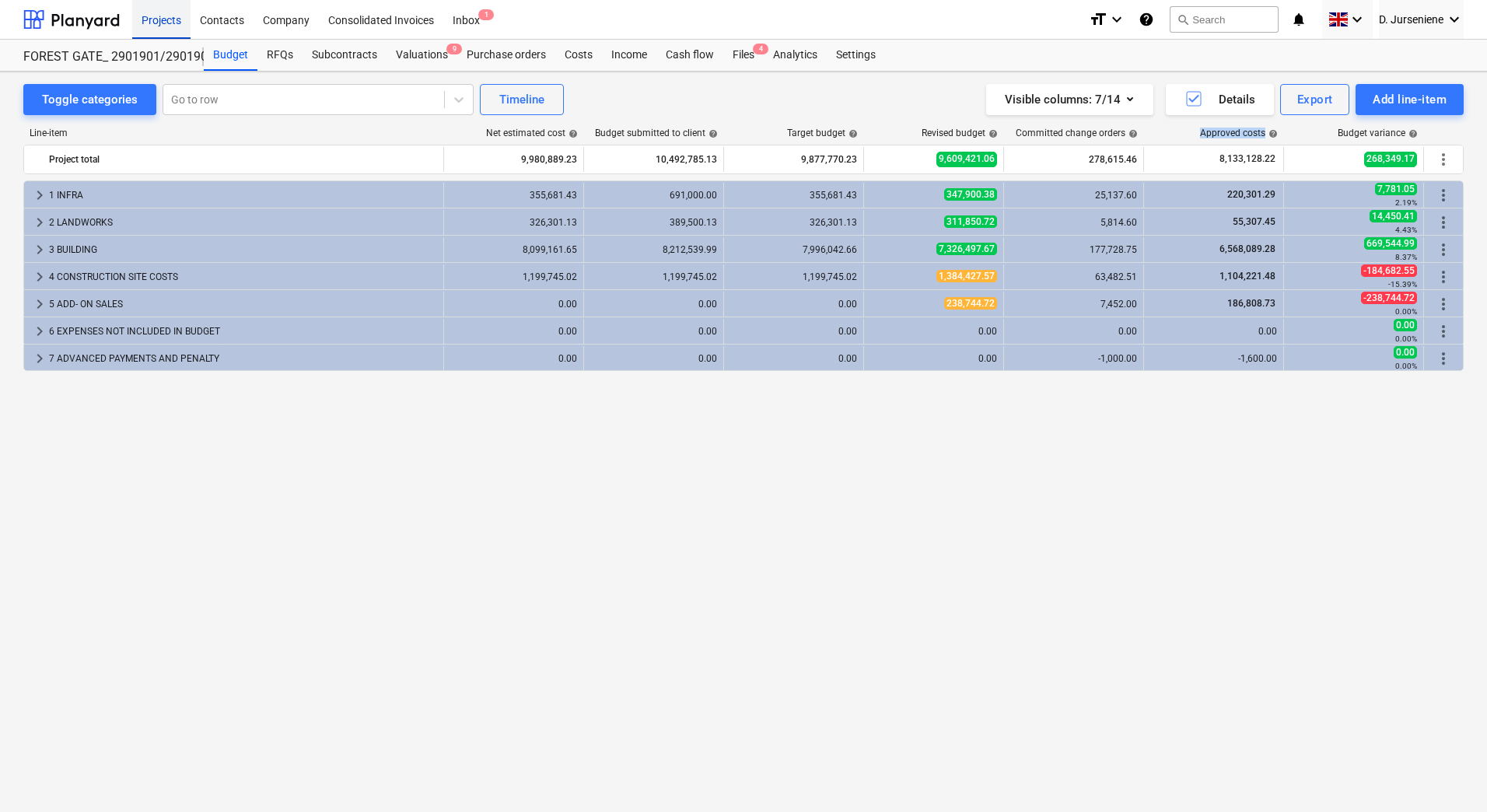
click at [173, 17] on div "Projects" at bounding box center [161, 19] width 58 height 40
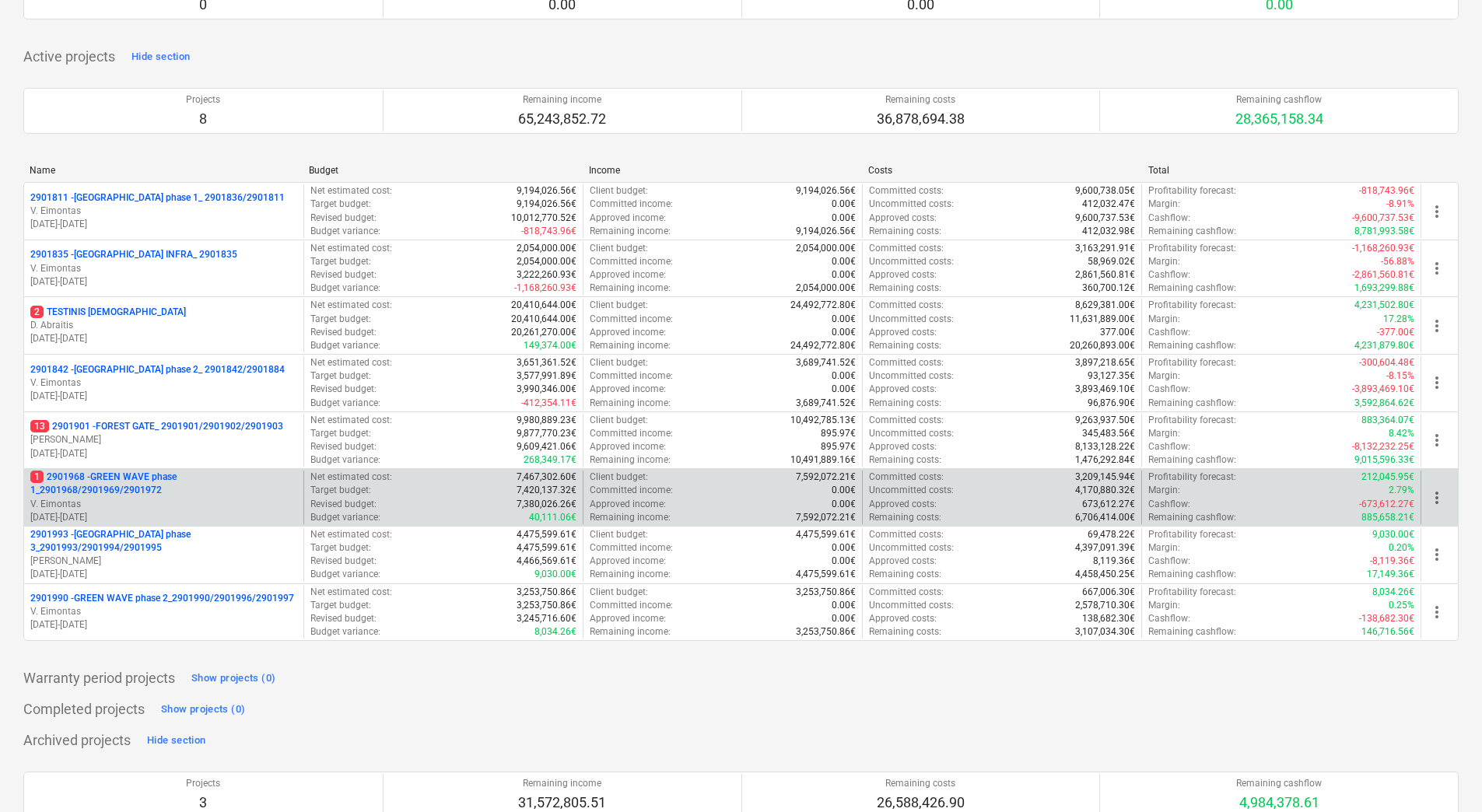
scroll to position [155, 0]
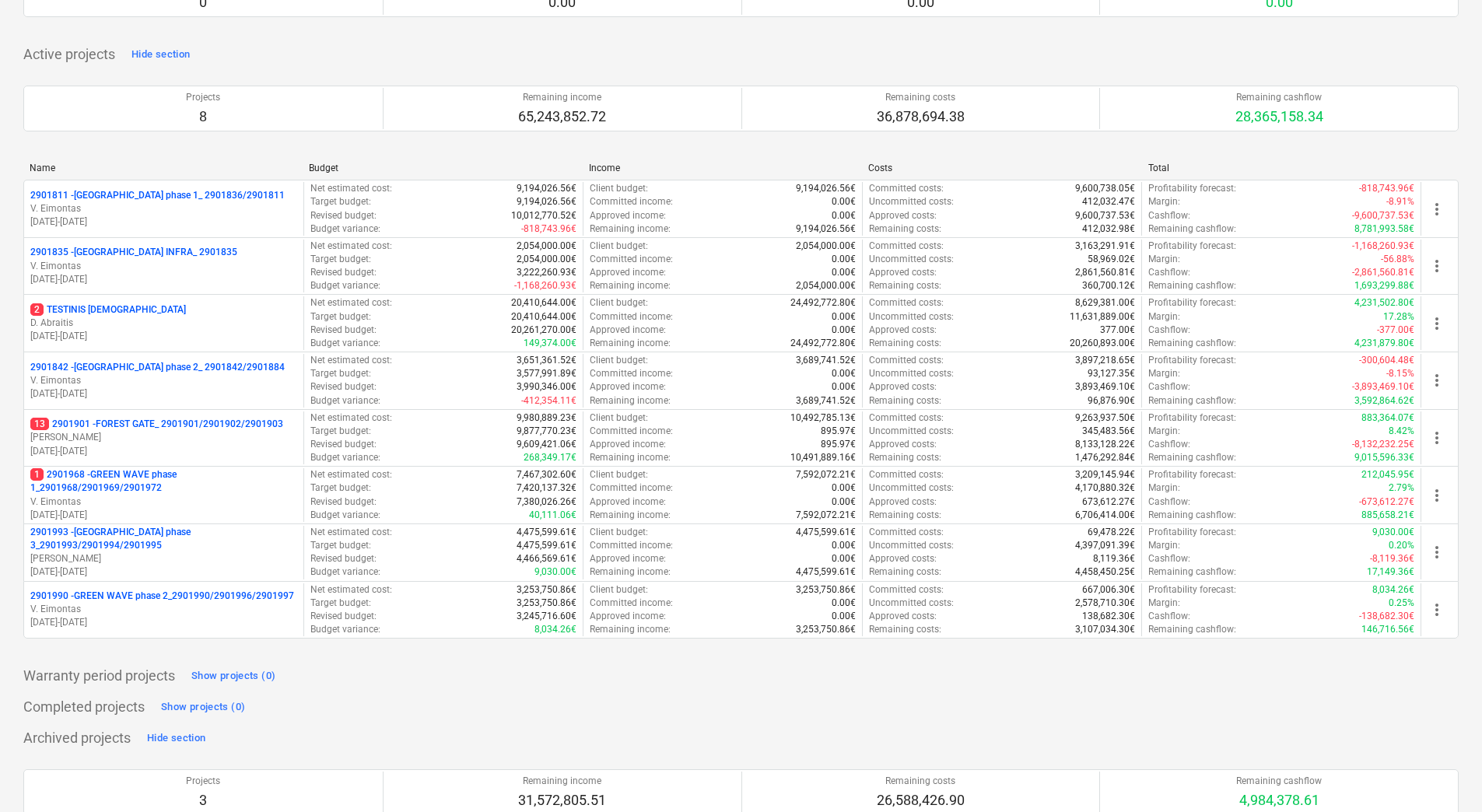
click at [138, 487] on p "1 2901968 - GREEN WAVE phase 1_2901968/2901969/2901972" at bounding box center [164, 481] width 267 height 26
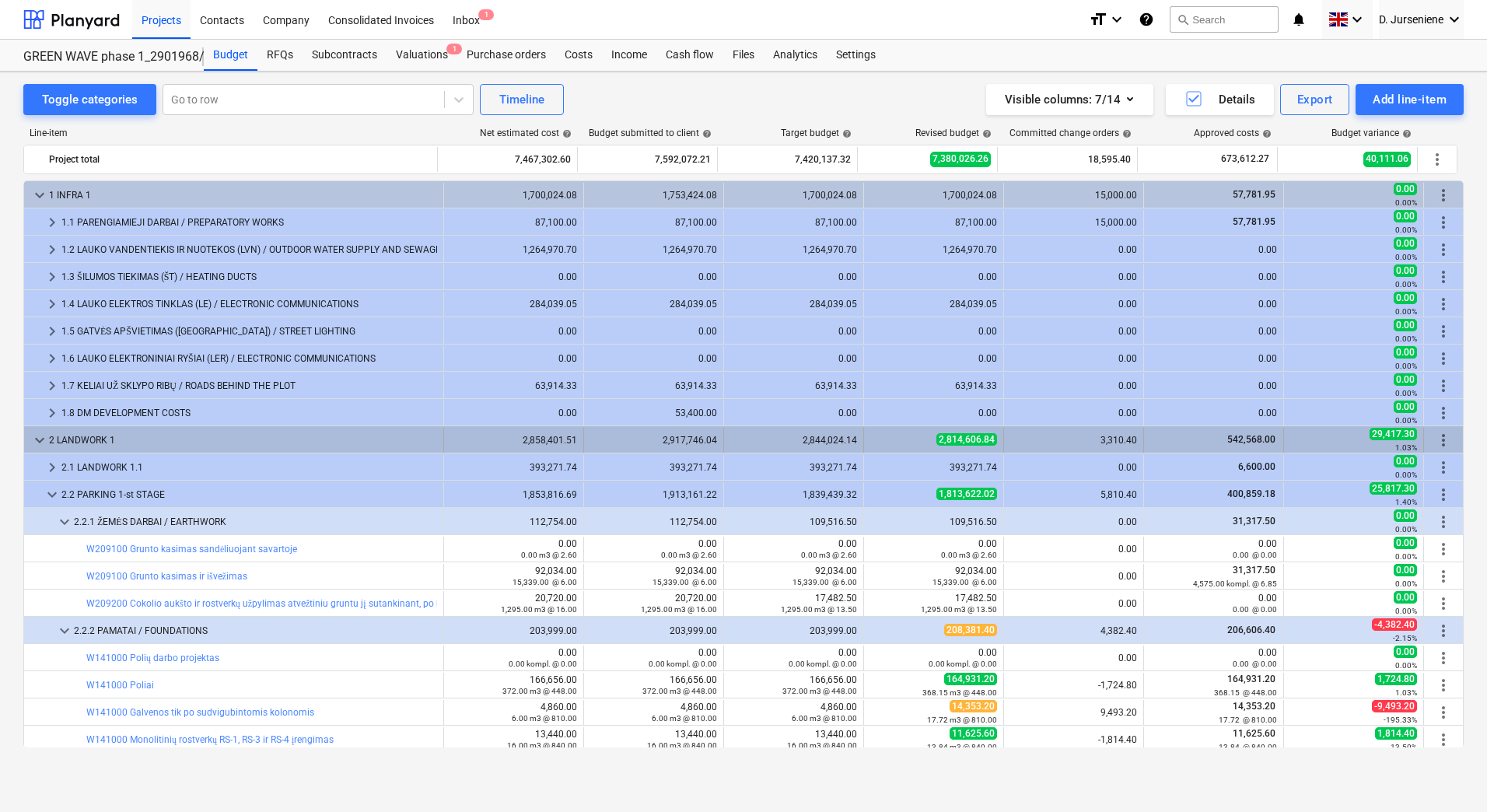
click at [35, 436] on span "keyboard_arrow_down" at bounding box center [39, 439] width 18 height 18
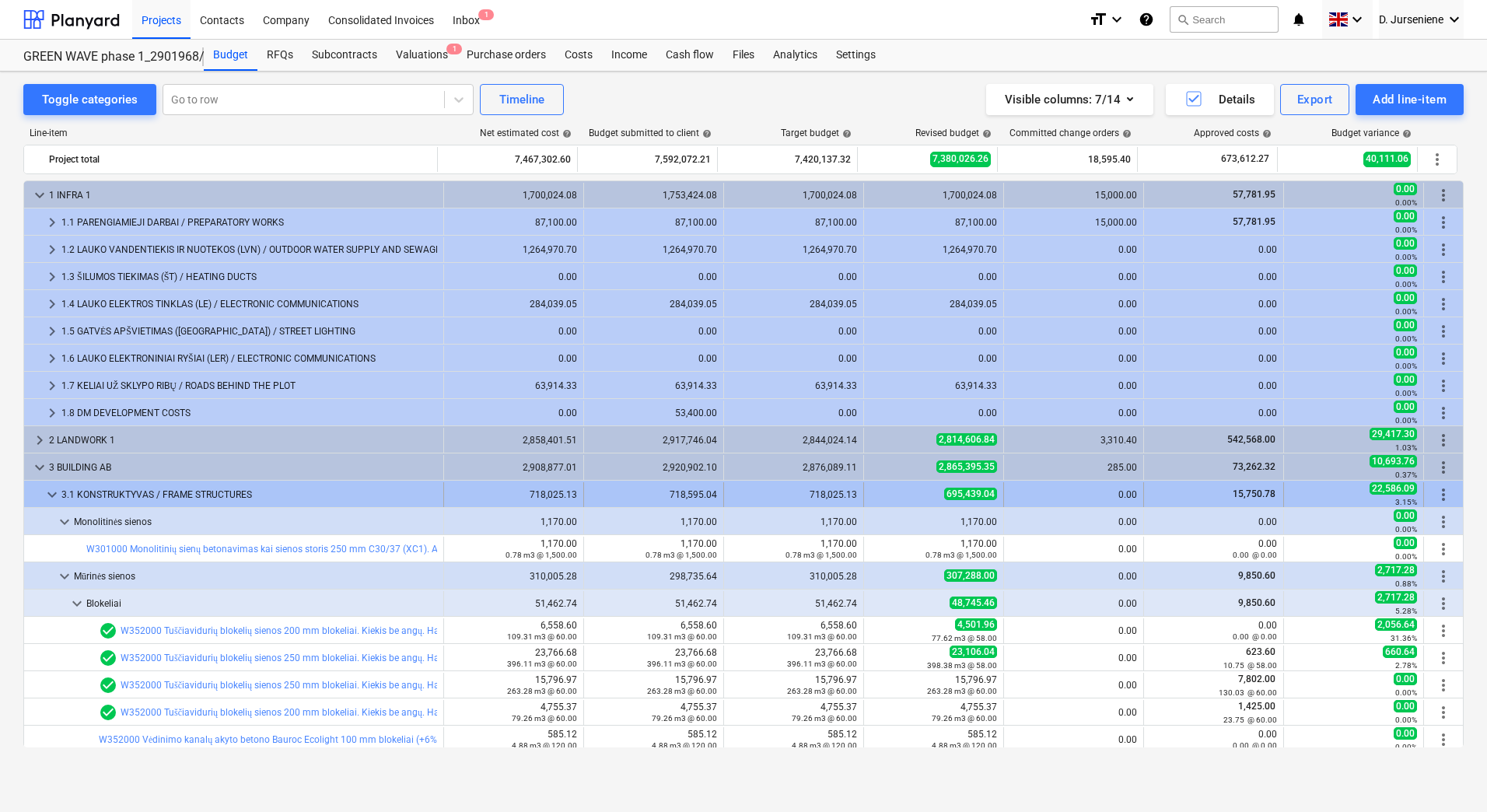
click at [47, 499] on span "keyboard_arrow_down" at bounding box center [51, 494] width 18 height 18
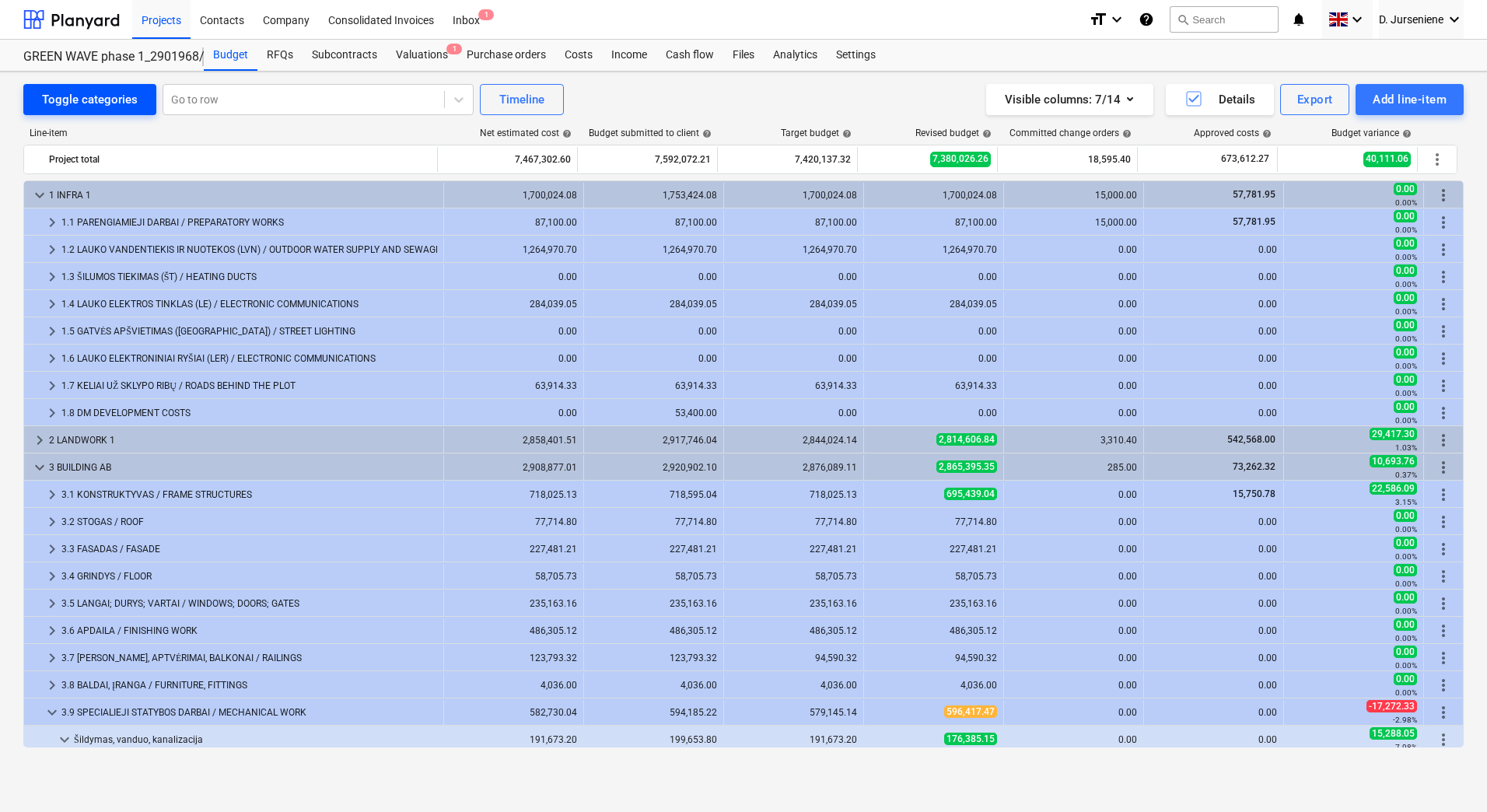
click at [80, 105] on div "Toggle categories" at bounding box center [90, 99] width 96 height 20
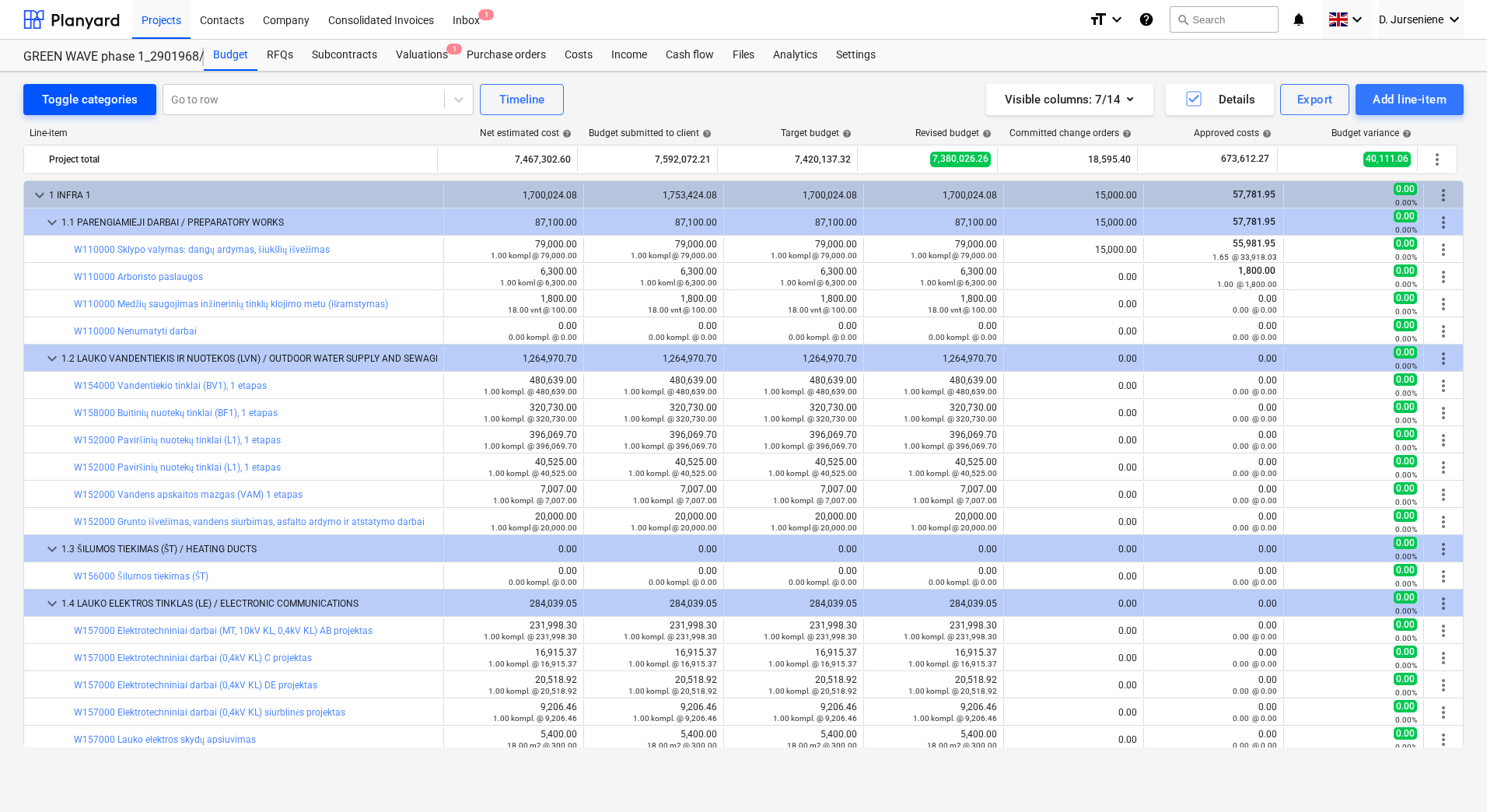
click at [80, 105] on div "Toggle categories" at bounding box center [90, 99] width 96 height 20
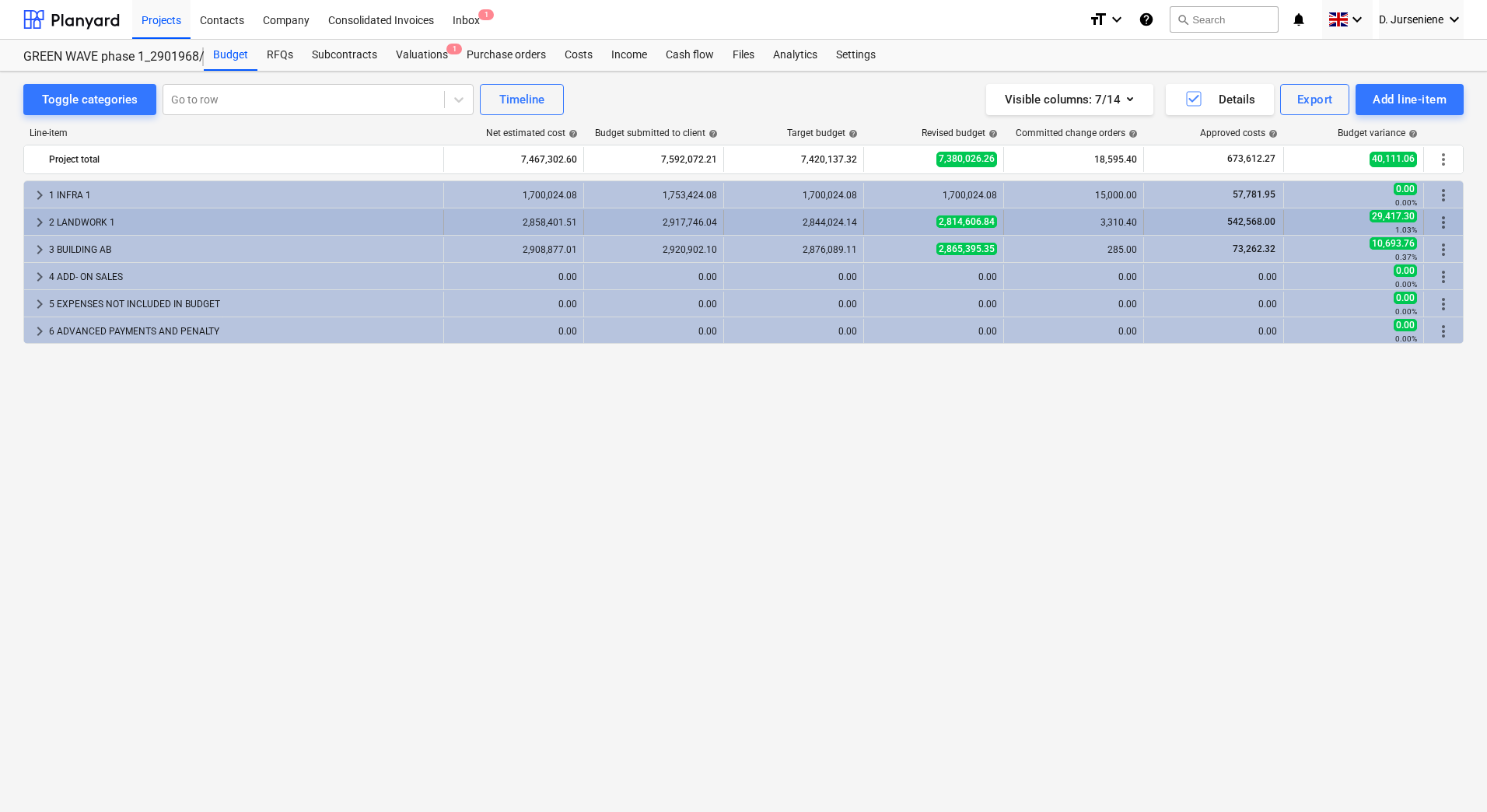
click at [34, 218] on span "keyboard_arrow_right" at bounding box center [39, 222] width 18 height 18
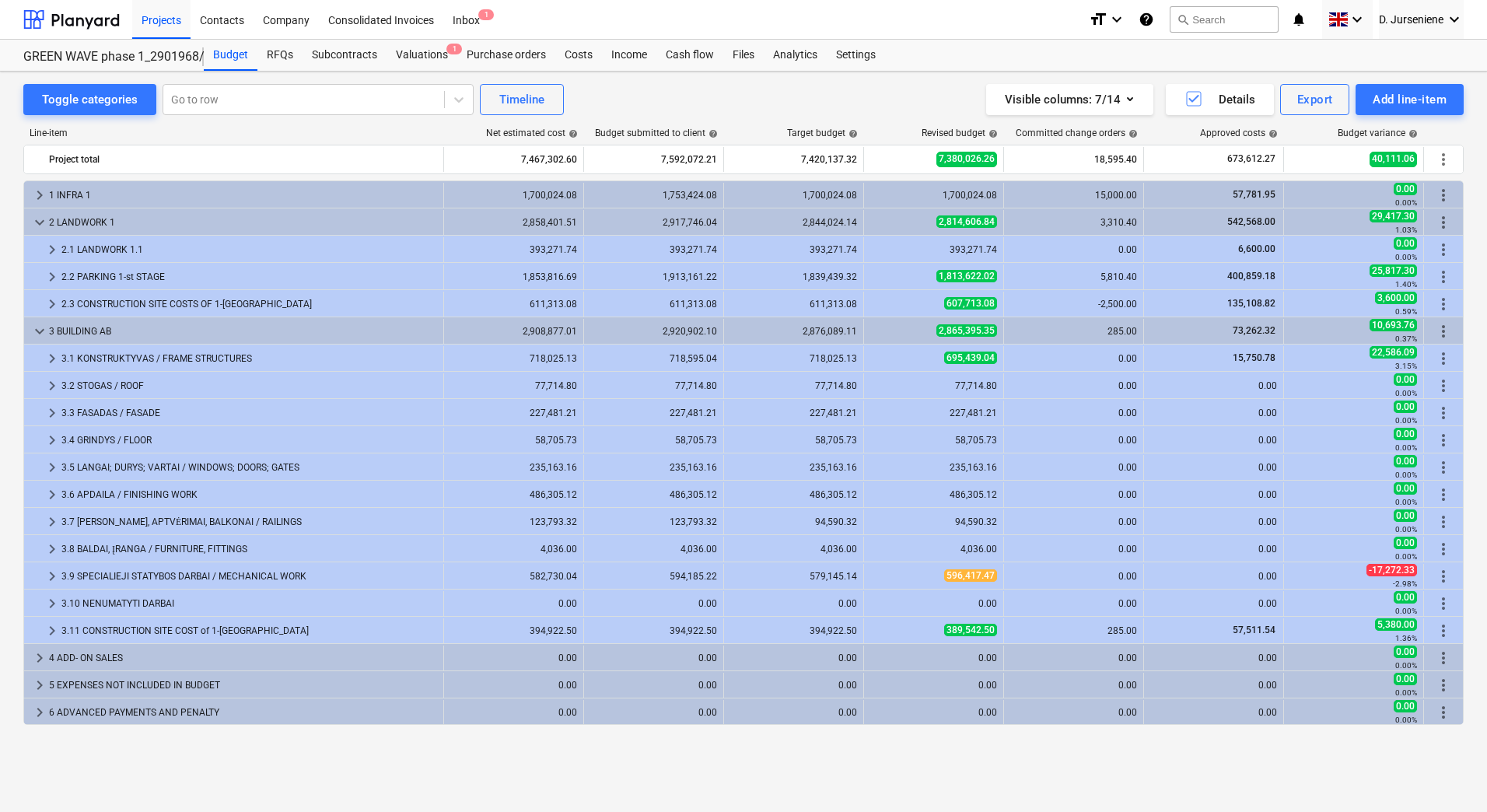
click at [43, 327] on span "keyboard_arrow_down" at bounding box center [39, 330] width 18 height 18
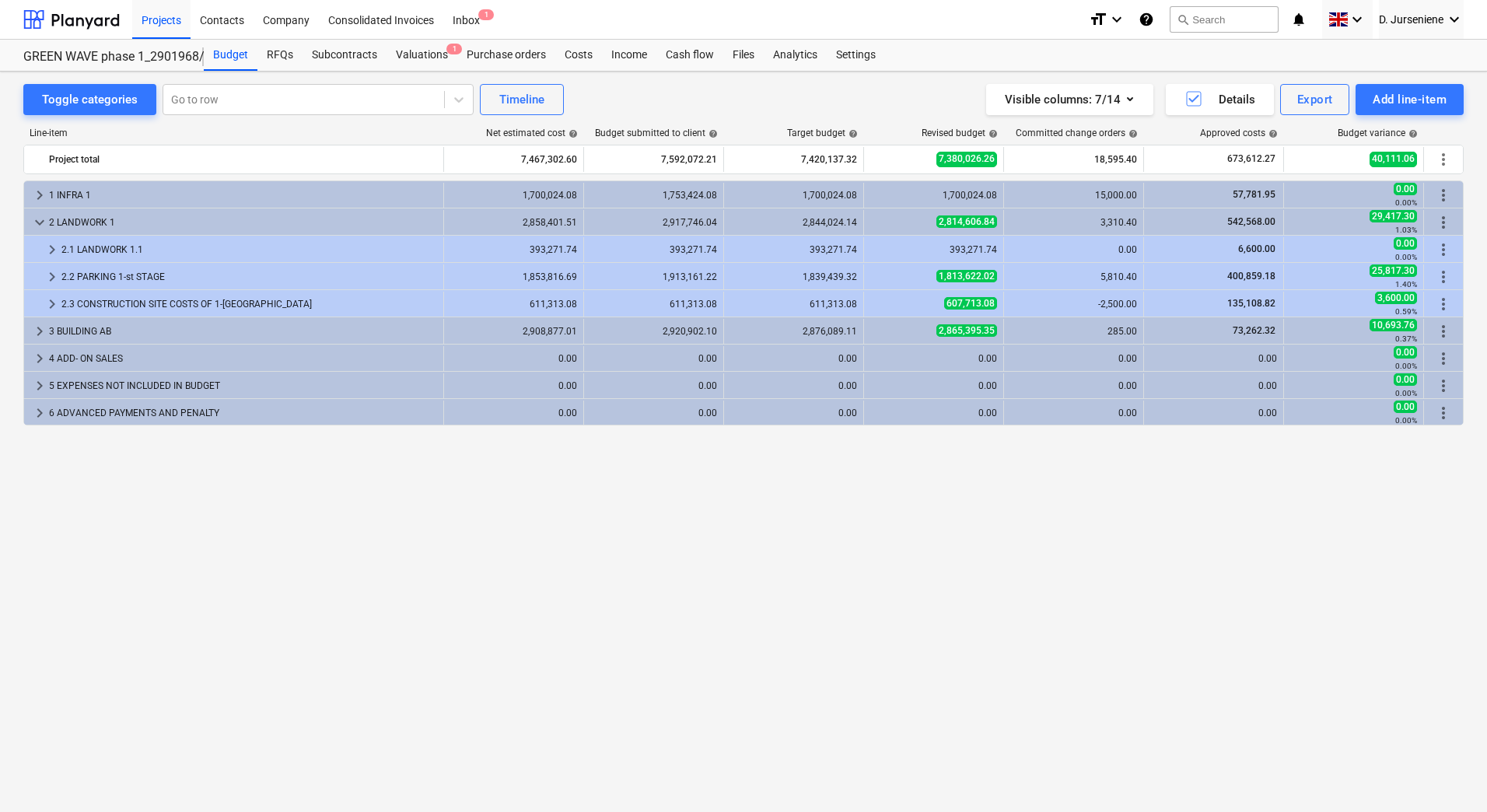
click at [43, 327] on span "keyboard_arrow_right" at bounding box center [39, 330] width 18 height 18
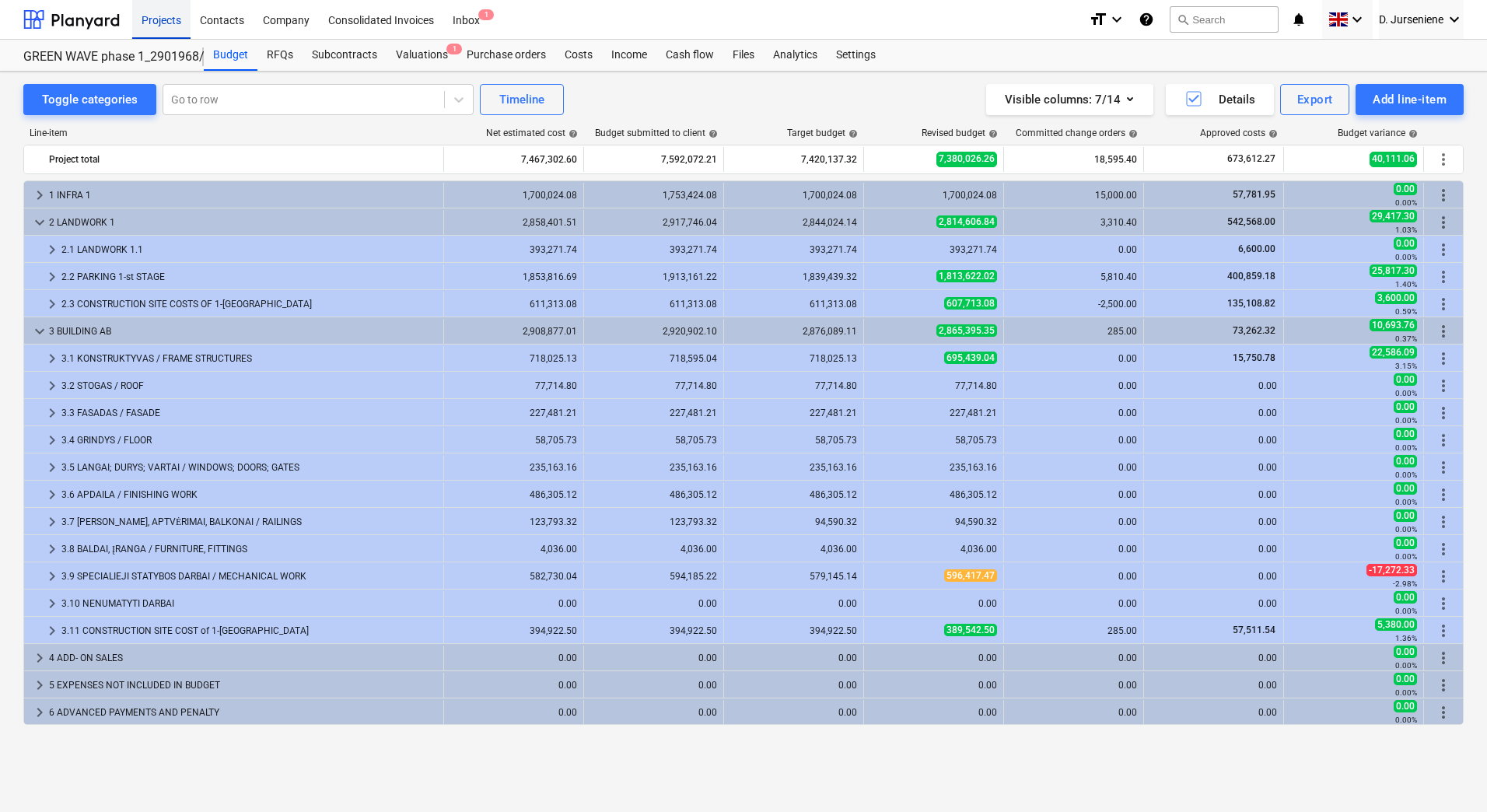
drag, startPoint x: 157, startPoint y: 21, endPoint x: 141, endPoint y: 32, distance: 19.4
click at [157, 21] on div "Projects" at bounding box center [161, 19] width 58 height 40
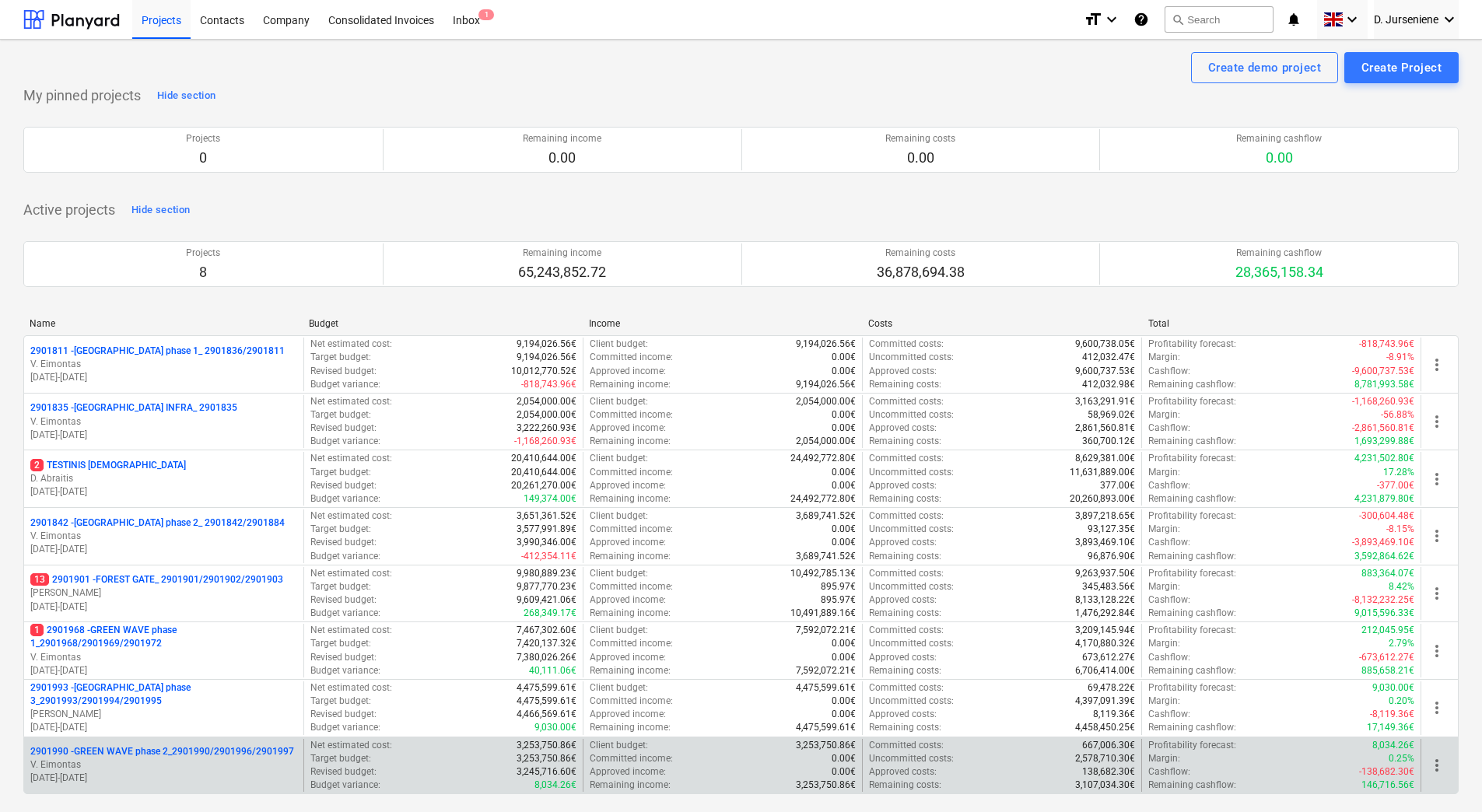
click at [146, 741] on div "2901990 - GREEN WAVE phase 2_2901990/2901996/2901997 V. Eimontas [DATE] - [DATE]" at bounding box center [164, 766] width 279 height 54
click at [133, 753] on p "2901990 - GREEN WAVE phase 2_2901990/2901996/2901997" at bounding box center [162, 751] width 264 height 13
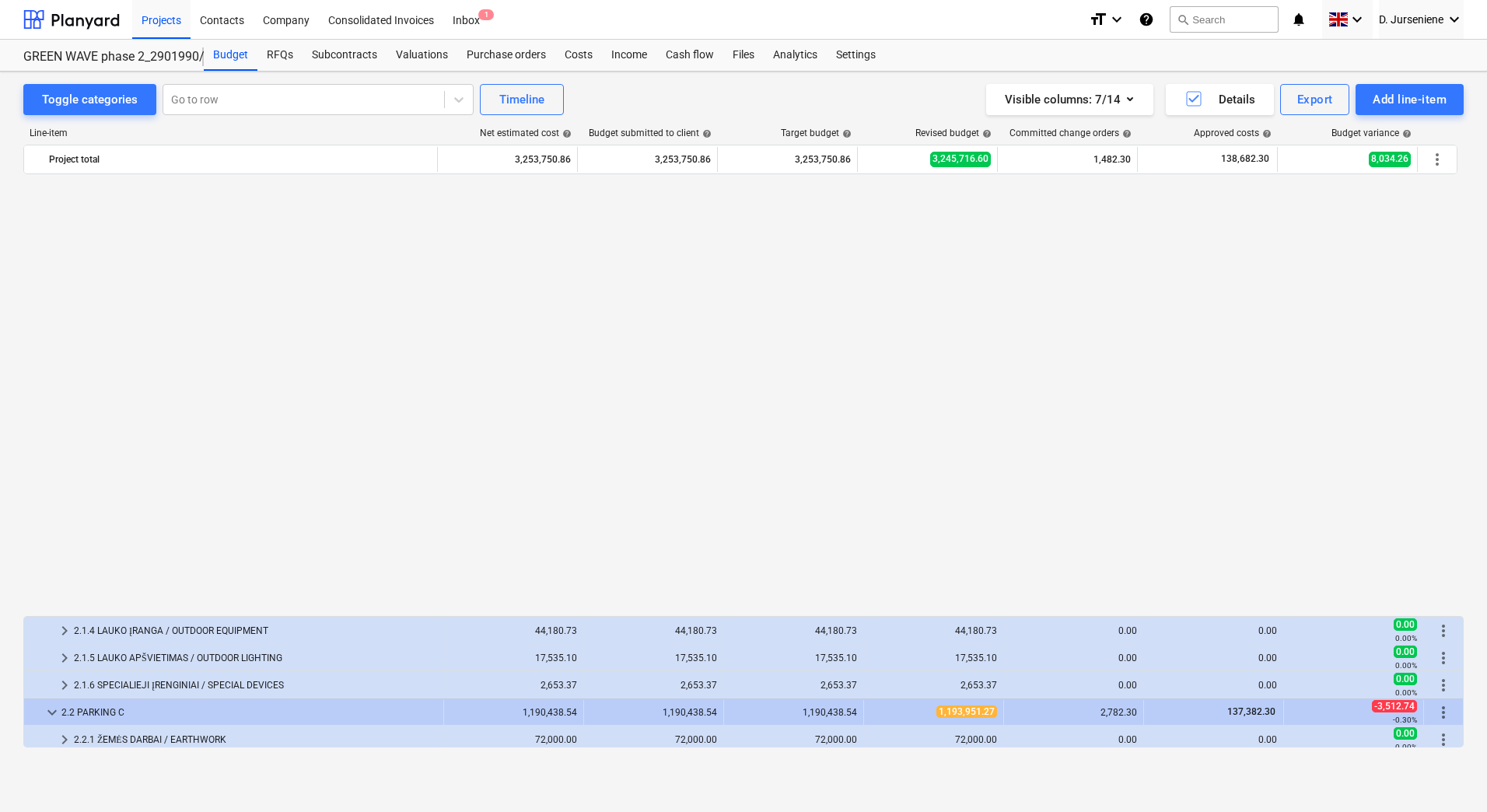
scroll to position [998, 0]
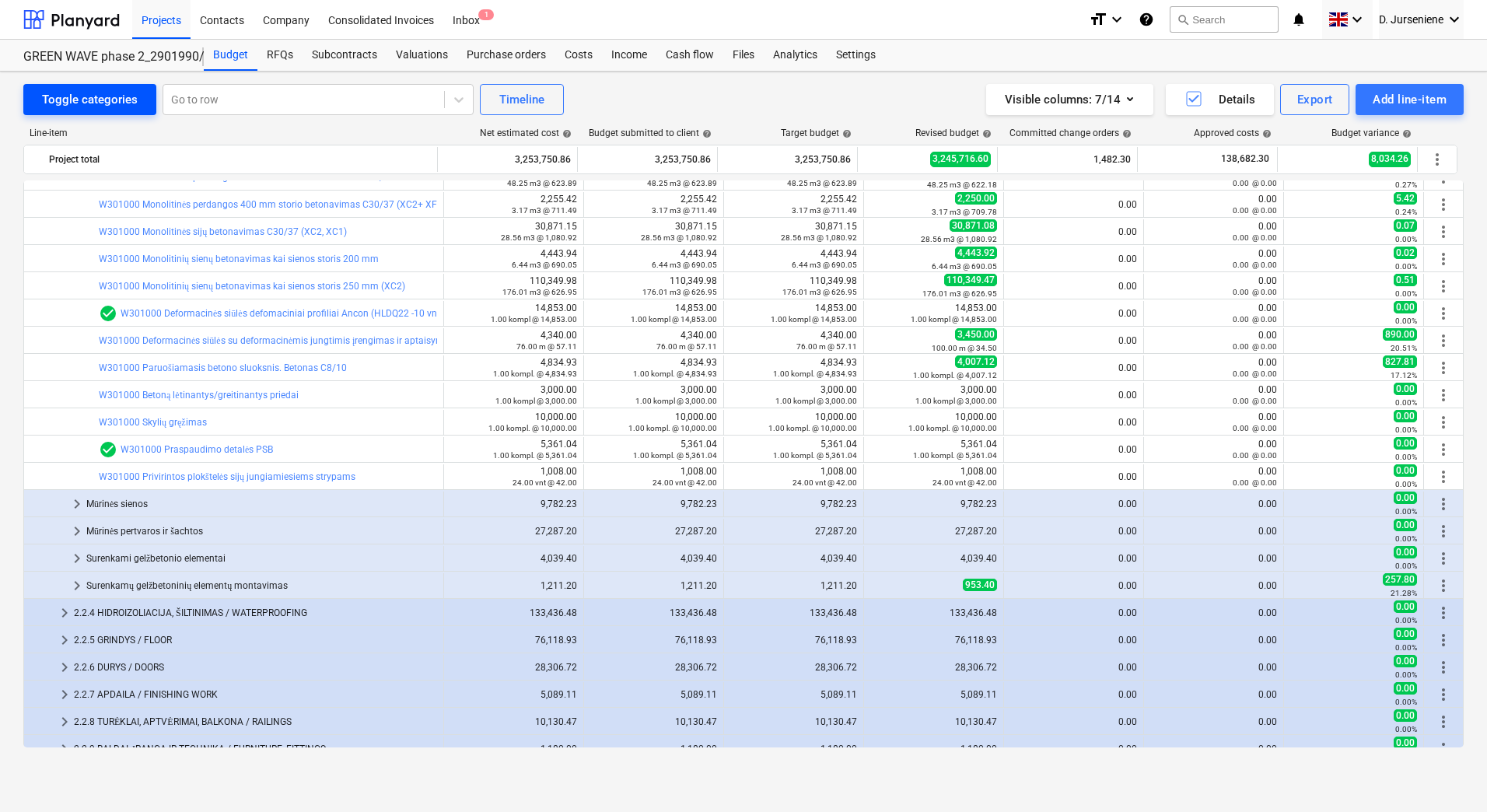
click at [47, 94] on div "Toggle categories" at bounding box center [90, 99] width 96 height 20
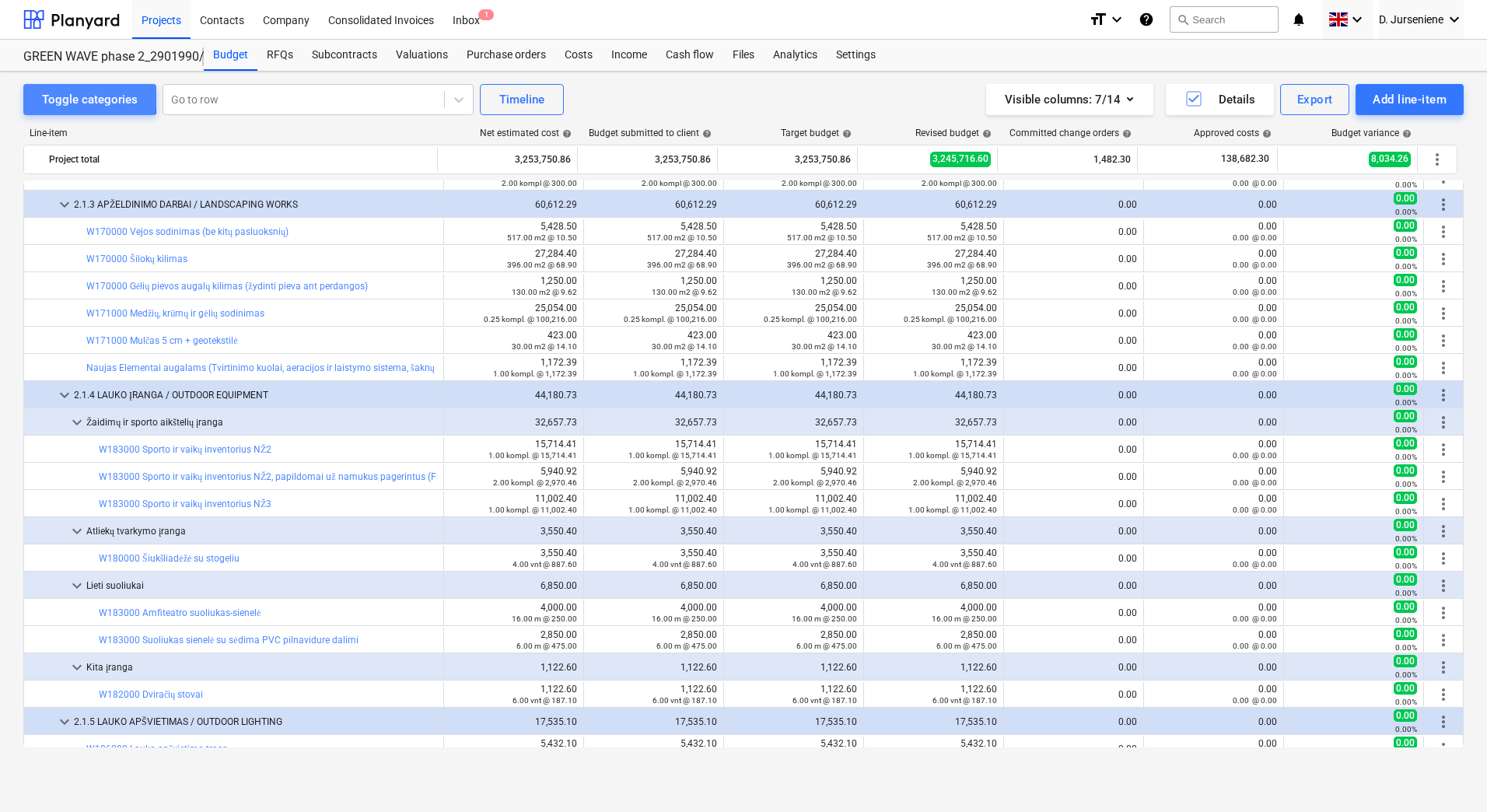
click at [48, 94] on div "Toggle categories" at bounding box center [90, 99] width 96 height 20
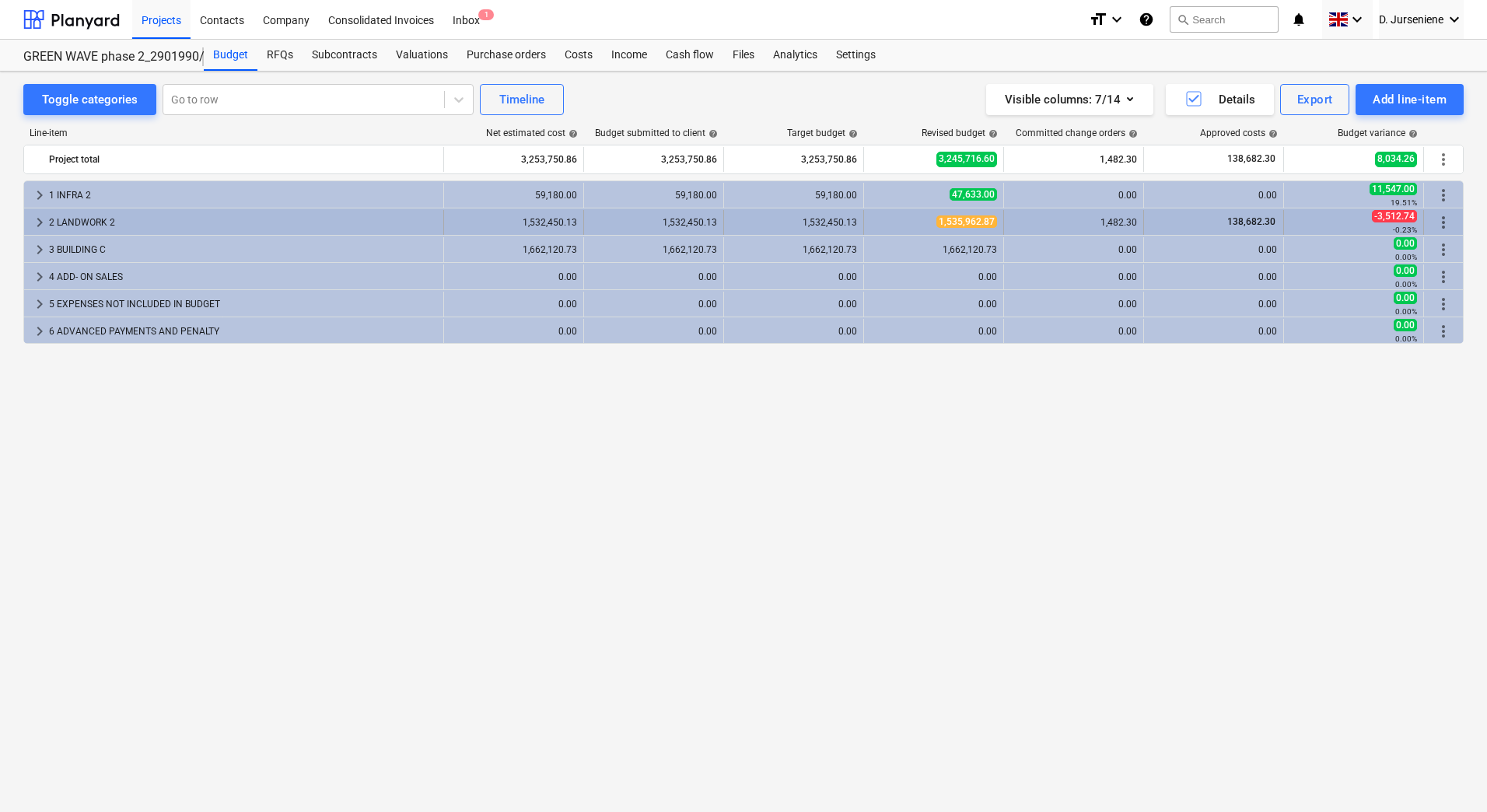
click at [71, 220] on div "2 LANDWORK 2" at bounding box center [242, 222] width 388 height 25
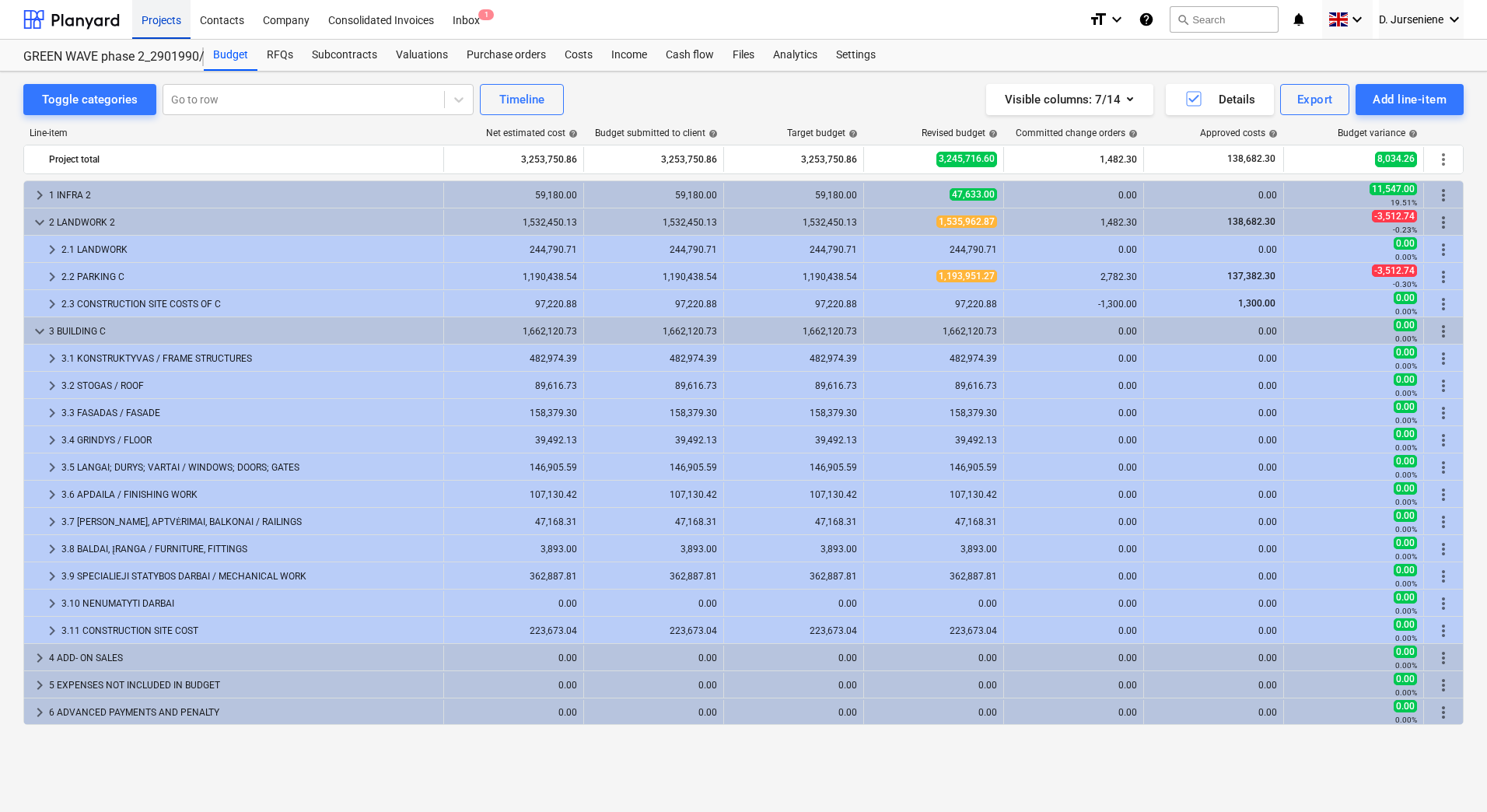
click at [153, 11] on div "Projects" at bounding box center [161, 19] width 58 height 40
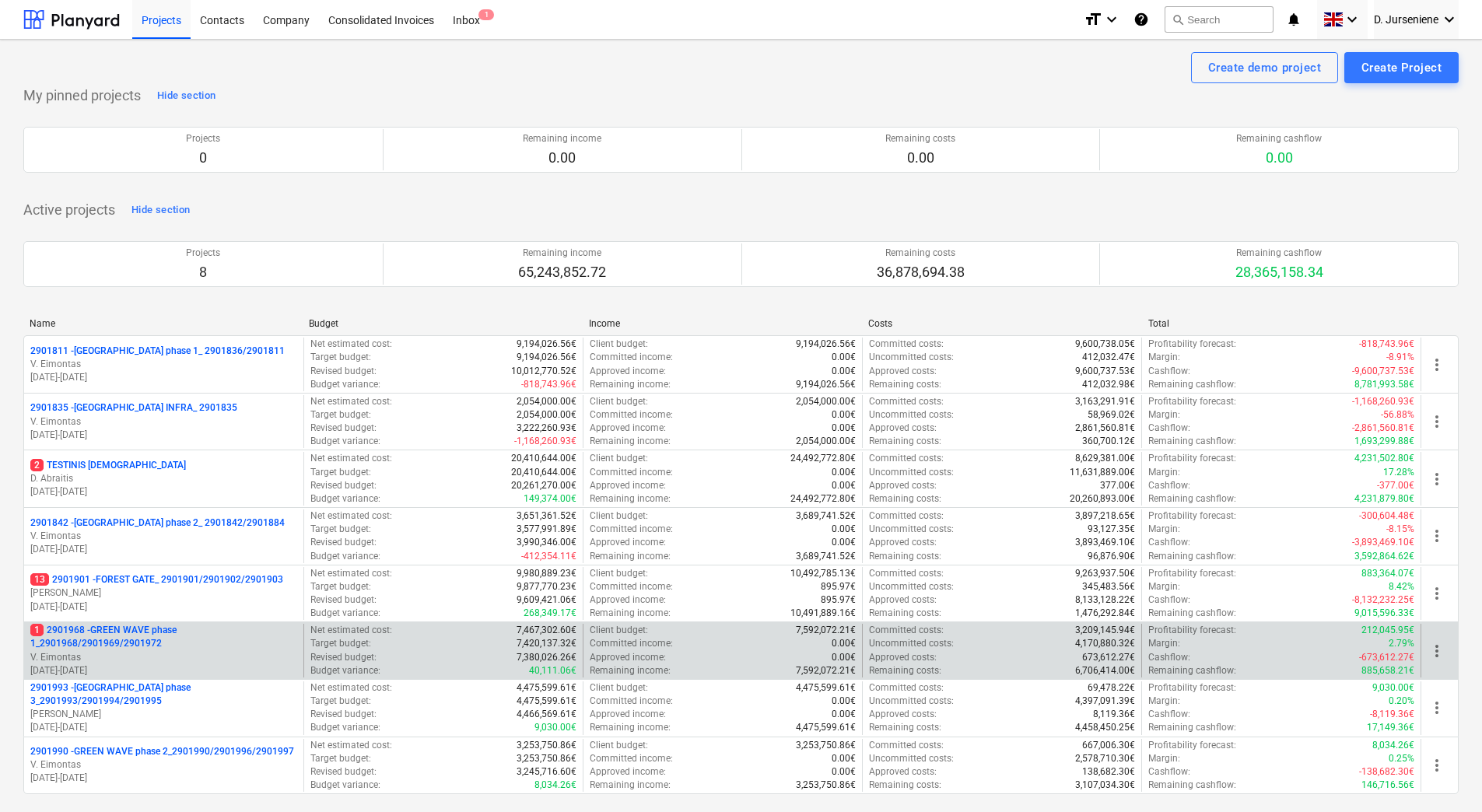
click at [170, 639] on p "1 2901968 - GREEN WAVE phase 1_2901968/2901969/2901972" at bounding box center [164, 637] width 267 height 26
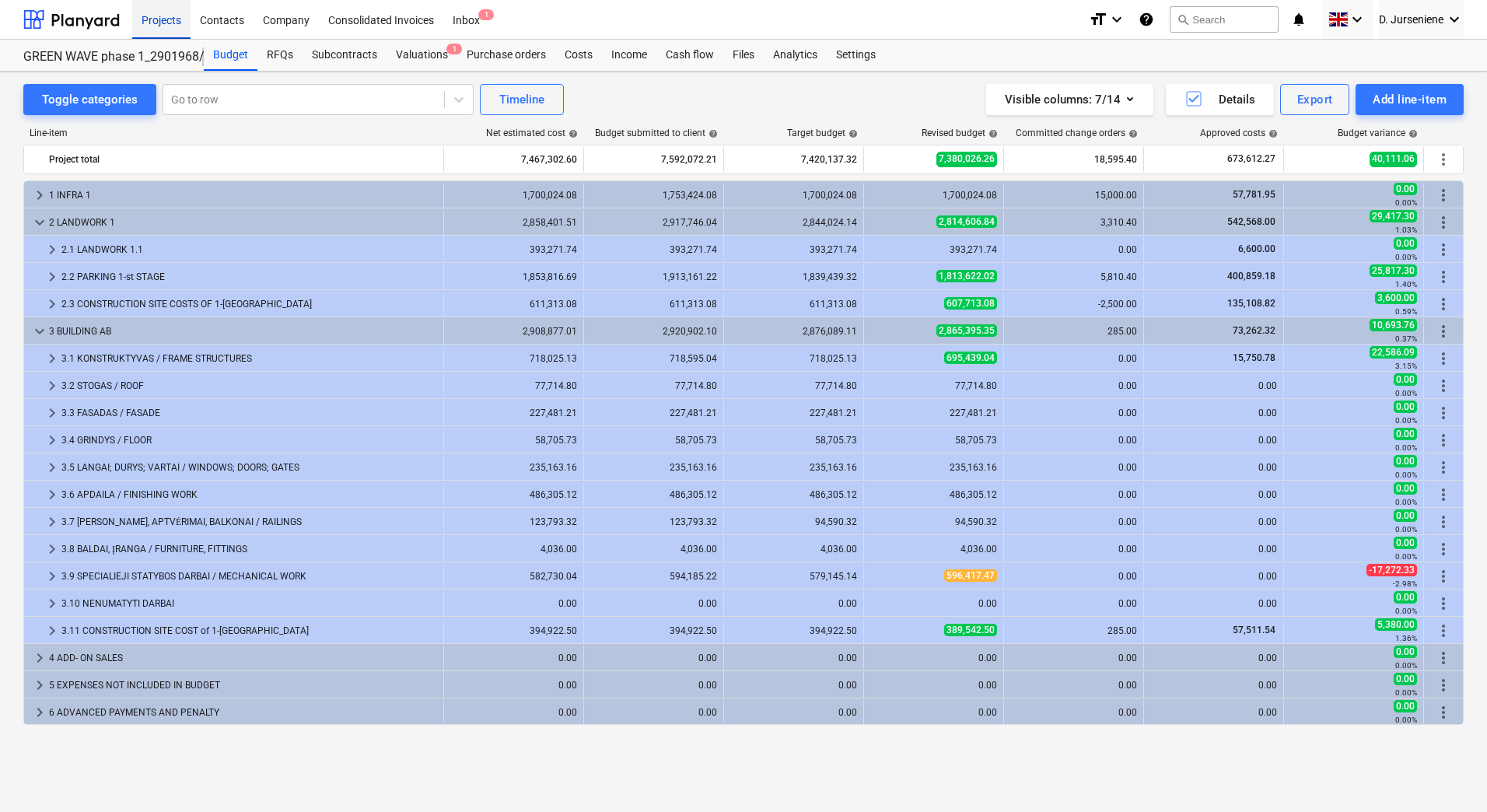
drag, startPoint x: 171, startPoint y: 21, endPoint x: 170, endPoint y: 39, distance: 18.0
click at [171, 21] on div "Projects" at bounding box center [161, 19] width 58 height 40
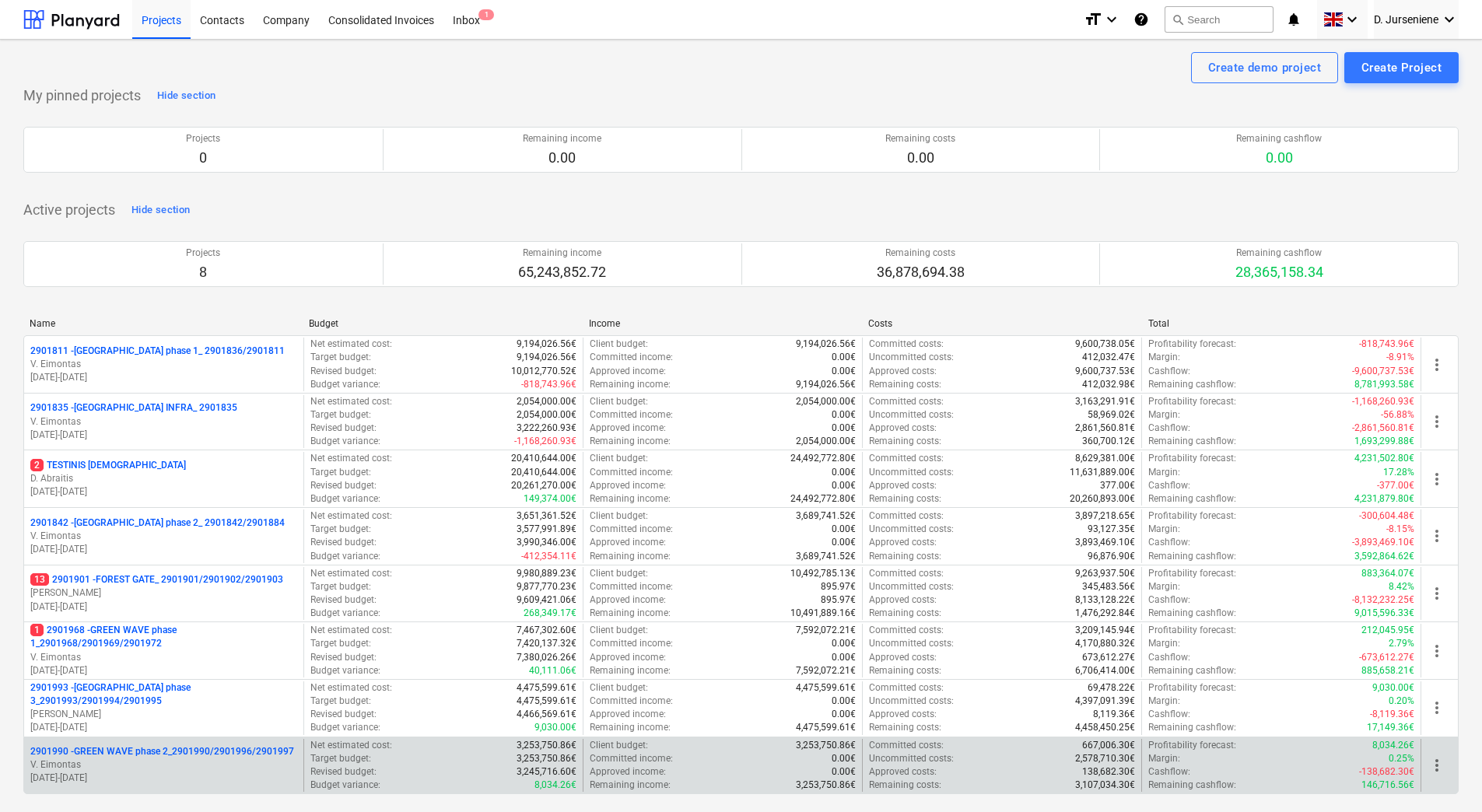
click at [137, 764] on p "V. Eimontas" at bounding box center [164, 764] width 267 height 13
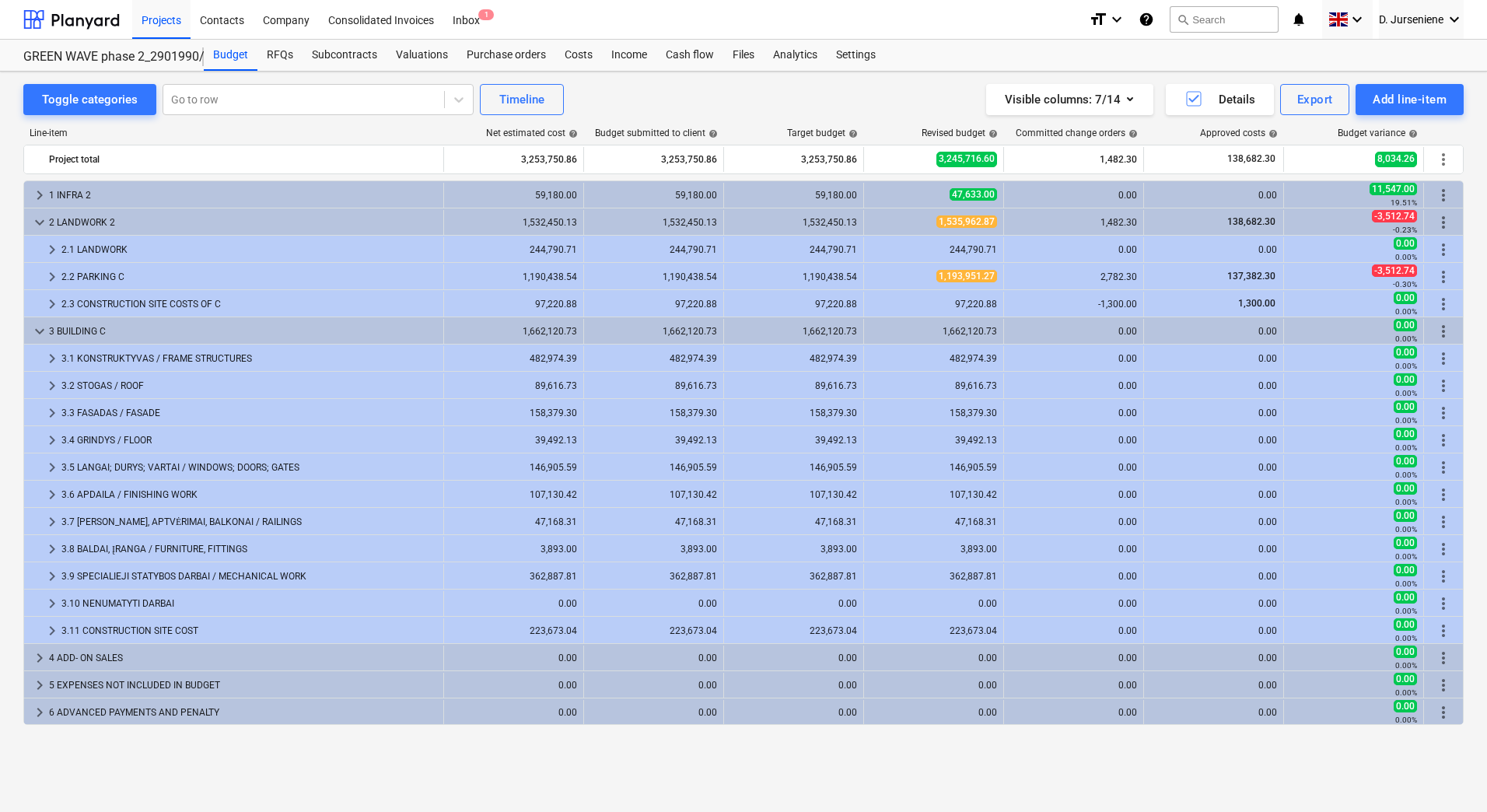
click at [221, 126] on div "Line-item Net estimated cost help Budget submitted to client help Target budget…" at bounding box center [744, 440] width 1441 height 651
click at [154, 24] on div "Projects" at bounding box center [161, 19] width 58 height 40
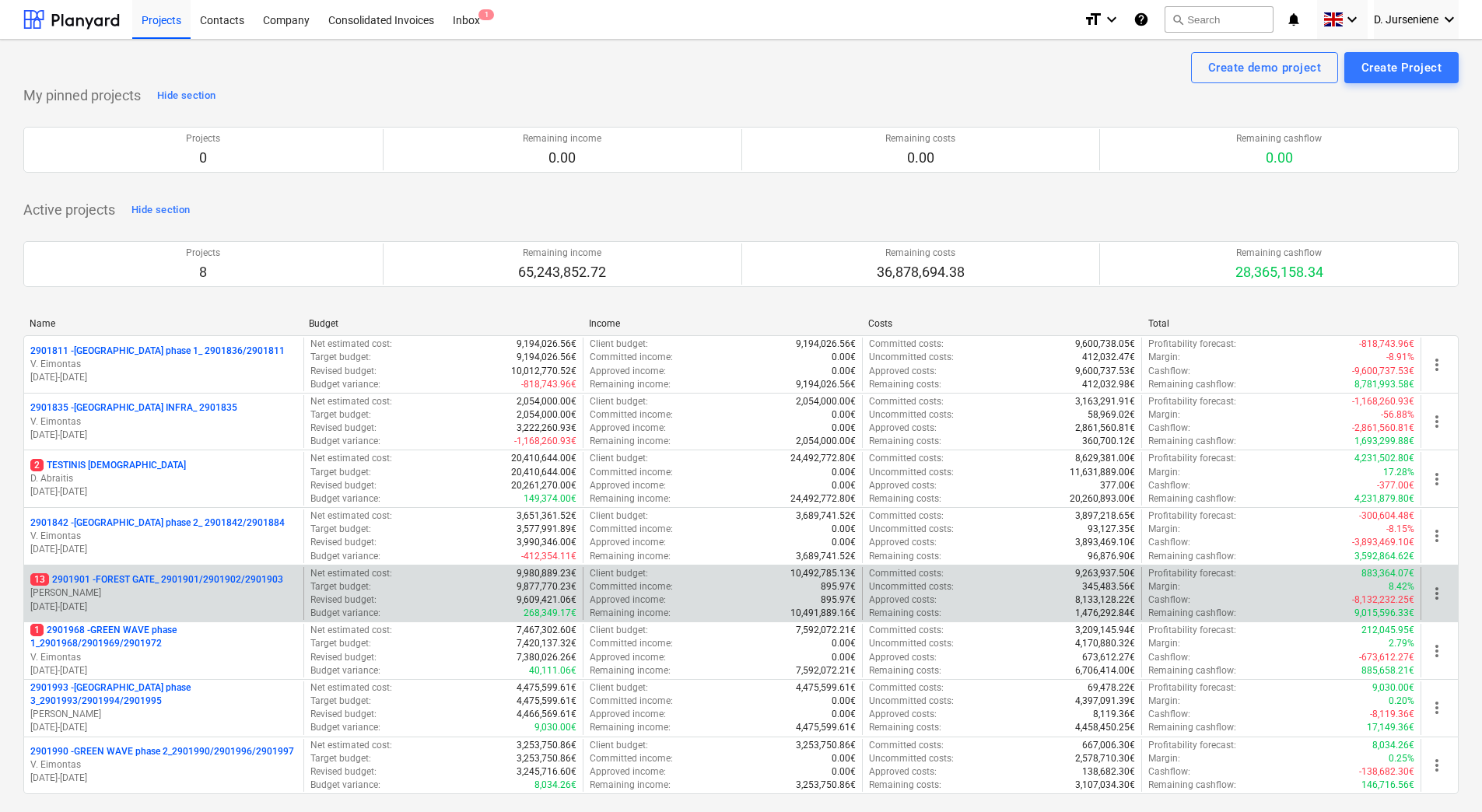
click at [163, 596] on p "[PERSON_NAME]" at bounding box center [164, 592] width 267 height 13
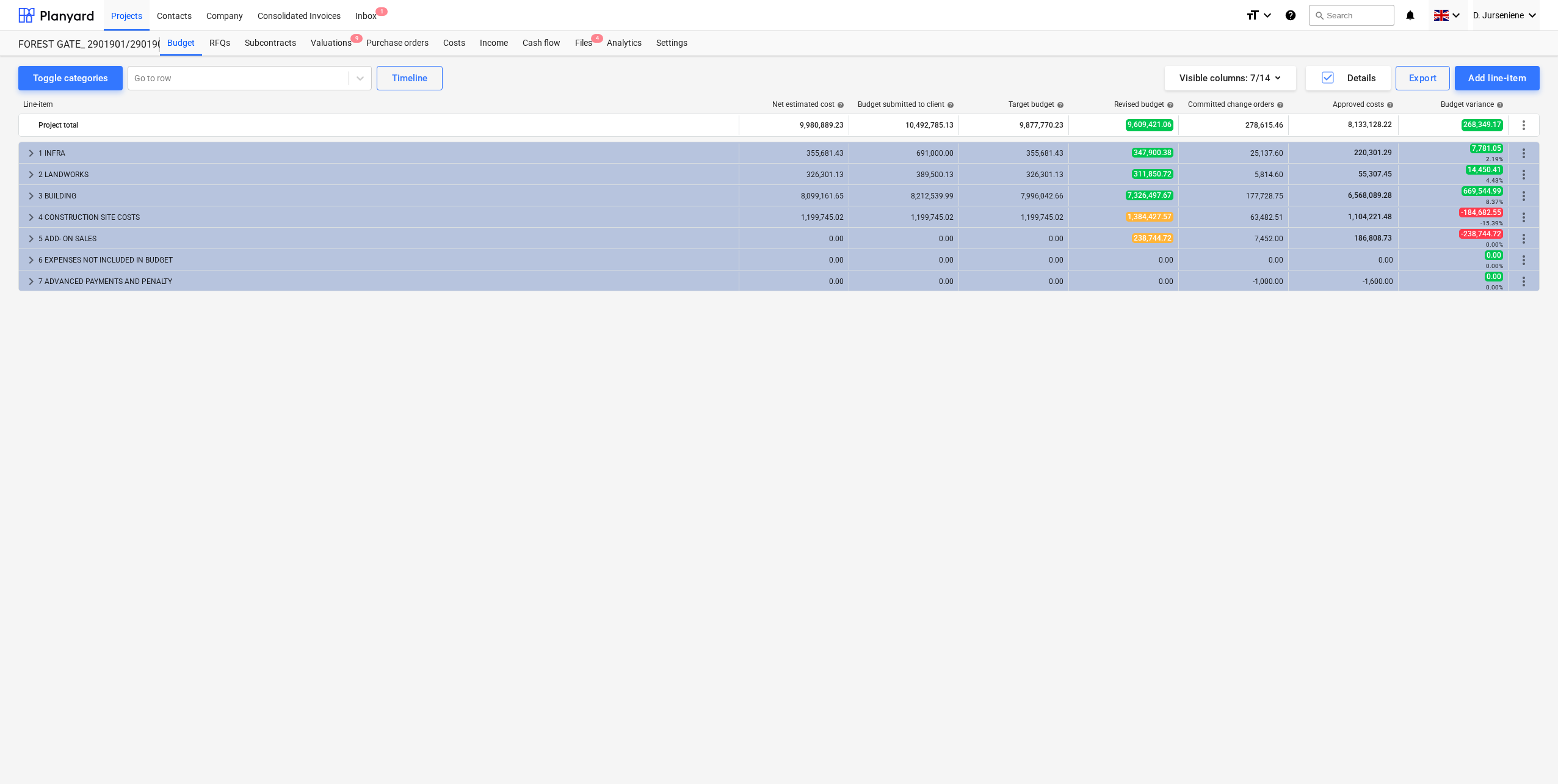
click at [512, 381] on div "keyboard_arrow_right 1 INFRA 355,681.43 691,000.00 355,681.43 347,900.38 25,137…" at bounding box center [779, 437] width 1522 height 592
click at [509, 20] on div "Projects Contacts Company Consolidated Invoices Inbox 1" at bounding box center [670, 15] width 1132 height 31
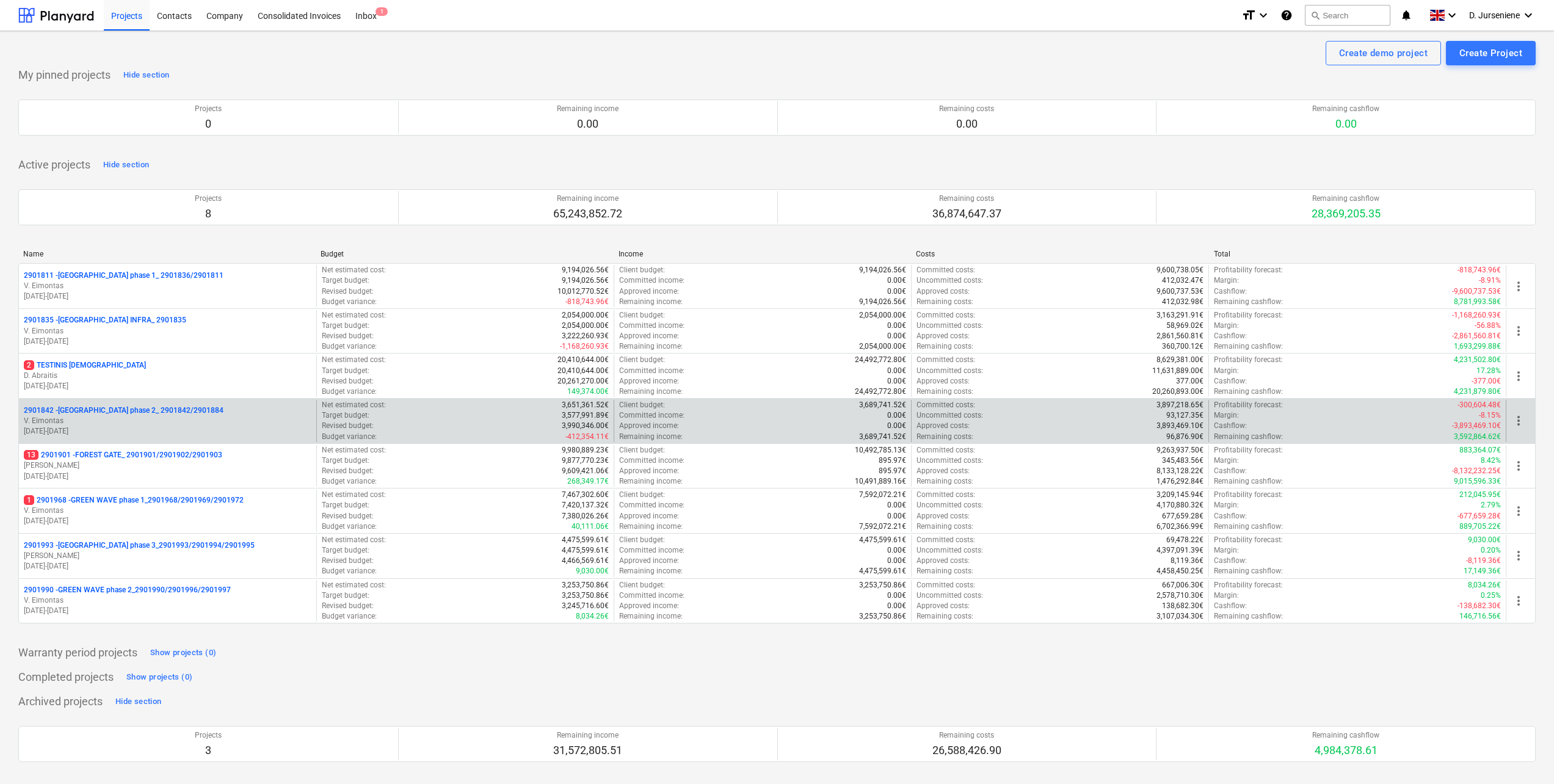
click at [122, 426] on p "[DATE] - [DATE]" at bounding box center [168, 431] width 287 height 10
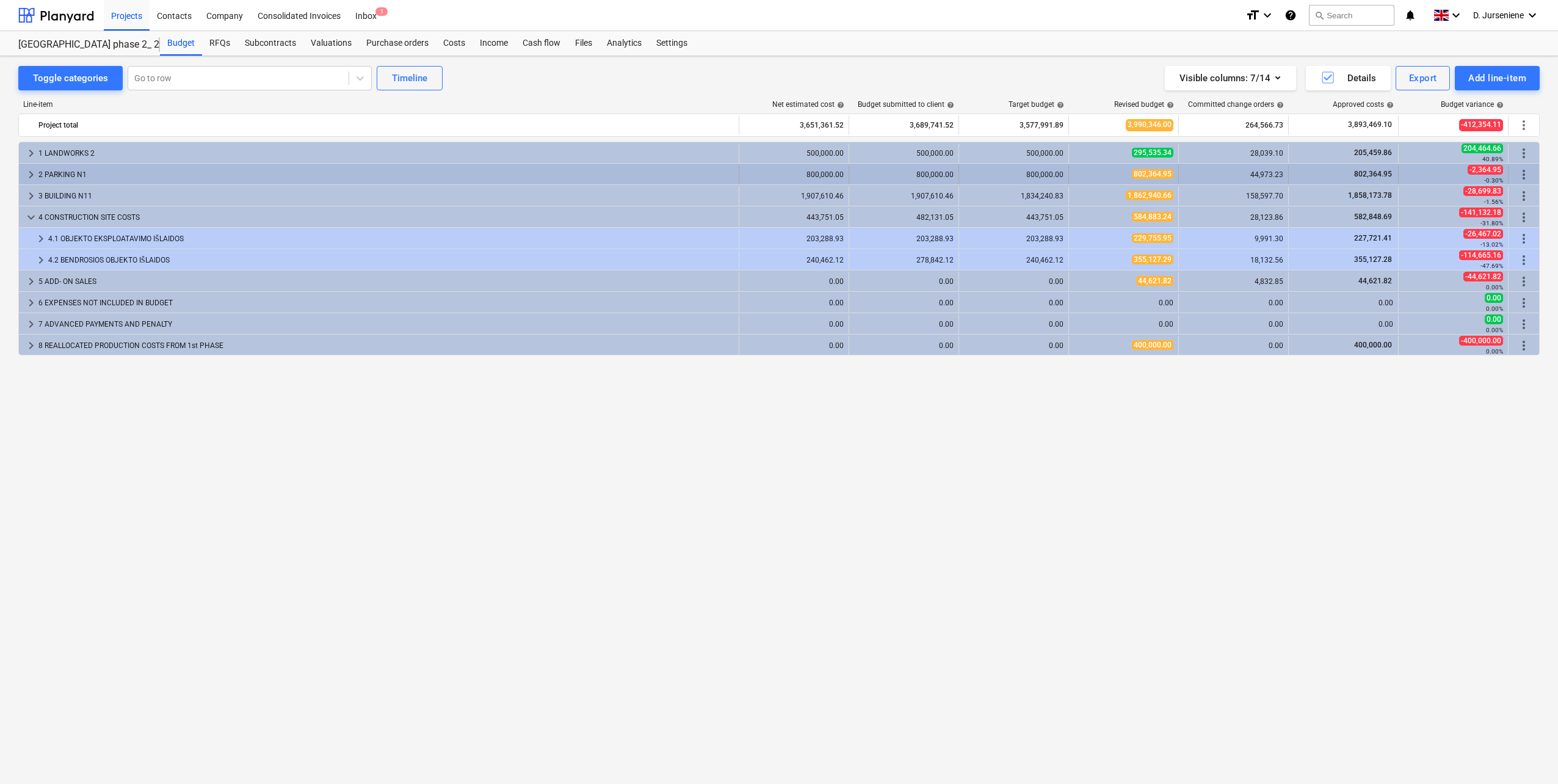
click at [96, 166] on div "2 PARKING N1" at bounding box center [386, 174] width 695 height 20
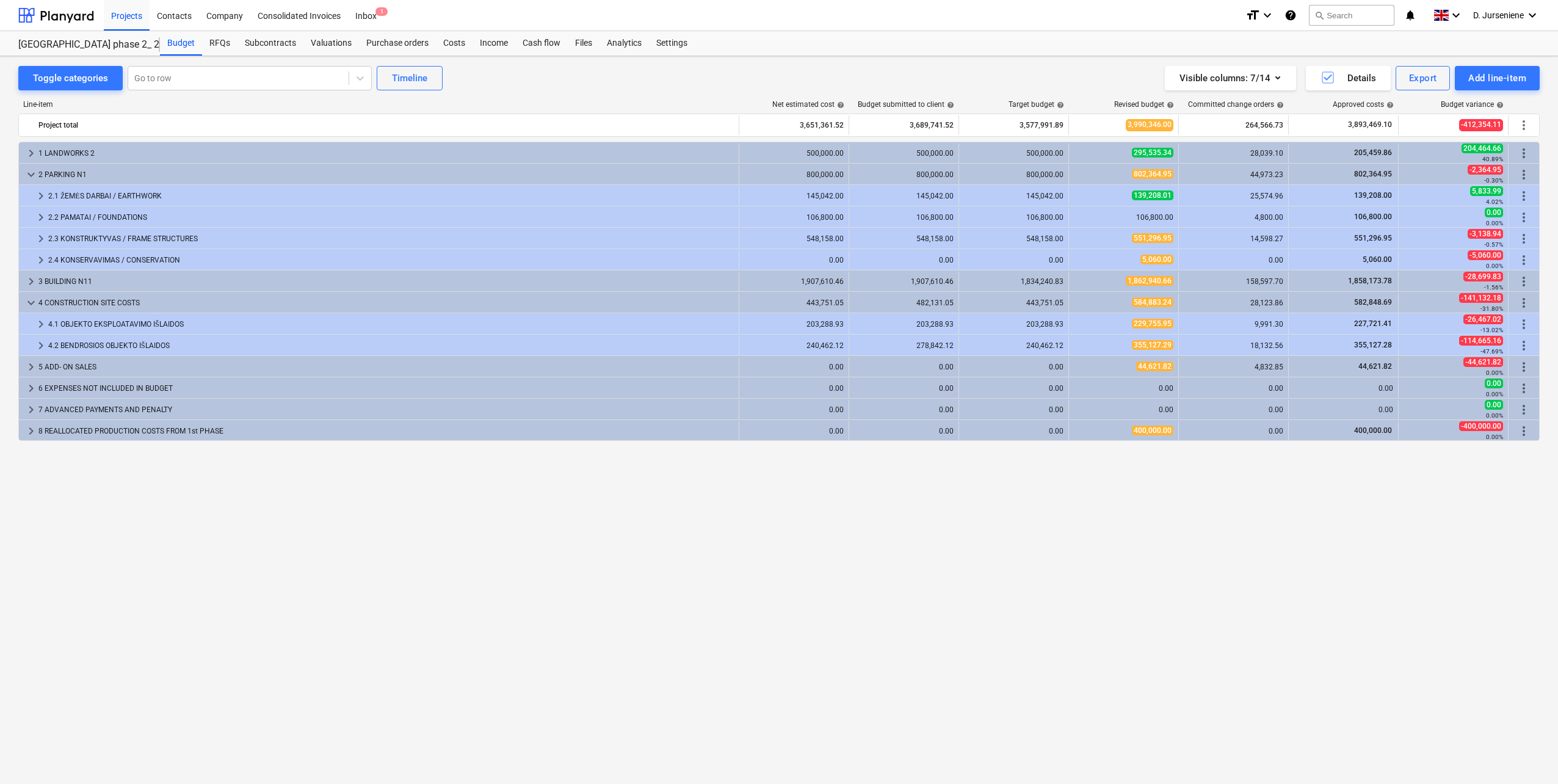
click at [437, 486] on div "keyboard_arrow_right 1 LANDWORKS 2 500,000.00 500,000.00 500,000.00 295,535.34 …" at bounding box center [779, 437] width 1522 height 592
